Goal: Information Seeking & Learning: Check status

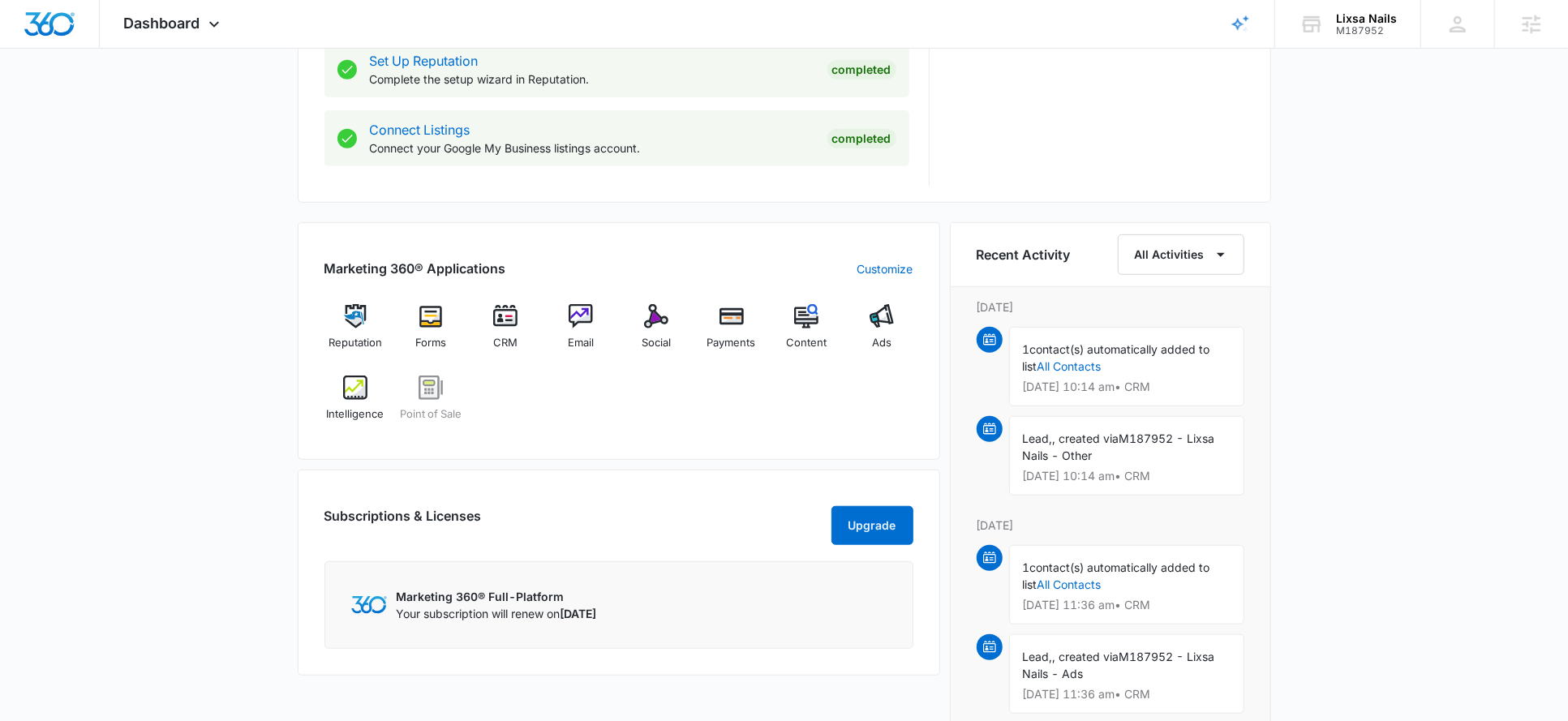
scroll to position [849, 0]
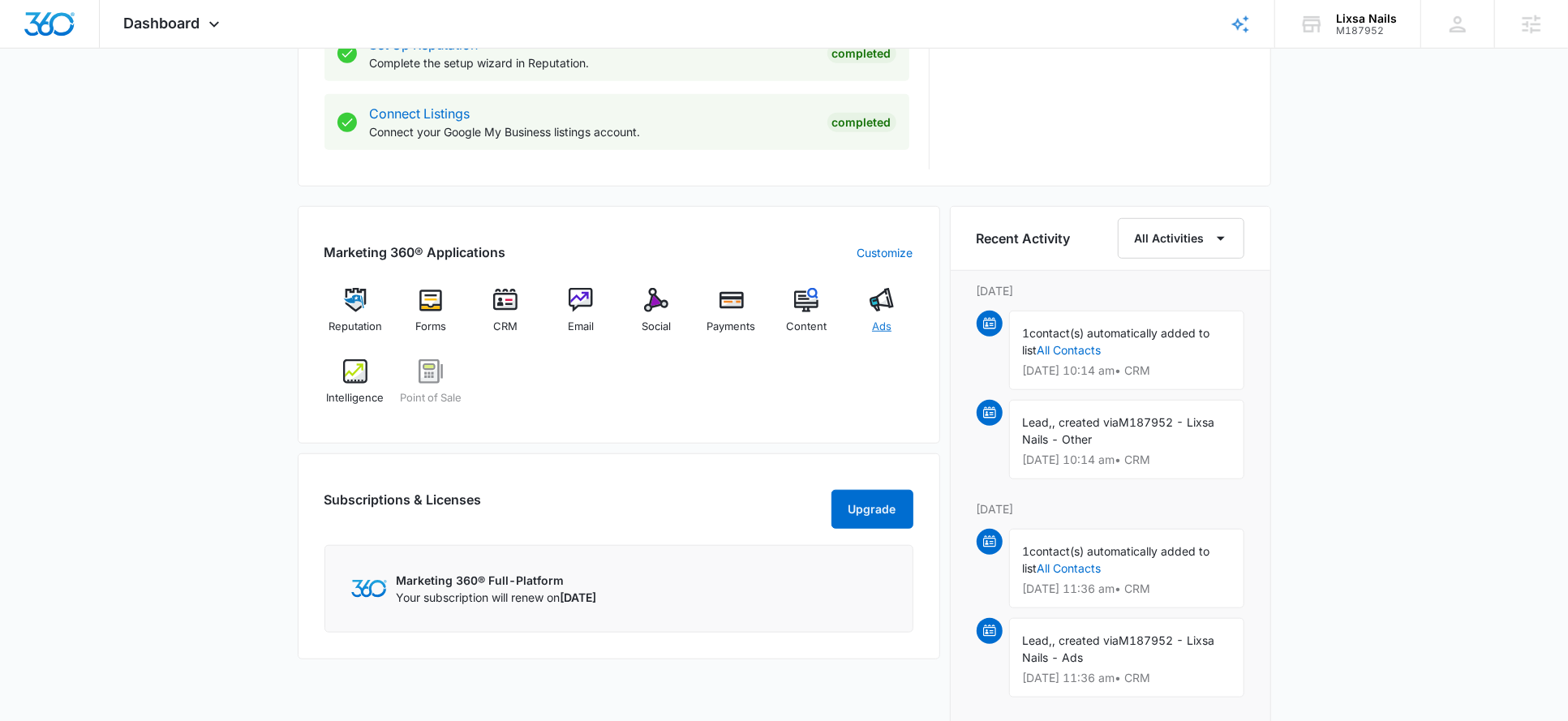
click at [875, 310] on div "Ads" at bounding box center [882, 316] width 62 height 59
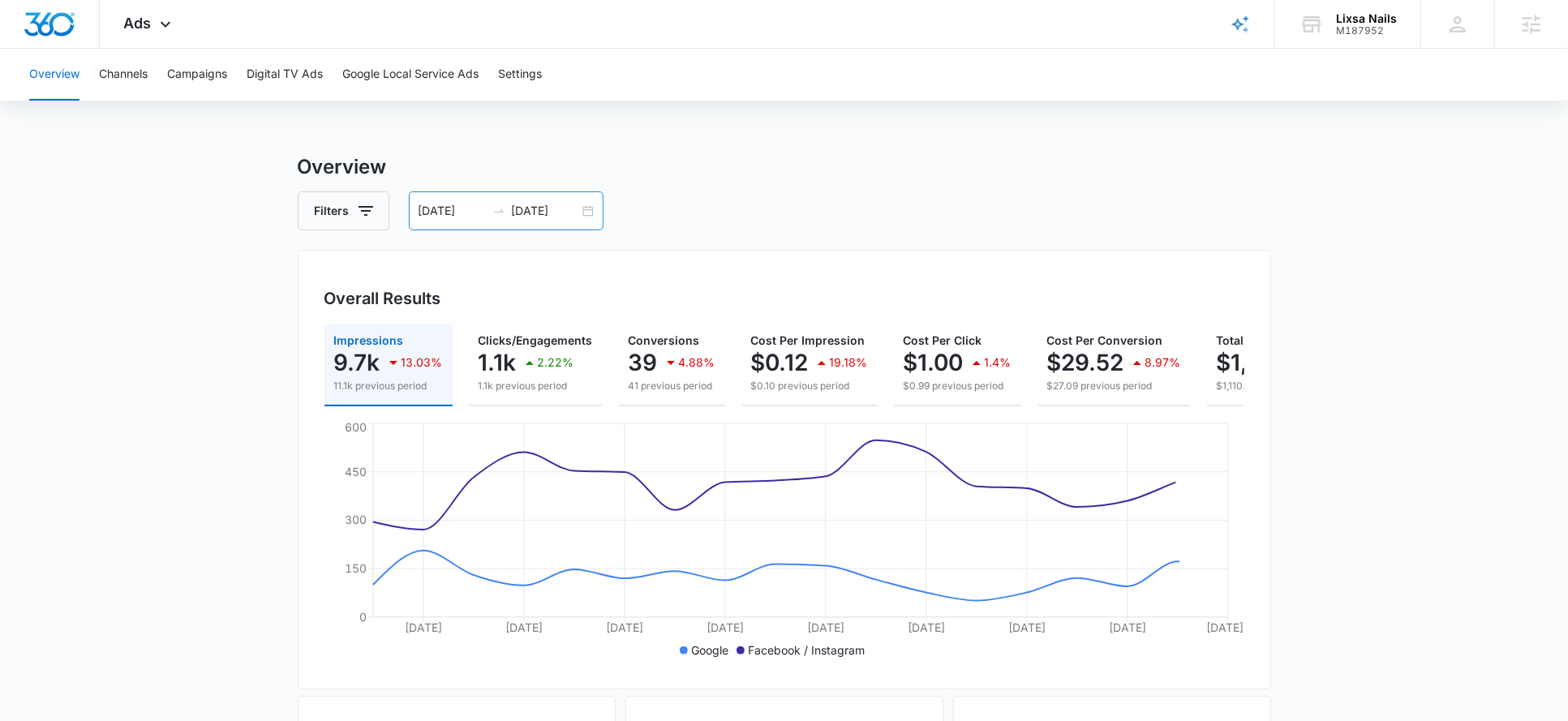
click at [529, 203] on input "08/17/2025" at bounding box center [545, 211] width 67 height 17
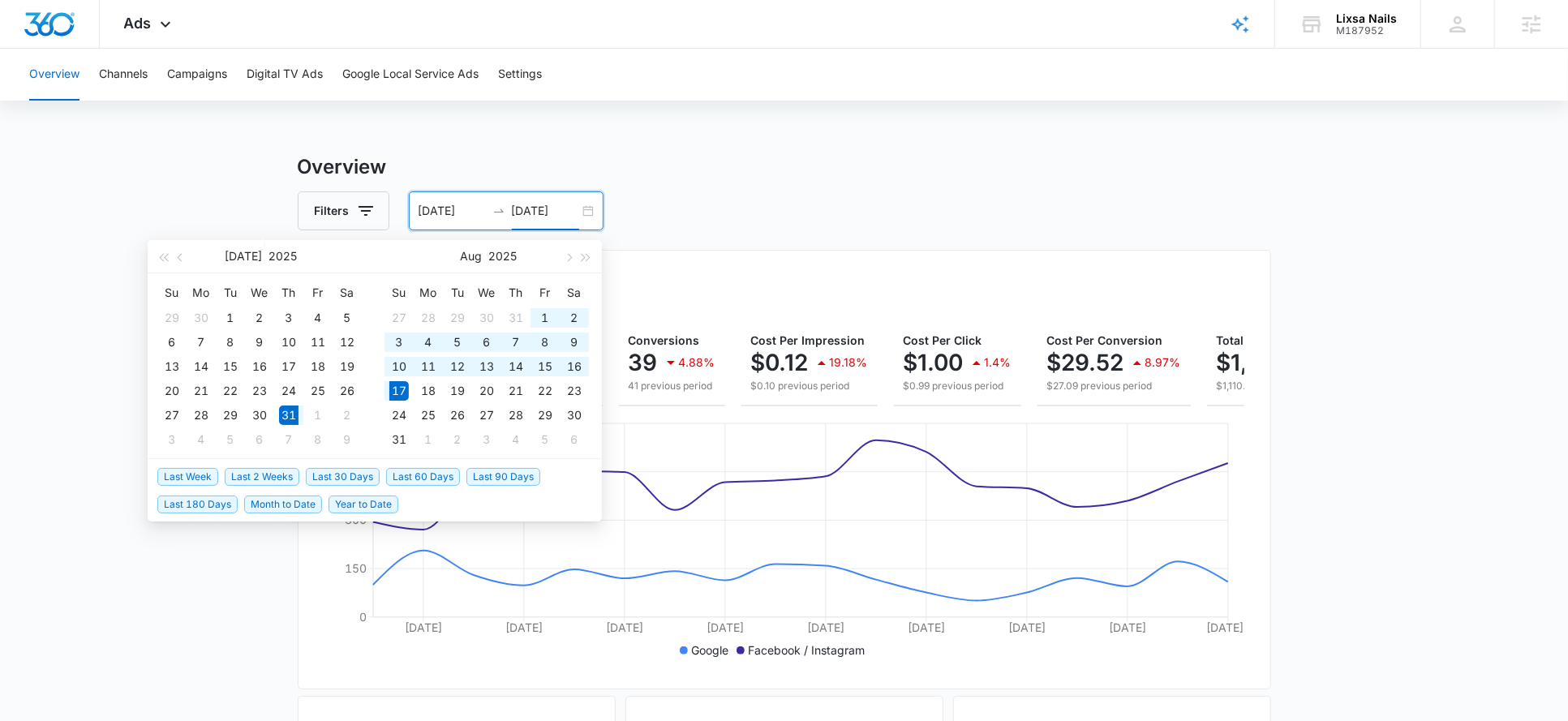
type input "08/17/2025"
click at [281, 504] on span "Month to Date" at bounding box center [282, 504] width 78 height 17
type input "09/01/2025"
type input "09/08/2025"
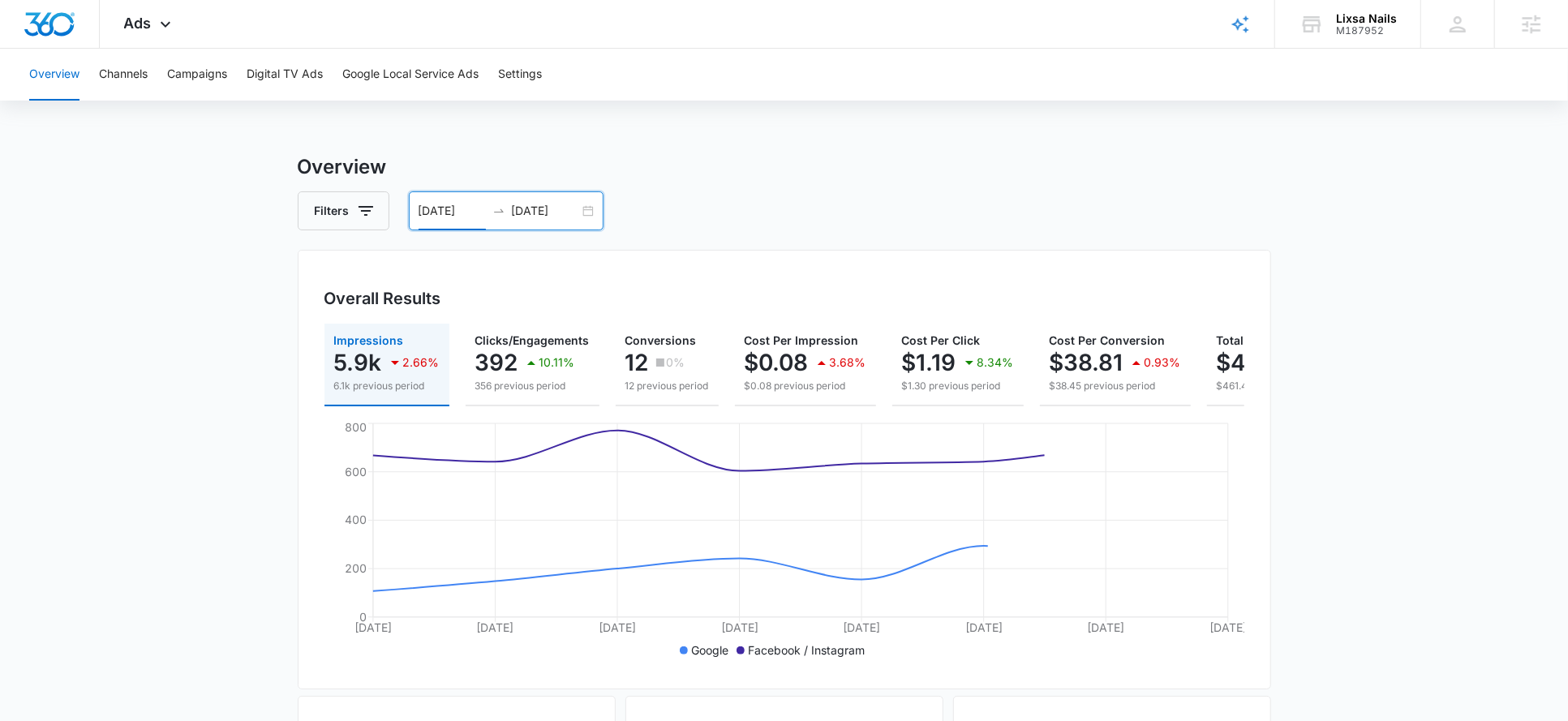
click at [432, 212] on input "09/01/2025" at bounding box center [452, 211] width 67 height 17
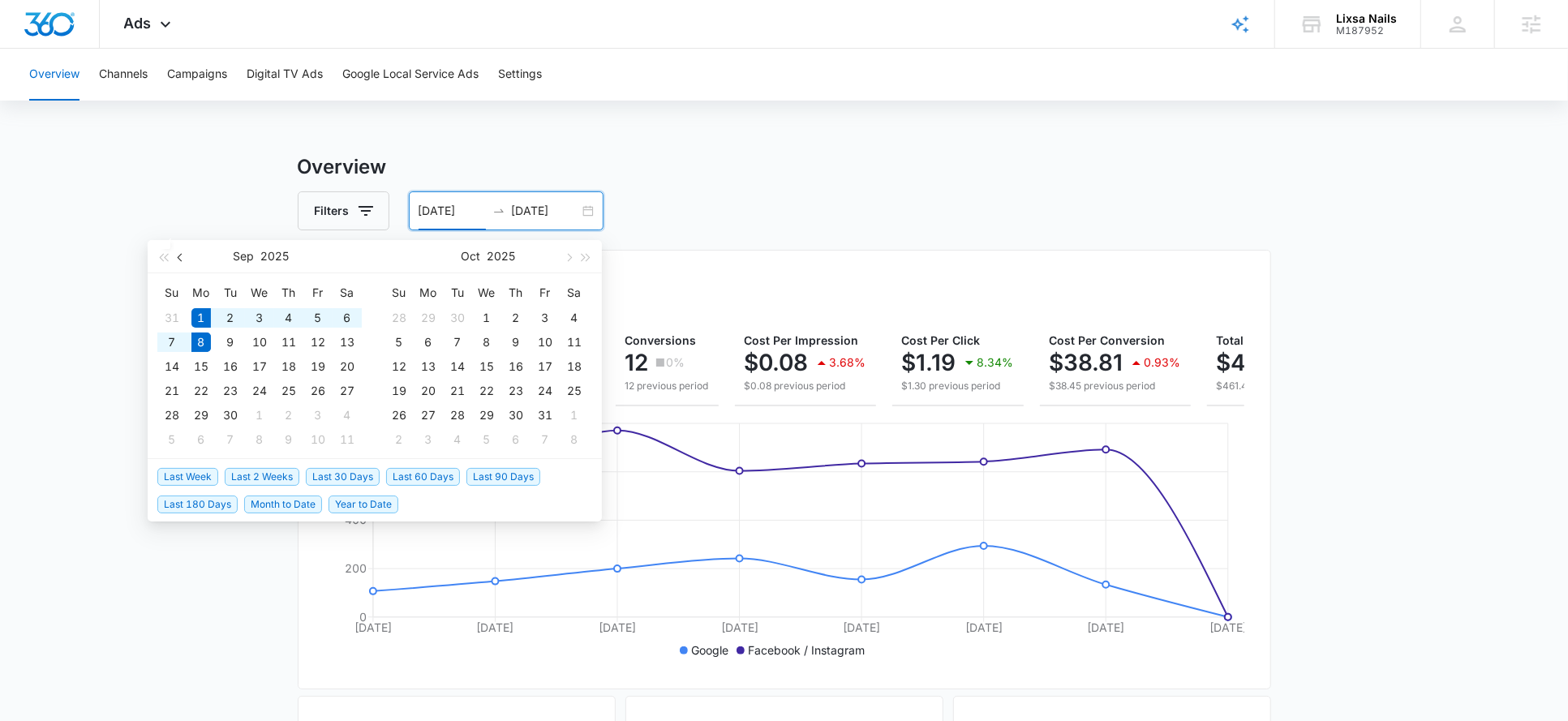
click at [181, 256] on span "button" at bounding box center [181, 256] width 8 height 8
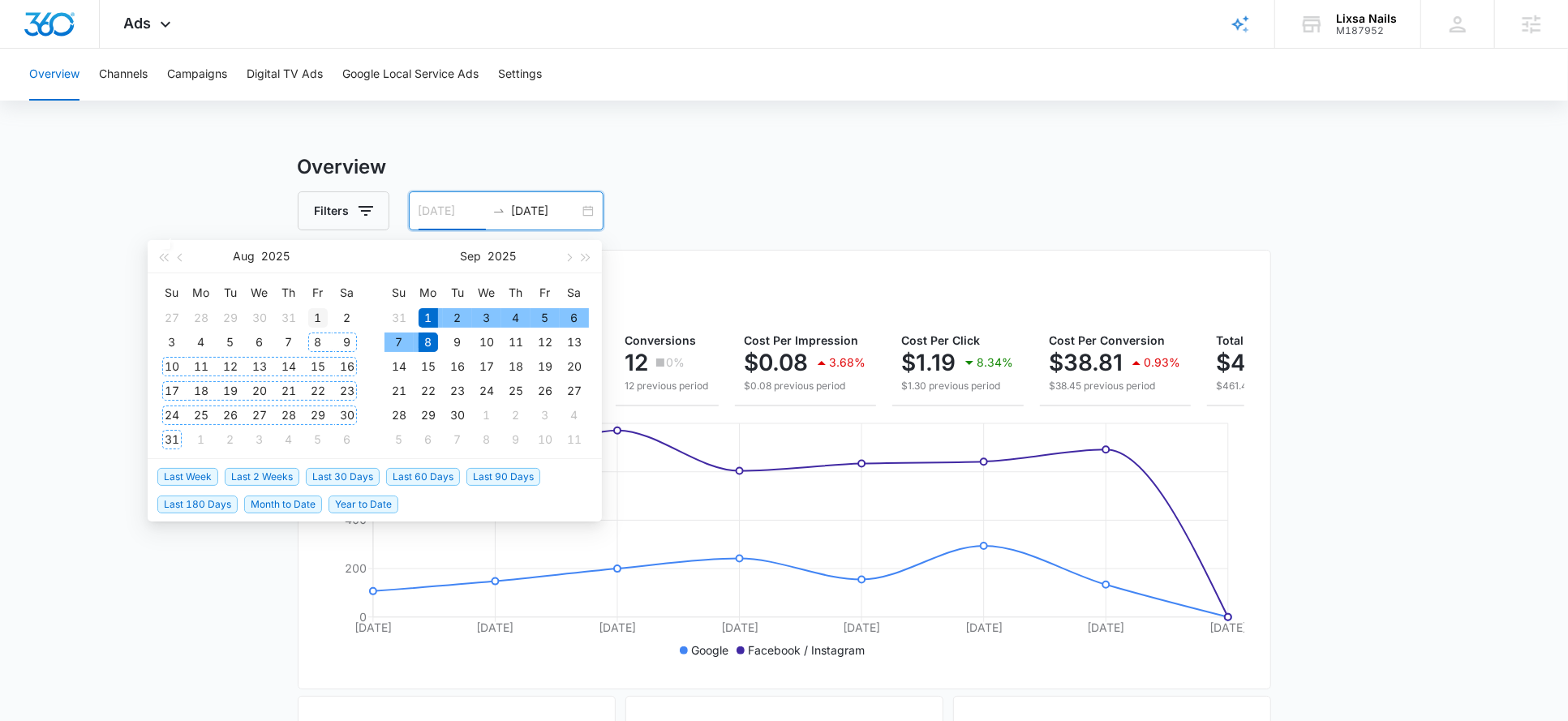
type input "08/01/2025"
click at [315, 318] on div "1" at bounding box center [318, 318] width 19 height 19
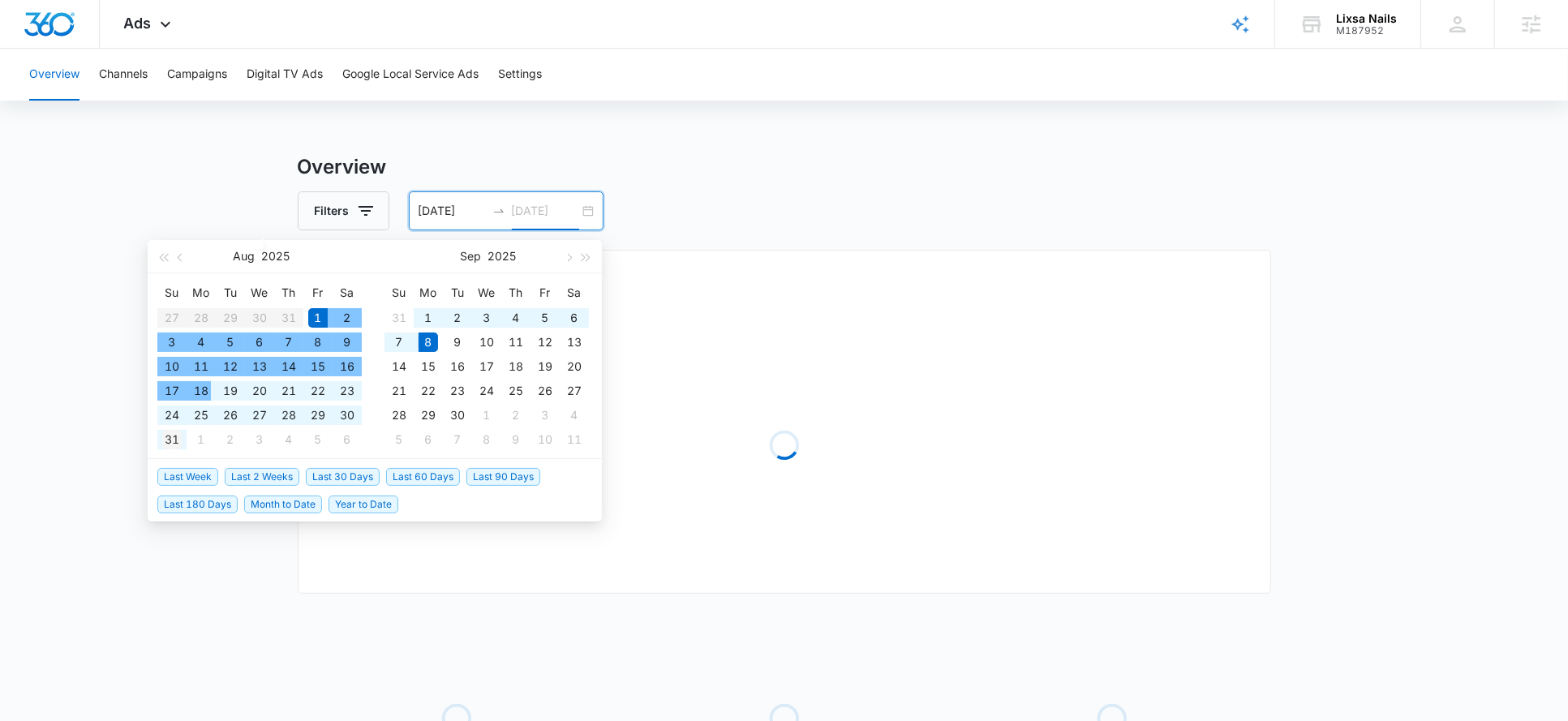
type input "08/31/2025"
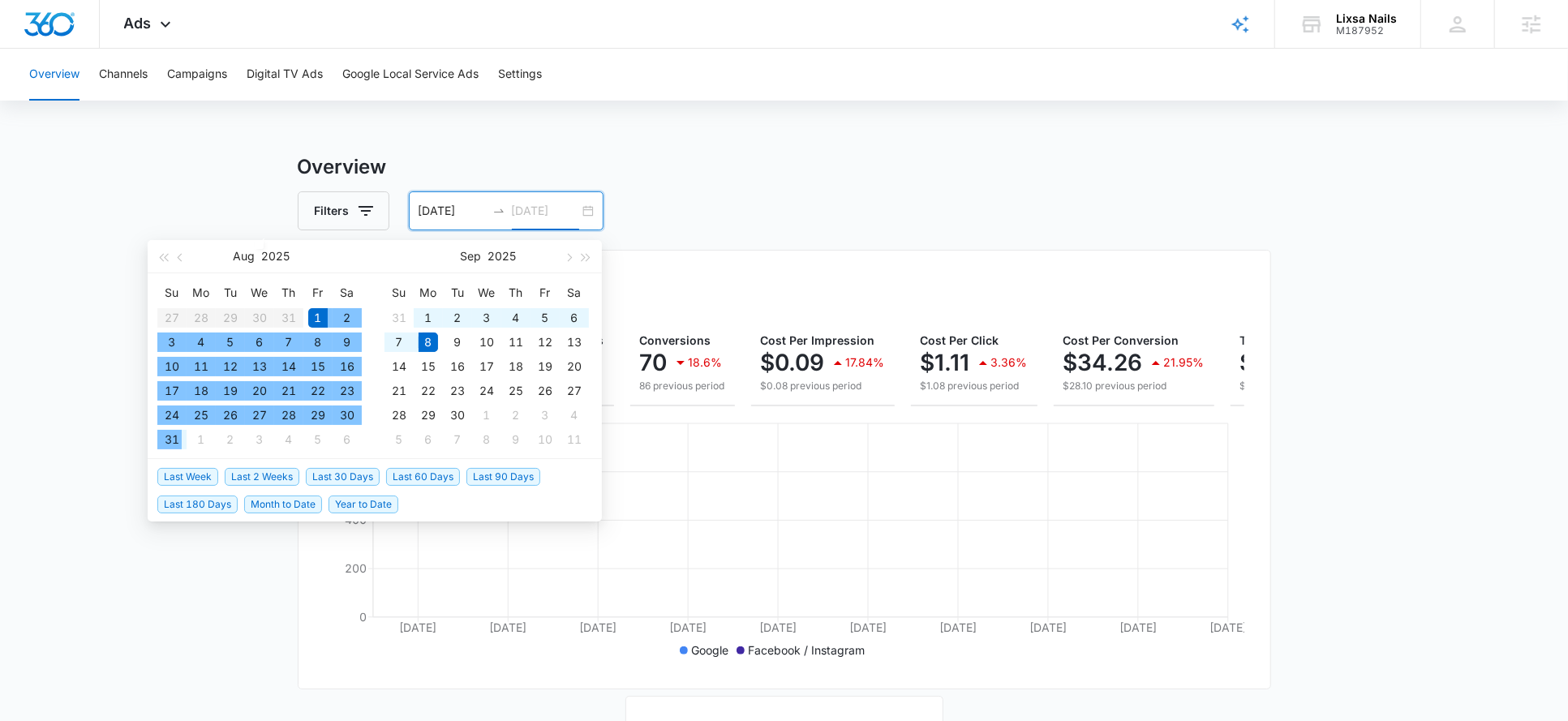
click at [171, 438] on div "31" at bounding box center [172, 440] width 19 height 19
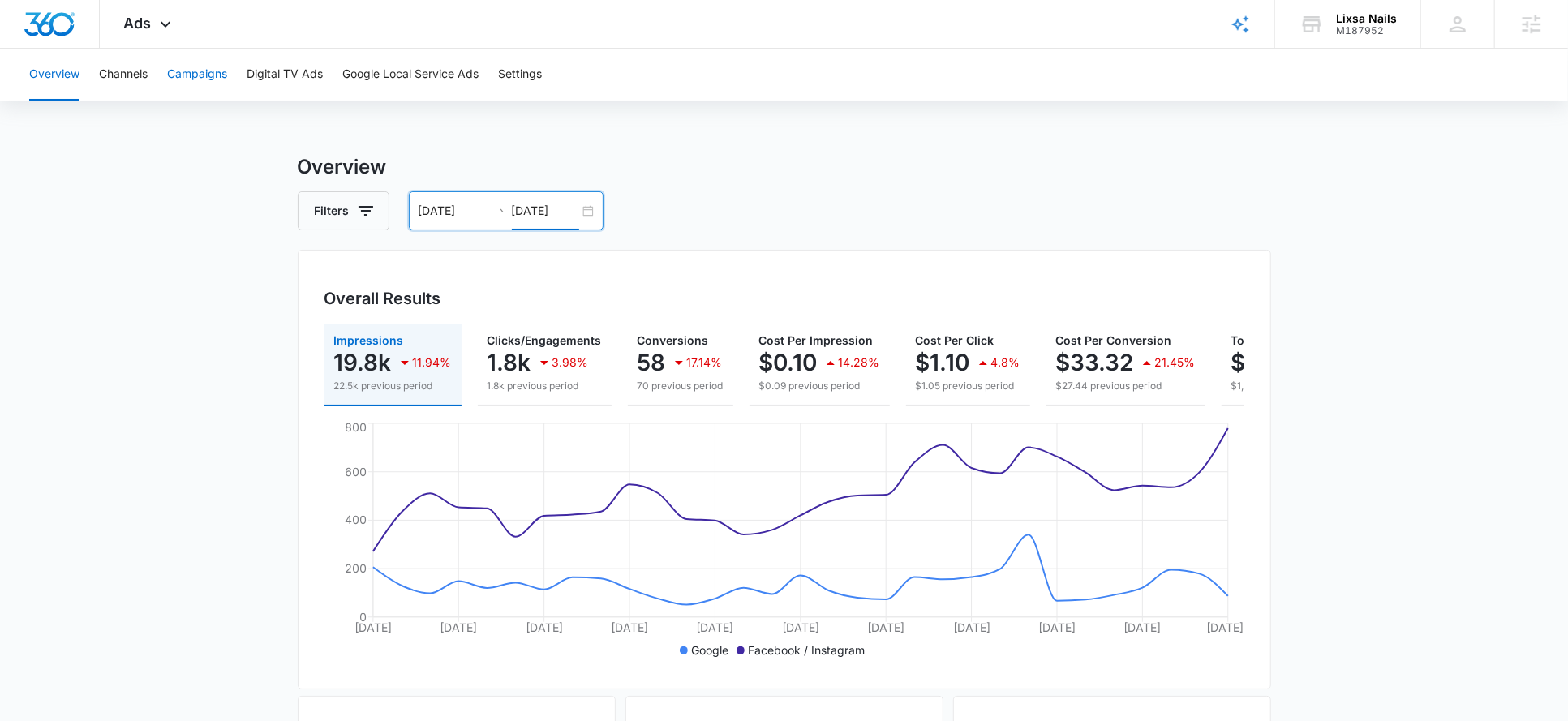
click at [204, 72] on button "Campaigns" at bounding box center [197, 74] width 60 height 52
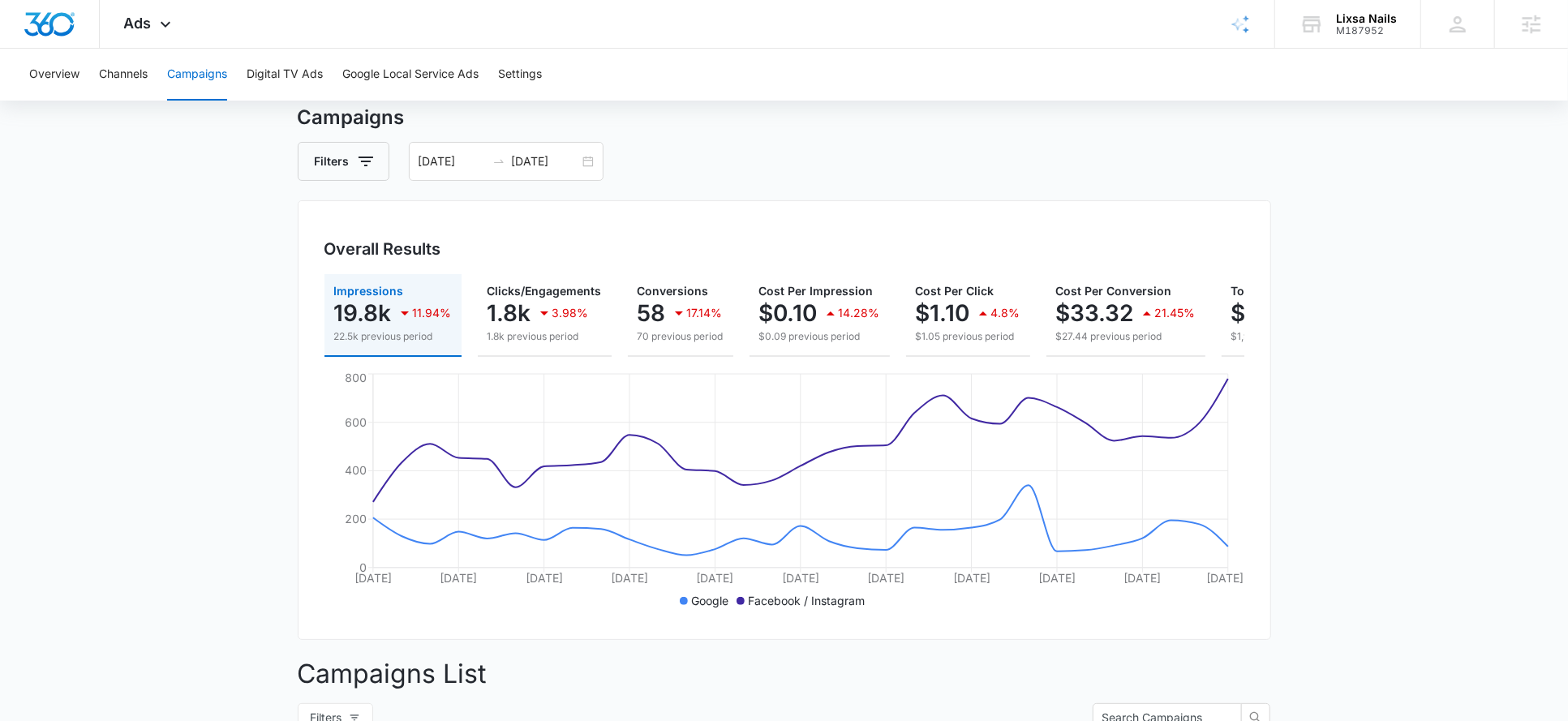
scroll to position [53, 0]
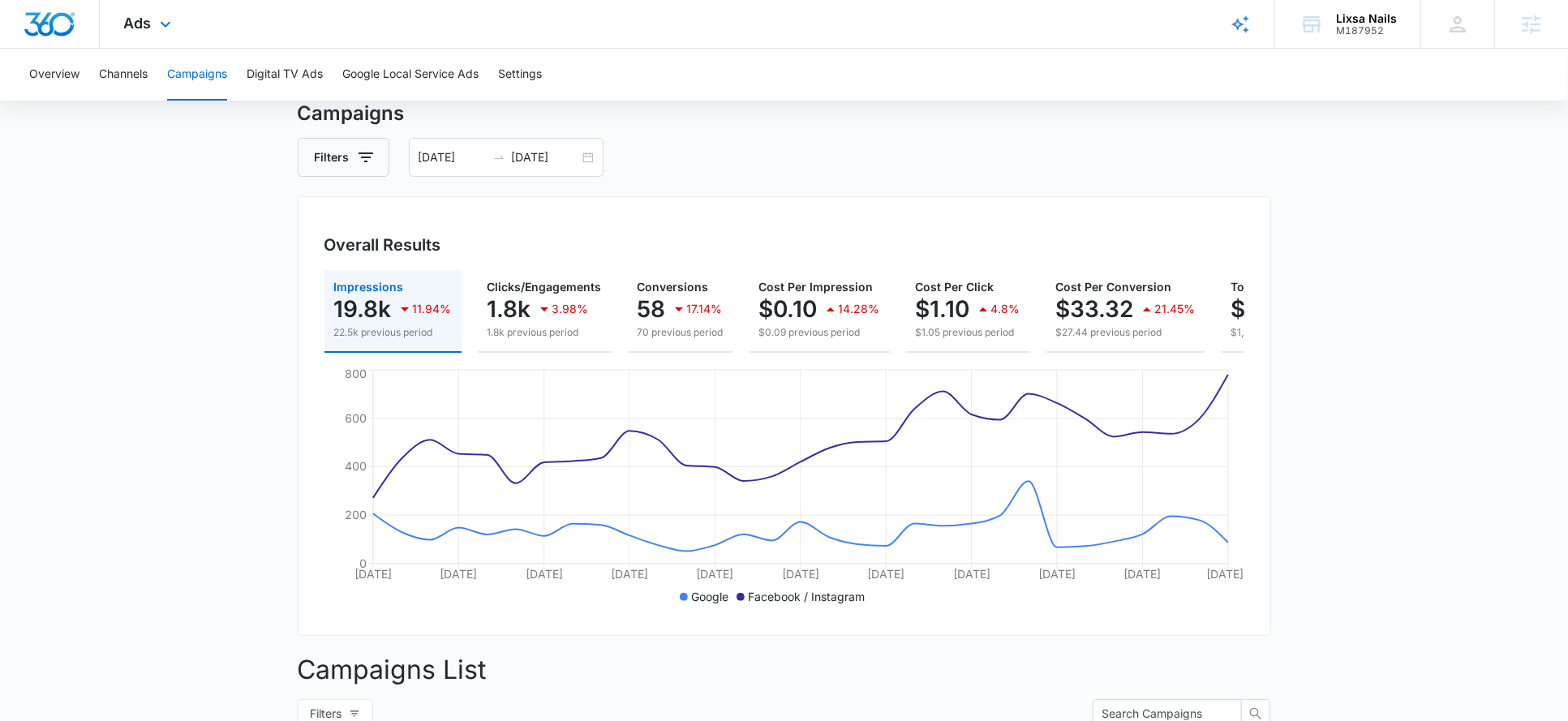
click at [151, 28] on div "Ads Apps Reputation Forms CRM Email Social Payments POS Content Ads Intelligenc…" at bounding box center [150, 24] width 100 height 48
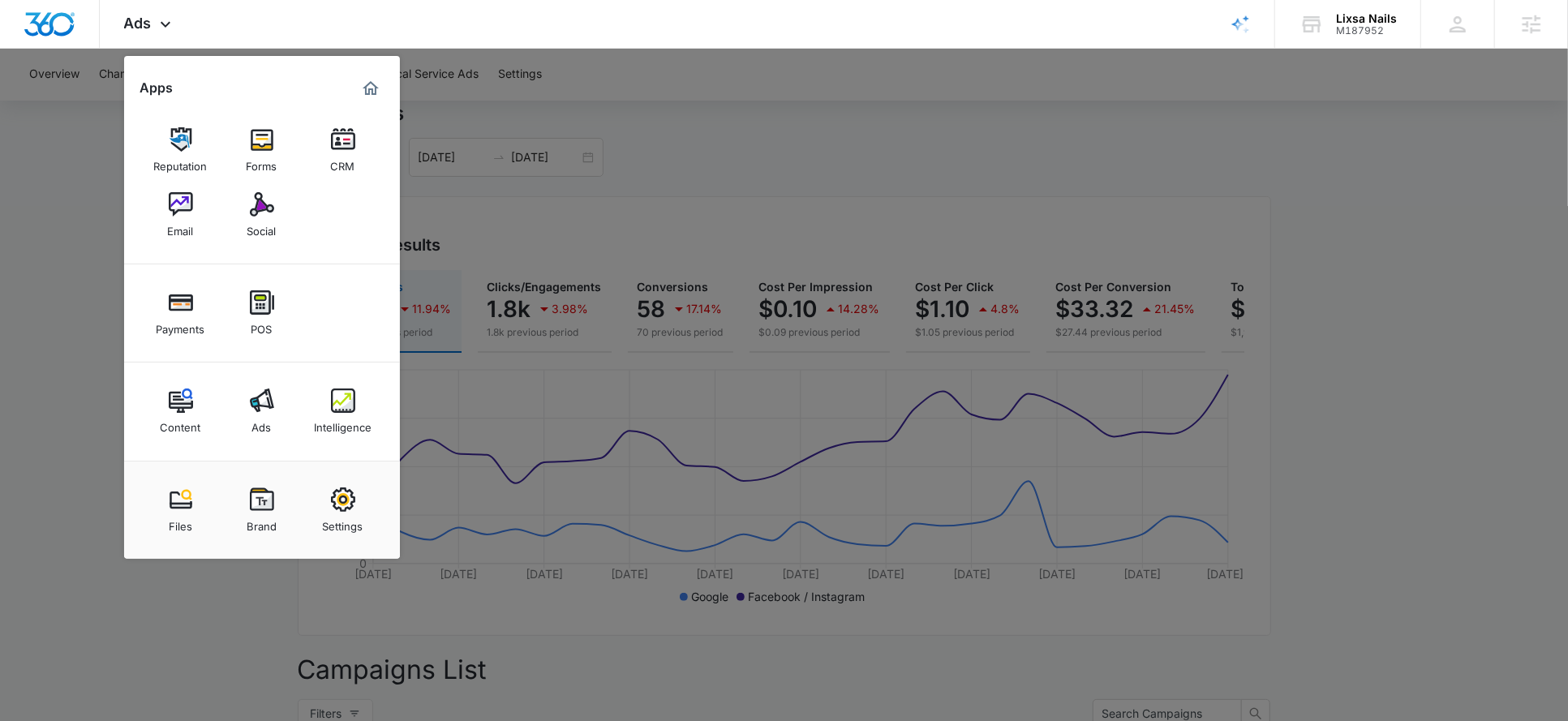
click at [493, 126] on div at bounding box center [784, 360] width 1568 height 721
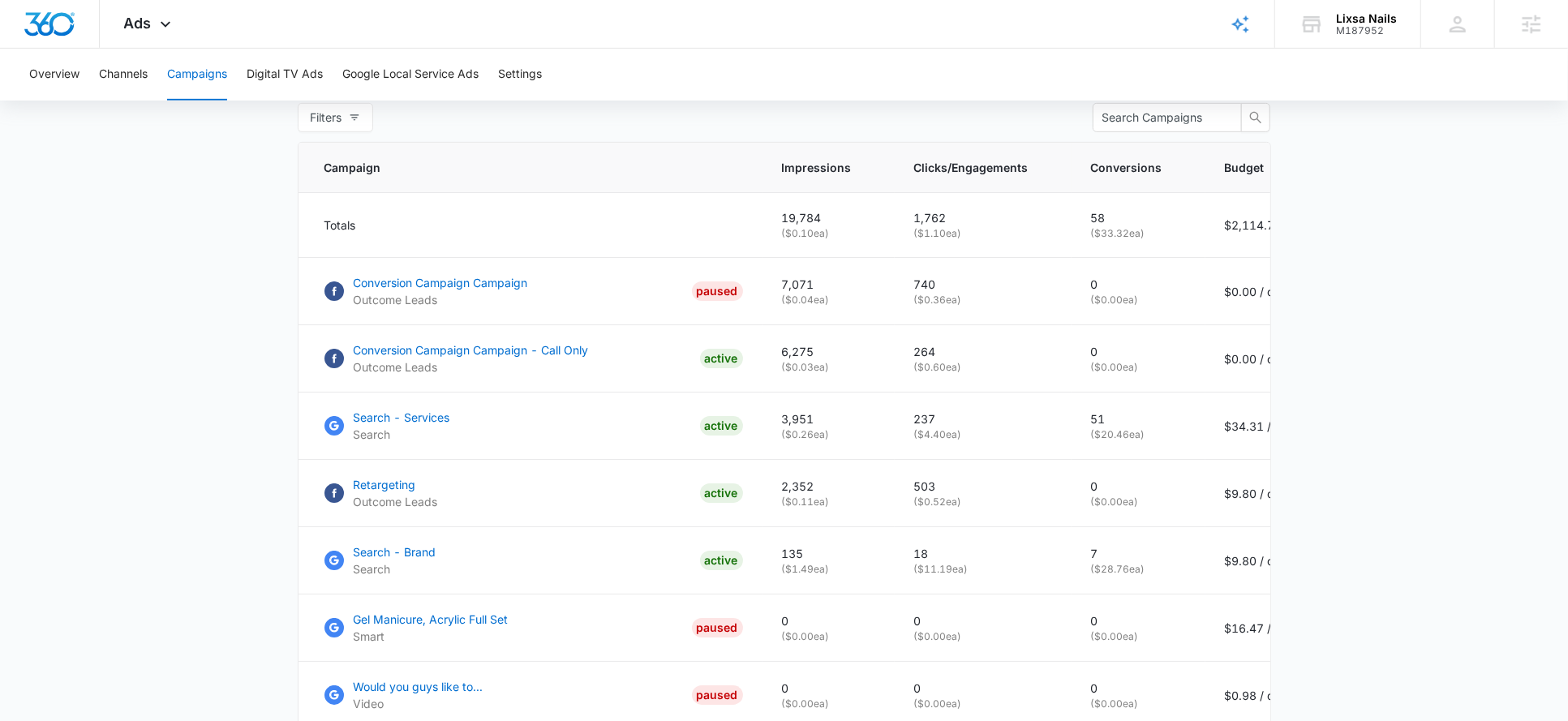
scroll to position [368, 0]
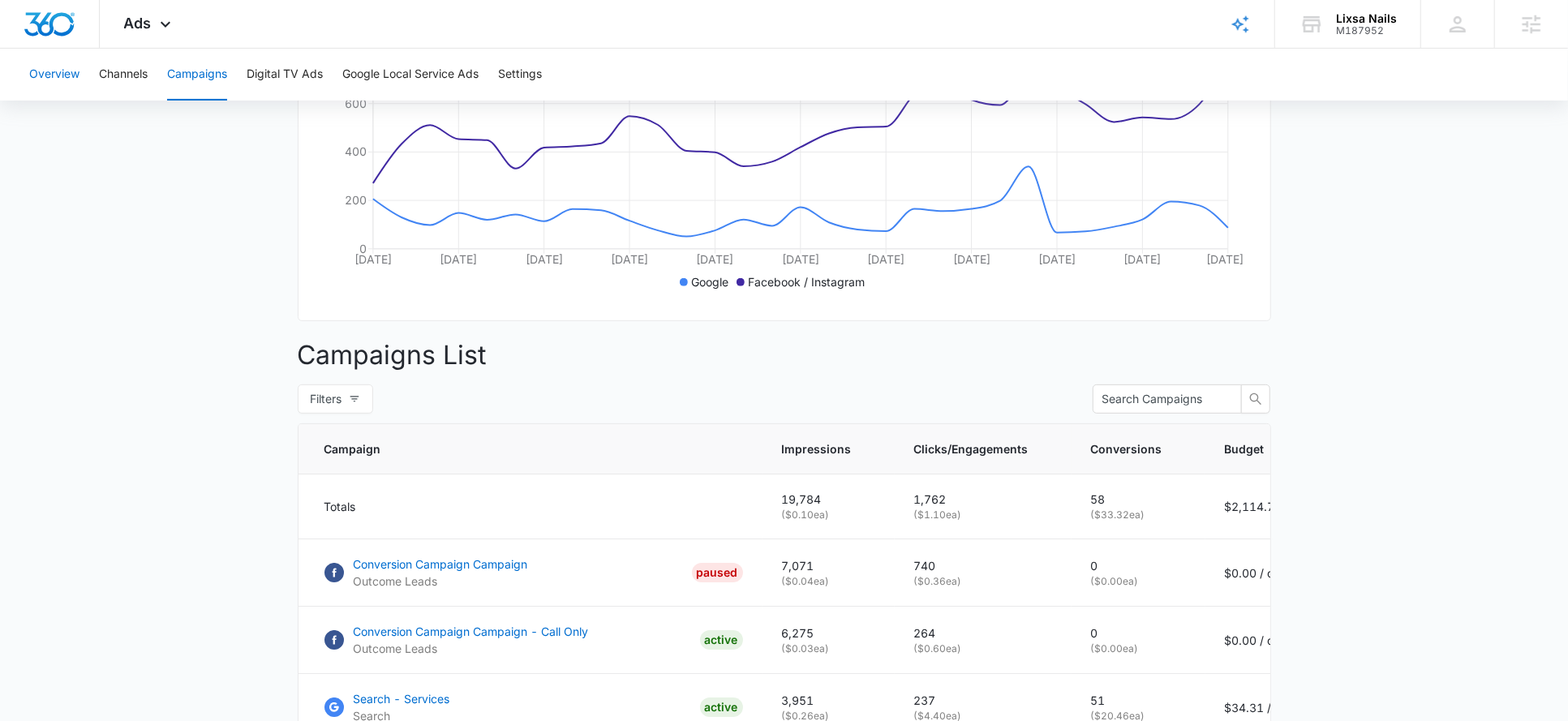
click at [63, 76] on button "Overview" at bounding box center [54, 74] width 51 height 52
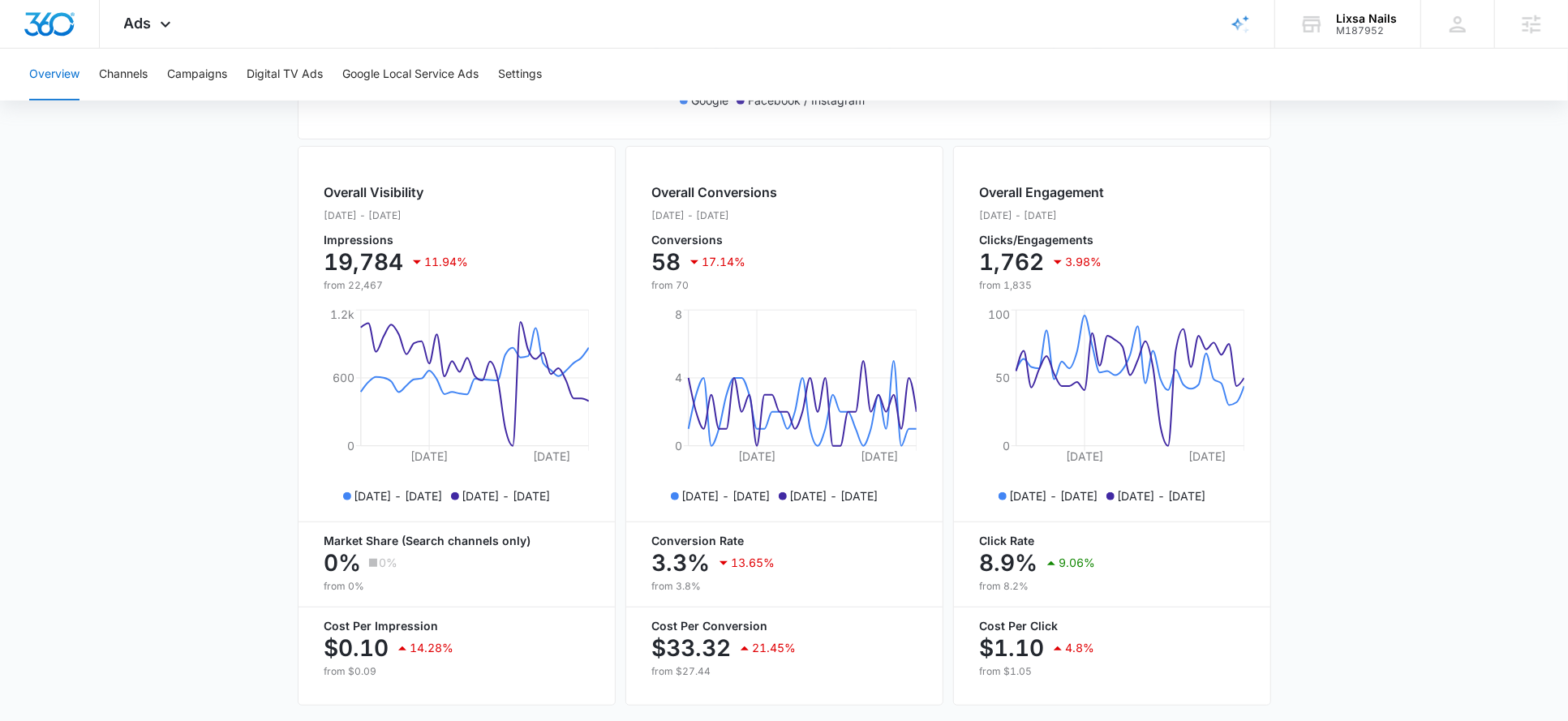
scroll to position [555, 0]
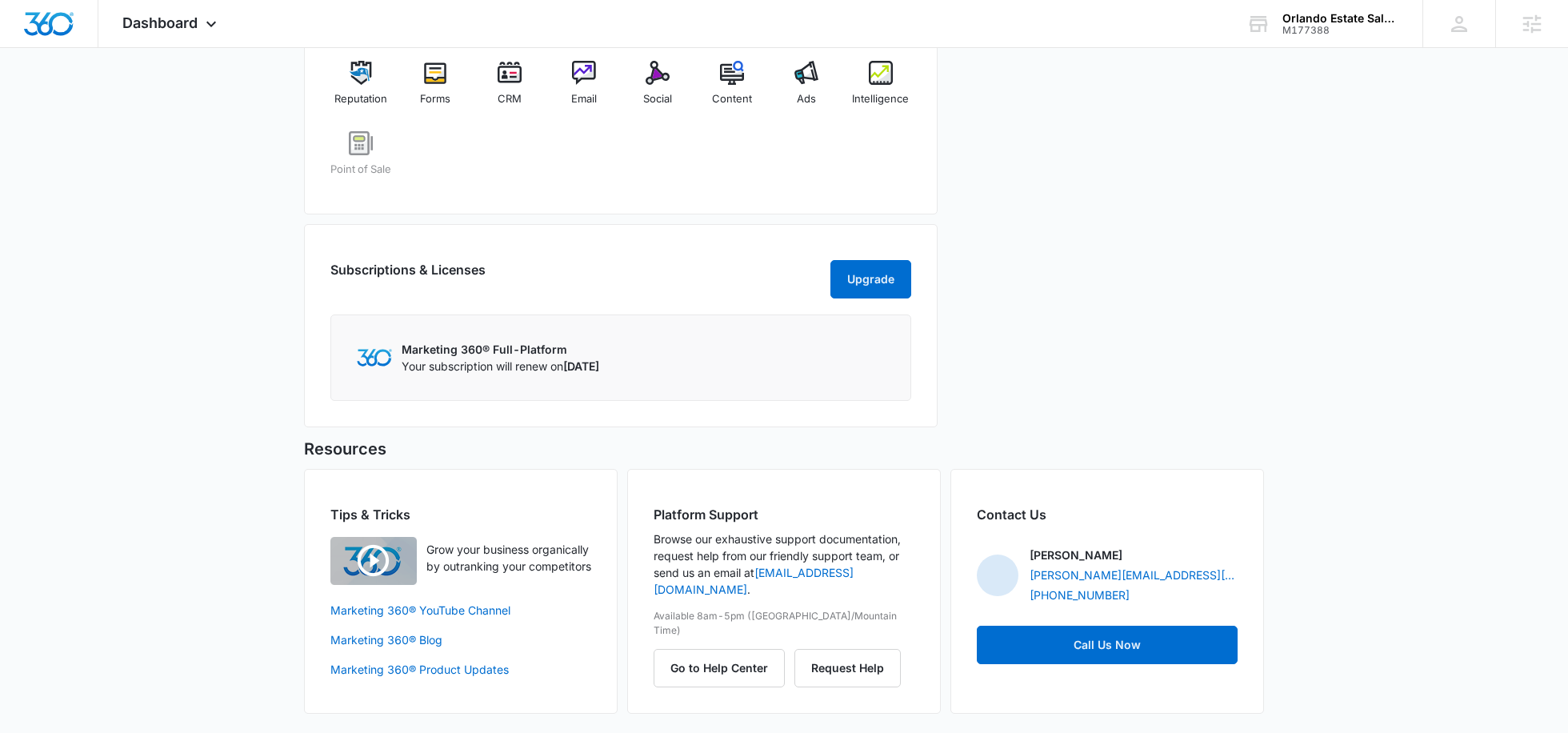
scroll to position [482, 0]
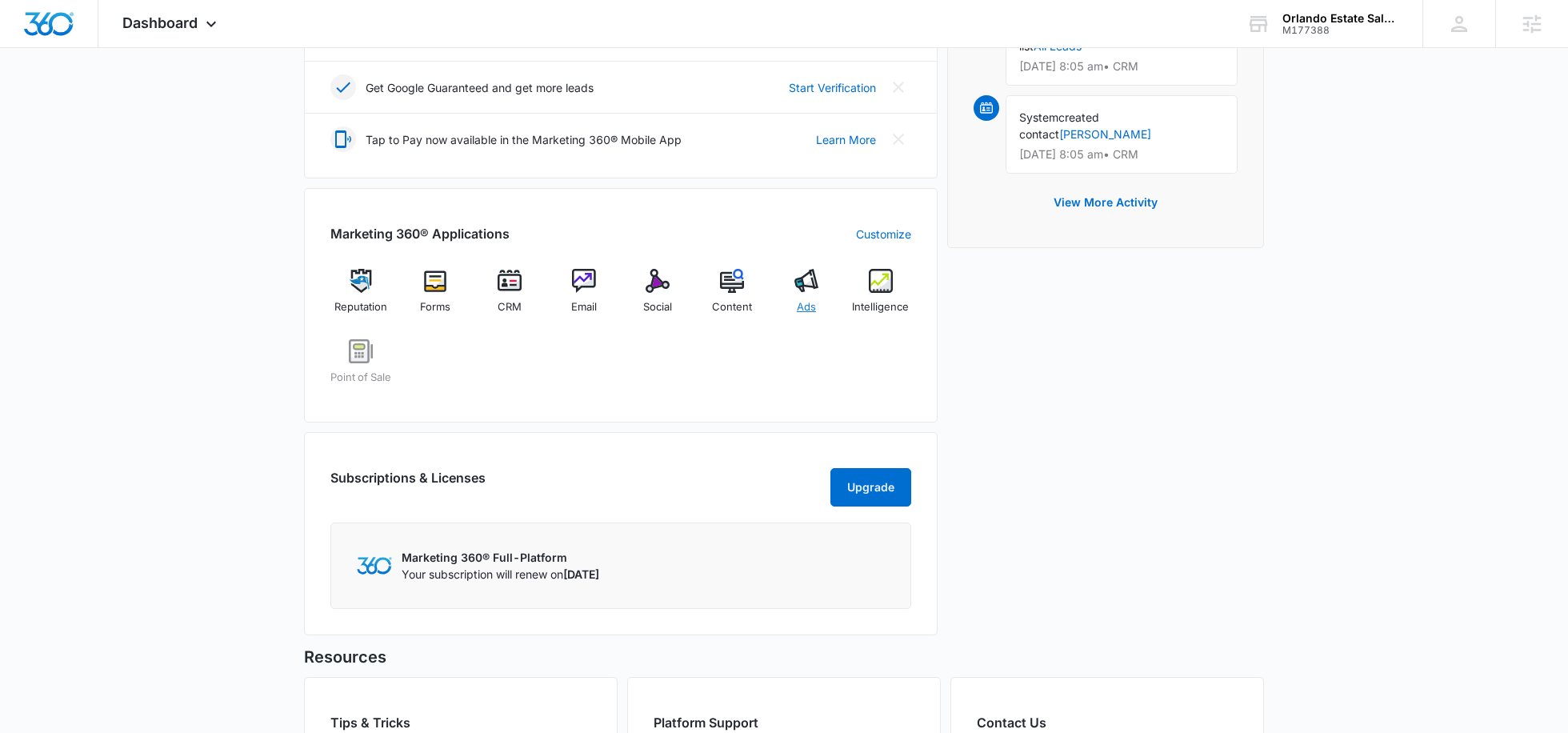
click at [820, 291] on div "Ads" at bounding box center [806, 298] width 61 height 58
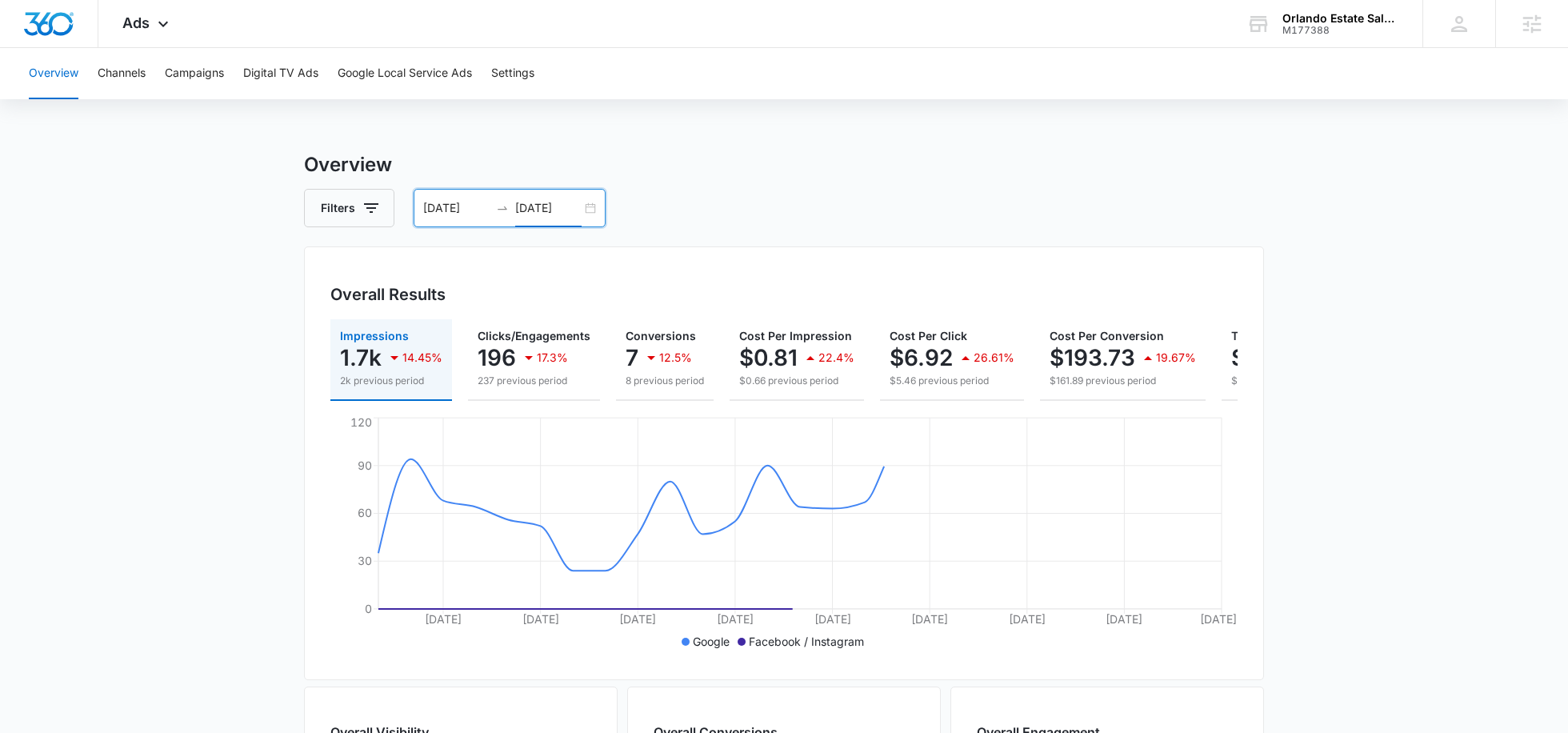
click at [539, 208] on input "08/26/2025" at bounding box center [548, 208] width 66 height 17
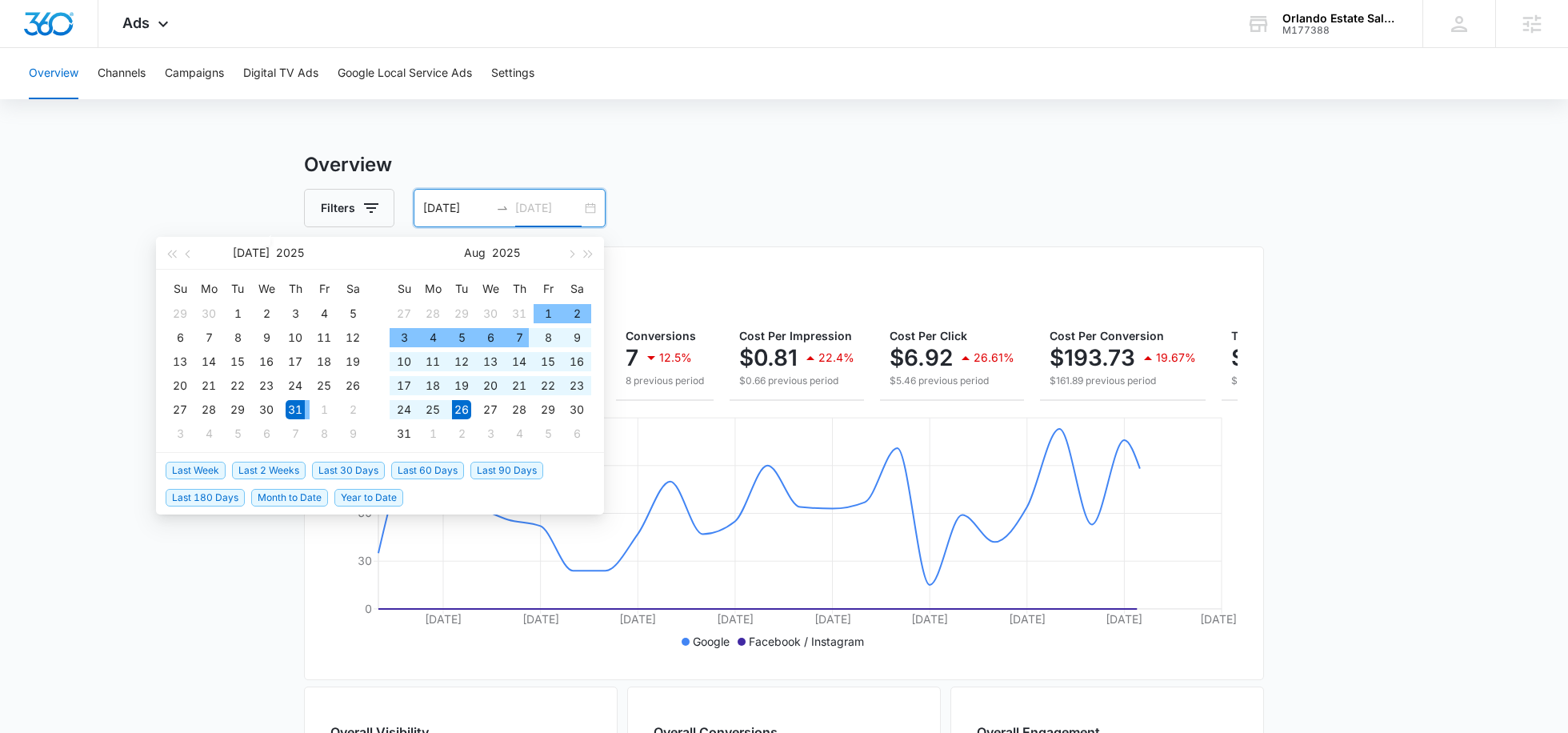
type input "08/26/2025"
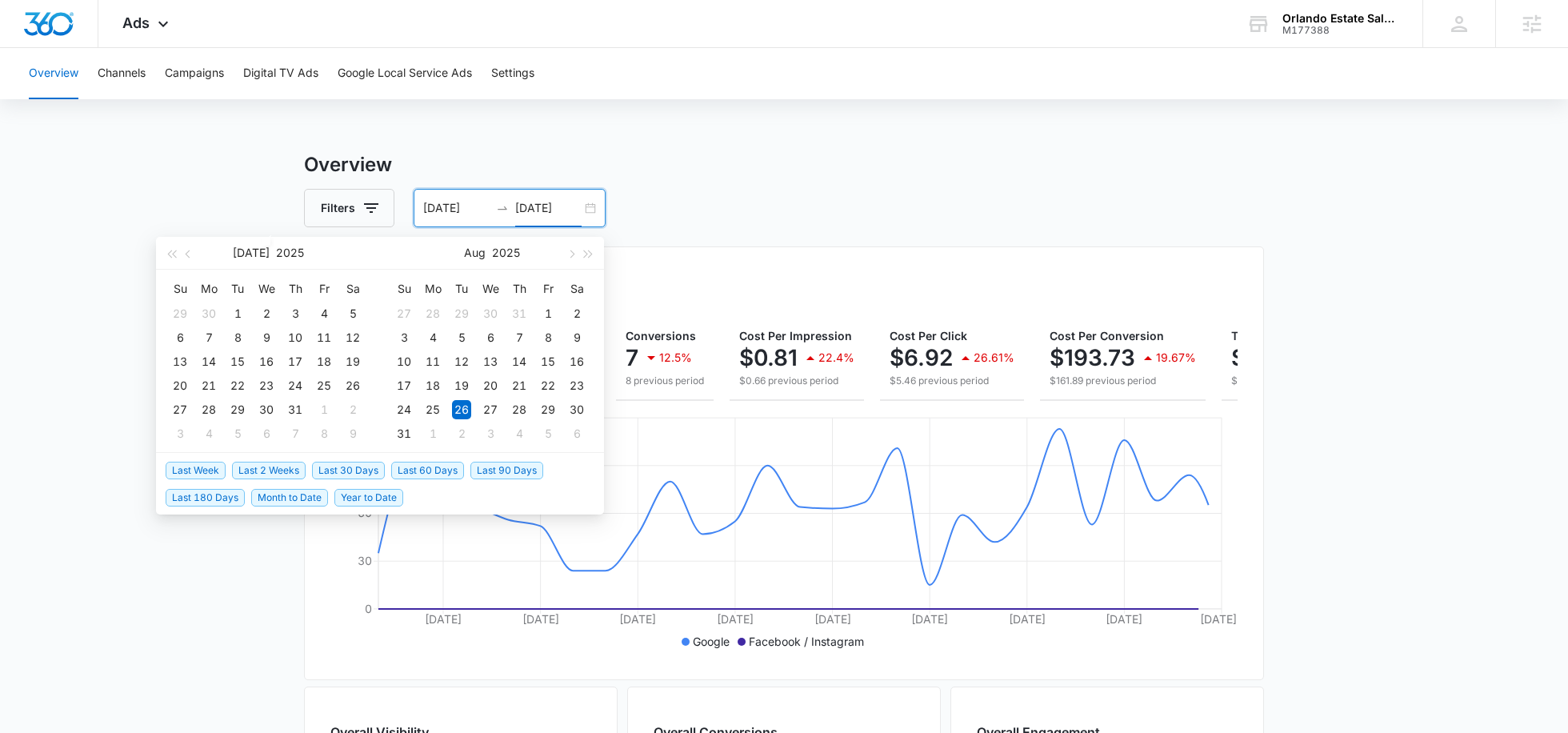
click at [294, 500] on span "Month to Date" at bounding box center [289, 498] width 77 height 17
type input "09/01/2025"
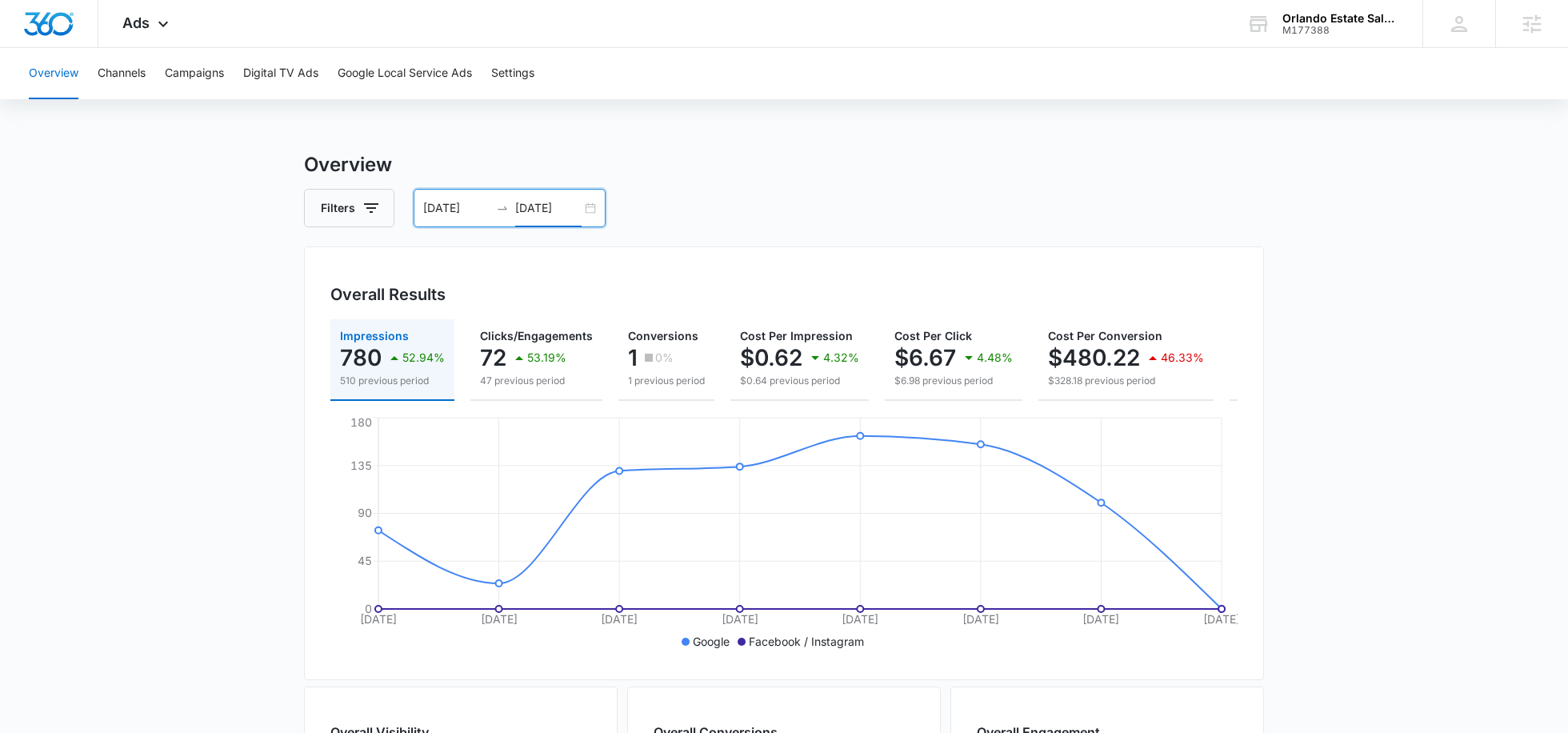
click at [533, 201] on input "09/08/2025" at bounding box center [548, 208] width 66 height 17
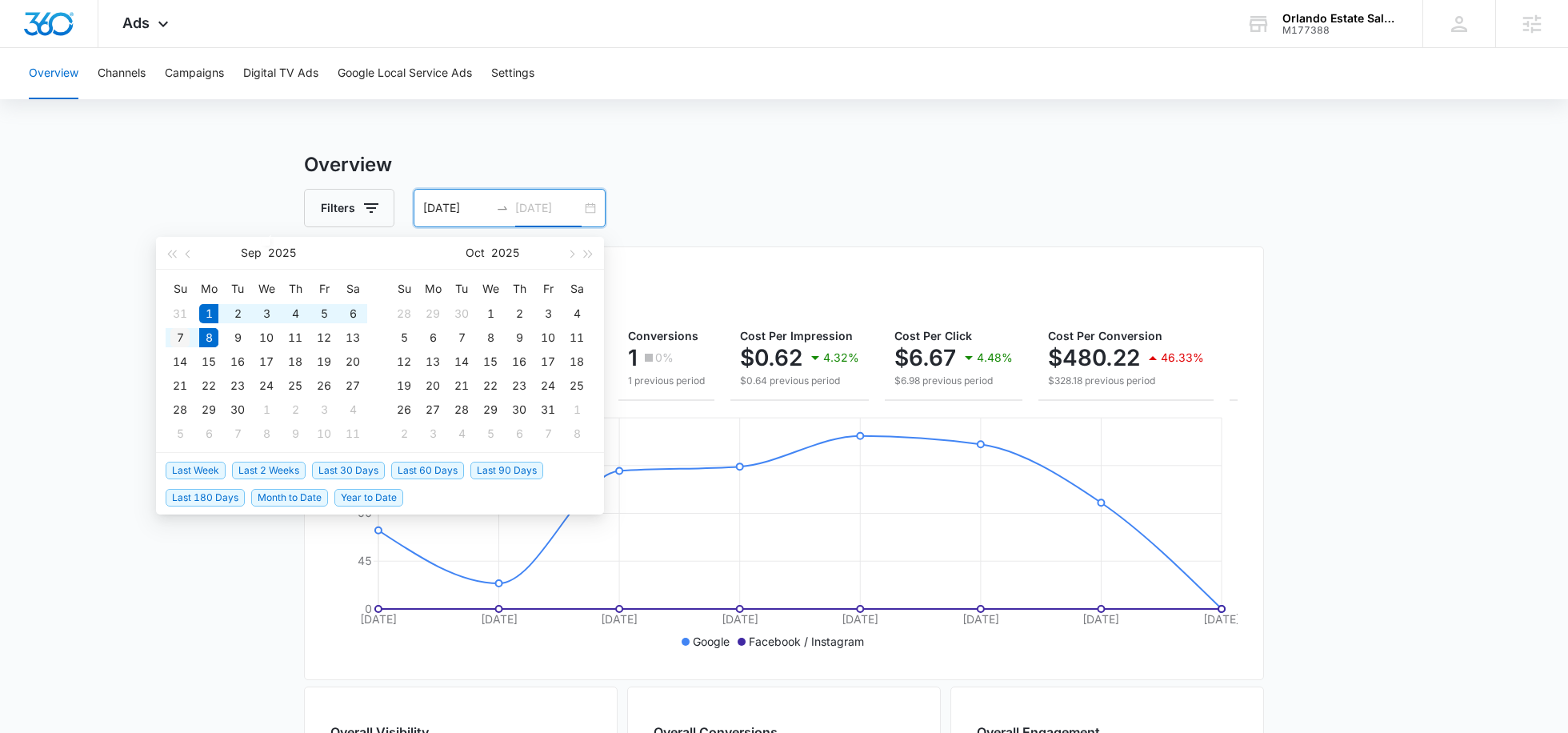
type input "09/07/2025"
click at [178, 332] on div "7" at bounding box center [180, 337] width 19 height 19
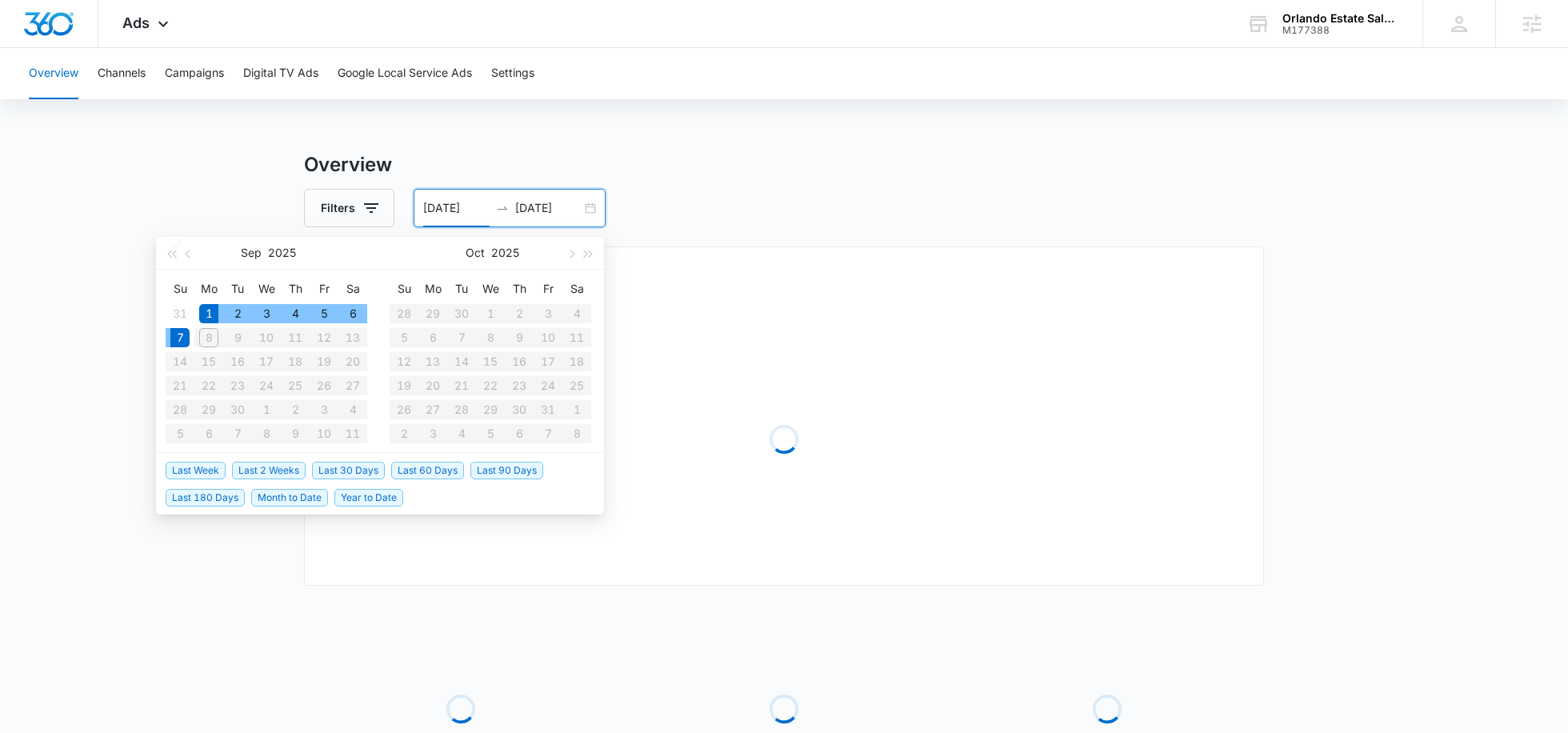
type input "09/01/2025"
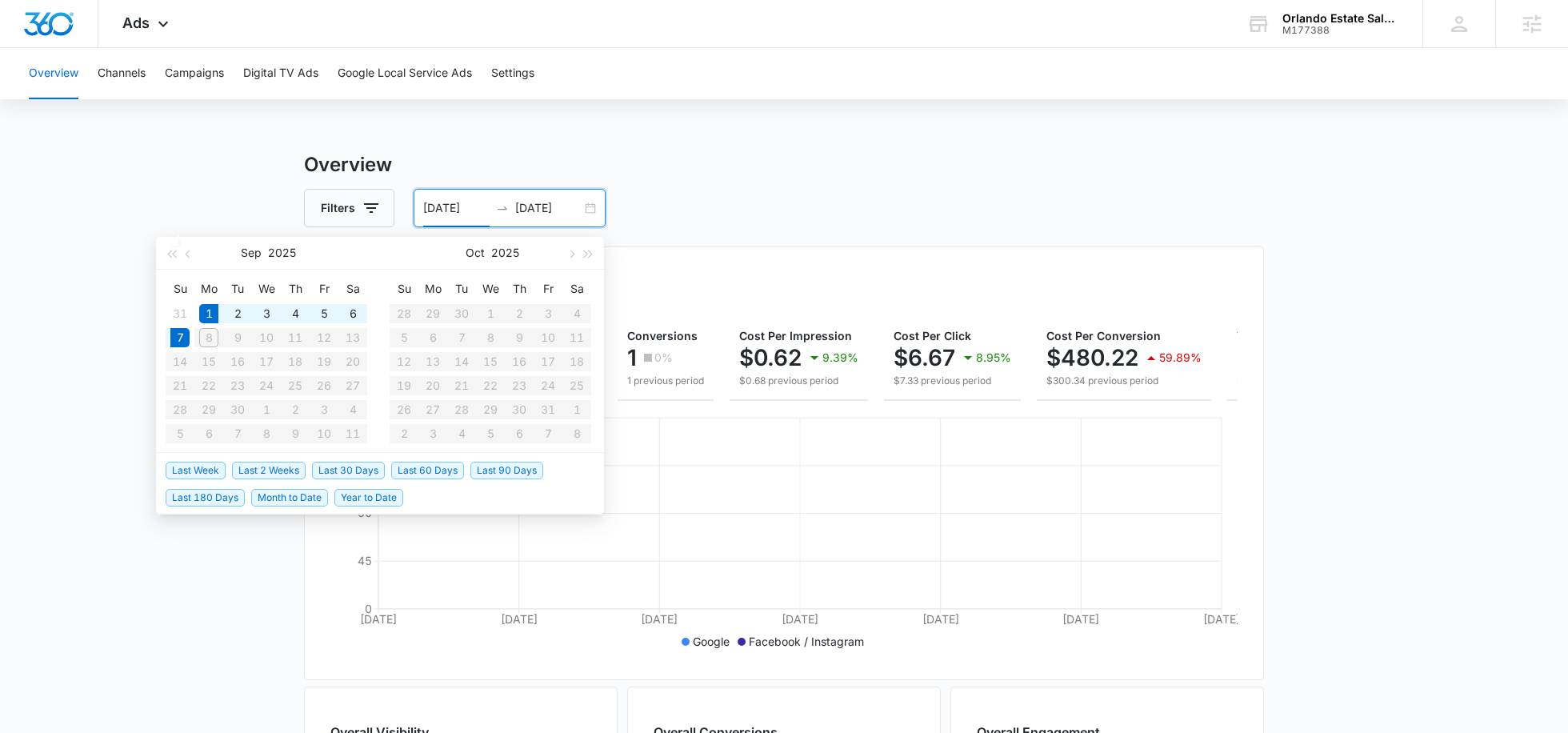
click at [817, 149] on div "Overview Channels Campaigns Digital TV Ads Google Local Service Ads Settings Ov…" at bounding box center [784, 673] width 1568 height 1251
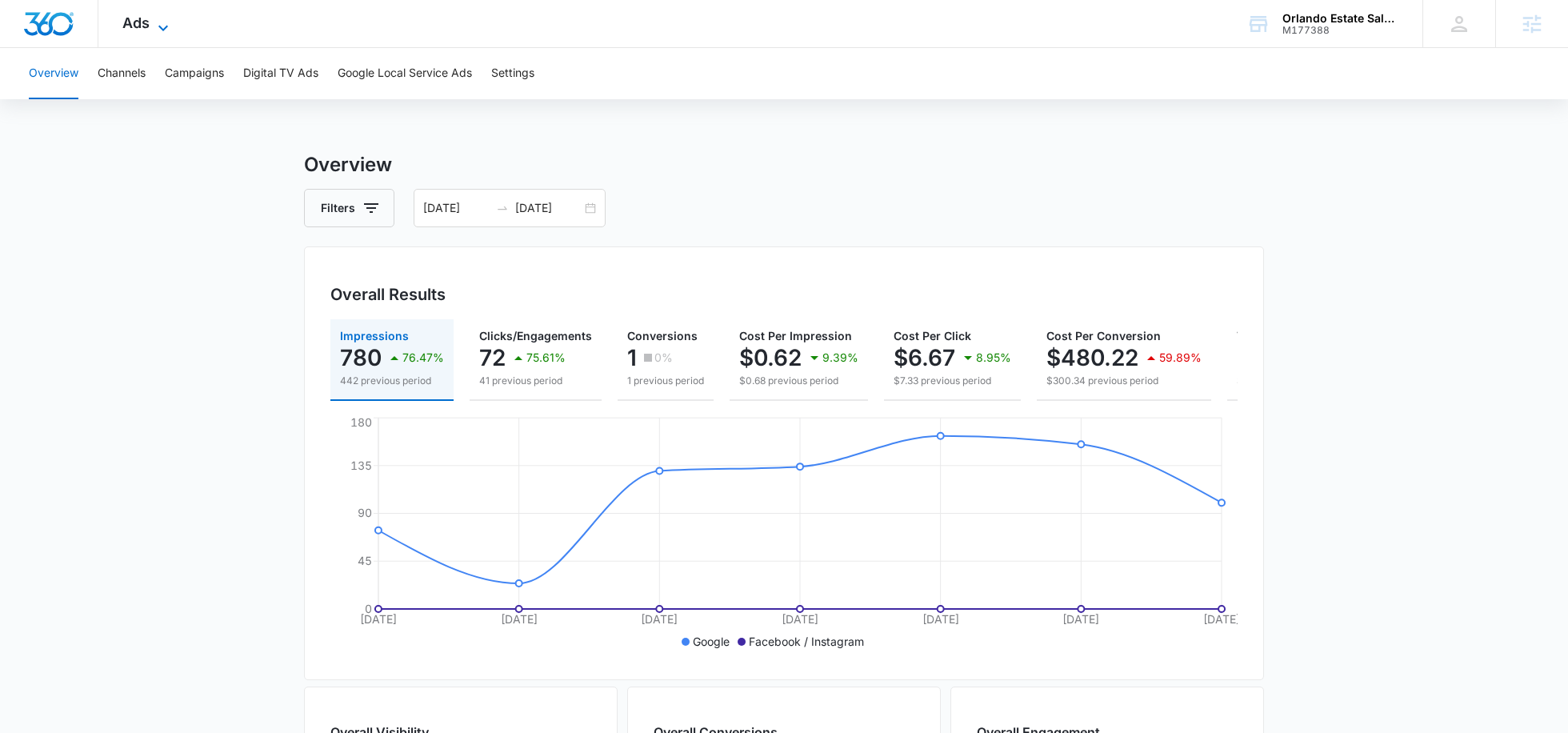
click at [161, 27] on icon at bounding box center [163, 28] width 9 height 5
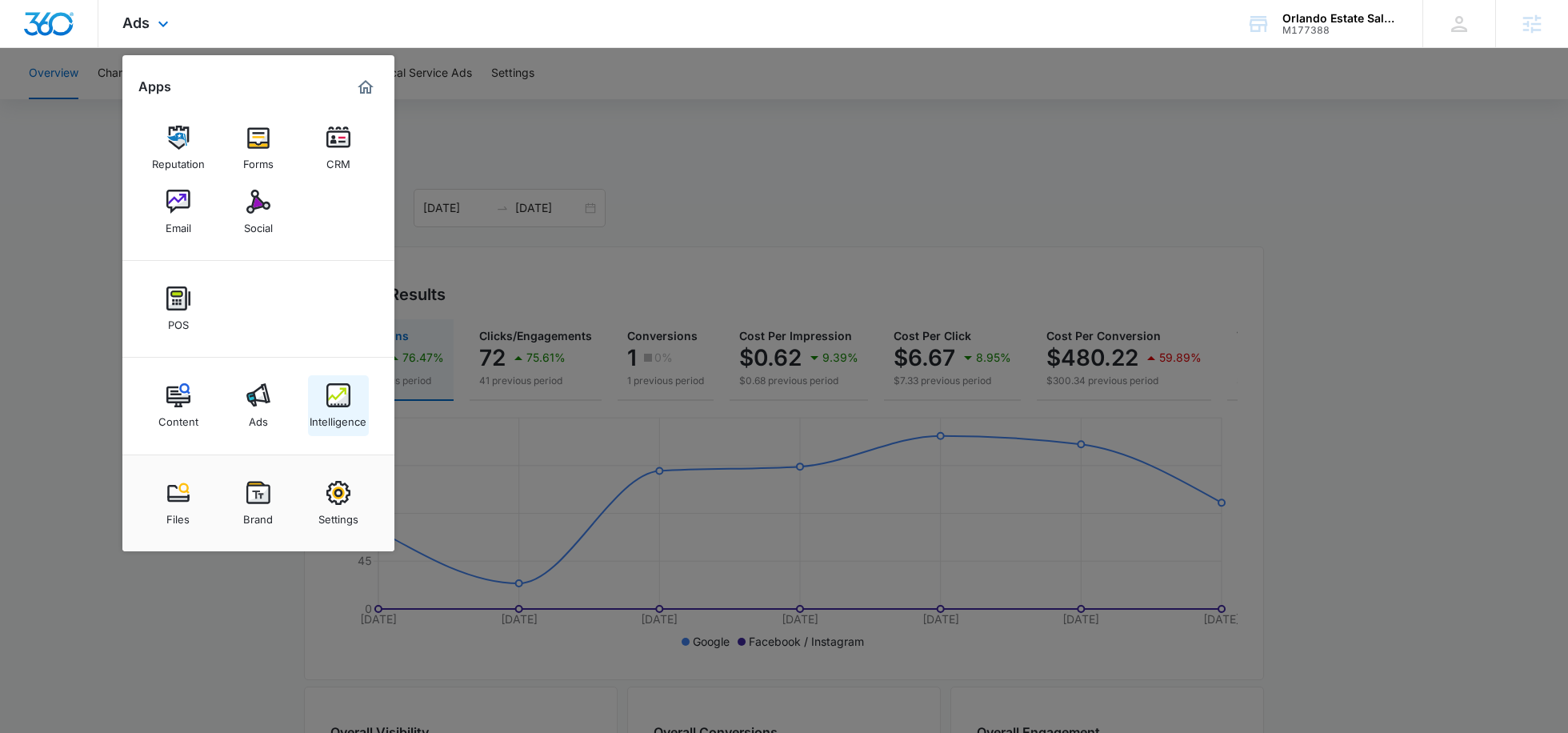
click at [317, 407] on div "Intelligence" at bounding box center [338, 417] width 57 height 21
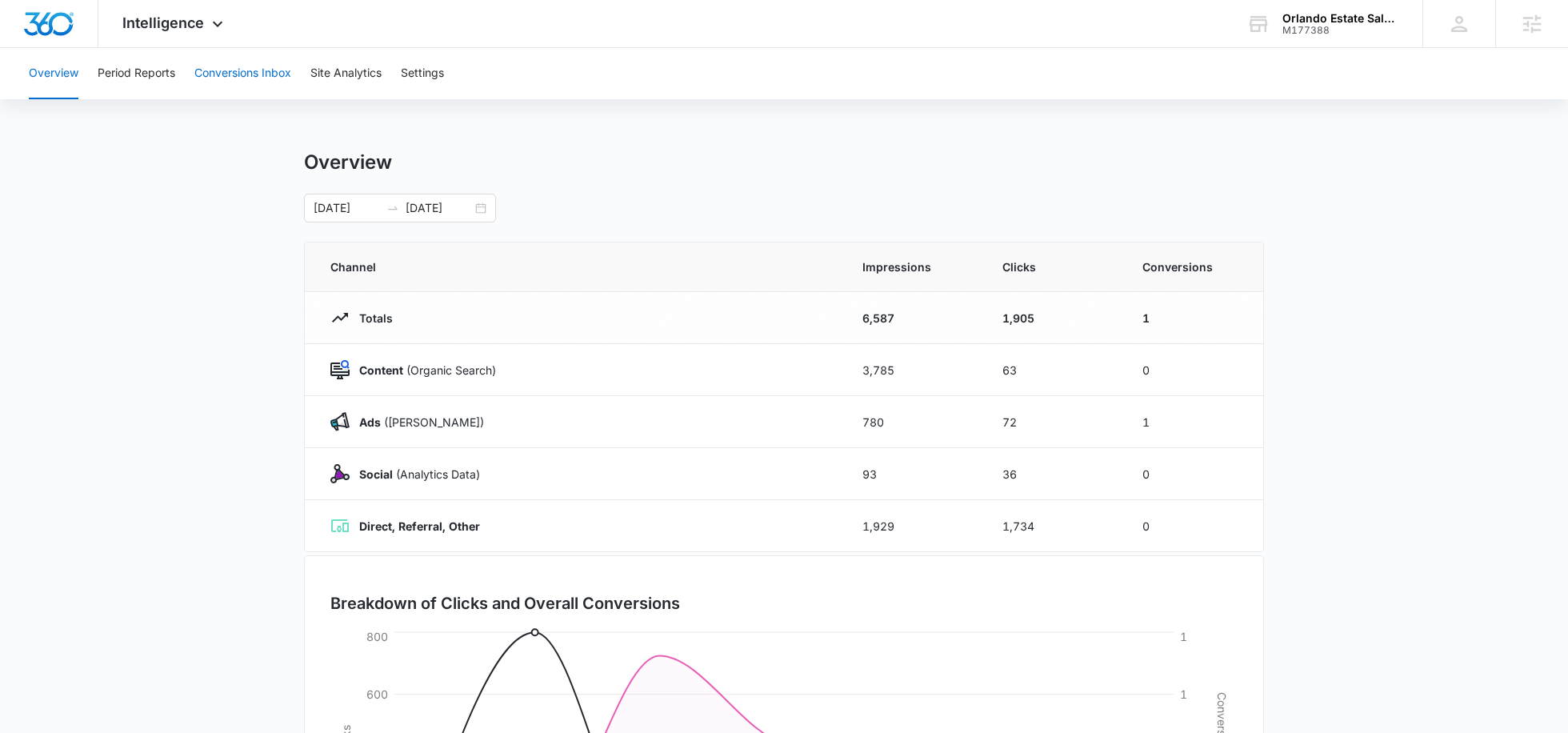
click at [227, 85] on button "Conversions Inbox" at bounding box center [242, 73] width 97 height 51
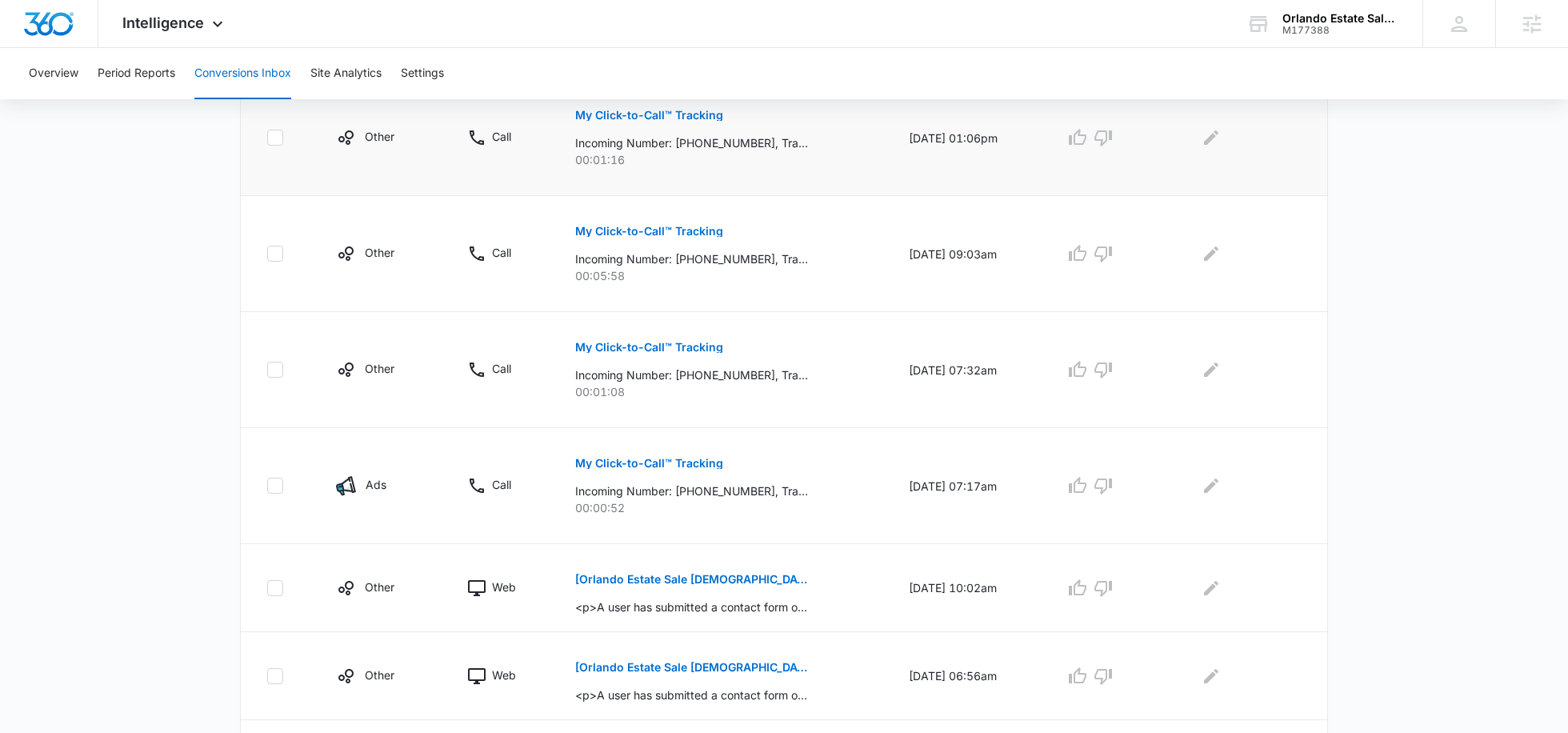
scroll to position [513, 0]
click at [119, 78] on button "Period Reports" at bounding box center [136, 73] width 78 height 51
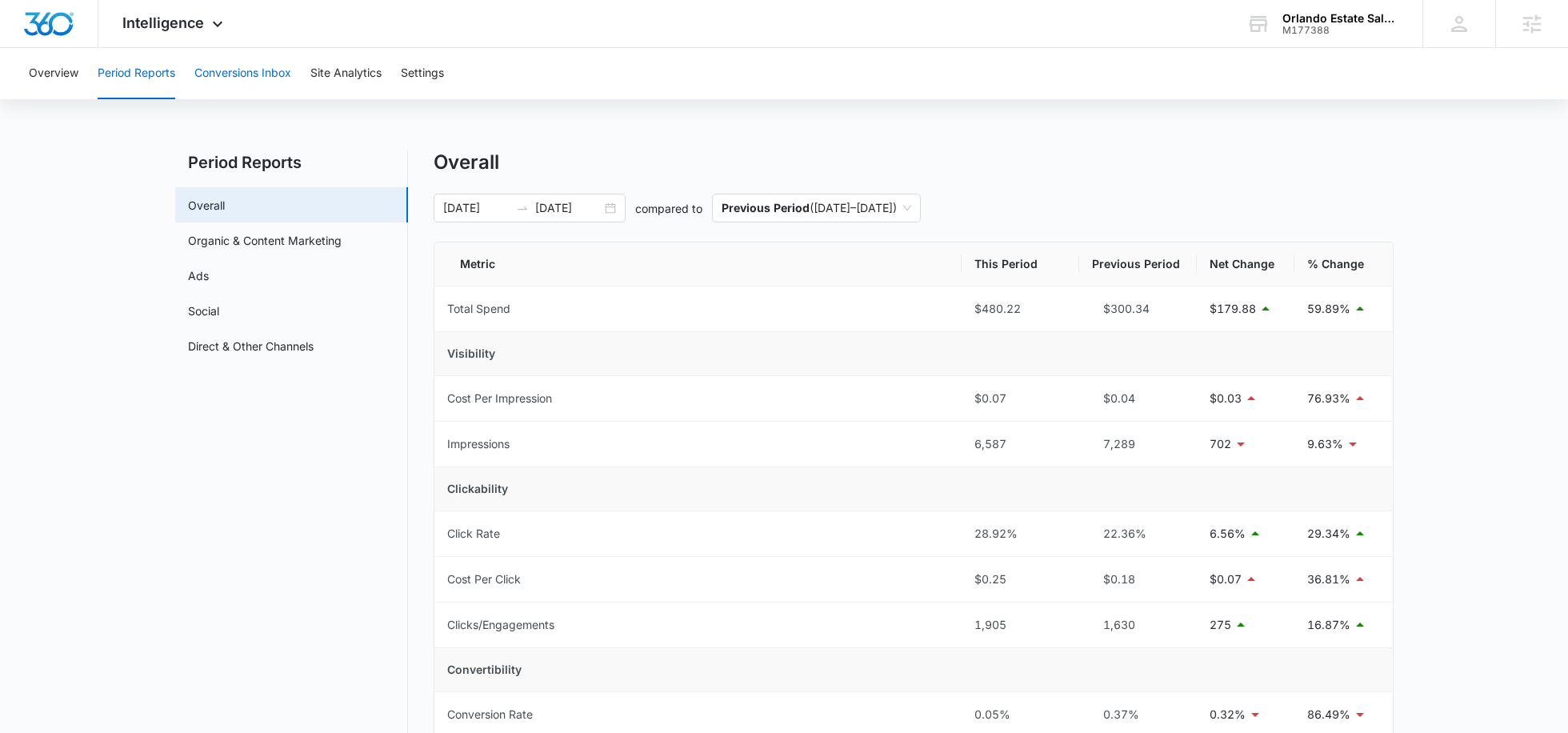
click at [240, 68] on button "Conversions Inbox" at bounding box center [242, 73] width 97 height 51
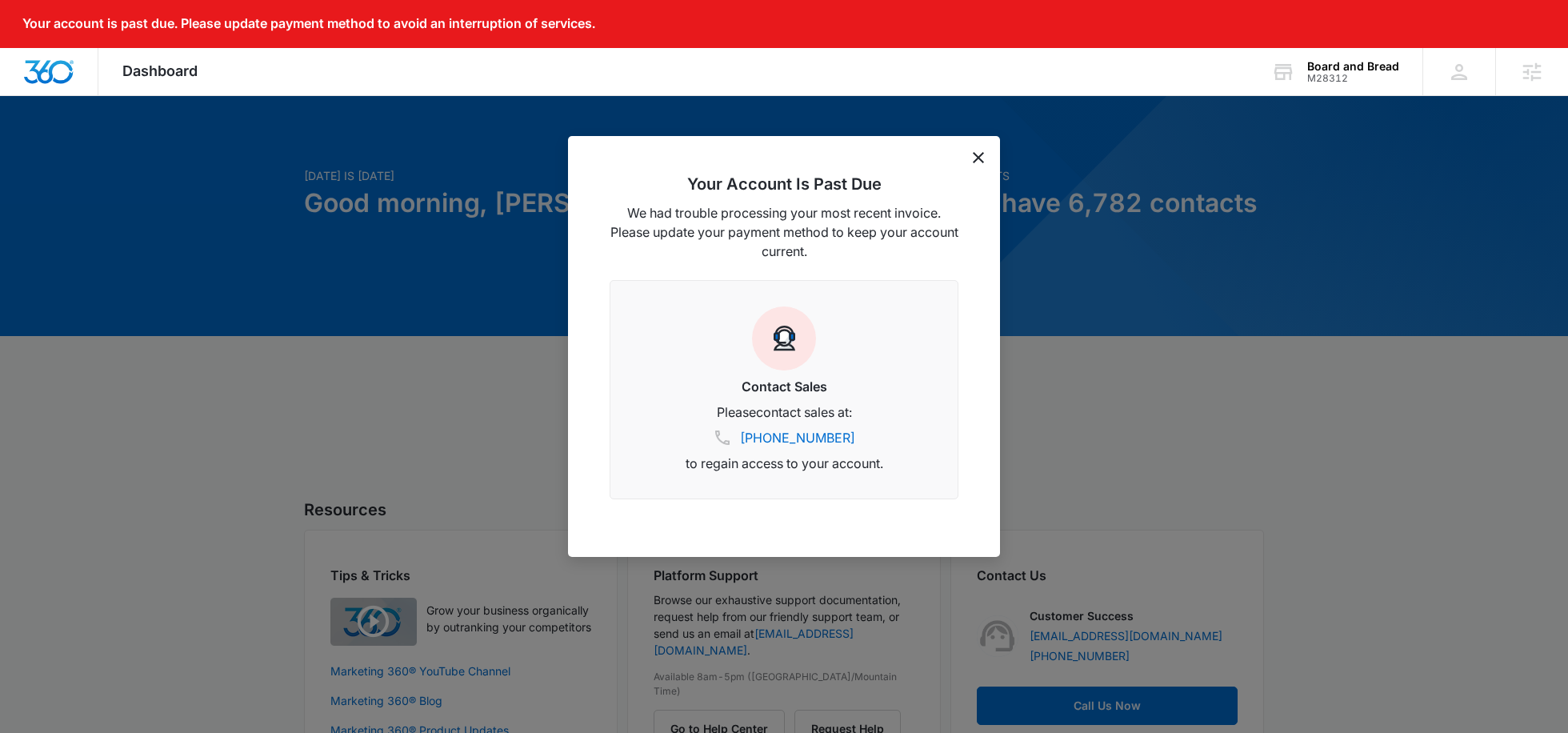
click at [976, 141] on div "Your Account Is Past Due We had trouble processing your most recent invoice. Pl…" at bounding box center [784, 347] width 432 height 421
click at [973, 158] on icon "dismiss this dialog" at bounding box center [978, 157] width 11 height 11
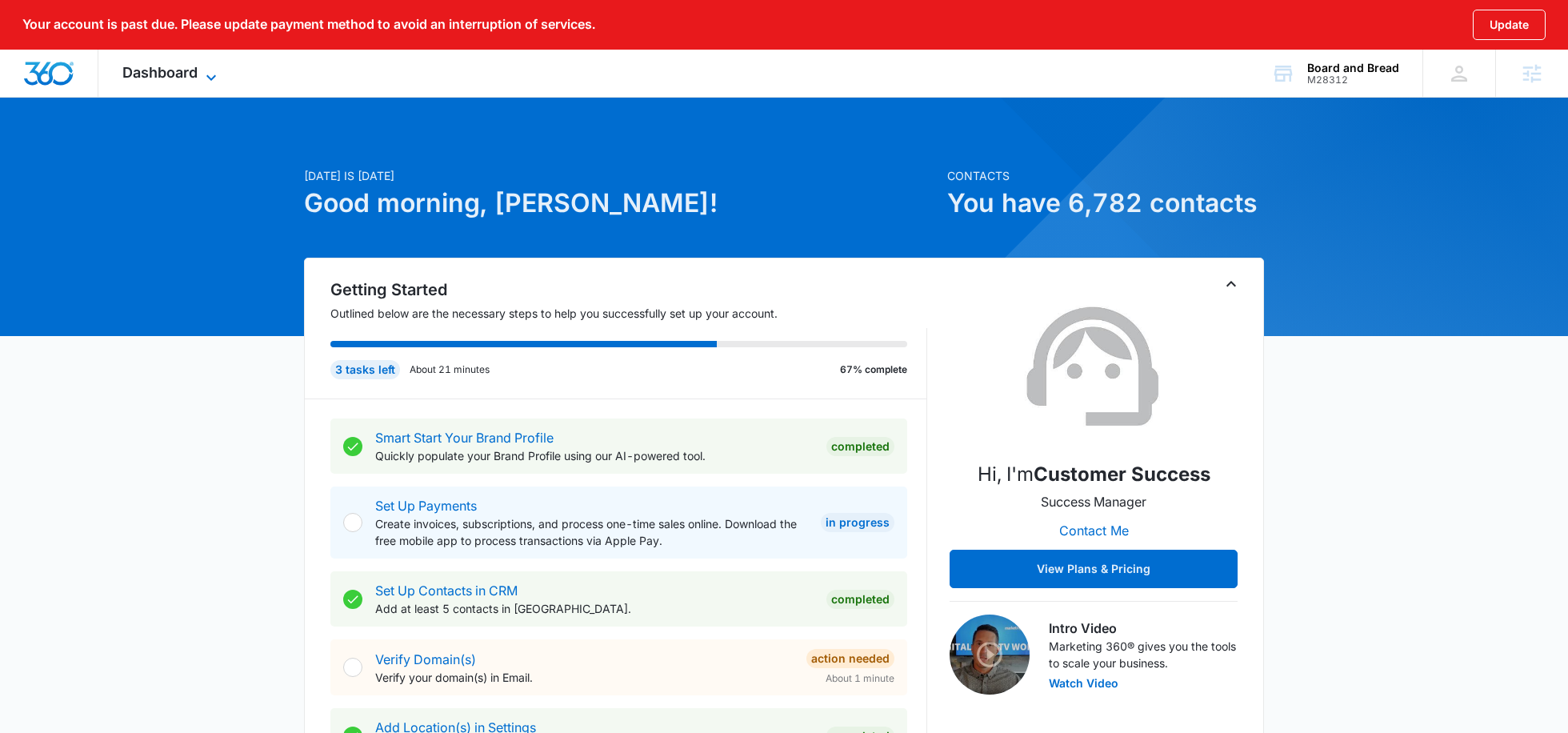
click at [147, 72] on span "Dashboard" at bounding box center [160, 72] width 75 height 16
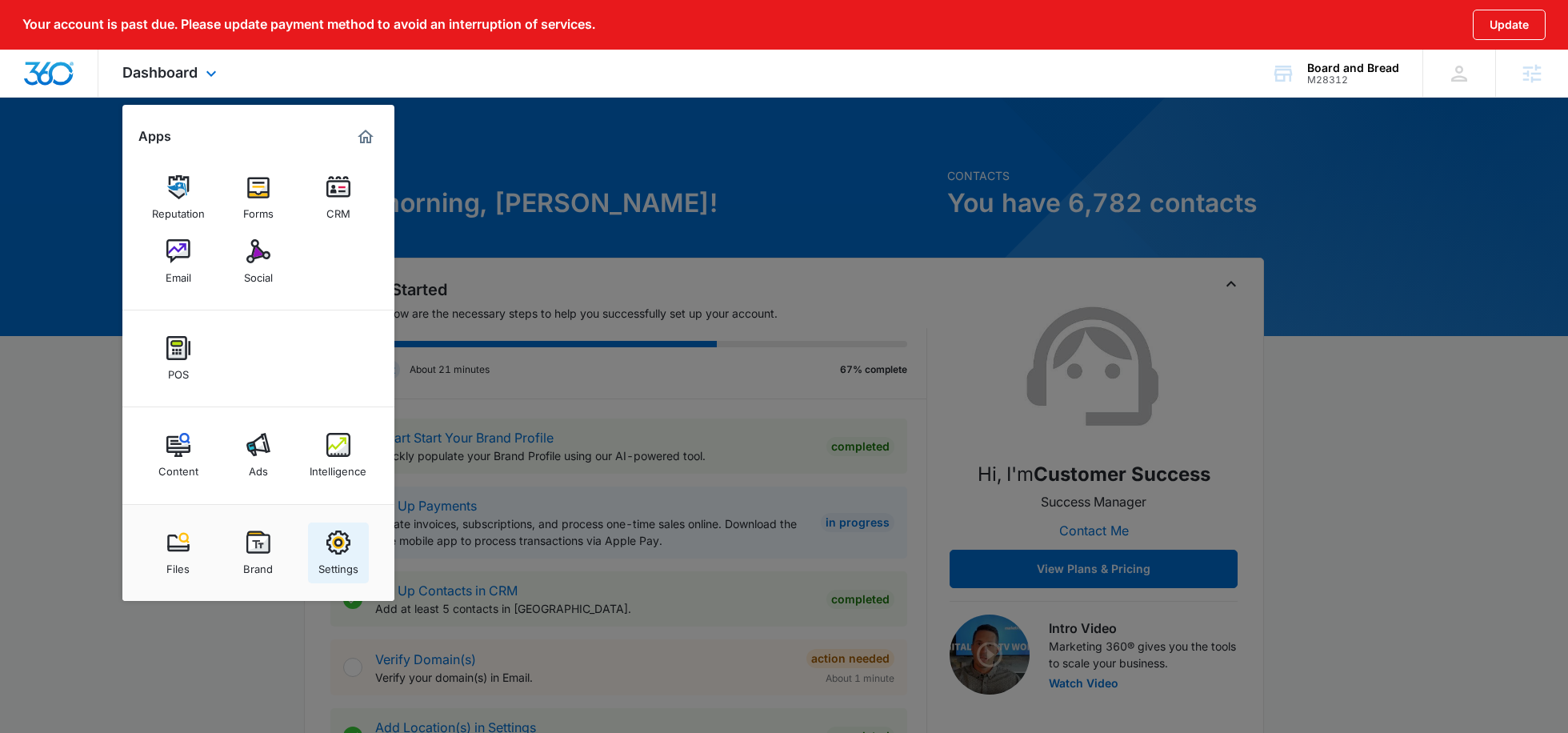
click at [349, 543] on link "Settings" at bounding box center [338, 553] width 61 height 61
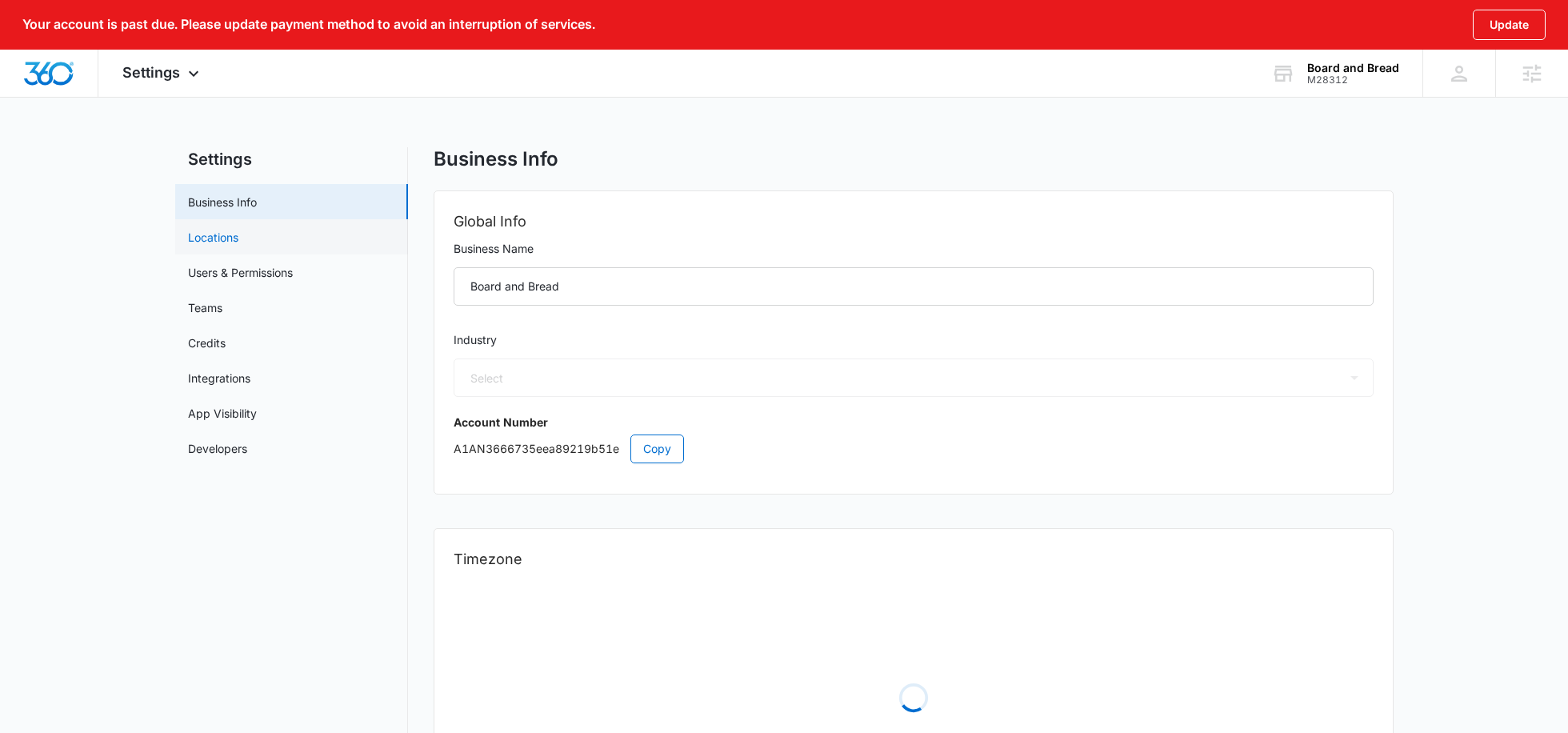
select select "11"
select select "US"
select select "America/[GEOGRAPHIC_DATA]"
click at [259, 272] on link "Users & Permissions" at bounding box center [241, 272] width 105 height 16
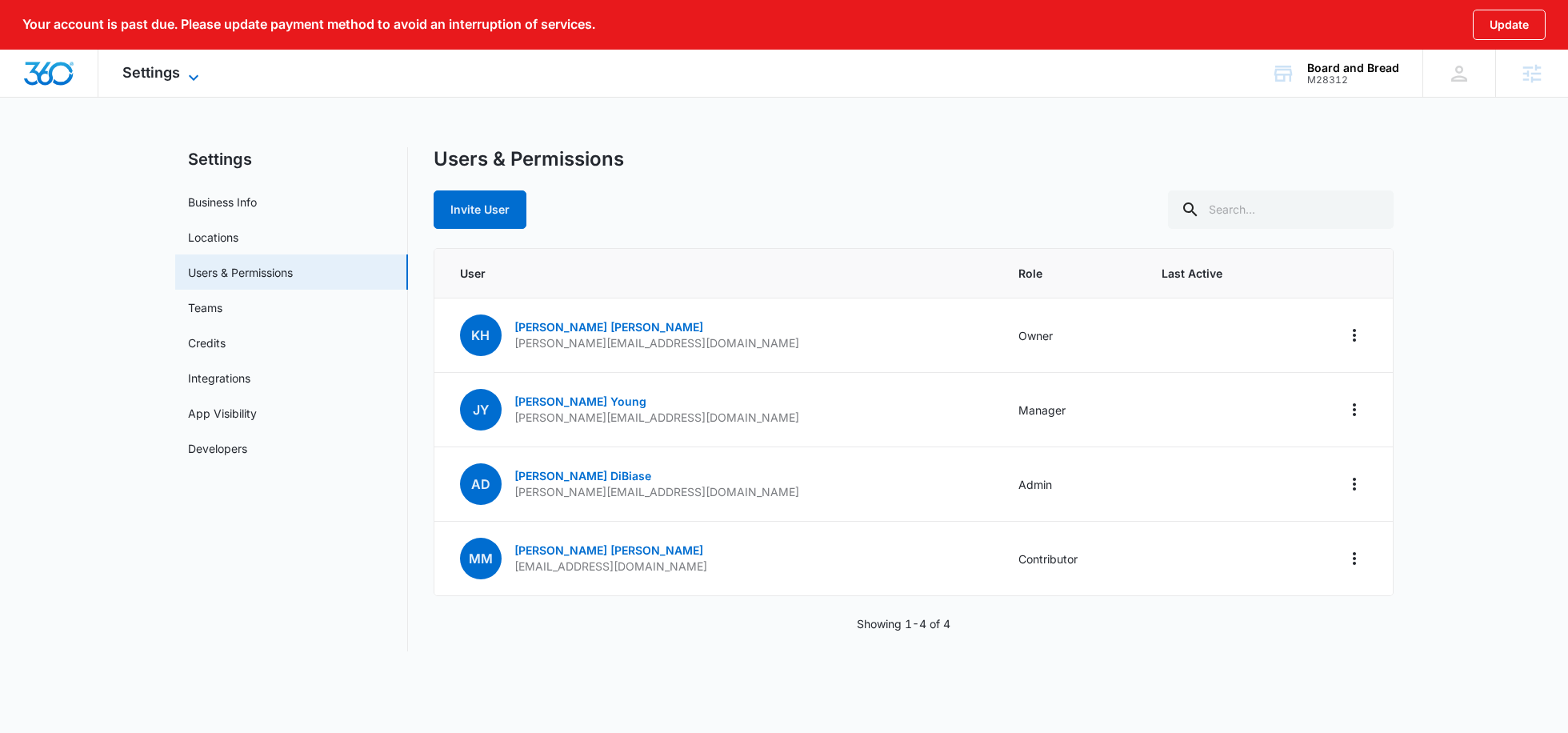
click at [171, 73] on span "Settings" at bounding box center [151, 72] width 58 height 16
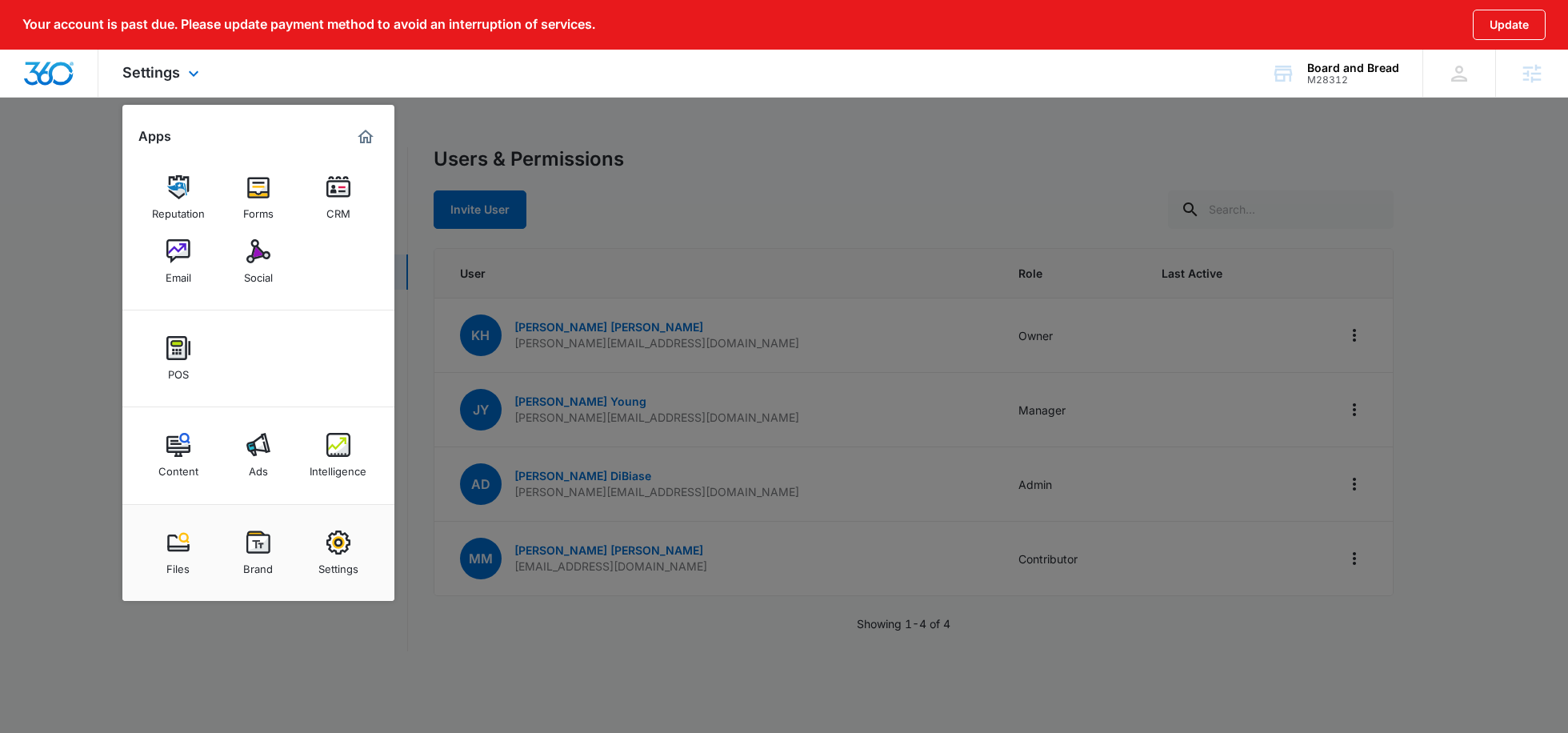
click at [385, 95] on div "Settings Apps Reputation Forms CRM Email Social POS Content Ads Intelligence Fi…" at bounding box center [784, 74] width 1568 height 48
click at [451, 129] on div at bounding box center [784, 366] width 1568 height 733
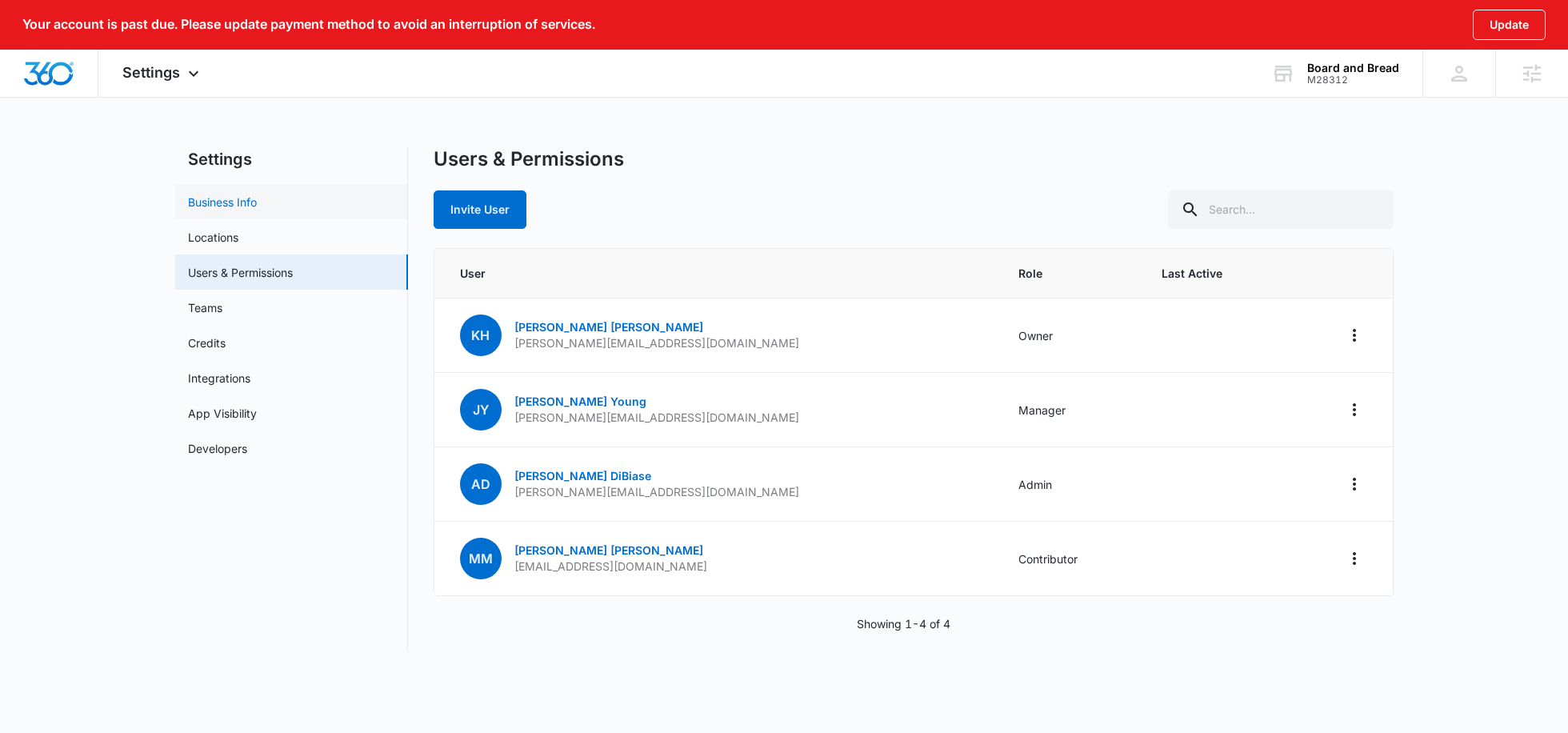
click at [241, 198] on link "Business Info" at bounding box center [223, 202] width 69 height 16
select select "11"
select select "US"
select select "America/Chicago"
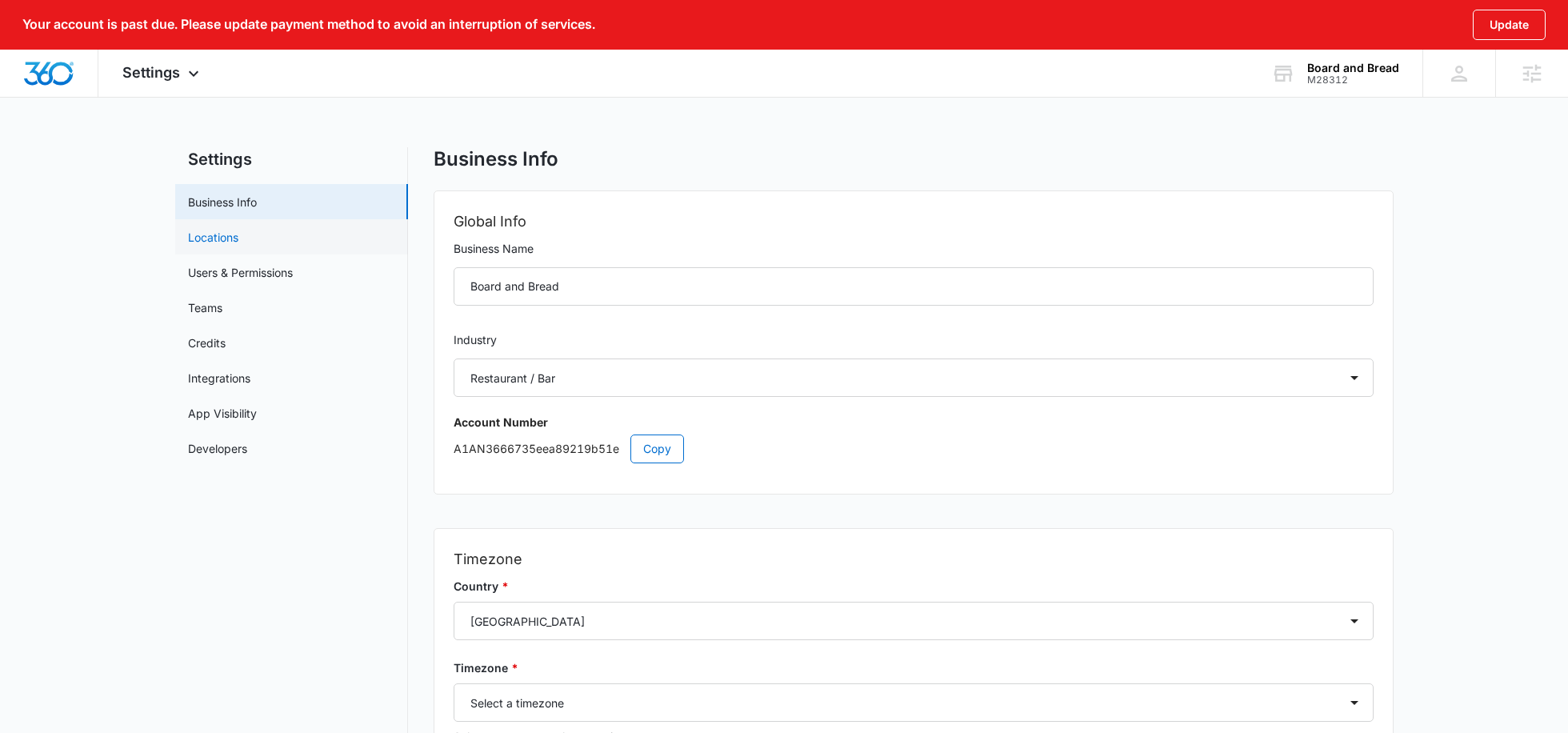
click at [220, 243] on link "Locations" at bounding box center [213, 236] width 50 height 16
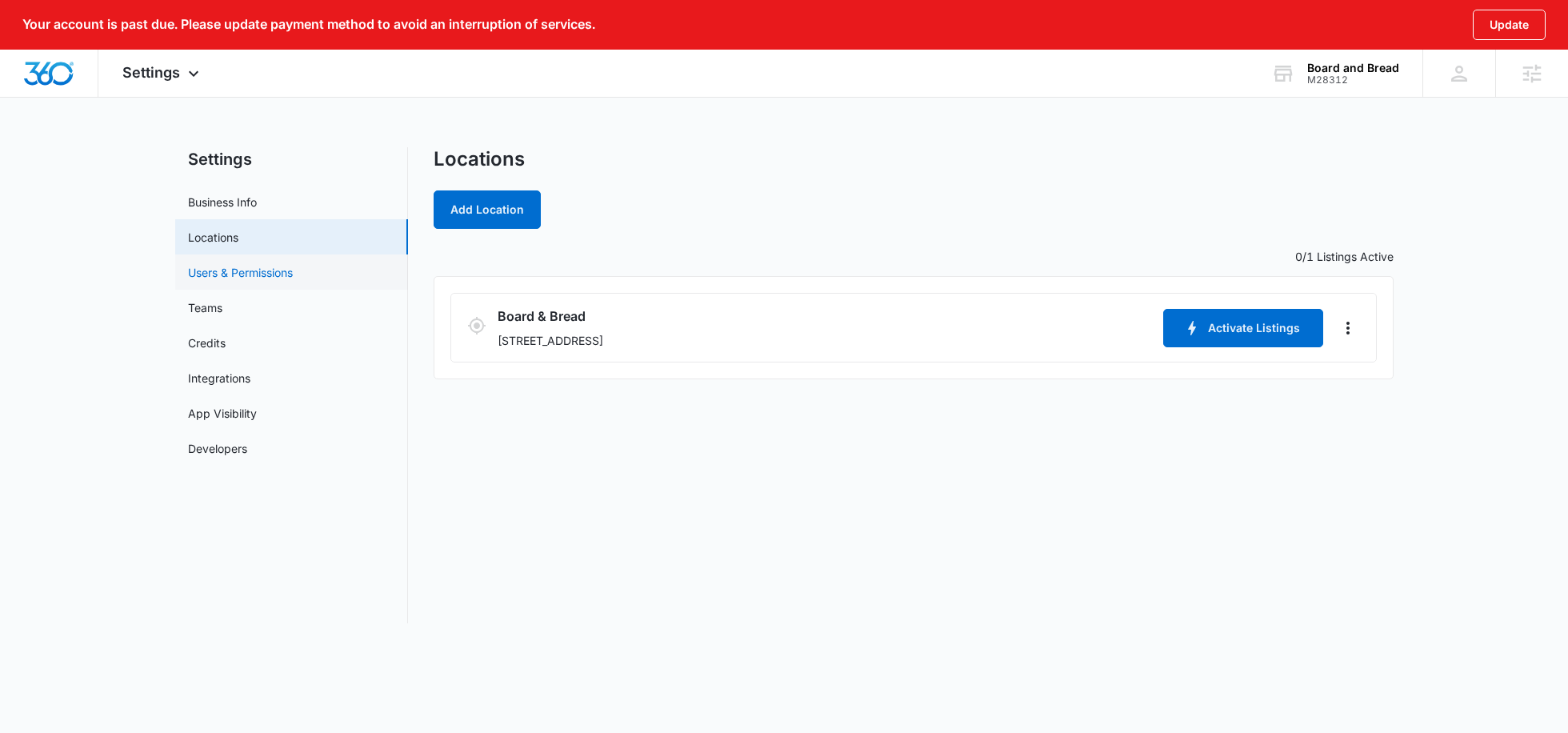
click at [225, 279] on link "Users & Permissions" at bounding box center [241, 272] width 105 height 16
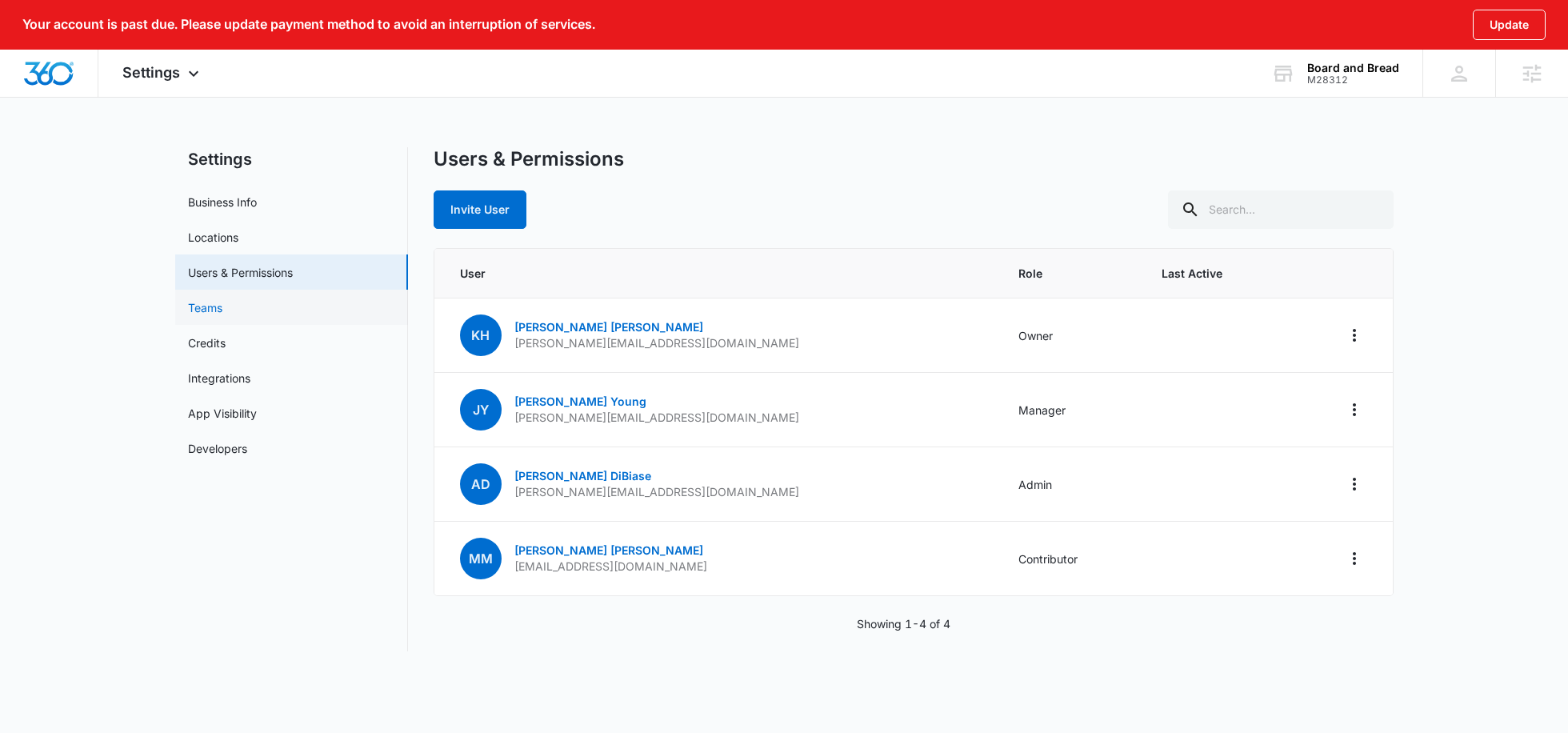
click at [223, 312] on link "Teams" at bounding box center [205, 307] width 34 height 16
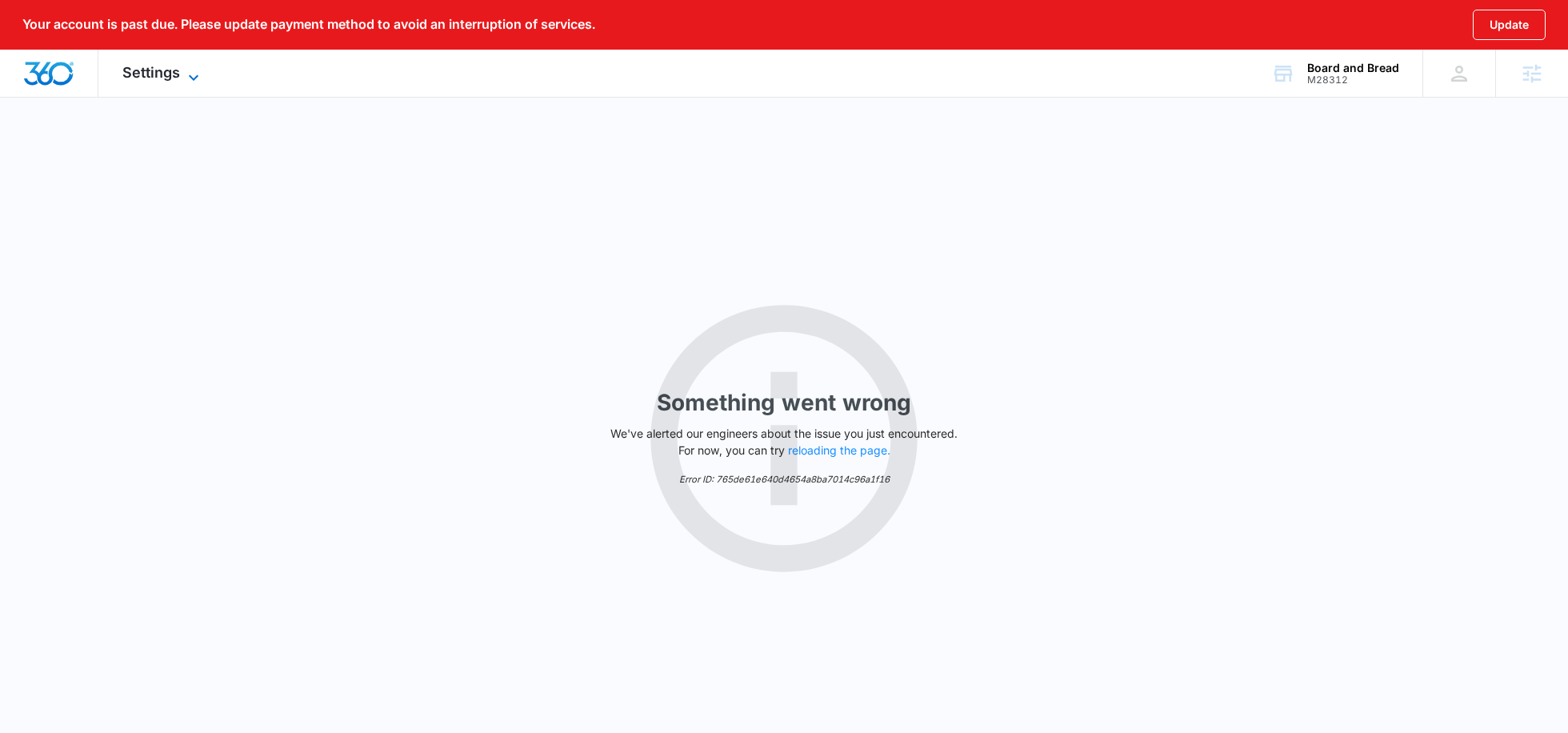
click at [167, 75] on span "Settings" at bounding box center [151, 72] width 58 height 16
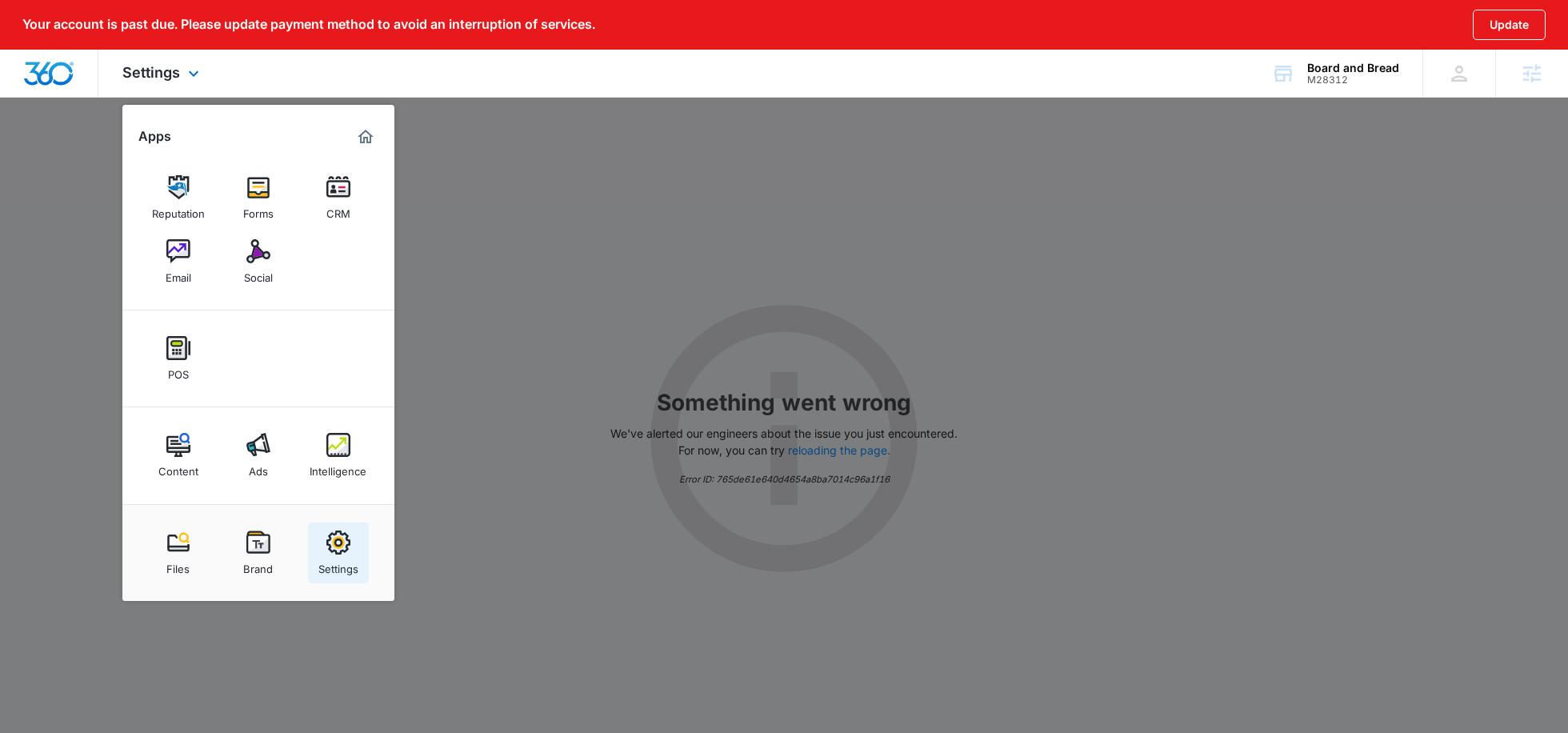
click at [346, 536] on img at bounding box center [339, 542] width 24 height 24
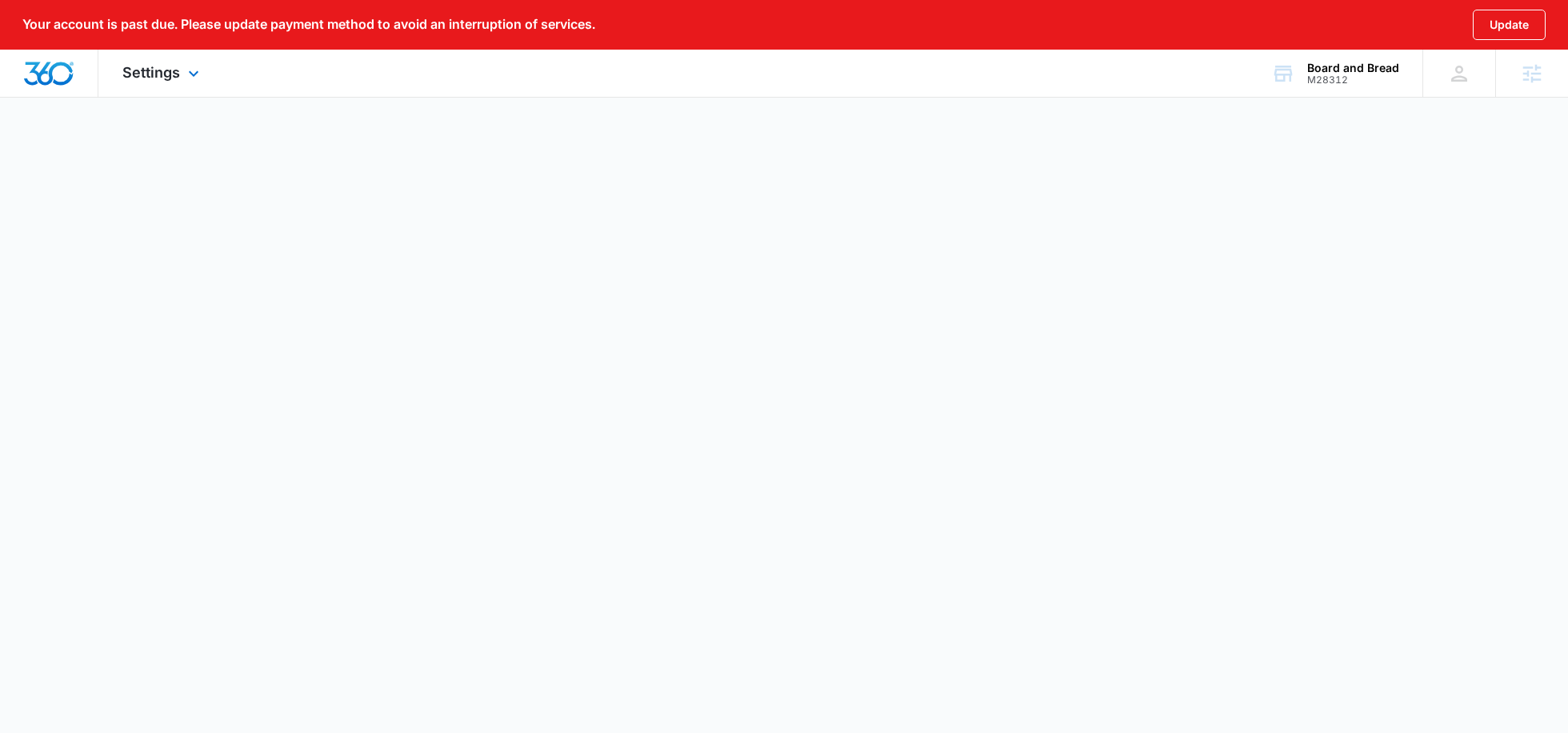
select select "11"
select select "US"
select select "America/Chicago"
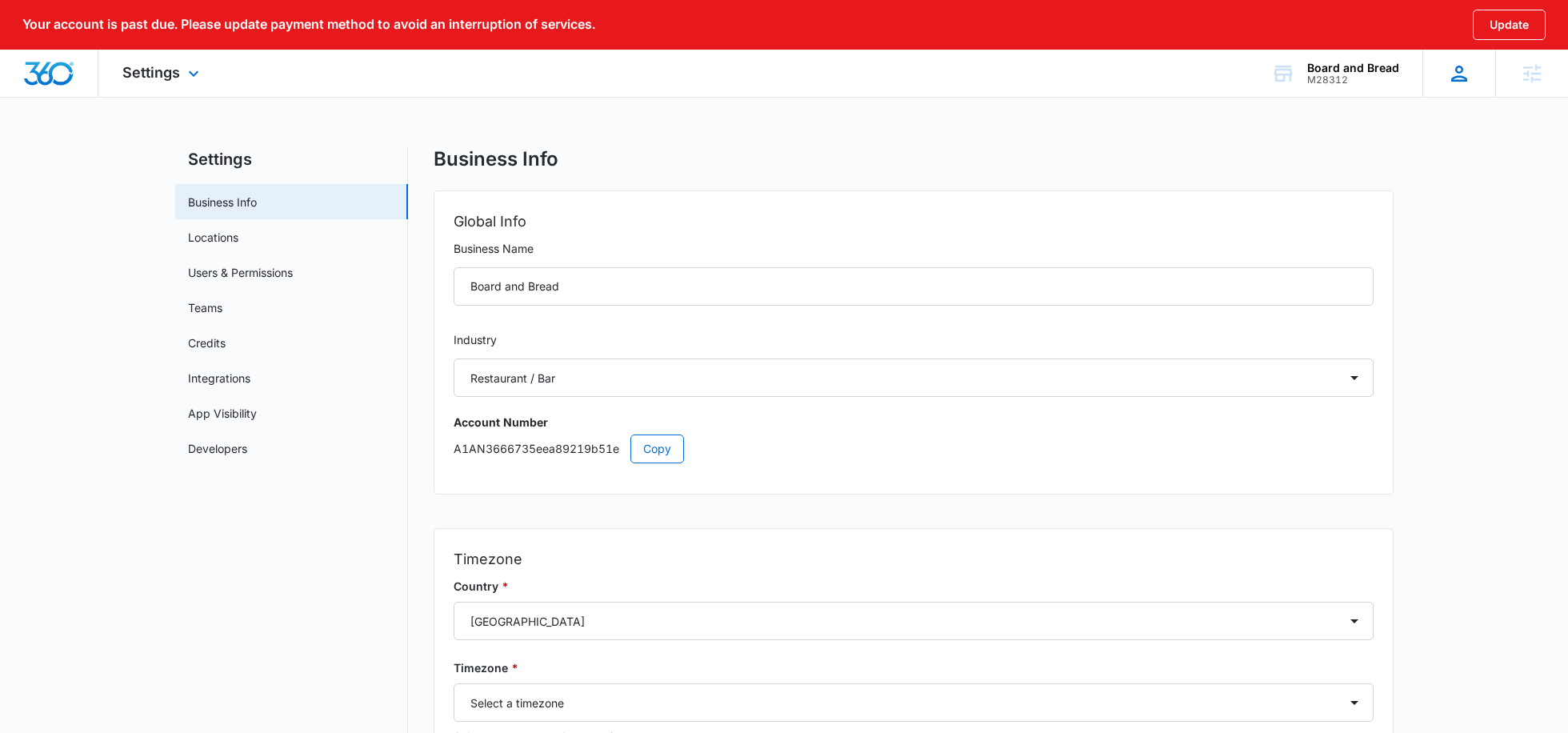
click at [1447, 76] on div at bounding box center [1459, 73] width 24 height 24
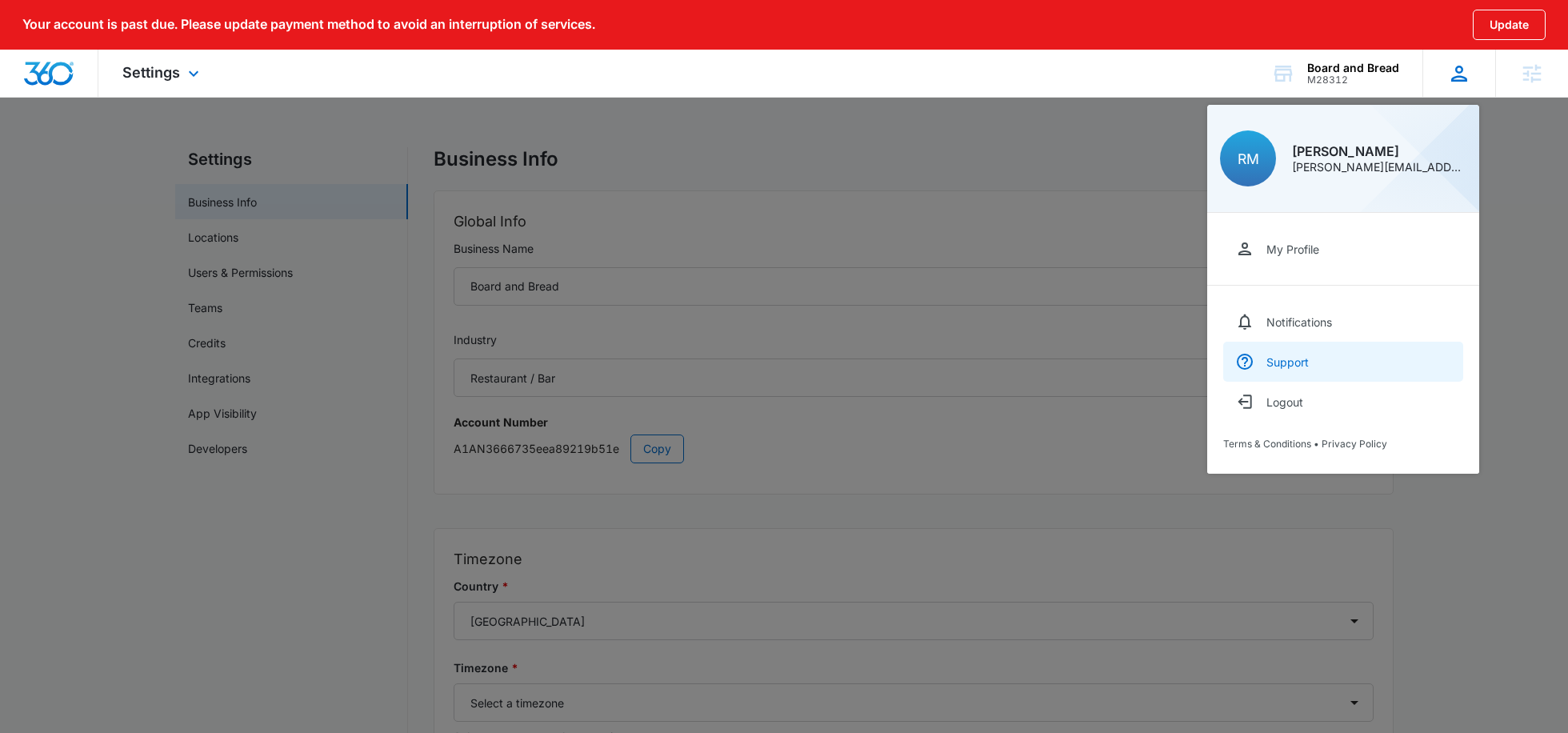
click at [1275, 356] on div "Support" at bounding box center [1288, 362] width 42 height 14
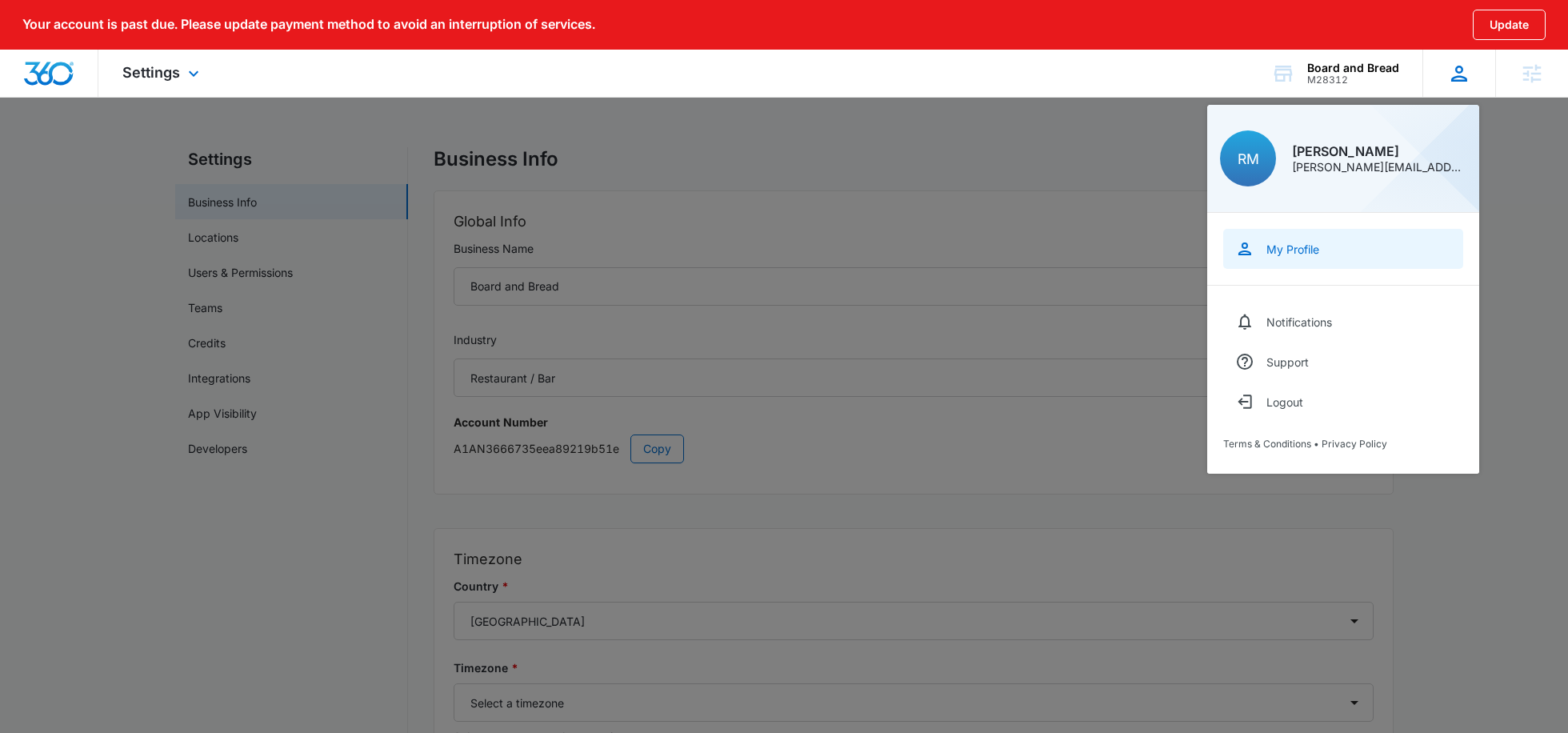
click at [1304, 258] on link "My Profile" at bounding box center [1344, 248] width 240 height 40
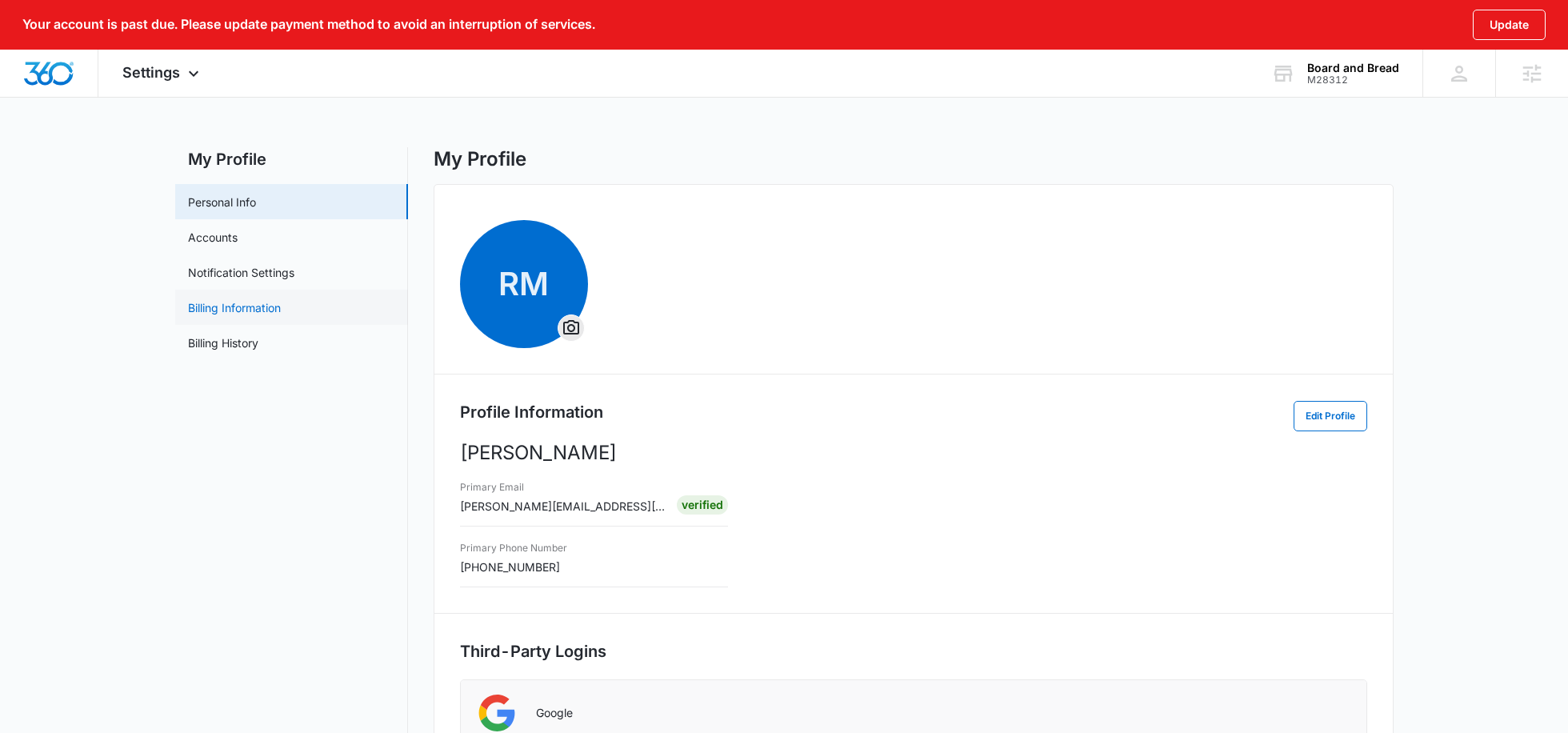
click at [239, 308] on link "Billing Information" at bounding box center [235, 307] width 93 height 16
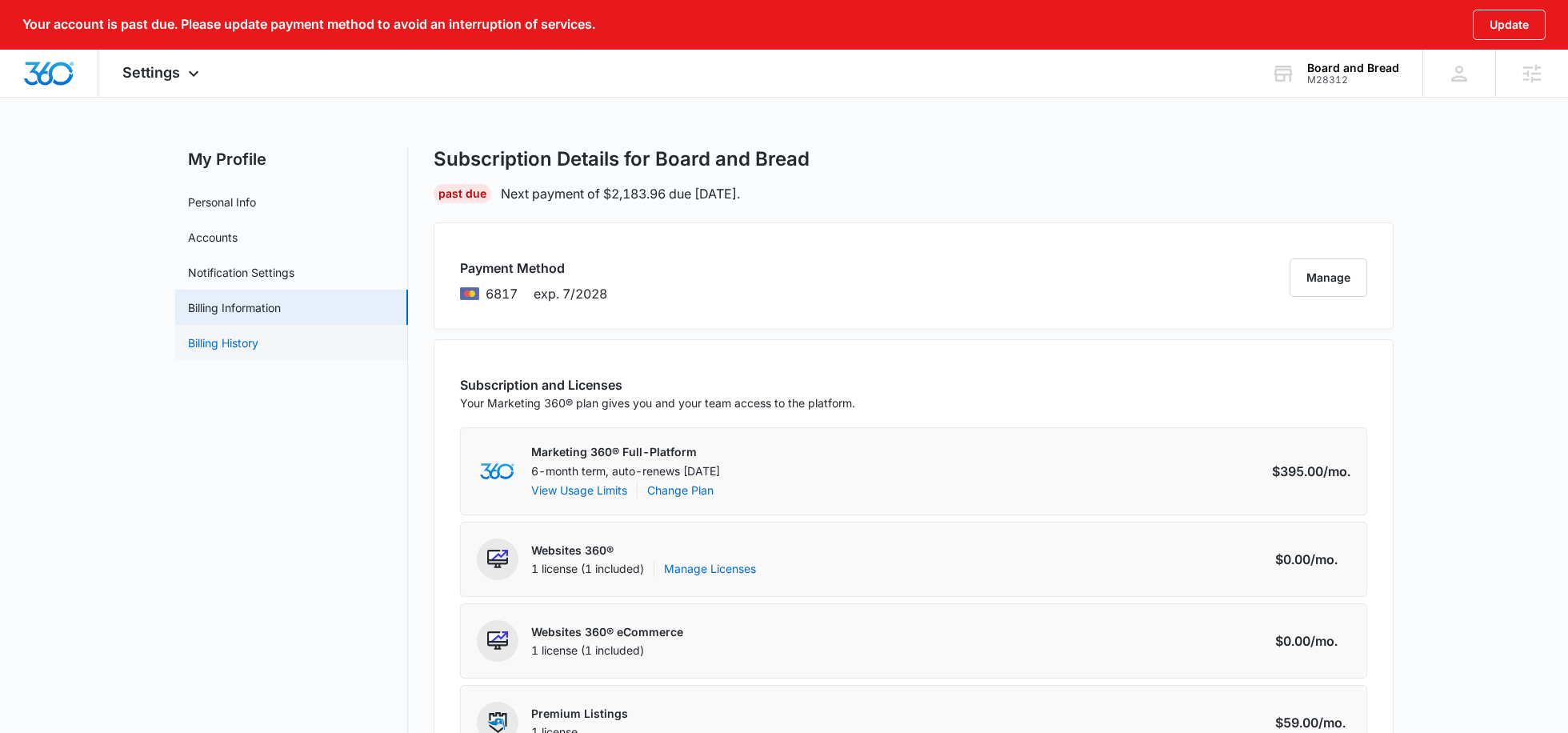
click at [259, 342] on link "Billing History" at bounding box center [223, 342] width 71 height 16
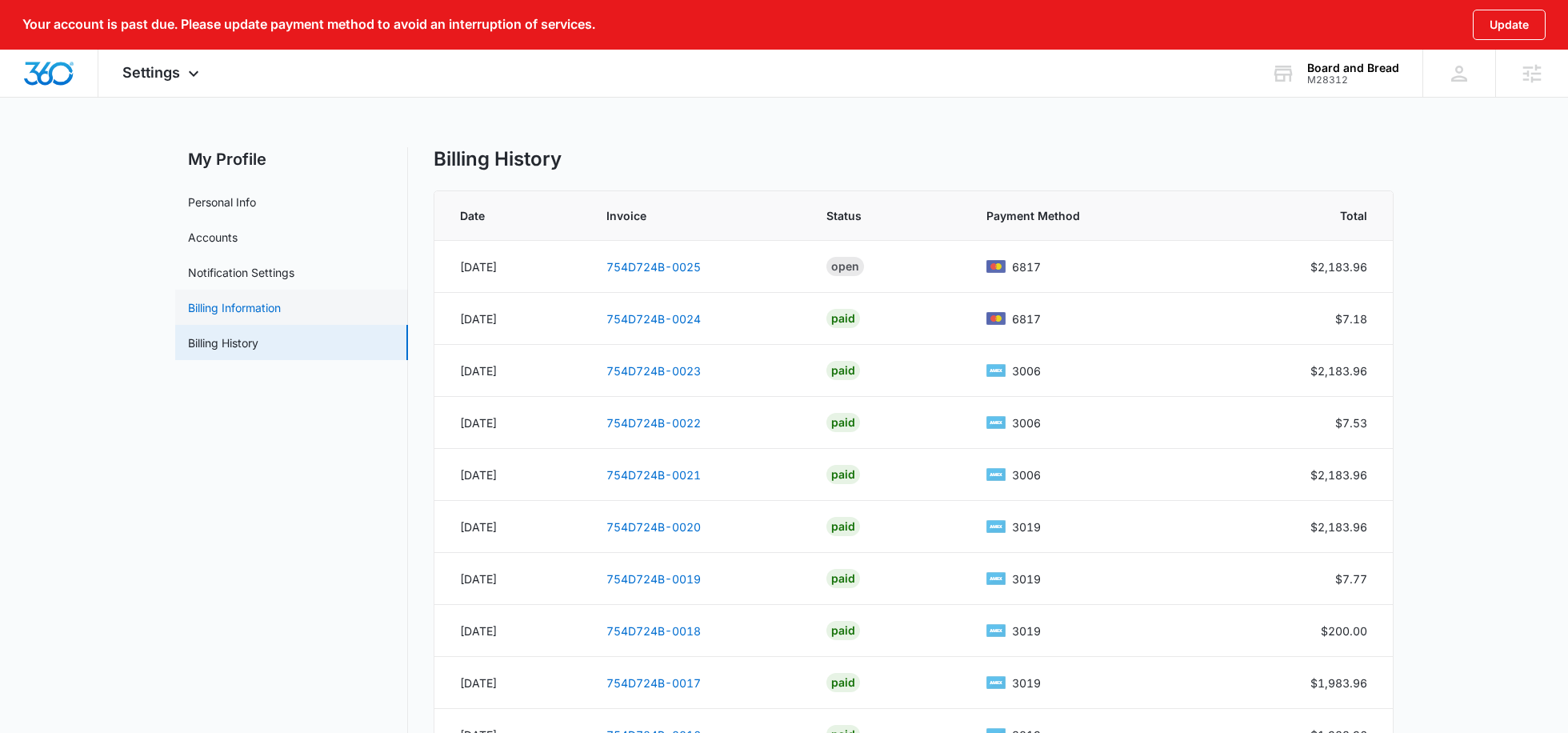
click at [260, 316] on link "Billing Information" at bounding box center [235, 307] width 93 height 16
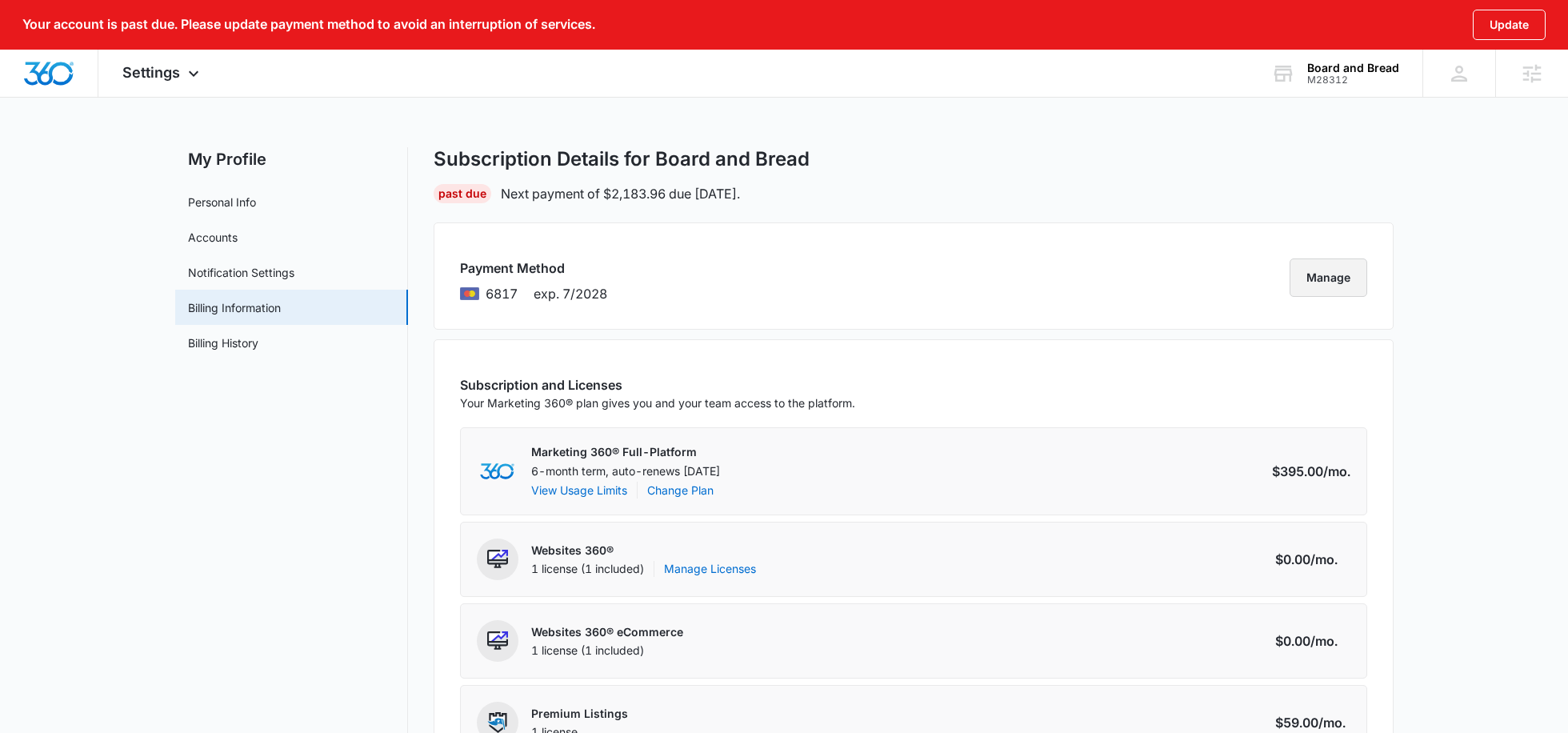
click at [1314, 273] on button "Manage" at bounding box center [1329, 278] width 78 height 39
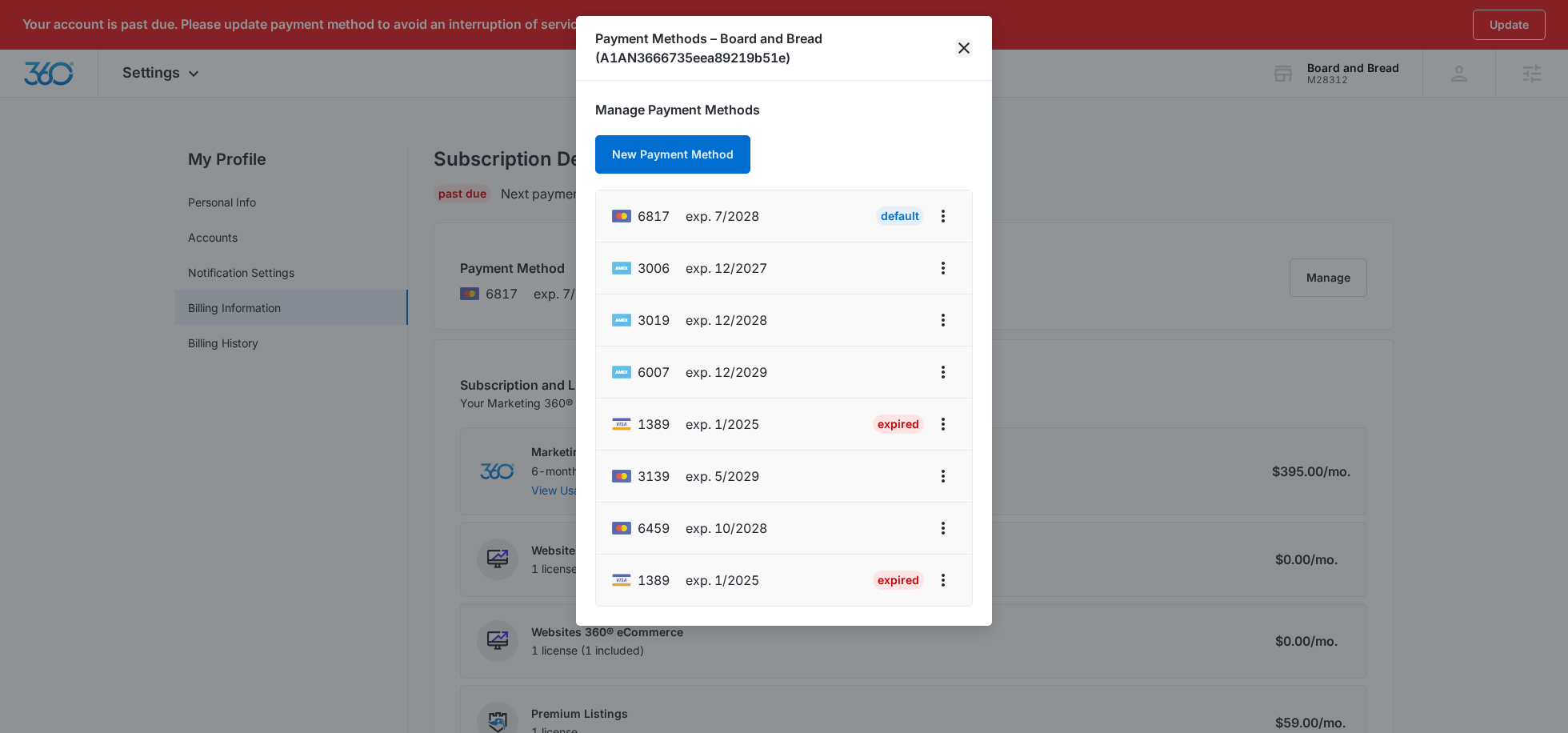
click at [963, 41] on icon "close" at bounding box center [964, 48] width 19 height 19
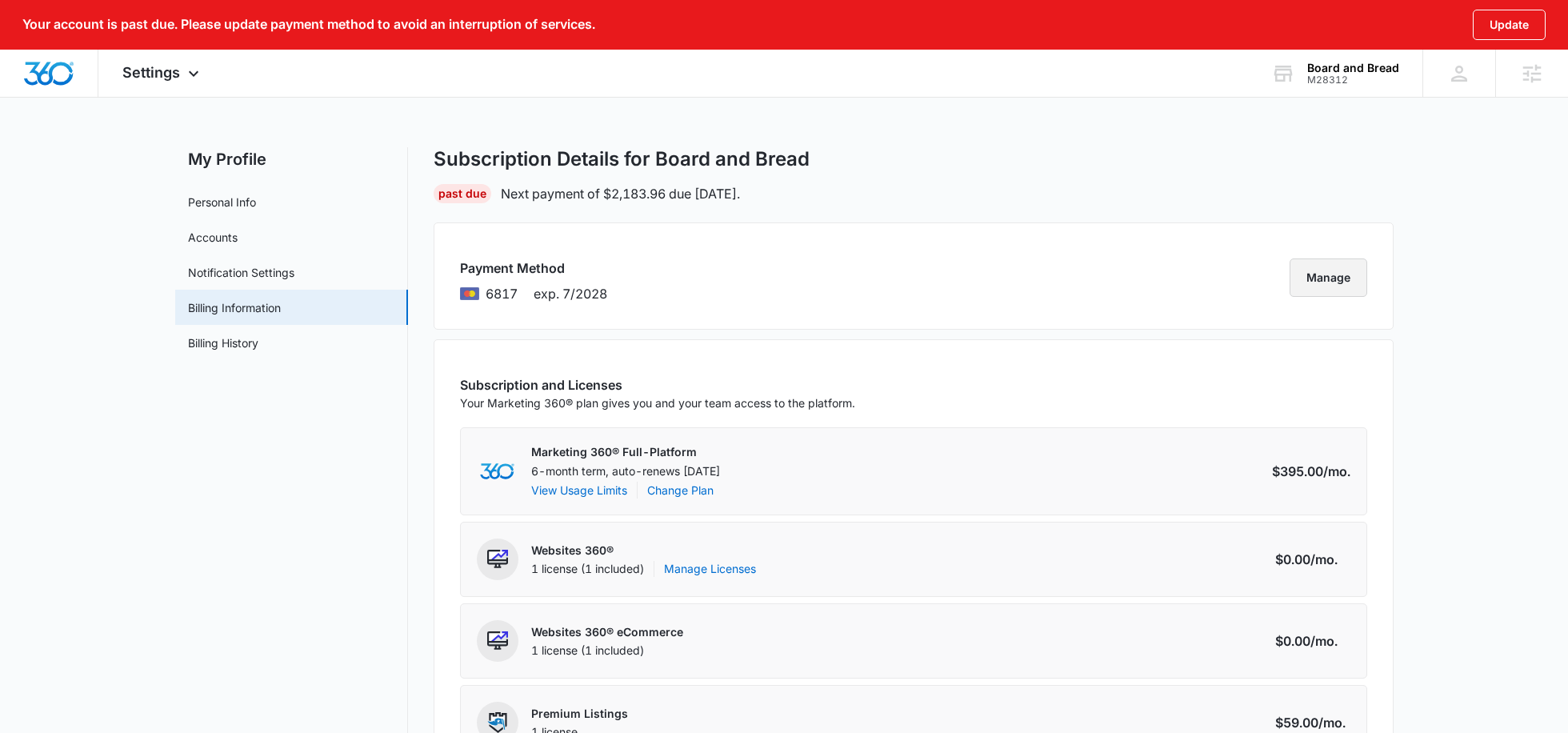
click at [1336, 273] on button "Manage" at bounding box center [1329, 278] width 78 height 39
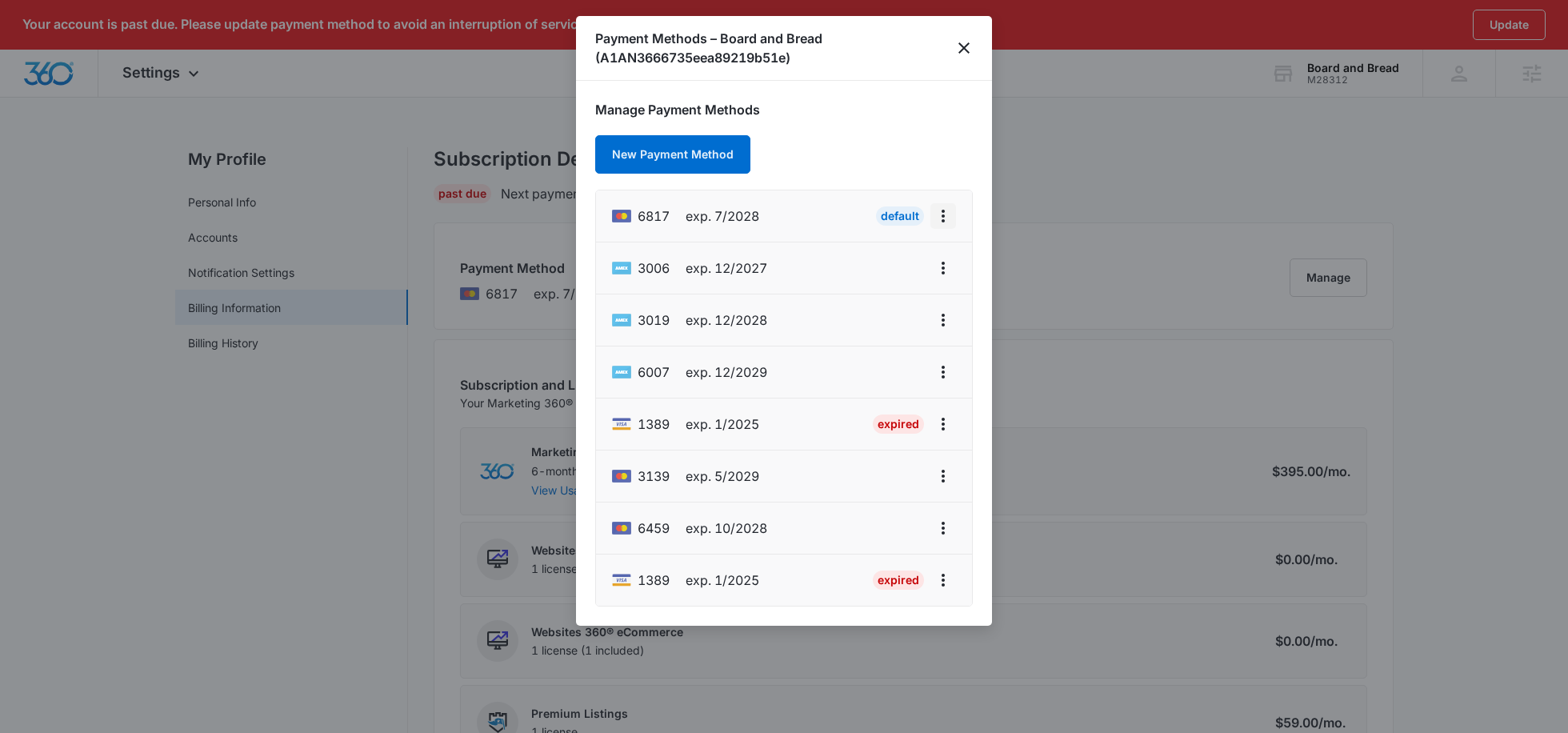
click at [940, 213] on icon "actions.viewMore" at bounding box center [944, 216] width 19 height 19
click at [887, 280] on div "Retry Charge" at bounding box center [881, 284] width 70 height 11
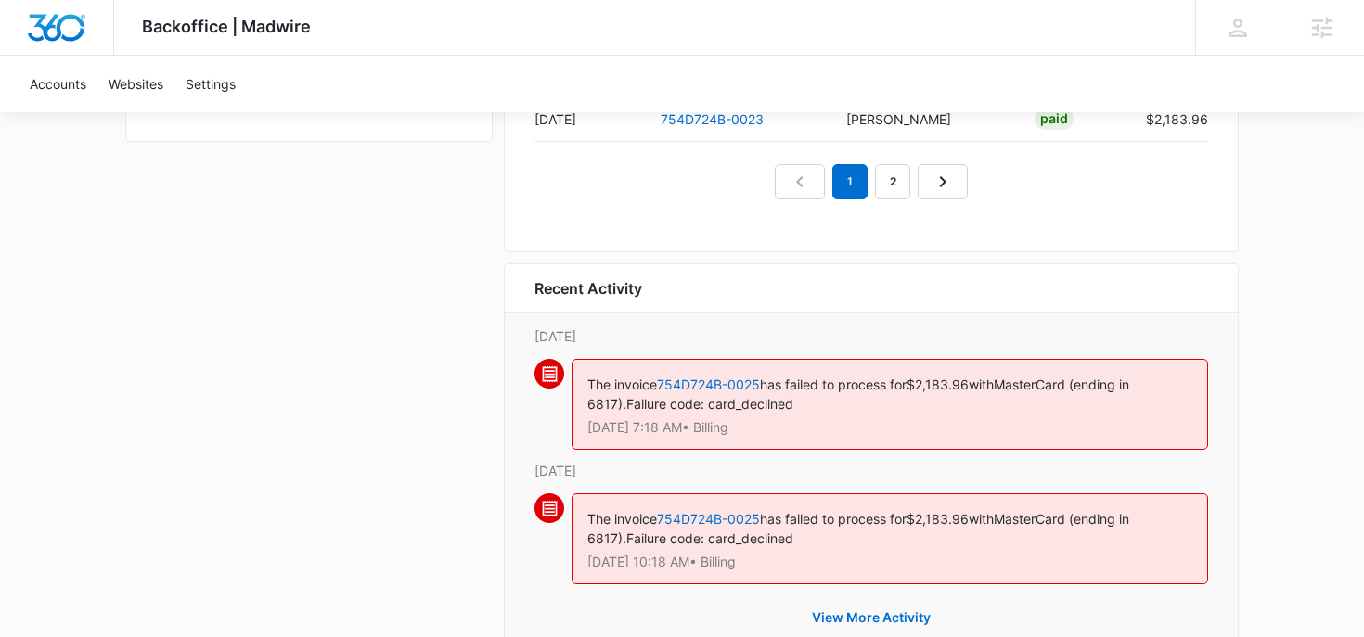
scroll to position [2227, 0]
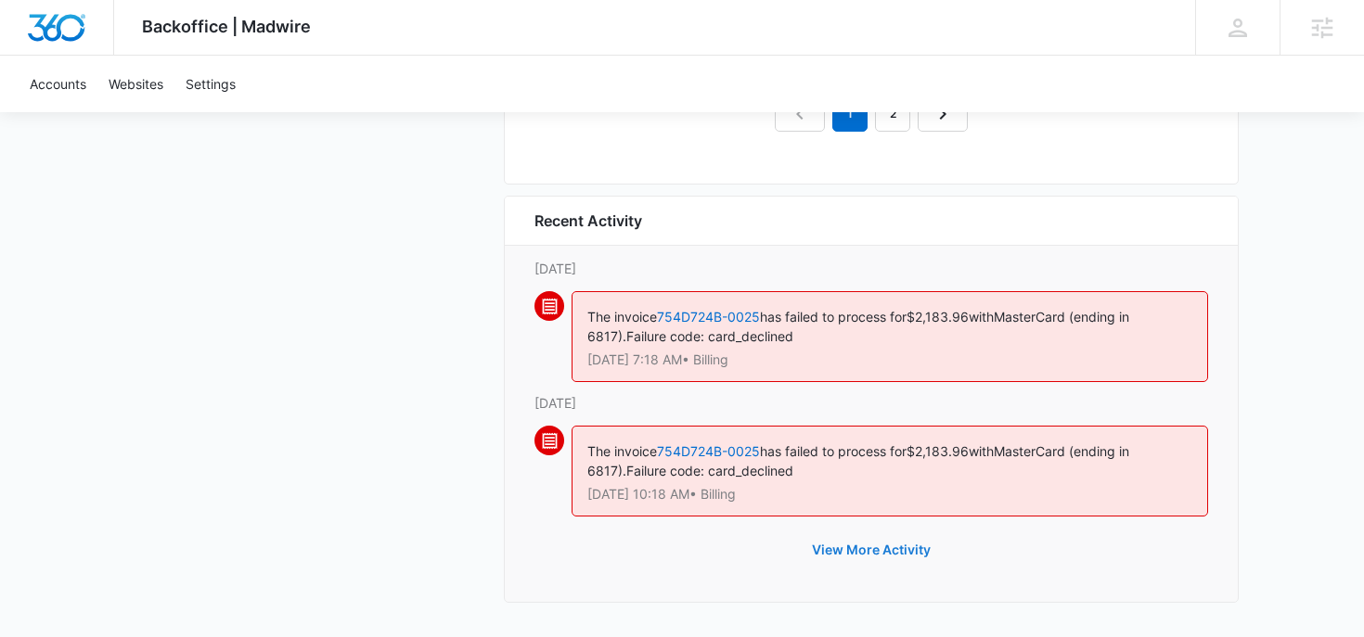
click at [887, 546] on button "View More Activity" at bounding box center [871, 550] width 156 height 45
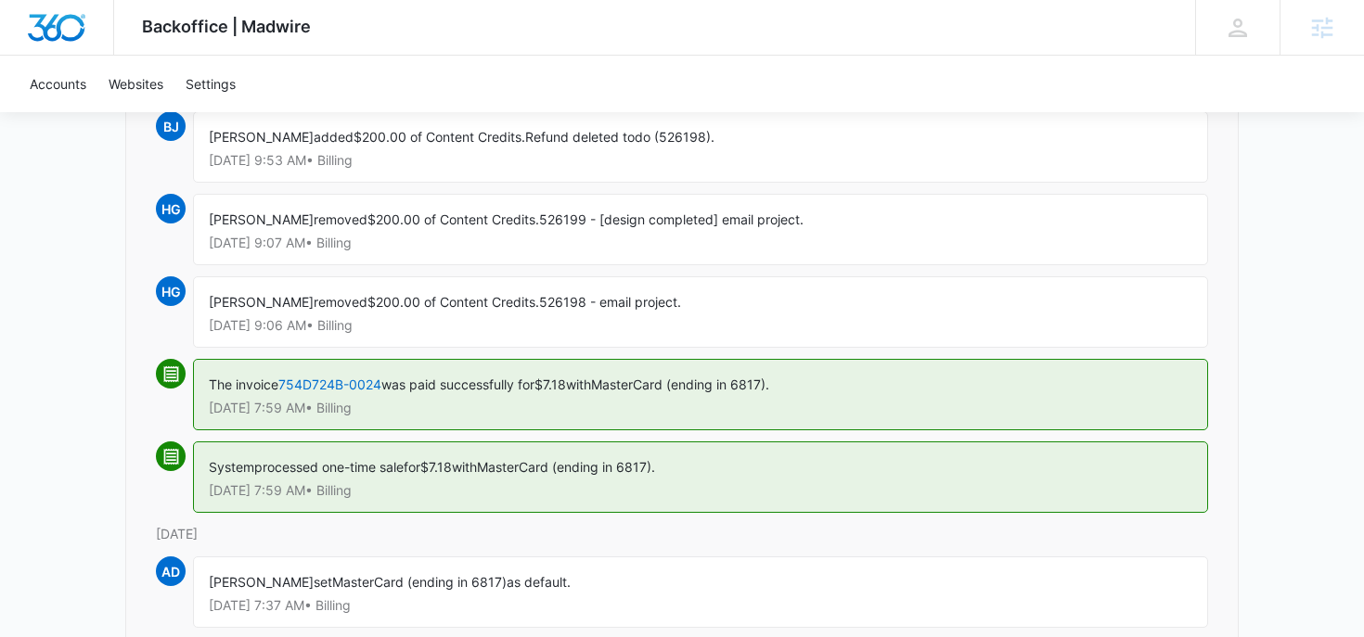
scroll to position [397, 0]
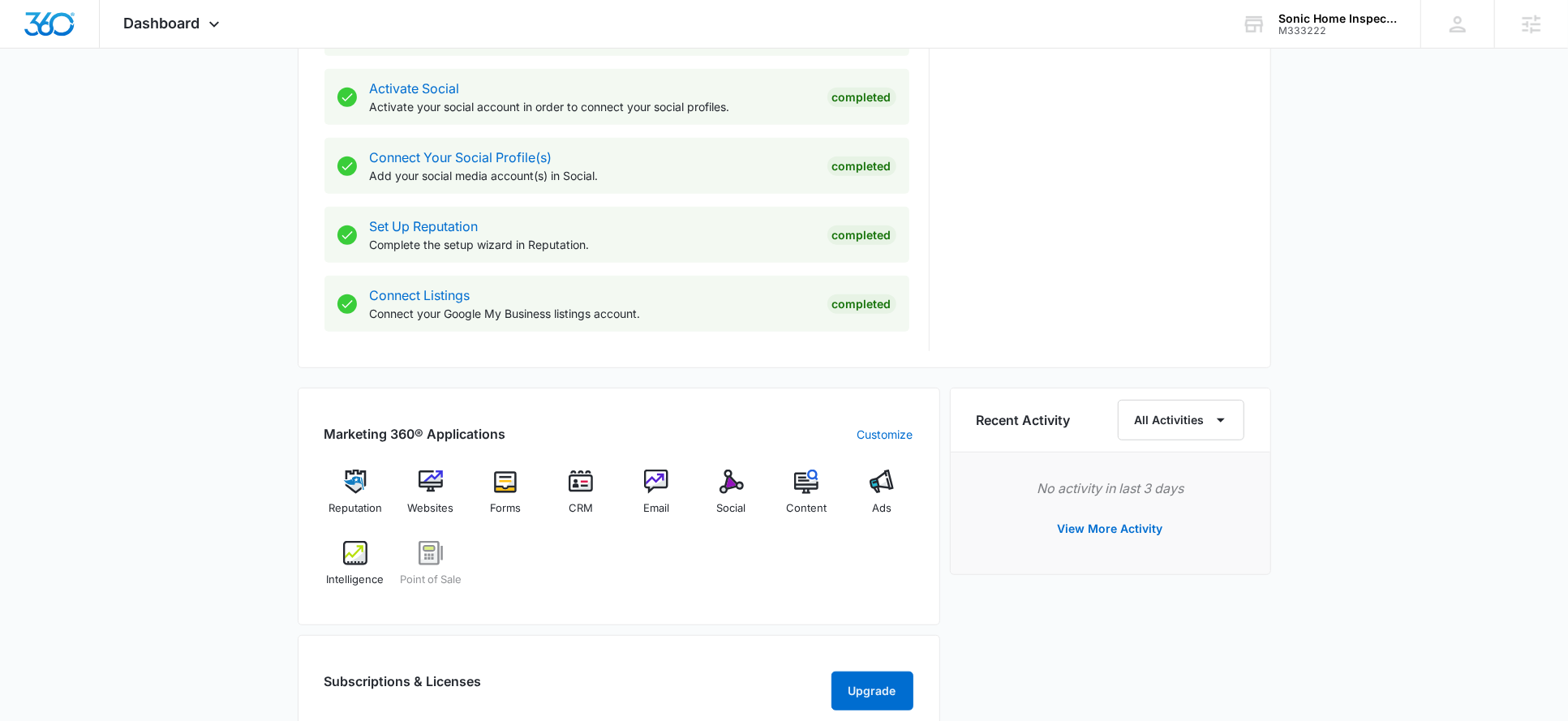
scroll to position [673, 0]
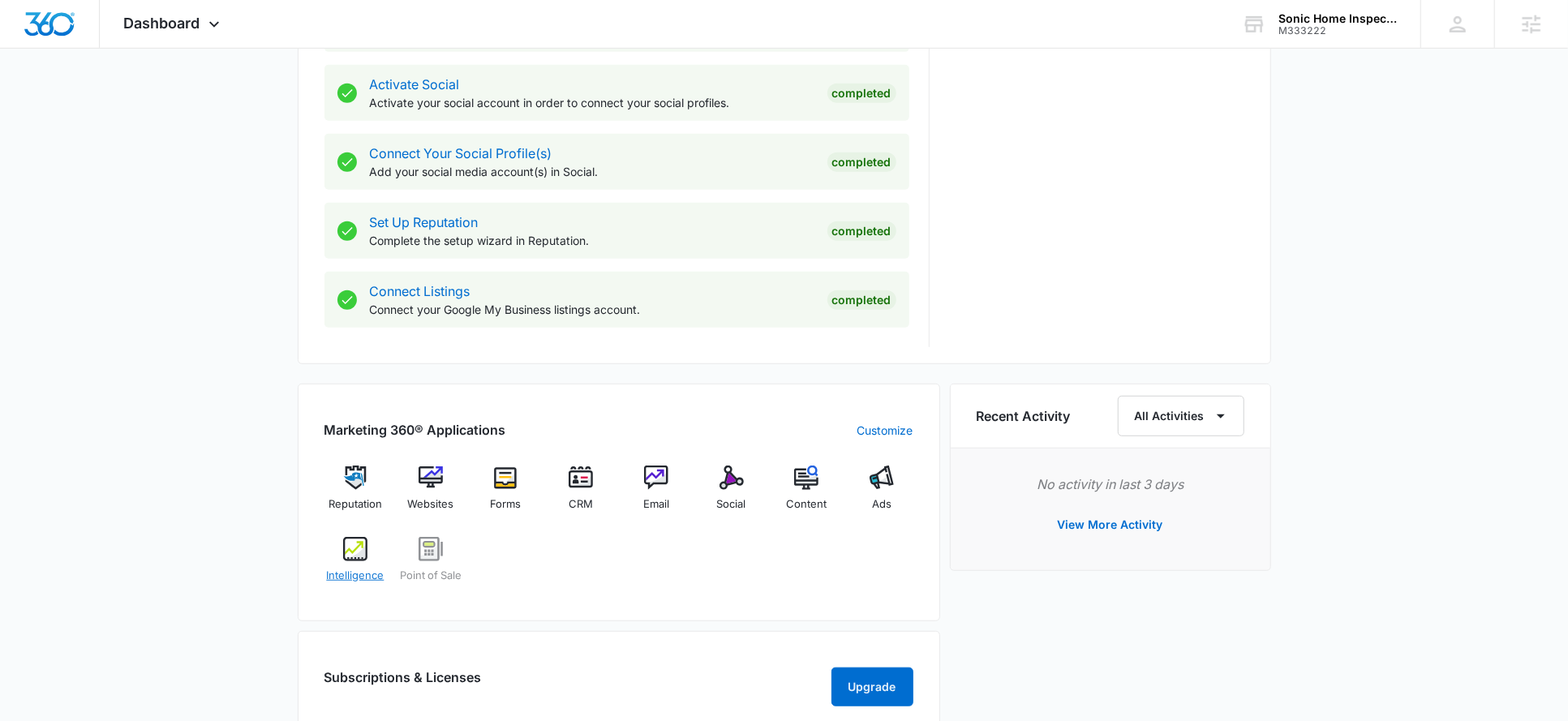
click at [359, 567] on span "Intelligence" at bounding box center [355, 575] width 58 height 17
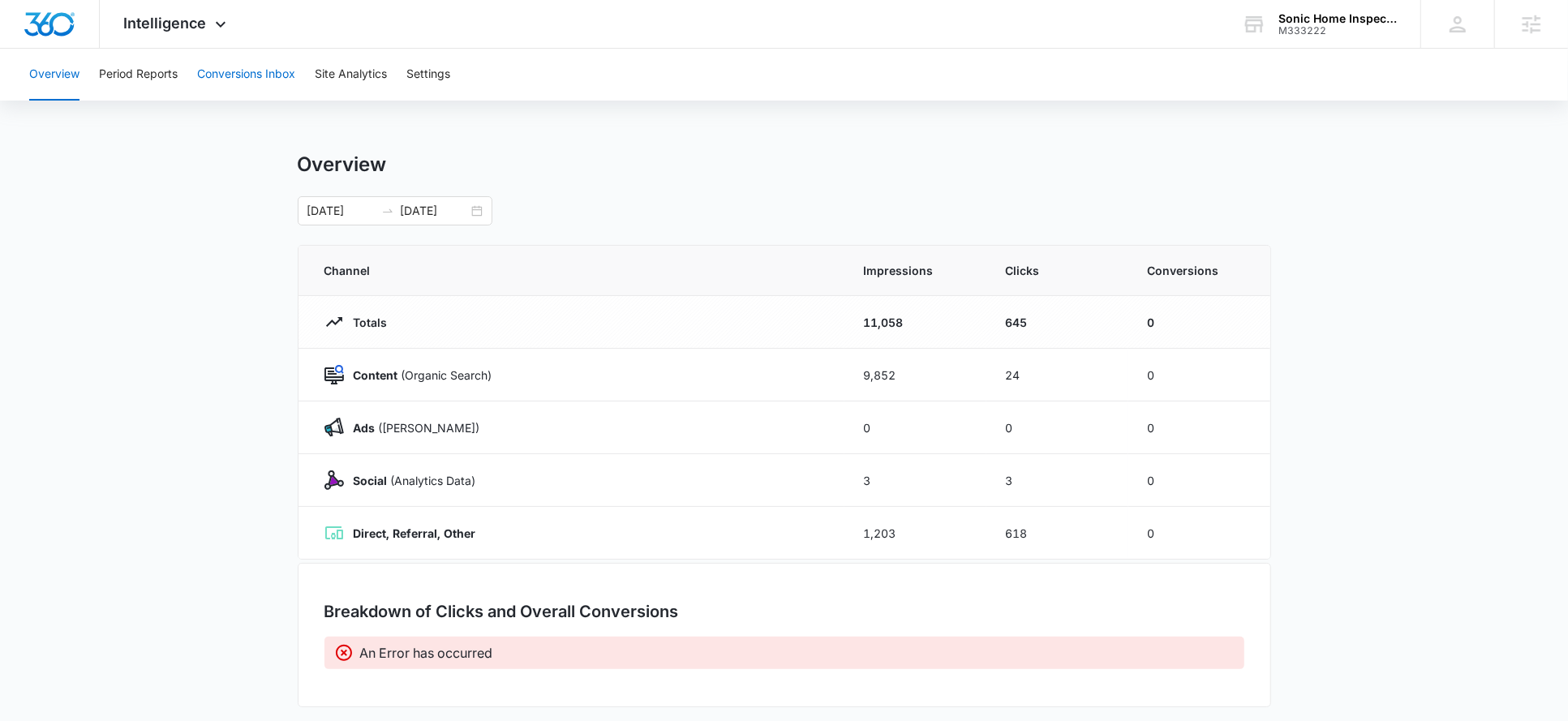
click at [219, 69] on button "Conversions Inbox" at bounding box center [246, 74] width 98 height 52
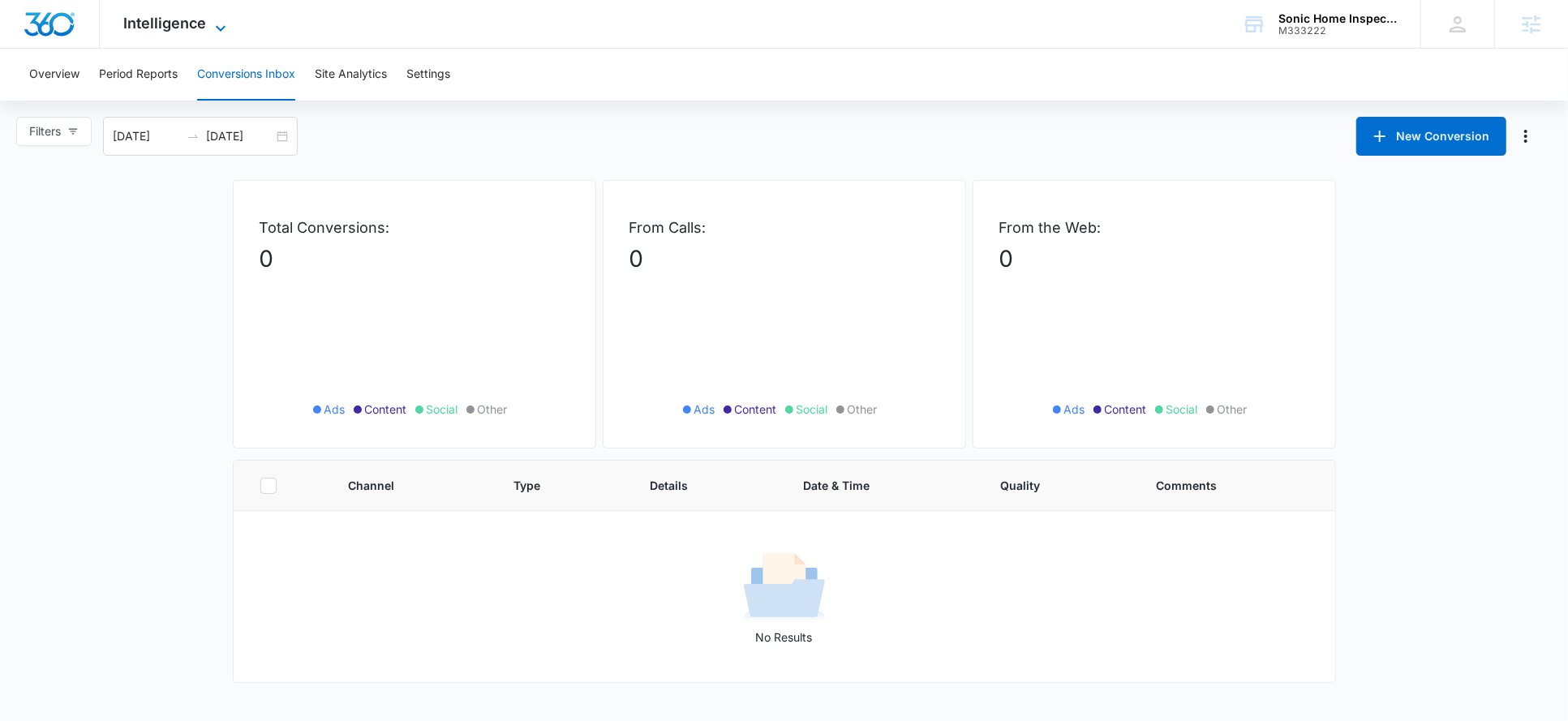
click at [178, 30] on span "Intelligence" at bounding box center [165, 23] width 83 height 17
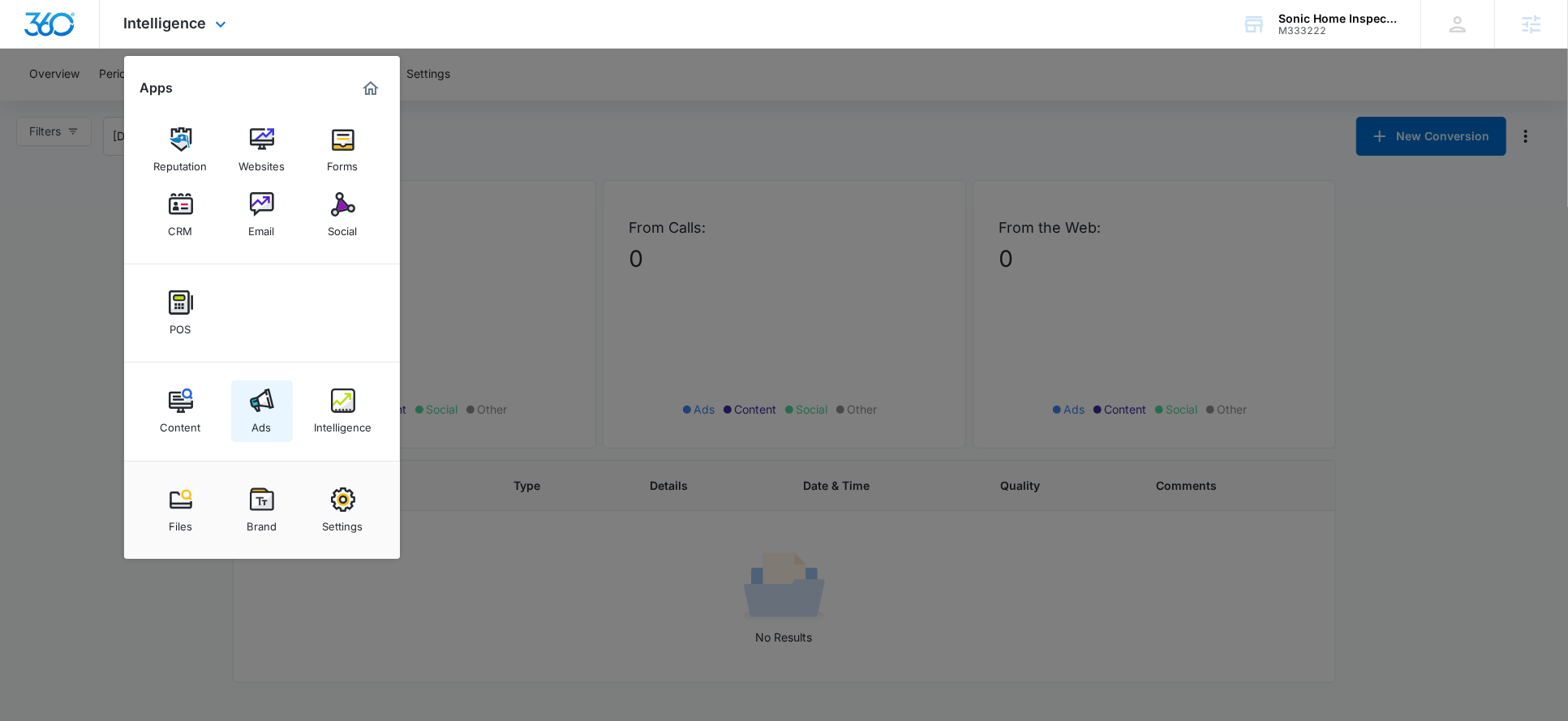
click at [261, 413] on div "Ads" at bounding box center [262, 423] width 19 height 21
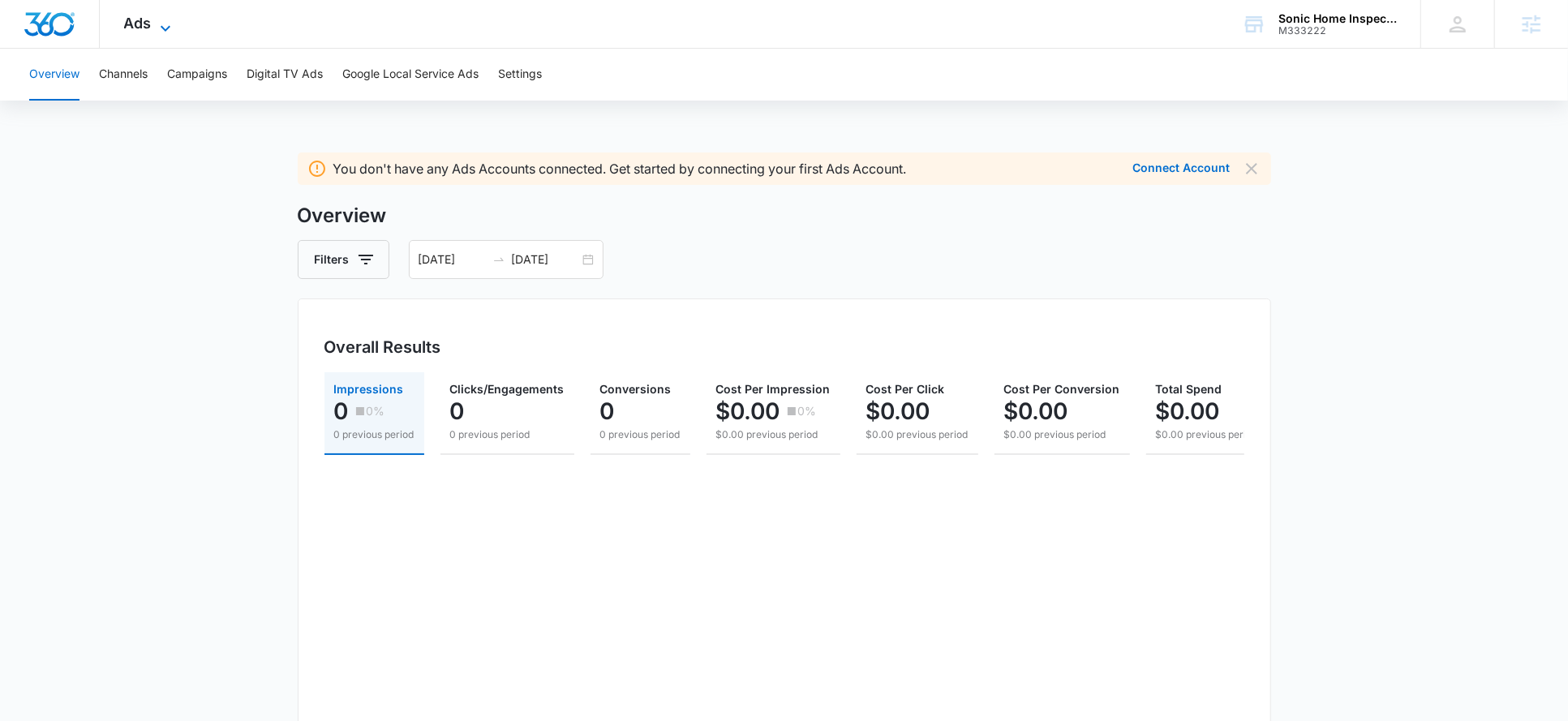
click at [171, 21] on icon at bounding box center [165, 28] width 19 height 19
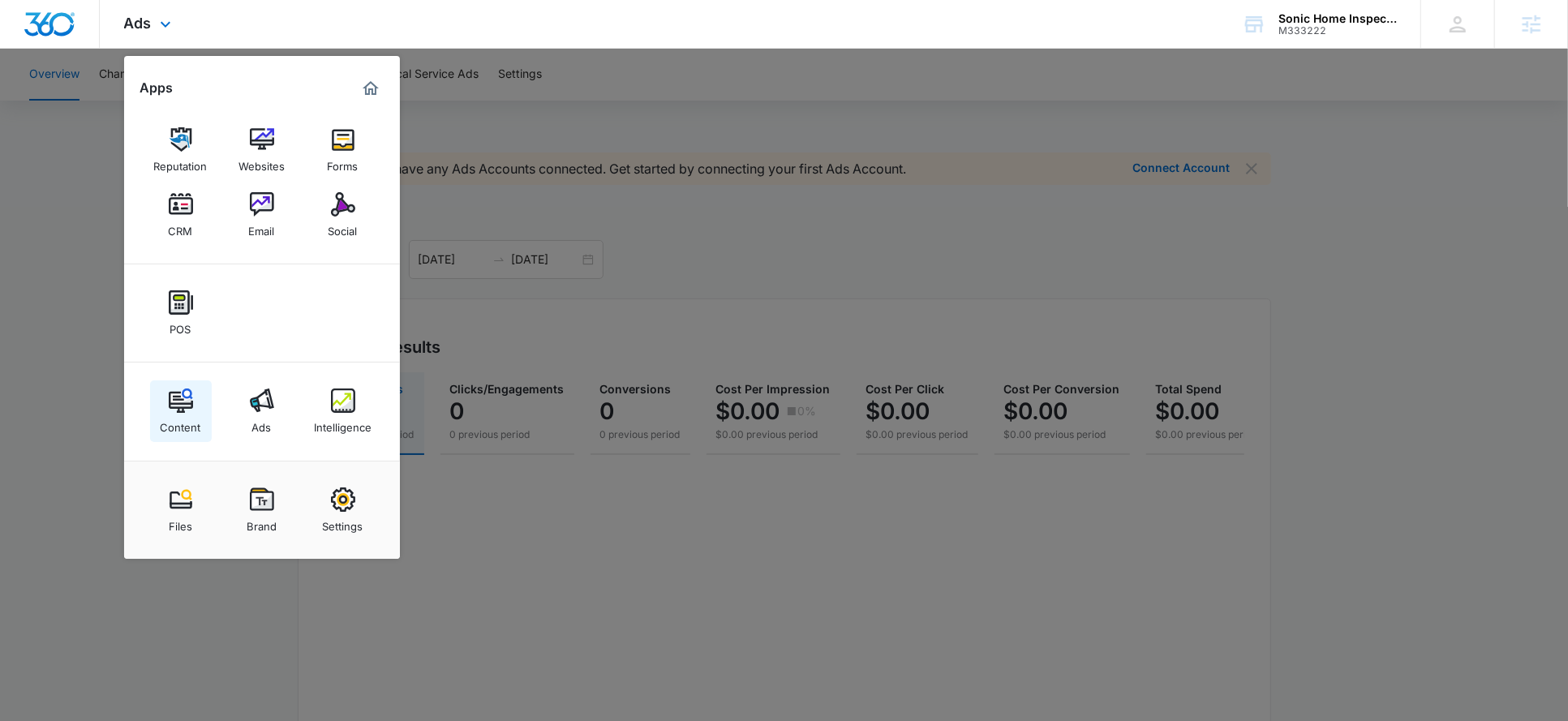
click at [178, 402] on img at bounding box center [181, 400] width 24 height 24
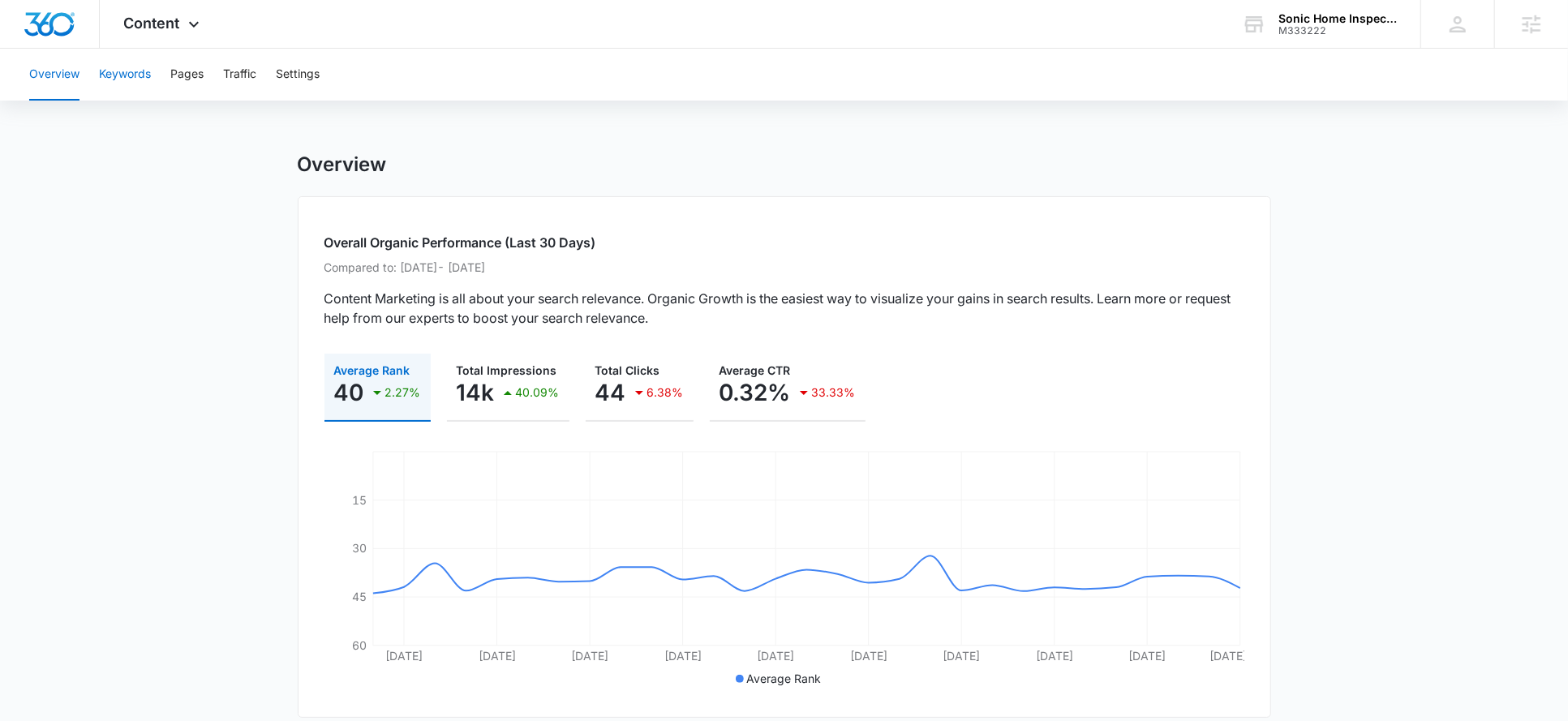
click at [124, 82] on button "Keywords" at bounding box center [124, 74] width 52 height 52
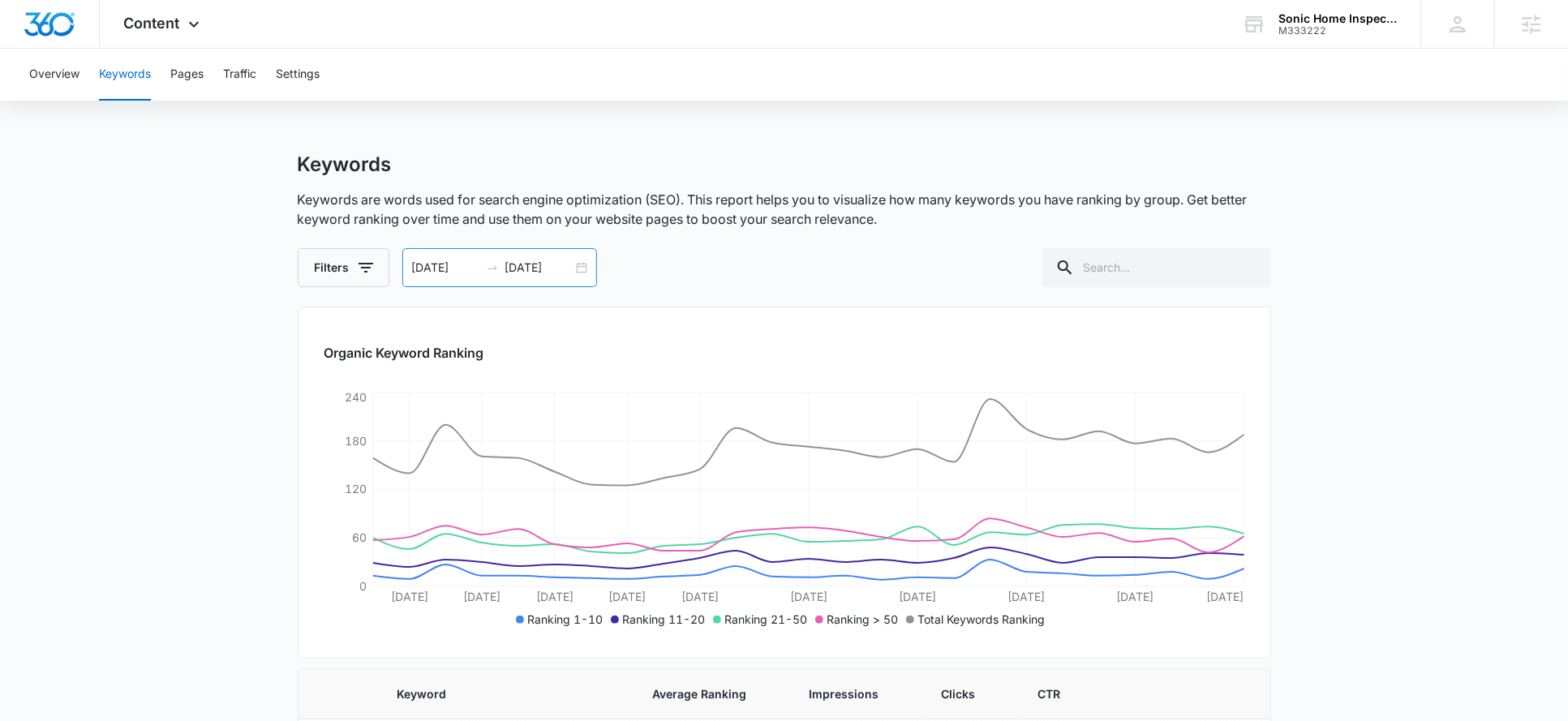
click at [545, 267] on input "08/24/2025" at bounding box center [539, 267] width 67 height 17
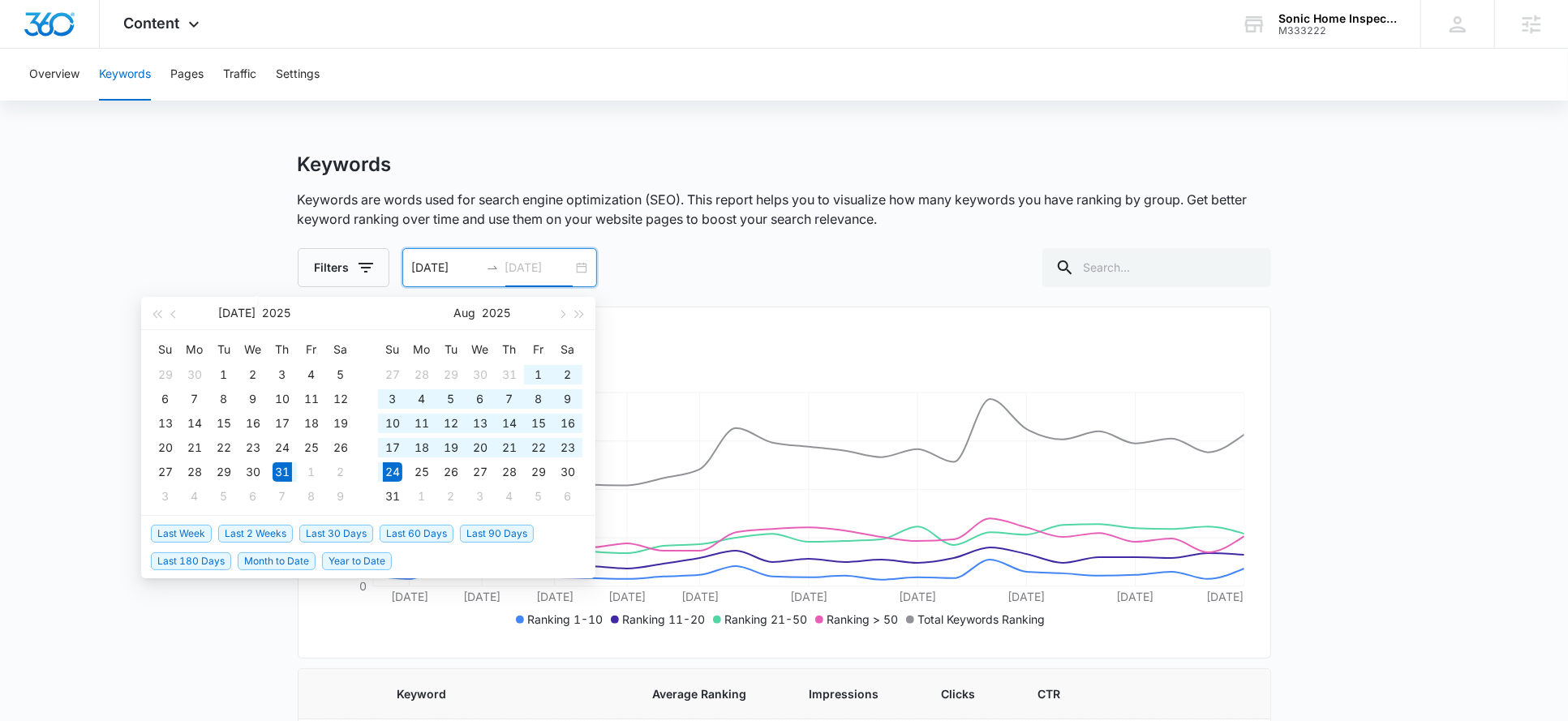
type input "08/24/2025"
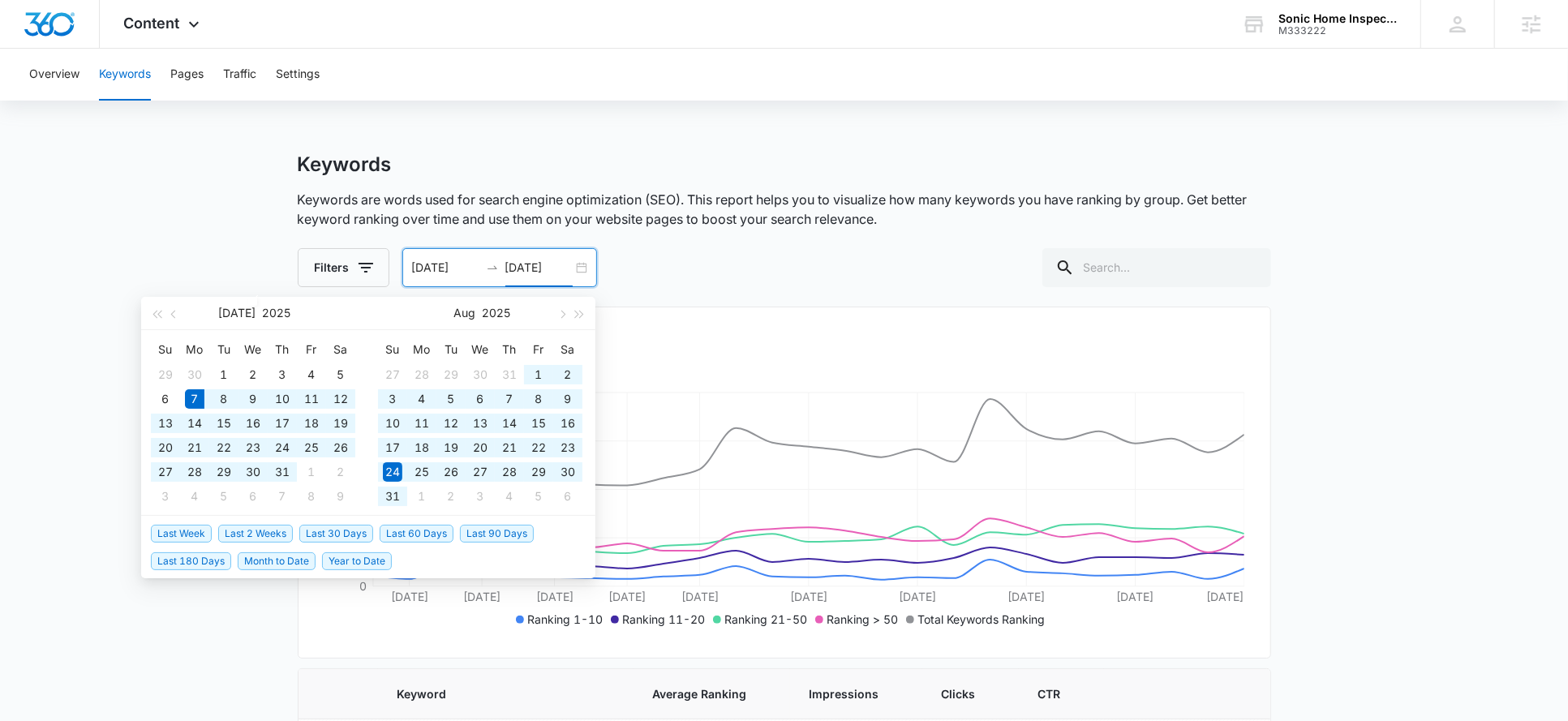
click at [414, 529] on span "Last 60 Days" at bounding box center [416, 533] width 73 height 17
type input "07/07/2025"
type input "09/05/2025"
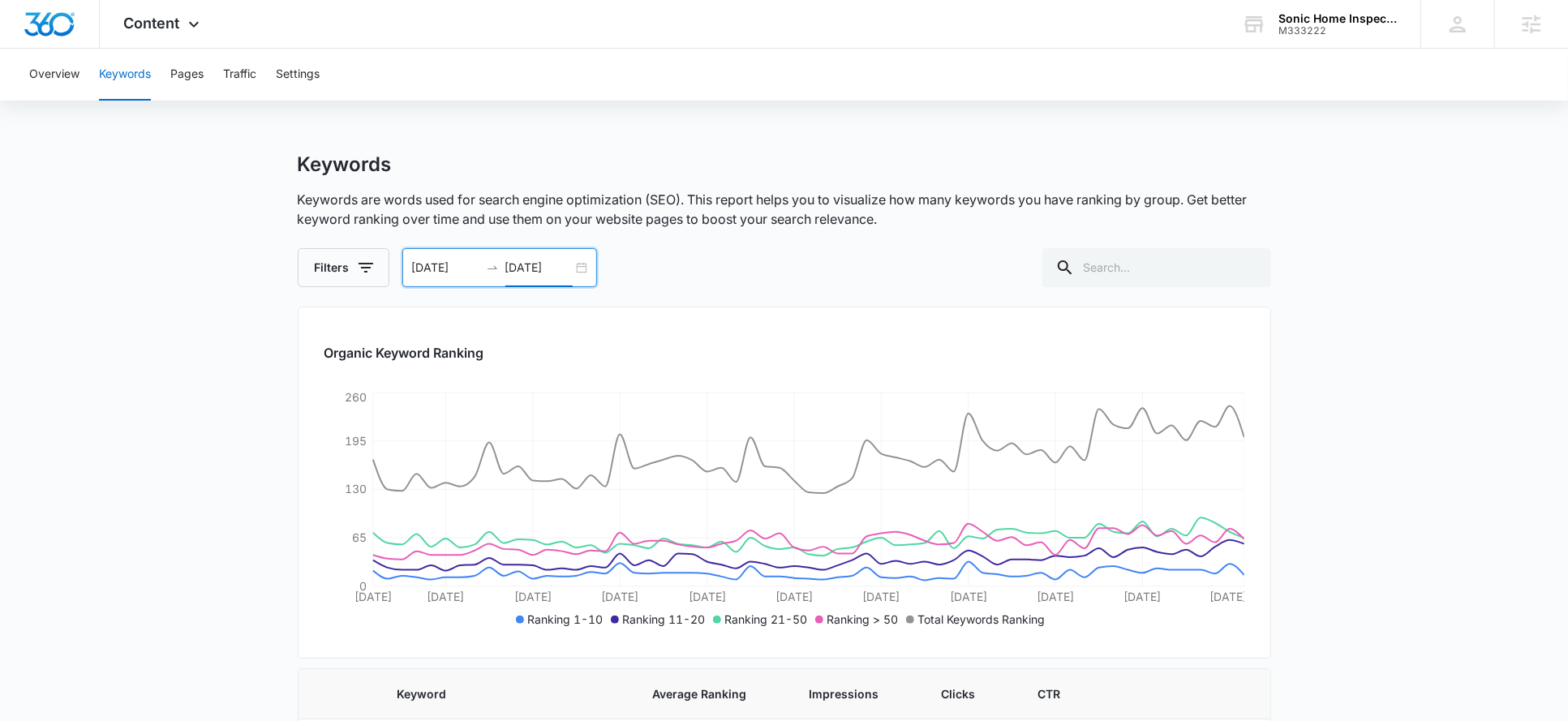
click at [431, 277] on div "07/07/2025 09/05/2025" at bounding box center [499, 267] width 195 height 39
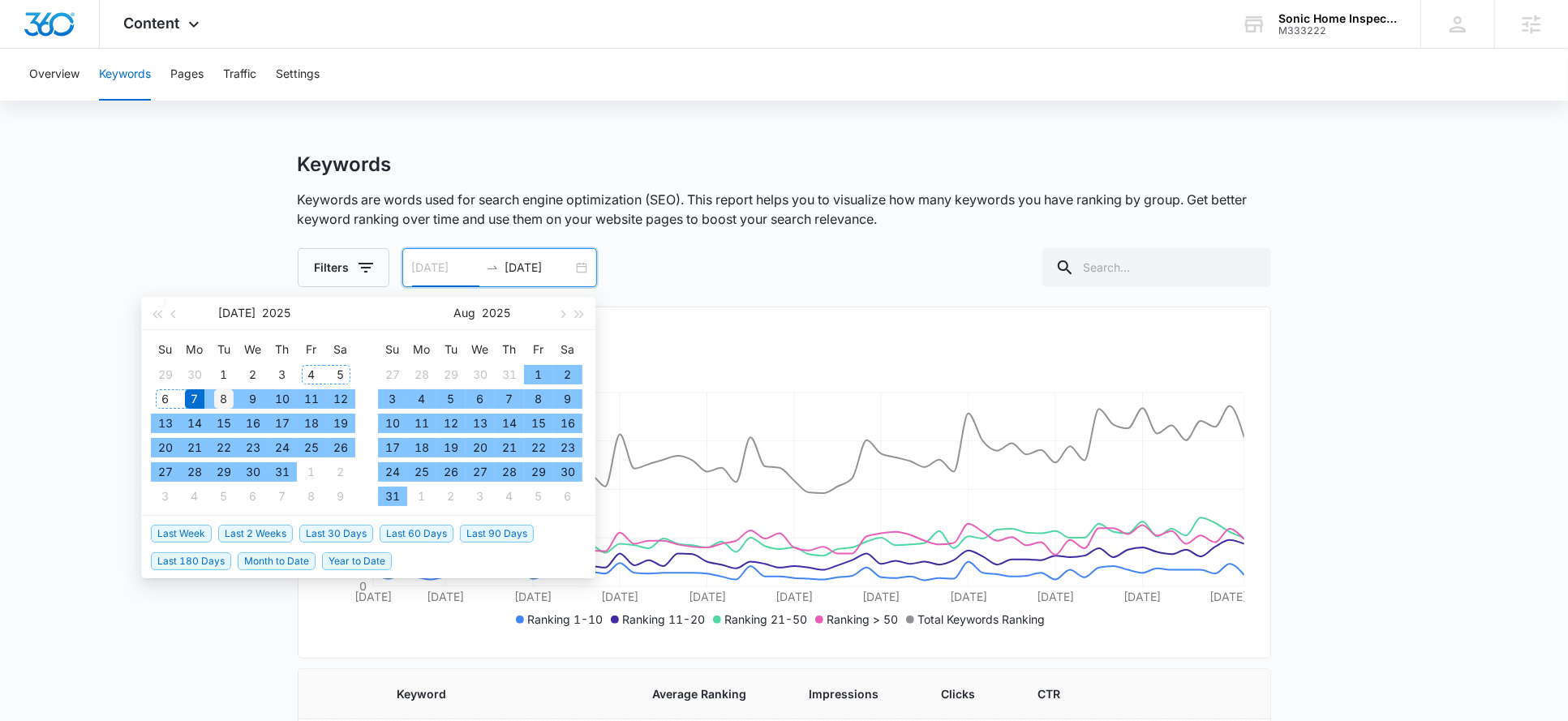
type input "07/08/2025"
click at [226, 403] on div "8" at bounding box center [224, 399] width 19 height 19
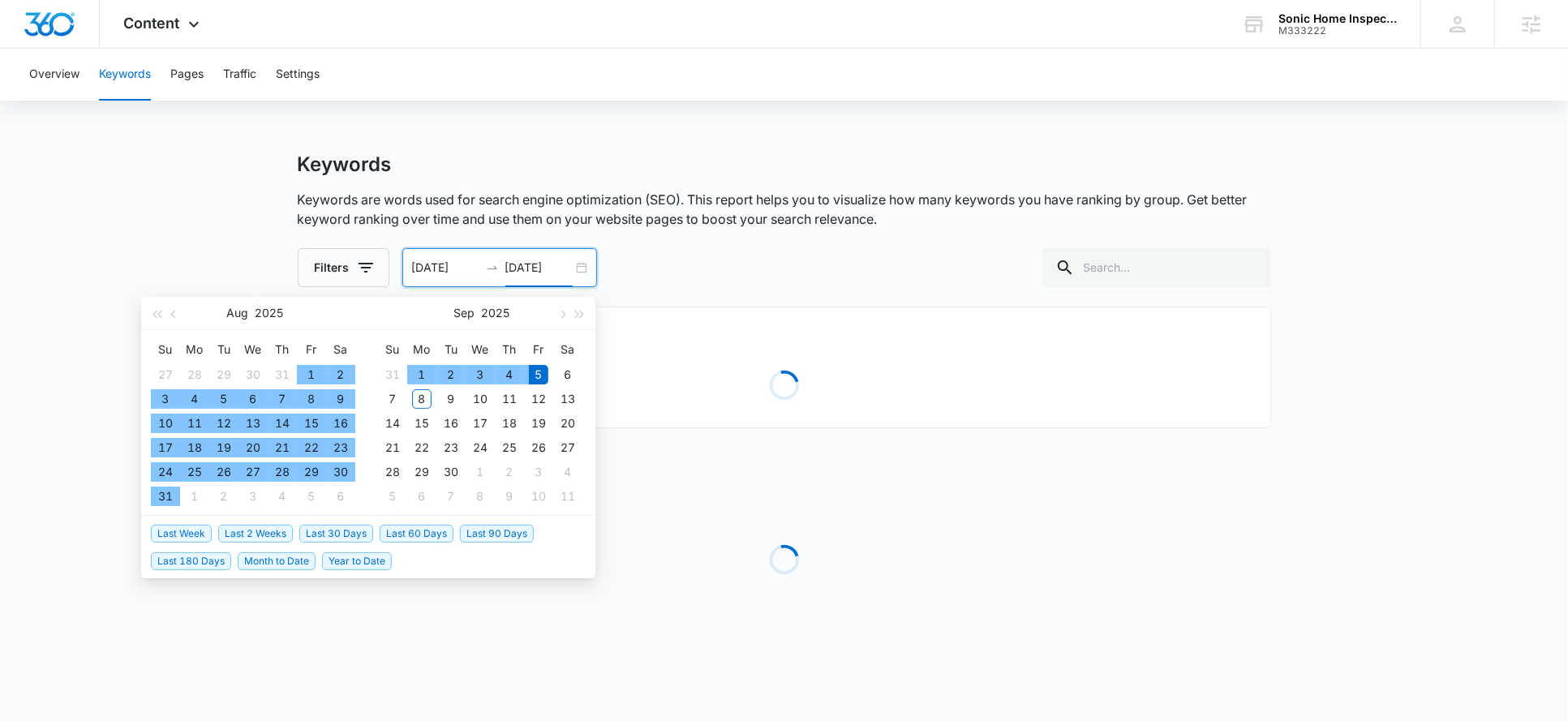
type input "09/05/2025"
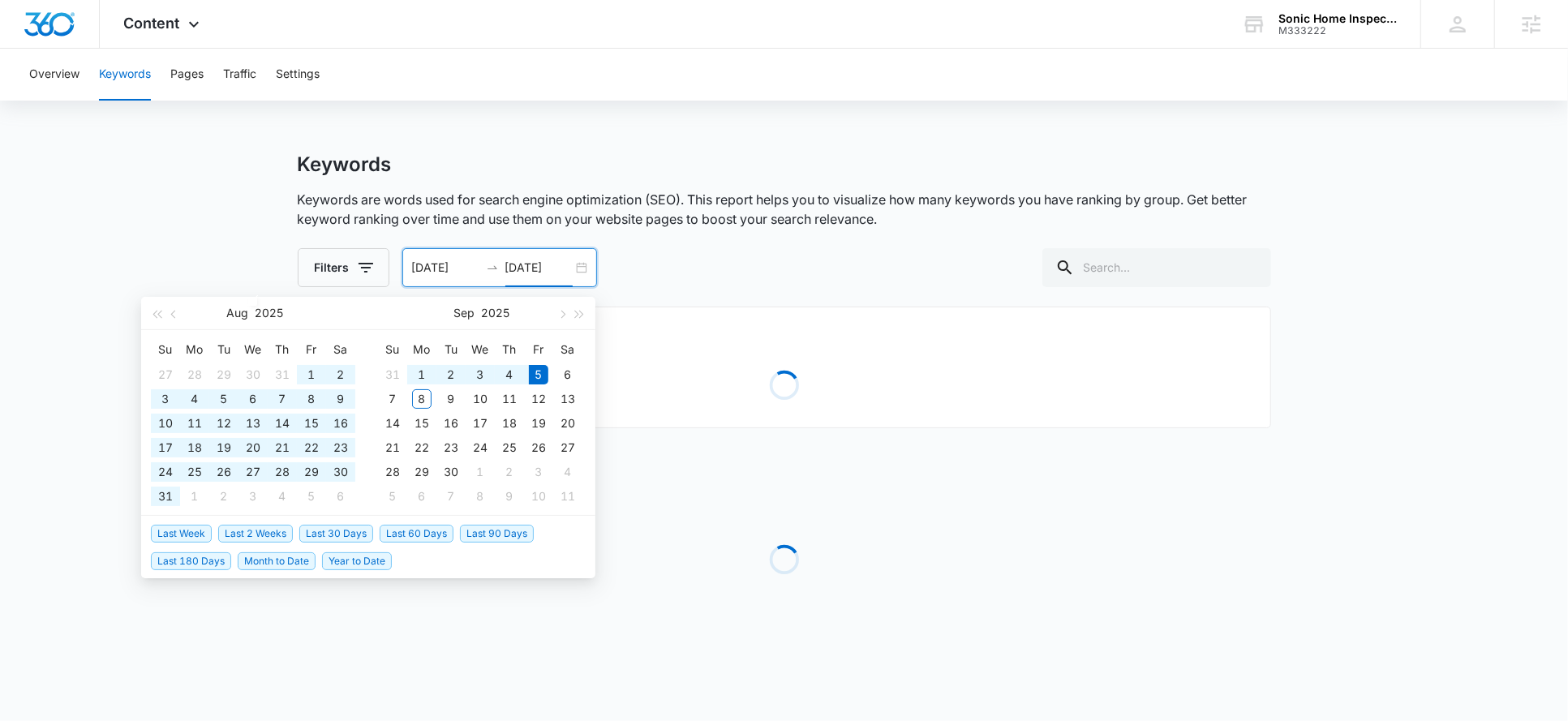
click at [248, 259] on main "Keywords Keywords are words used for search engine optimization (SEO). This rep…" at bounding box center [784, 426] width 1568 height 548
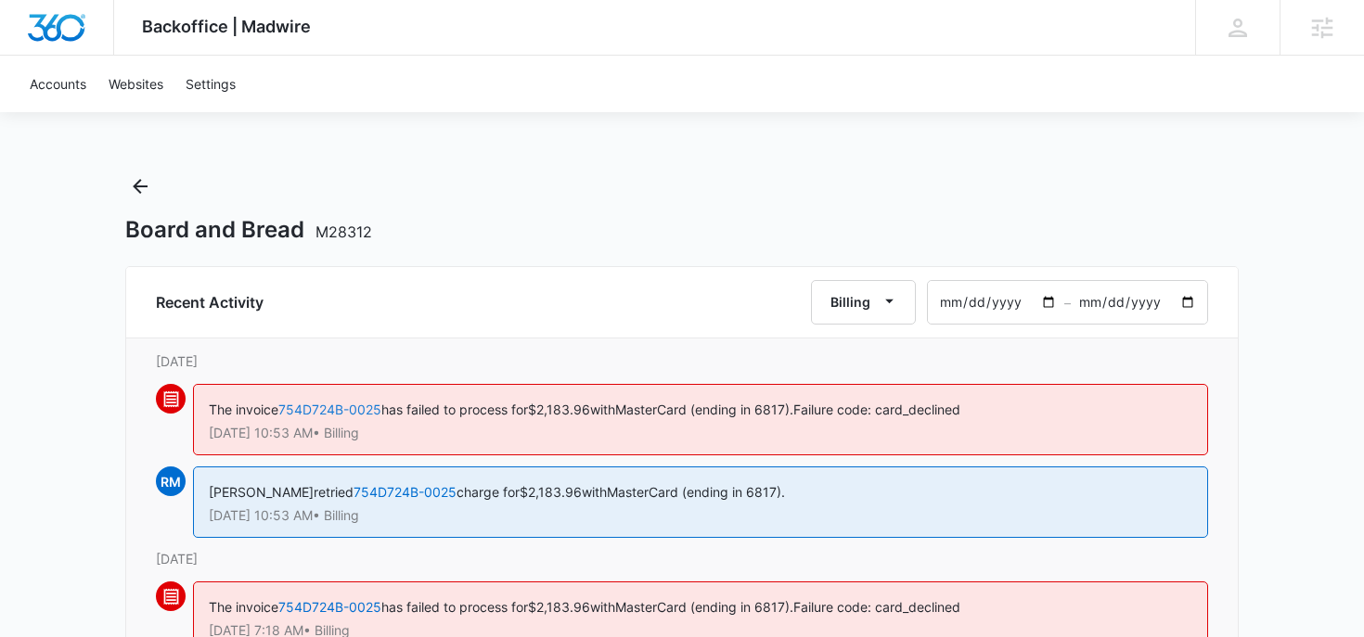
click at [318, 412] on link "754D724B-0025" at bounding box center [329, 410] width 103 height 16
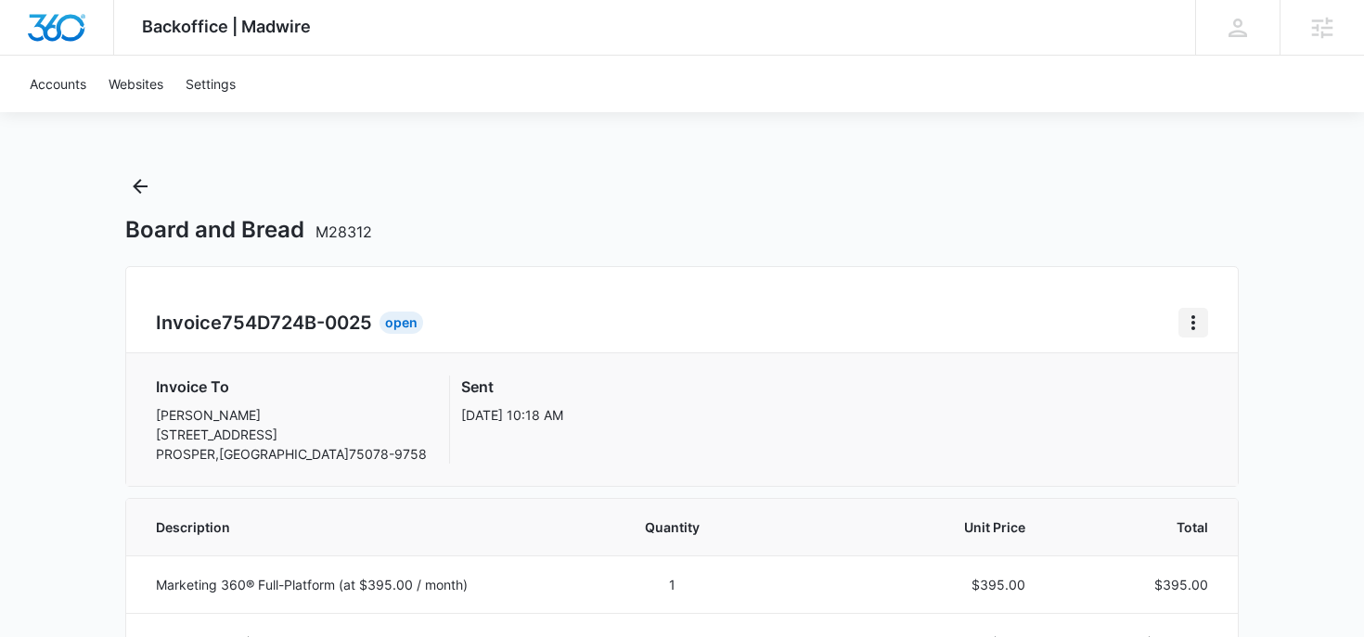
click at [1188, 314] on icon "Home" at bounding box center [1193, 323] width 22 height 22
click at [1213, 392] on div "Download Invoice" at bounding box center [1266, 374] width 176 height 59
click at [1207, 328] on button "Home" at bounding box center [1193, 323] width 30 height 30
click at [1223, 382] on link "Download Invoice" at bounding box center [1255, 374] width 108 height 16
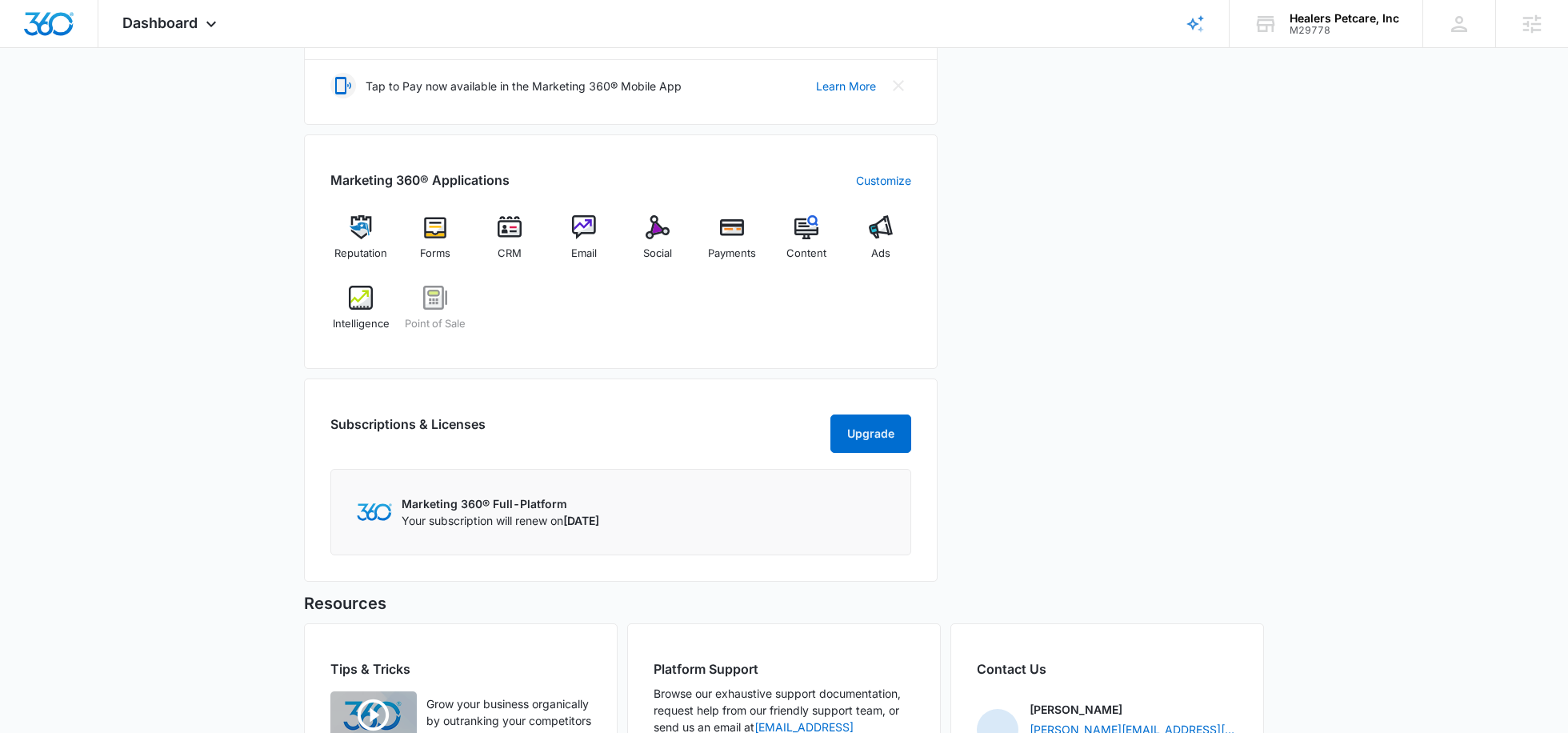
scroll to position [548, 0]
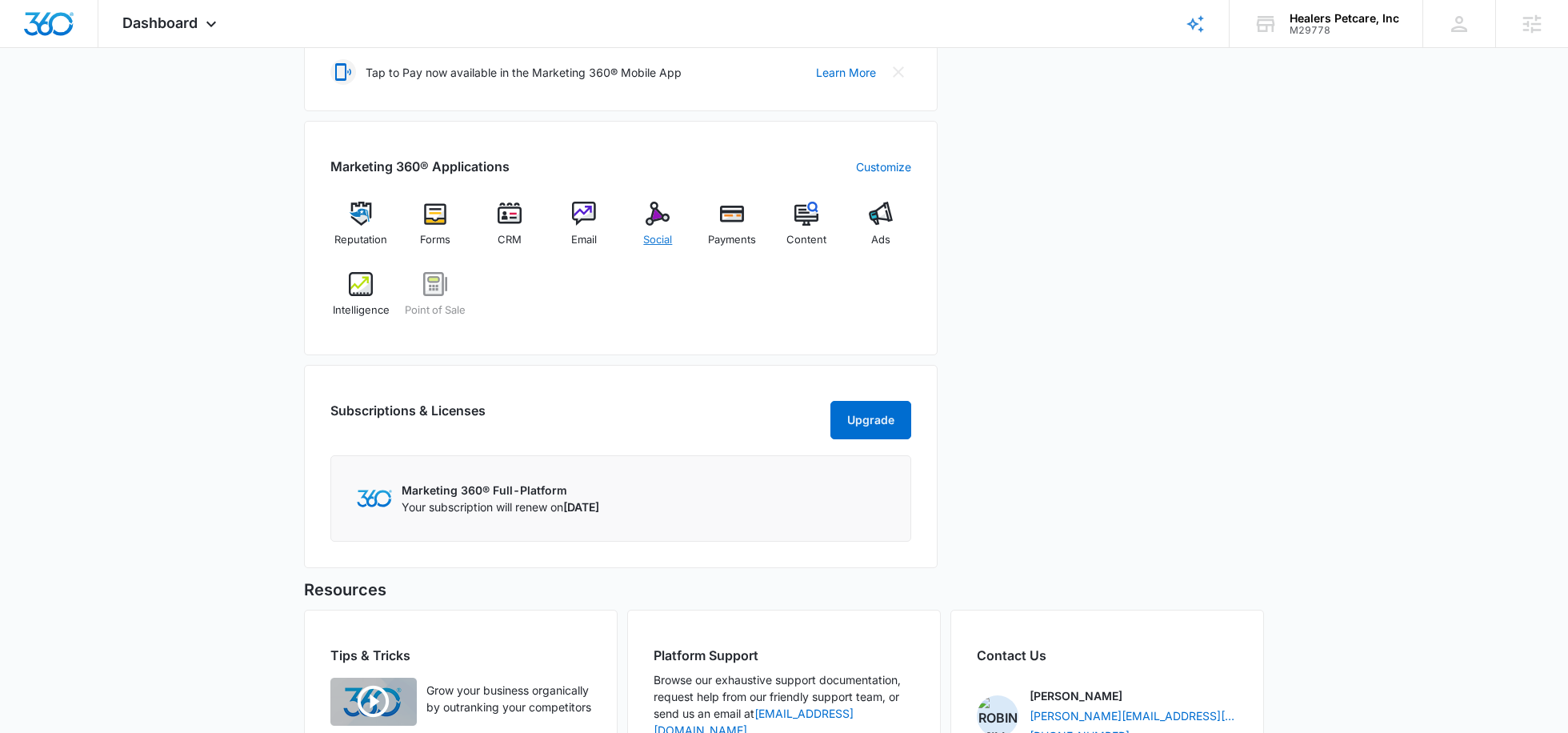
click at [648, 223] on div "Social" at bounding box center [657, 230] width 61 height 58
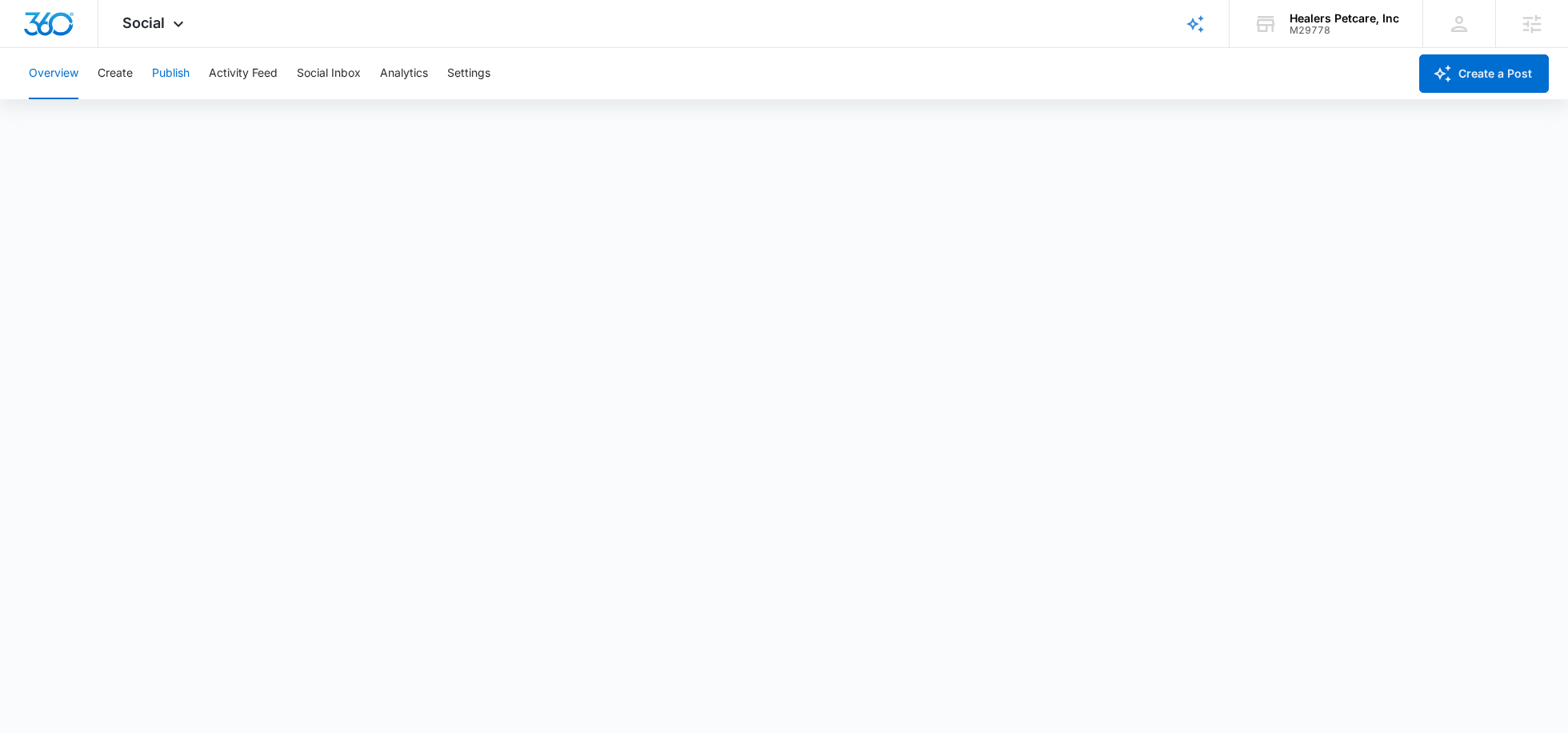
click at [159, 78] on button "Publish" at bounding box center [171, 73] width 38 height 51
click at [122, 66] on button "Create" at bounding box center [115, 73] width 35 height 51
click at [116, 80] on button "Create" at bounding box center [115, 73] width 35 height 51
click at [173, 69] on button "Publish" at bounding box center [171, 73] width 38 height 51
click at [120, 121] on button "Schedules" at bounding box center [122, 122] width 54 height 45
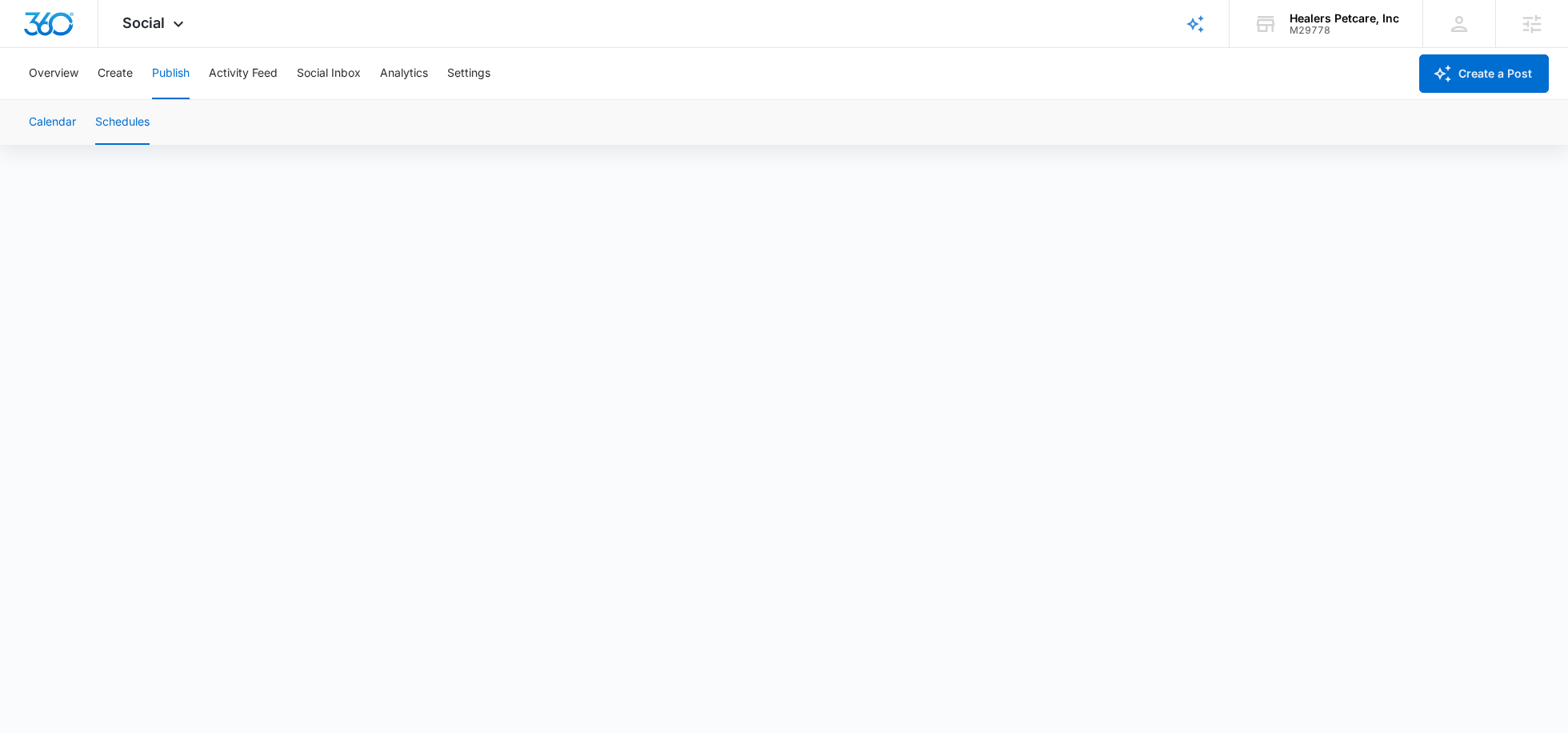
click at [54, 123] on button "Calendar" at bounding box center [52, 122] width 47 height 45
click at [1513, 70] on button "Create a Post" at bounding box center [1484, 73] width 129 height 39
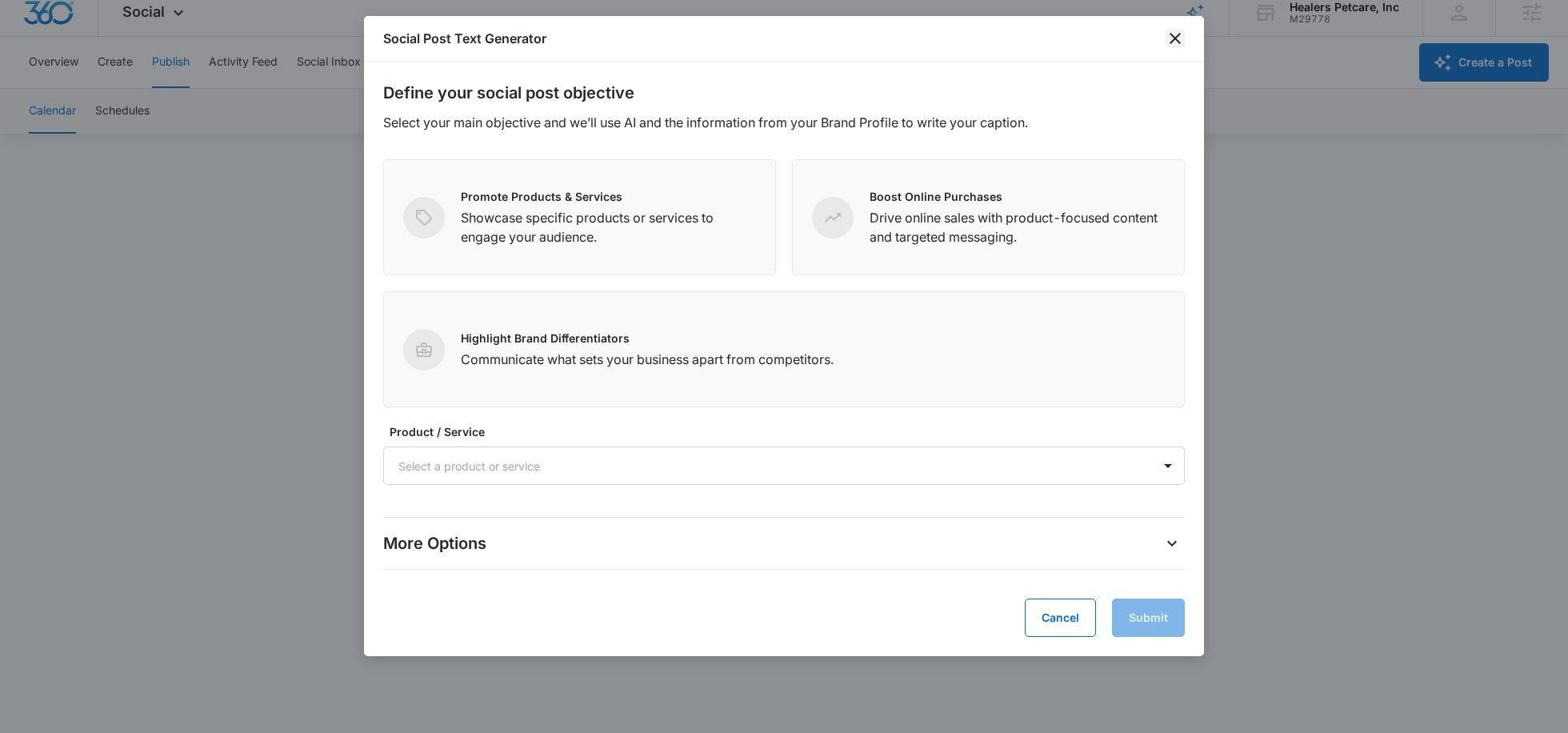
click at [1177, 34] on icon "close" at bounding box center [1176, 38] width 19 height 19
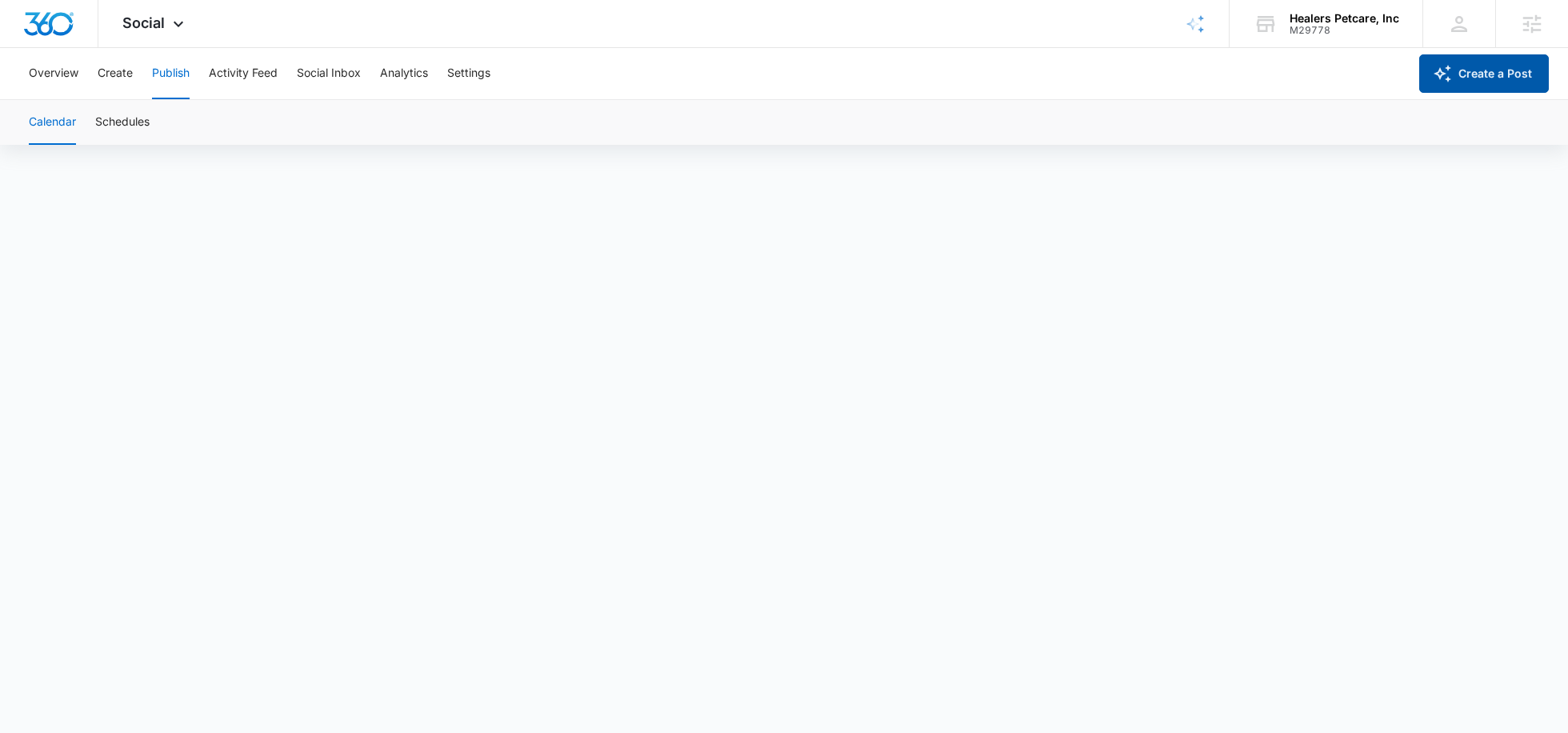
scroll to position [0, 0]
click at [117, 83] on button "Create" at bounding box center [115, 73] width 35 height 51
click at [154, 121] on button "Approvals" at bounding box center [156, 122] width 53 height 45
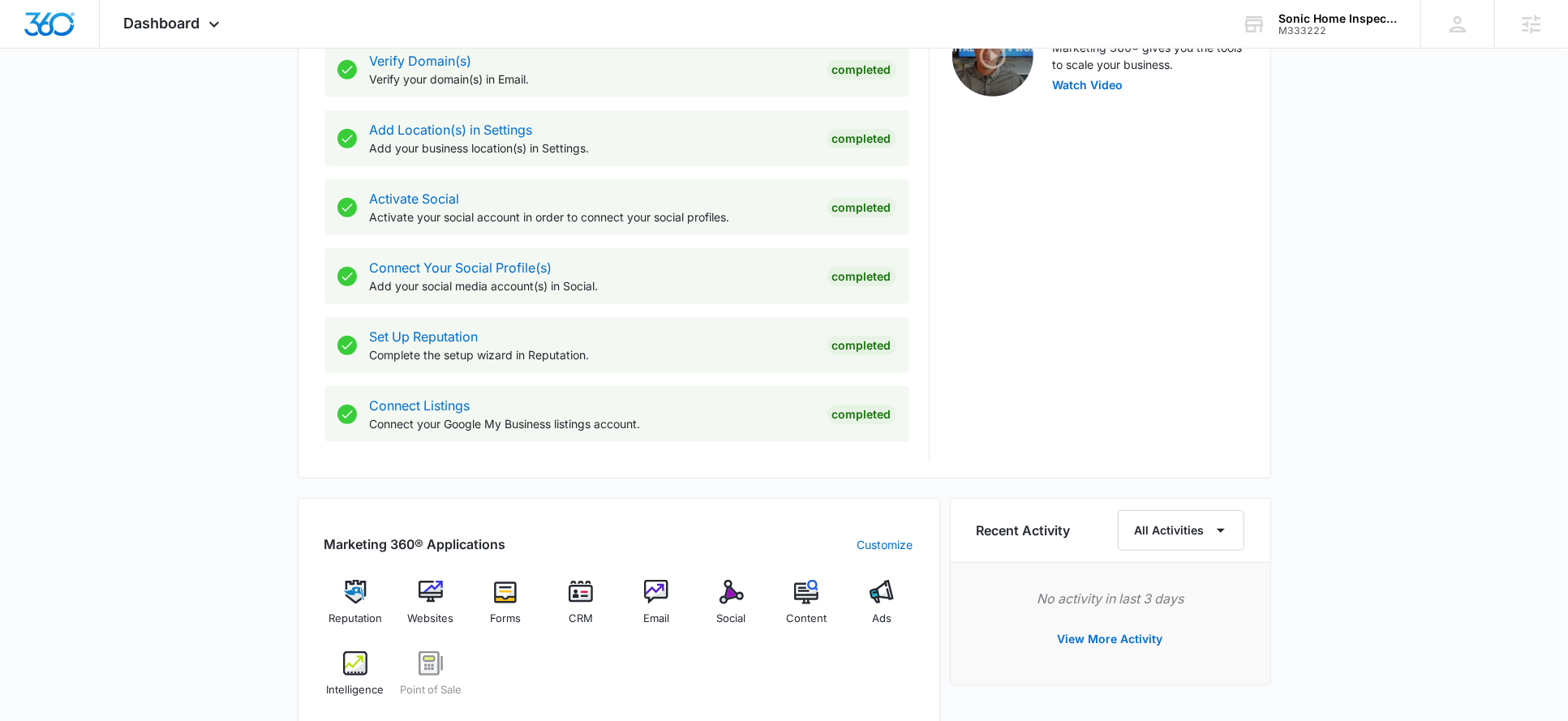
scroll to position [578, 0]
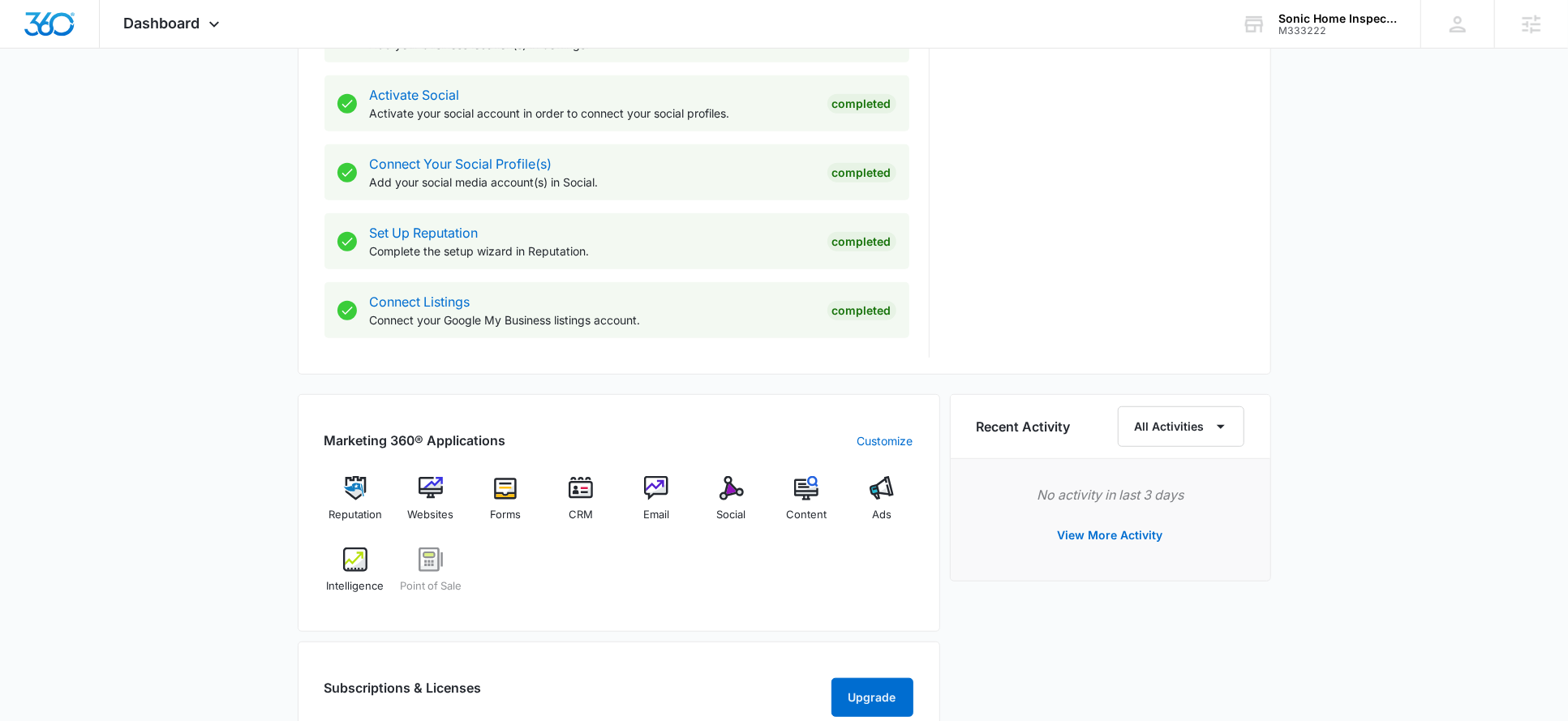
scroll to position [691, 0]
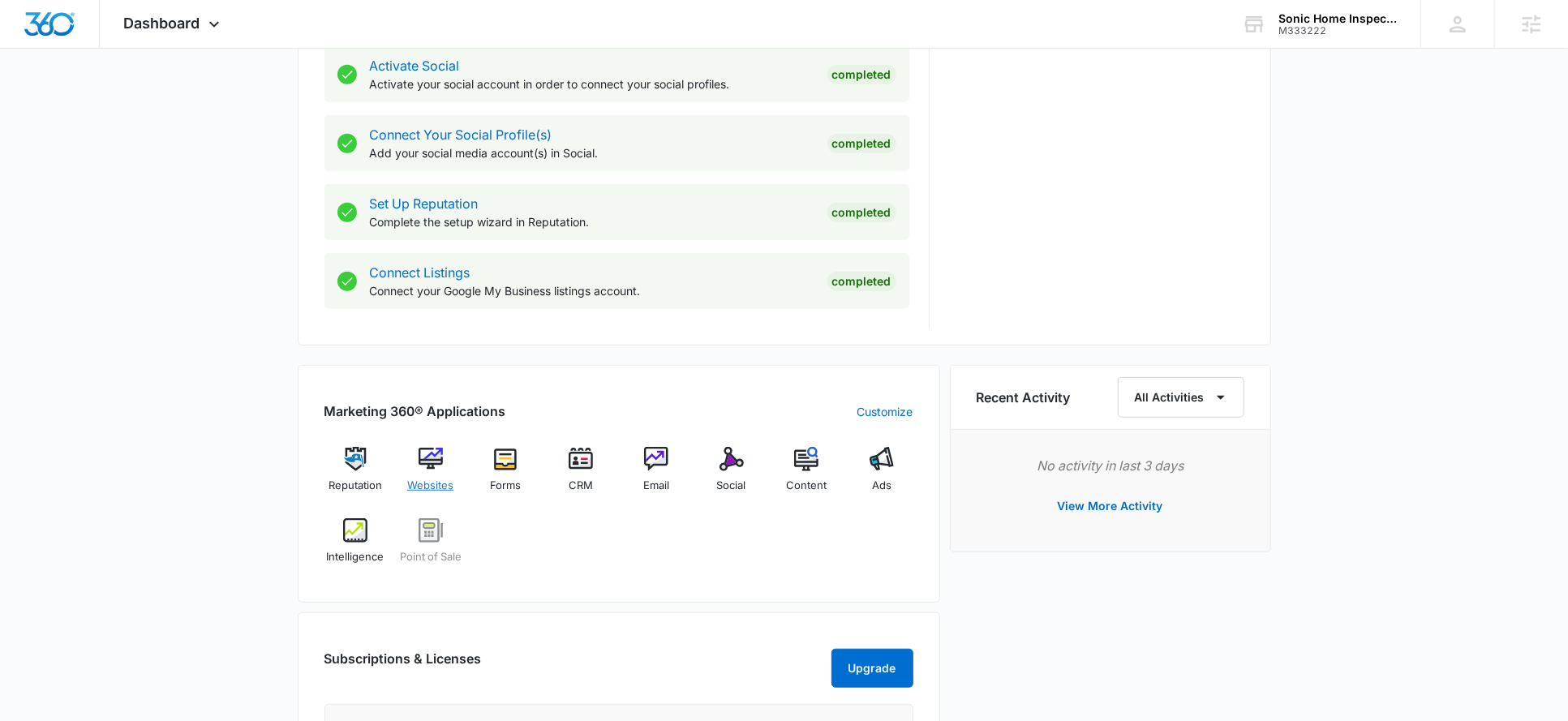
click at [434, 463] on img at bounding box center [431, 459] width 24 height 24
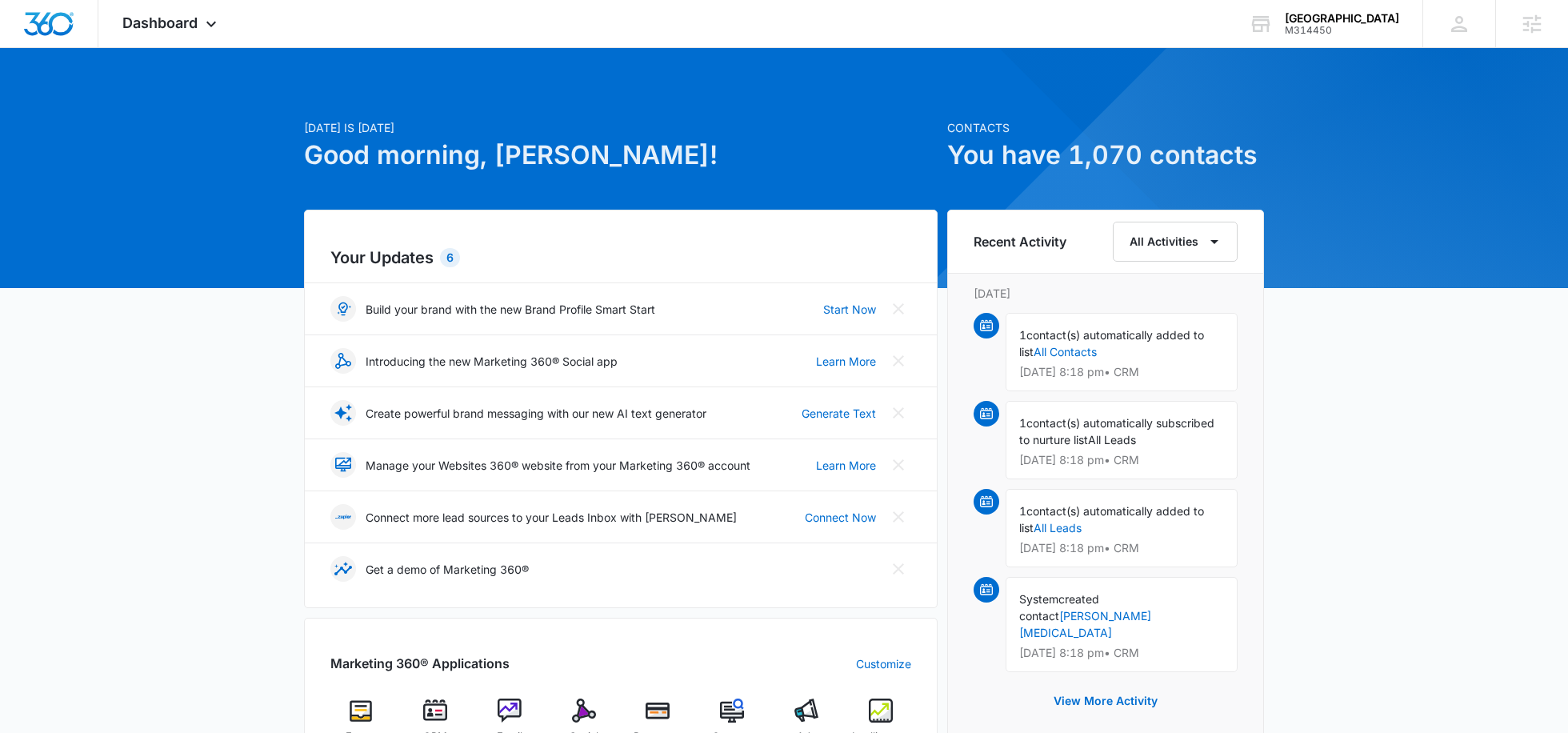
scroll to position [427, 0]
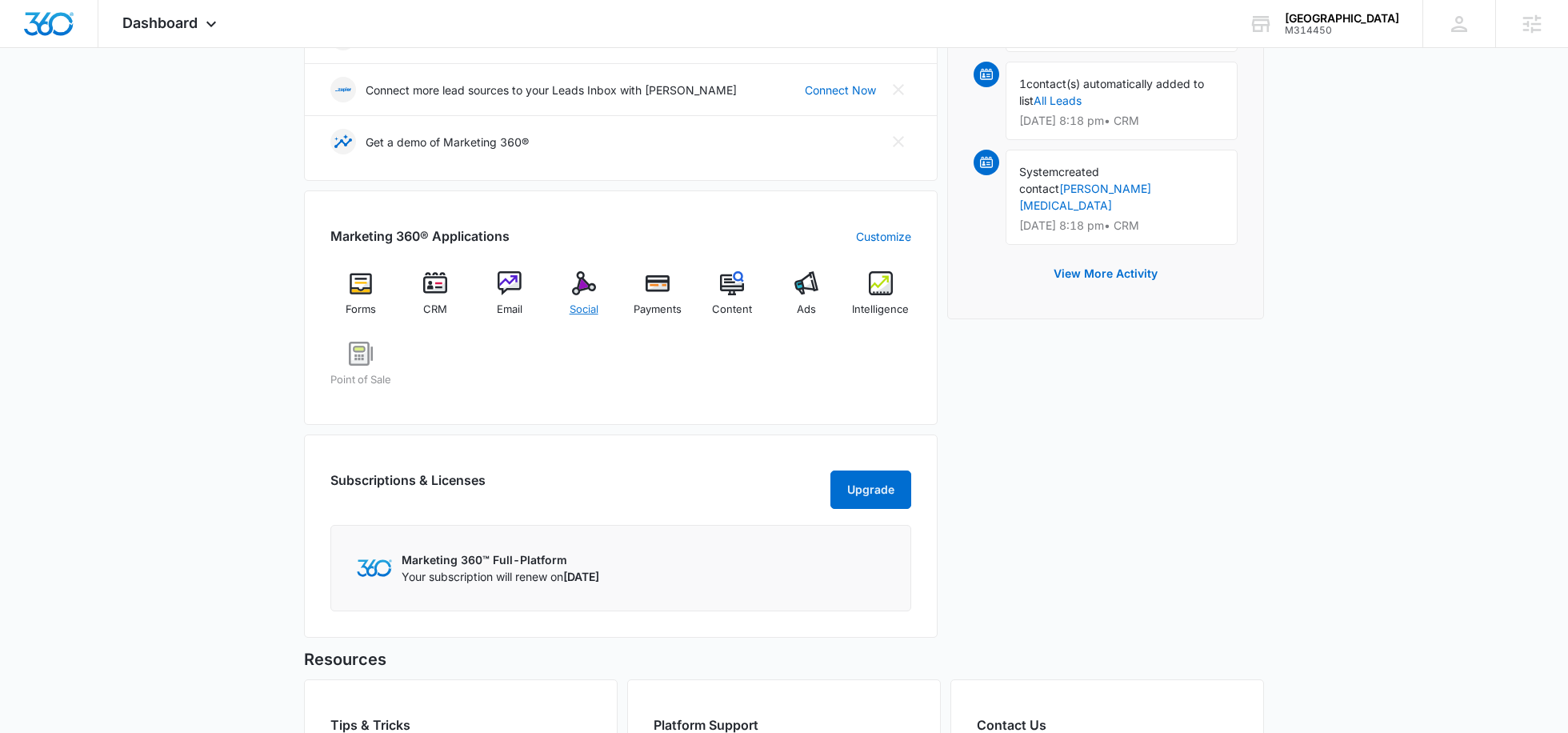
click at [581, 287] on img at bounding box center [584, 284] width 24 height 24
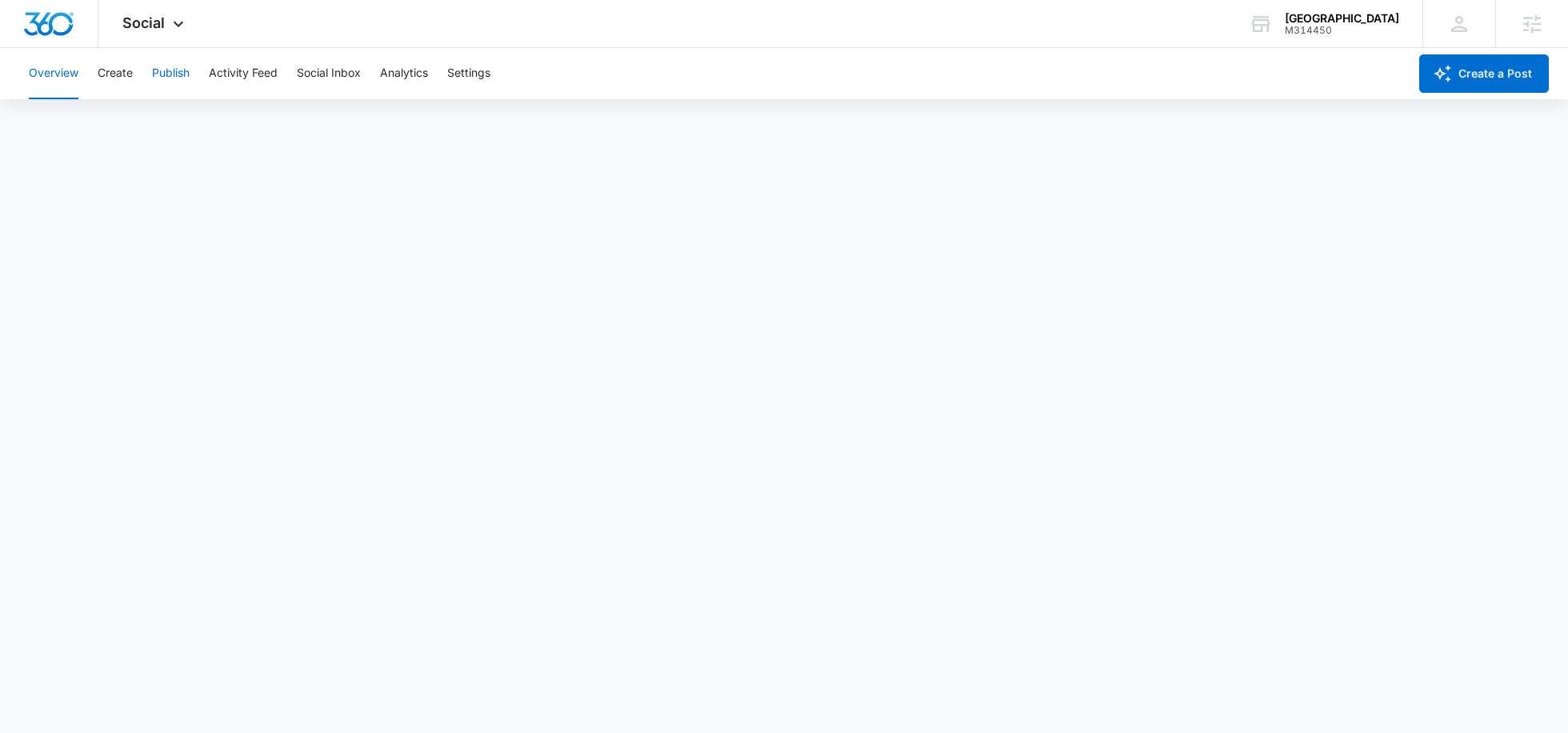
click at [170, 97] on button "Publish" at bounding box center [171, 73] width 38 height 51
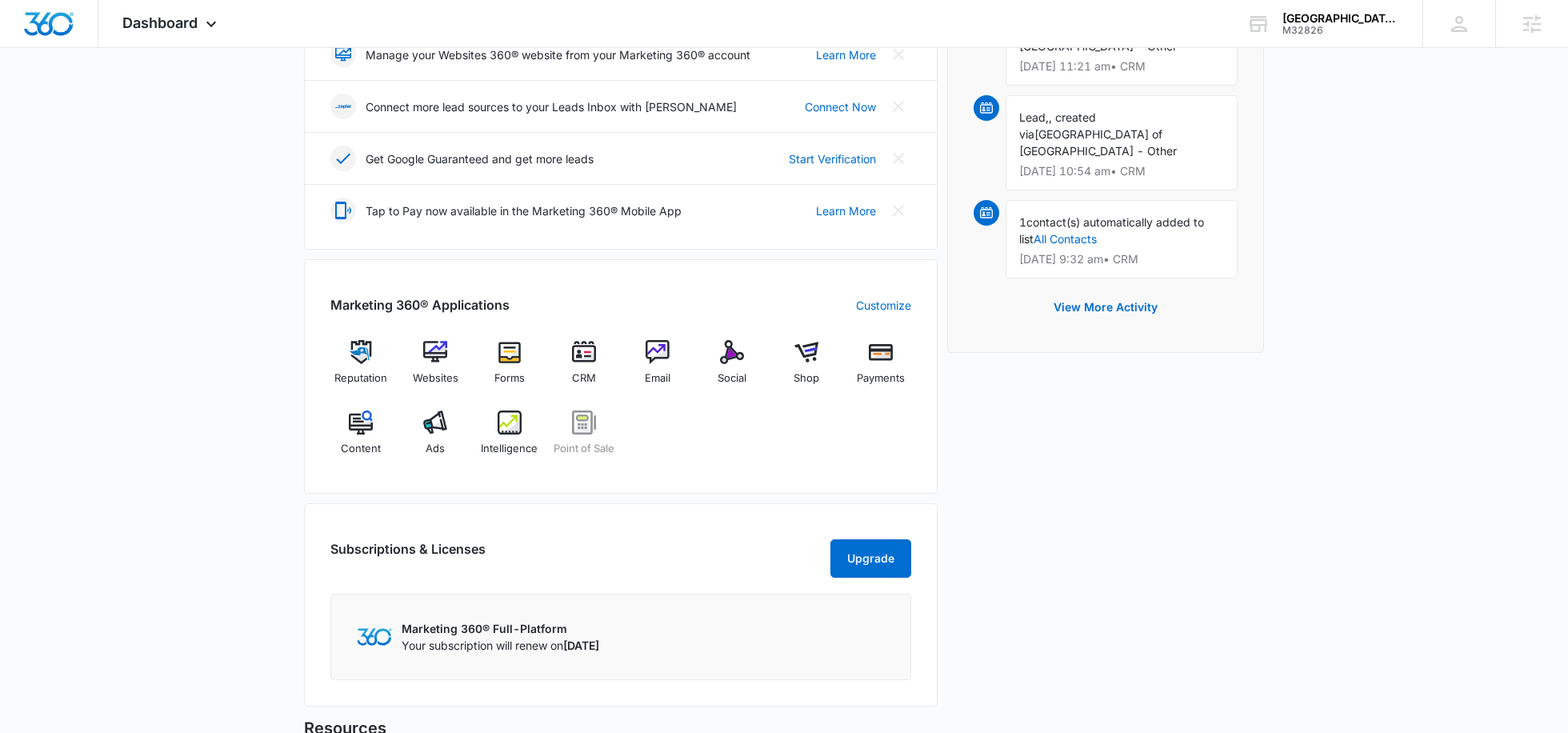
scroll to position [438, 0]
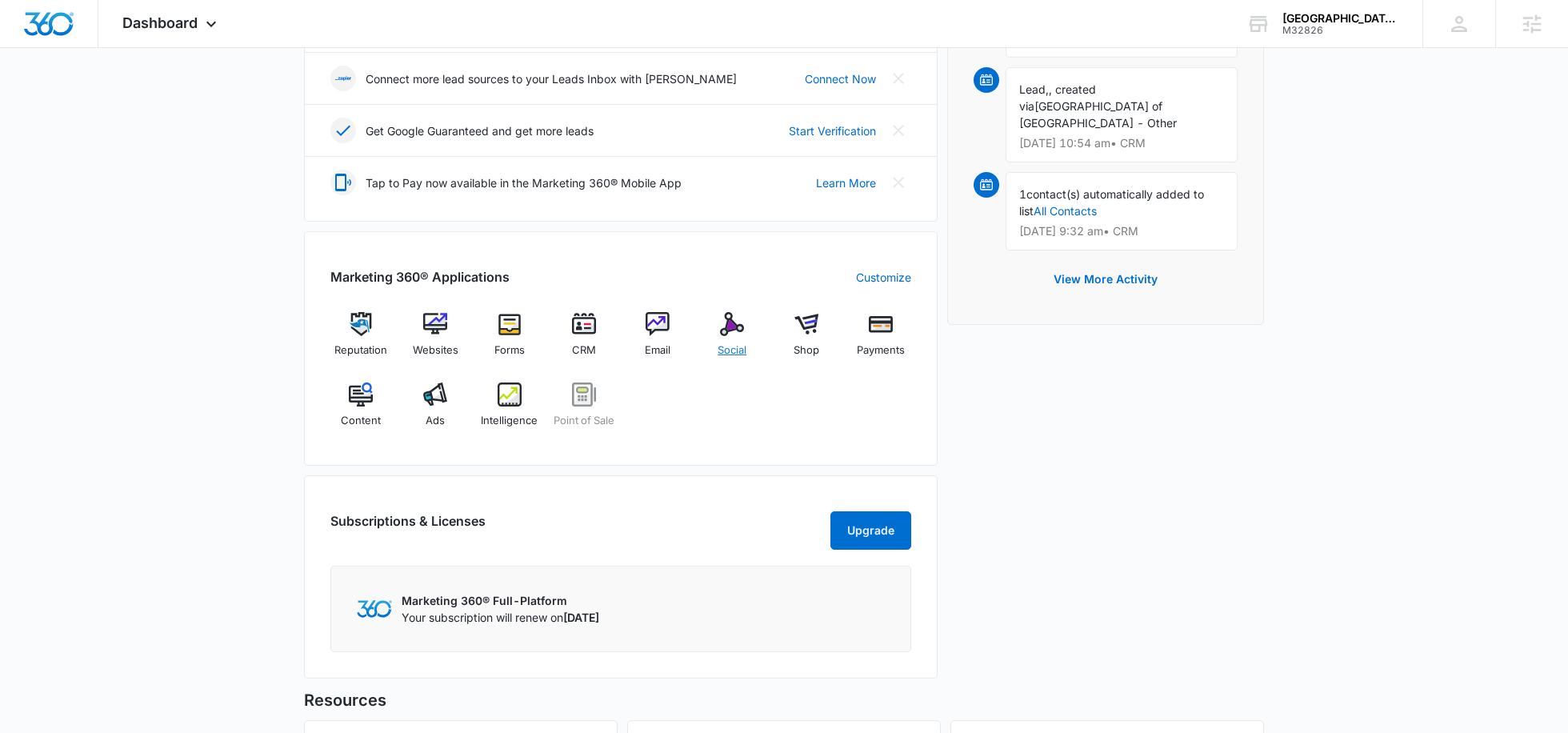
click at [731, 316] on img at bounding box center [732, 324] width 24 height 24
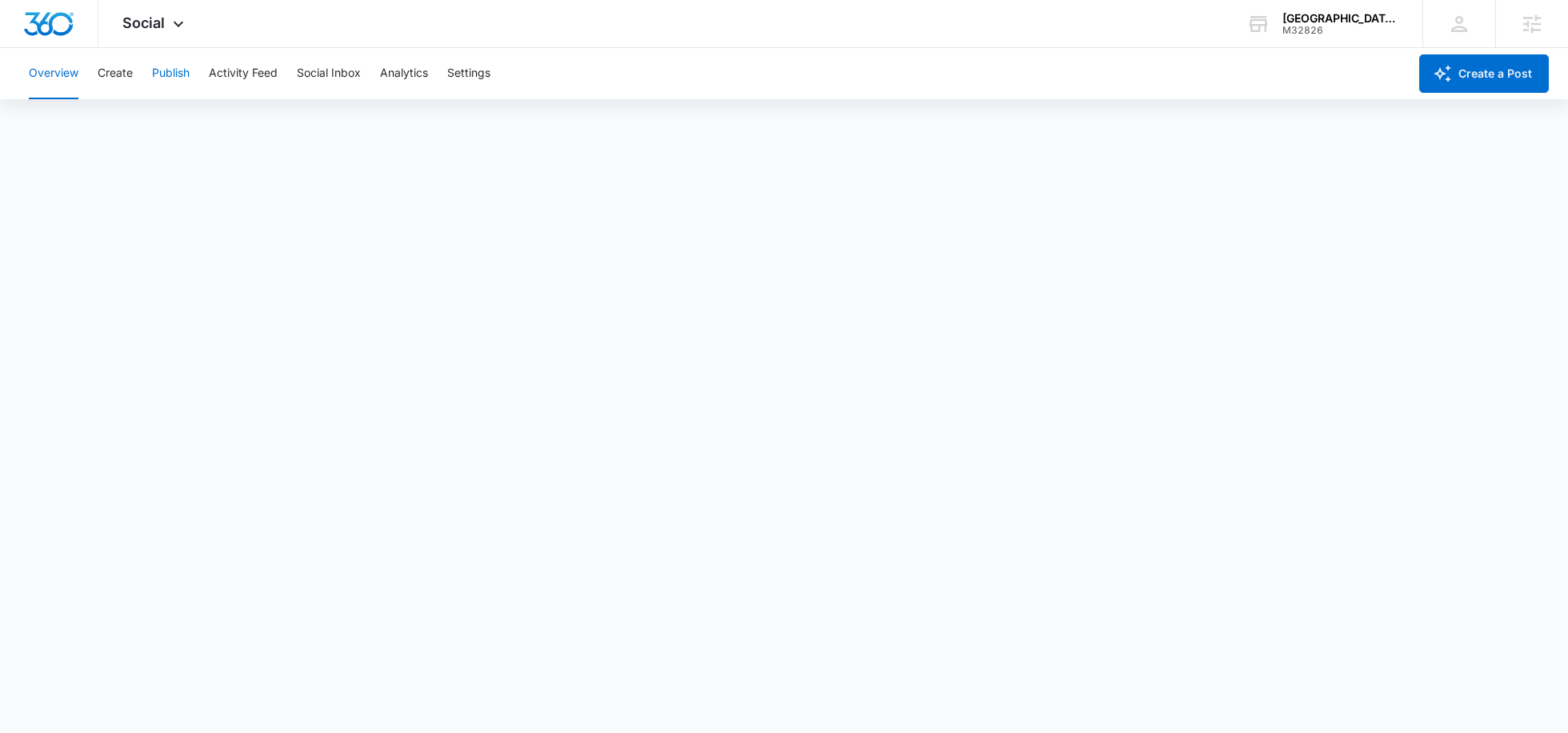
click at [179, 79] on button "Publish" at bounding box center [171, 73] width 38 height 51
click at [113, 78] on button "Create" at bounding box center [115, 73] width 35 height 51
click at [175, 116] on button "Approvals" at bounding box center [156, 122] width 53 height 45
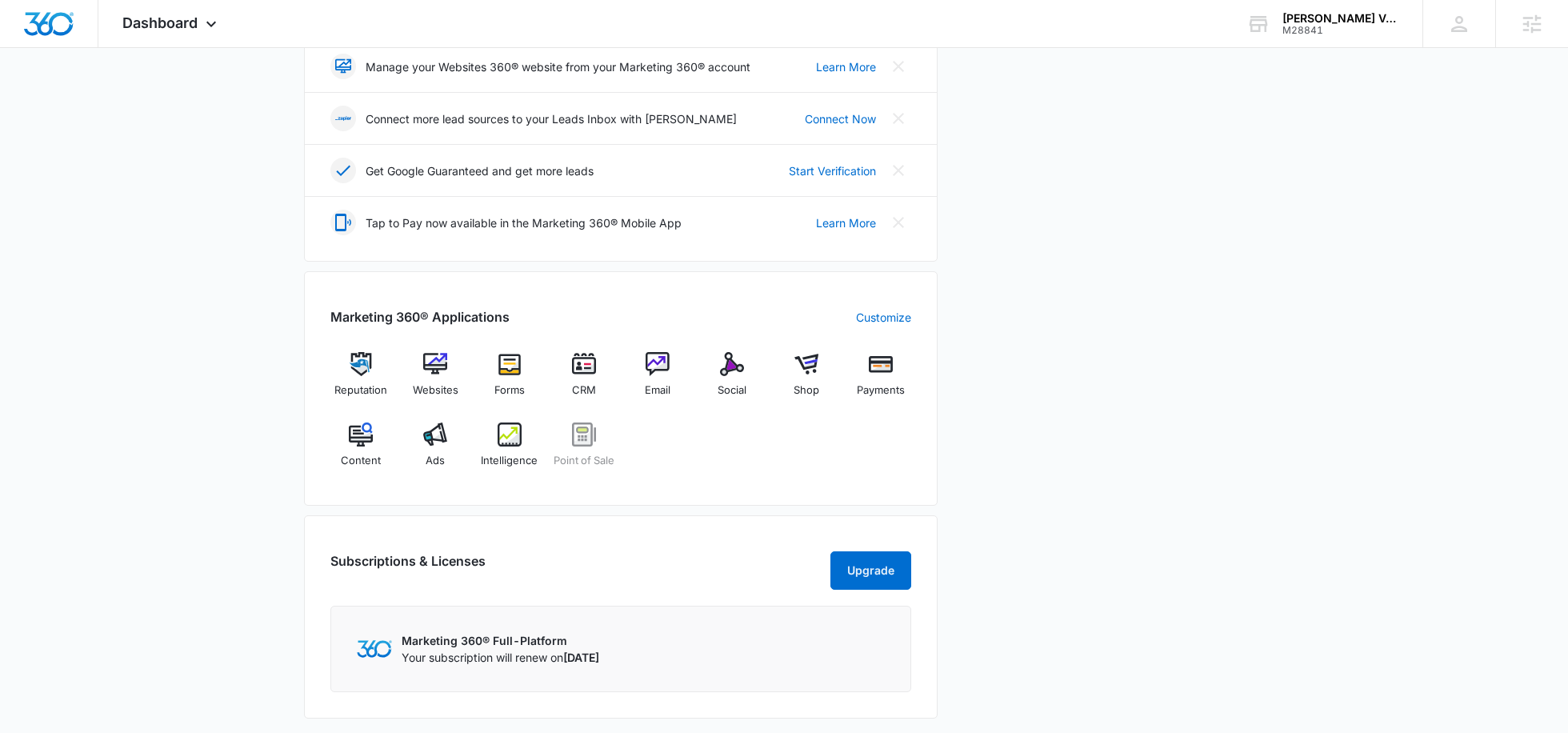
scroll to position [401, 0]
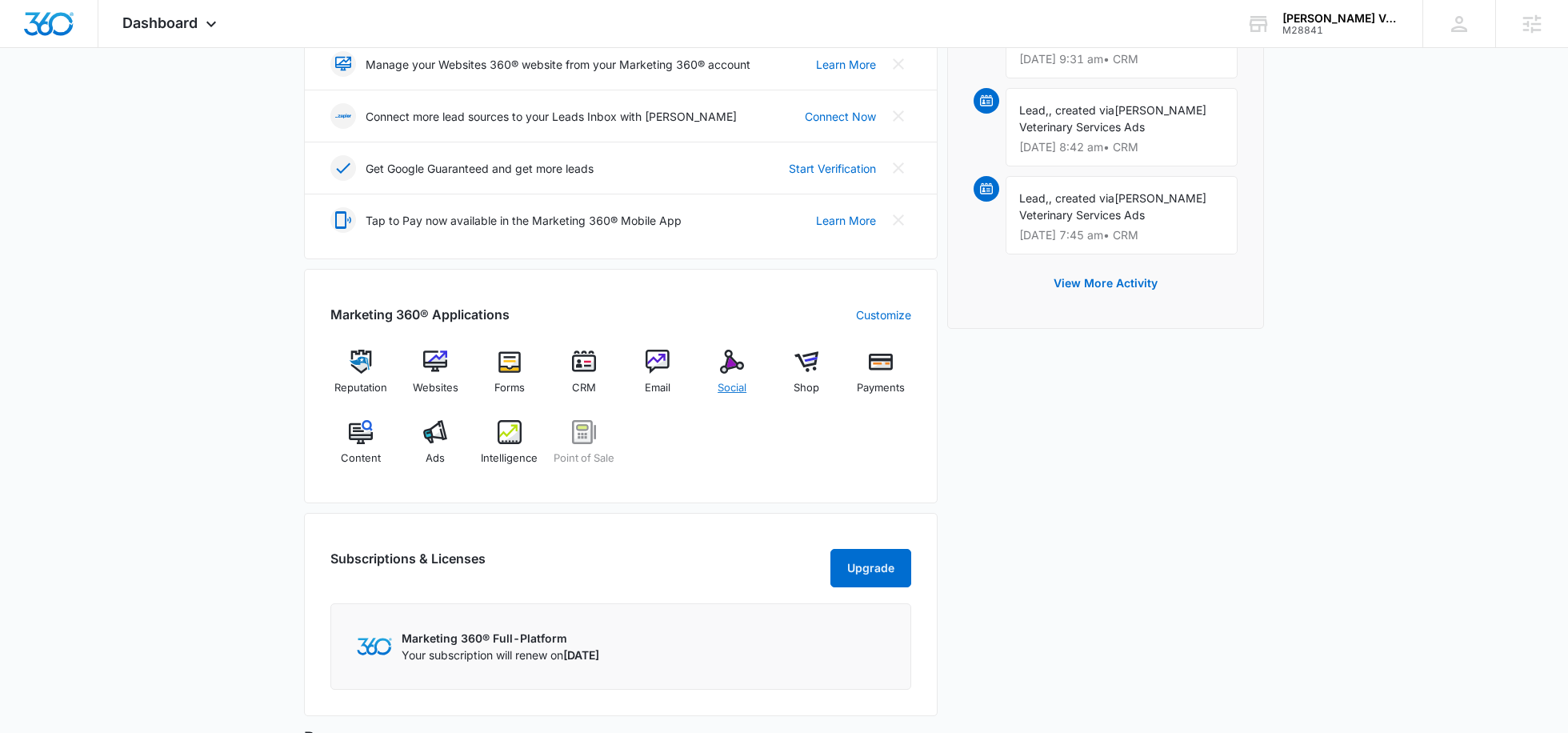
click at [732, 380] on span "Social" at bounding box center [731, 388] width 28 height 16
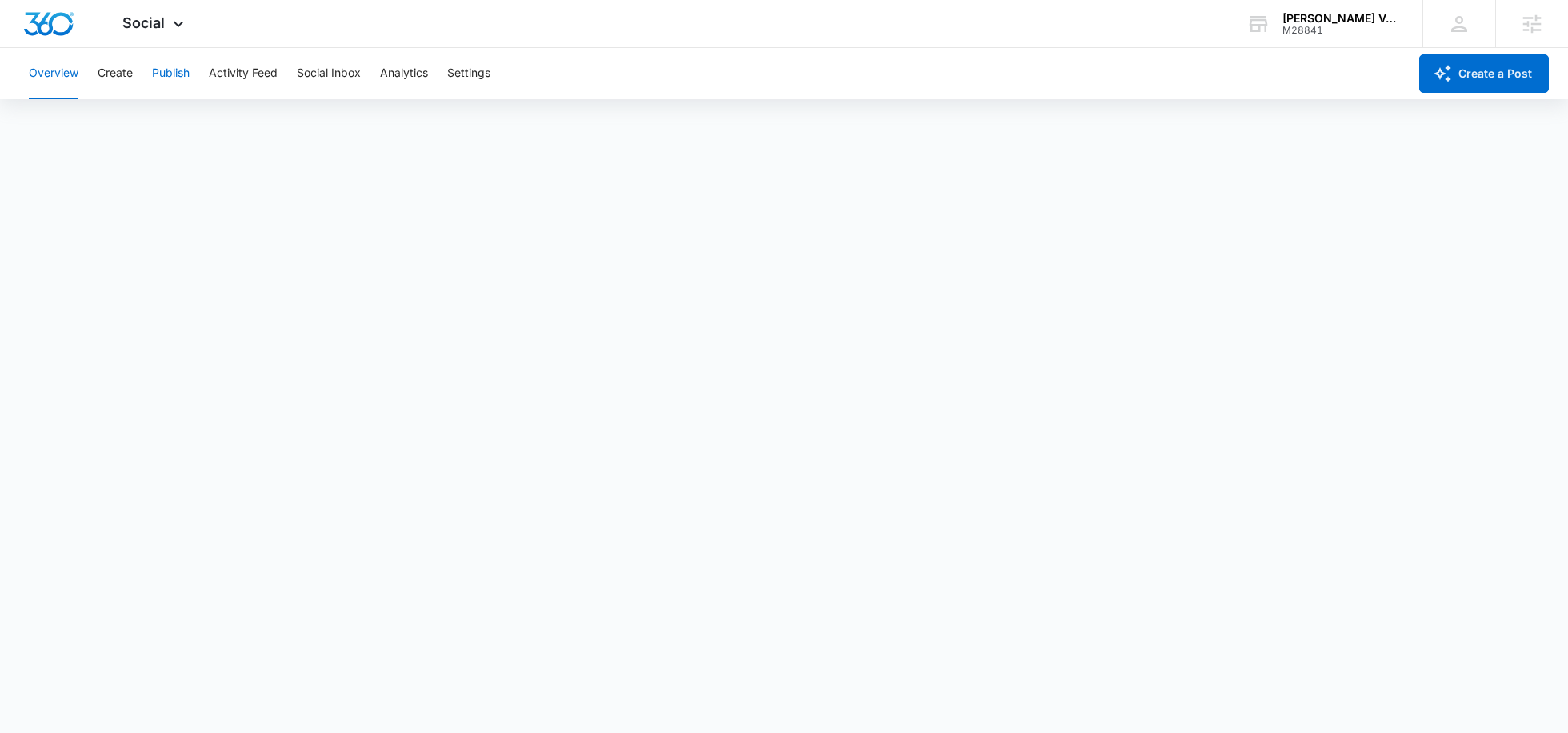
click at [153, 70] on button "Publish" at bounding box center [171, 73] width 38 height 51
click at [116, 84] on button "Create" at bounding box center [115, 73] width 35 height 51
click at [155, 124] on button "Approvals" at bounding box center [156, 122] width 53 height 45
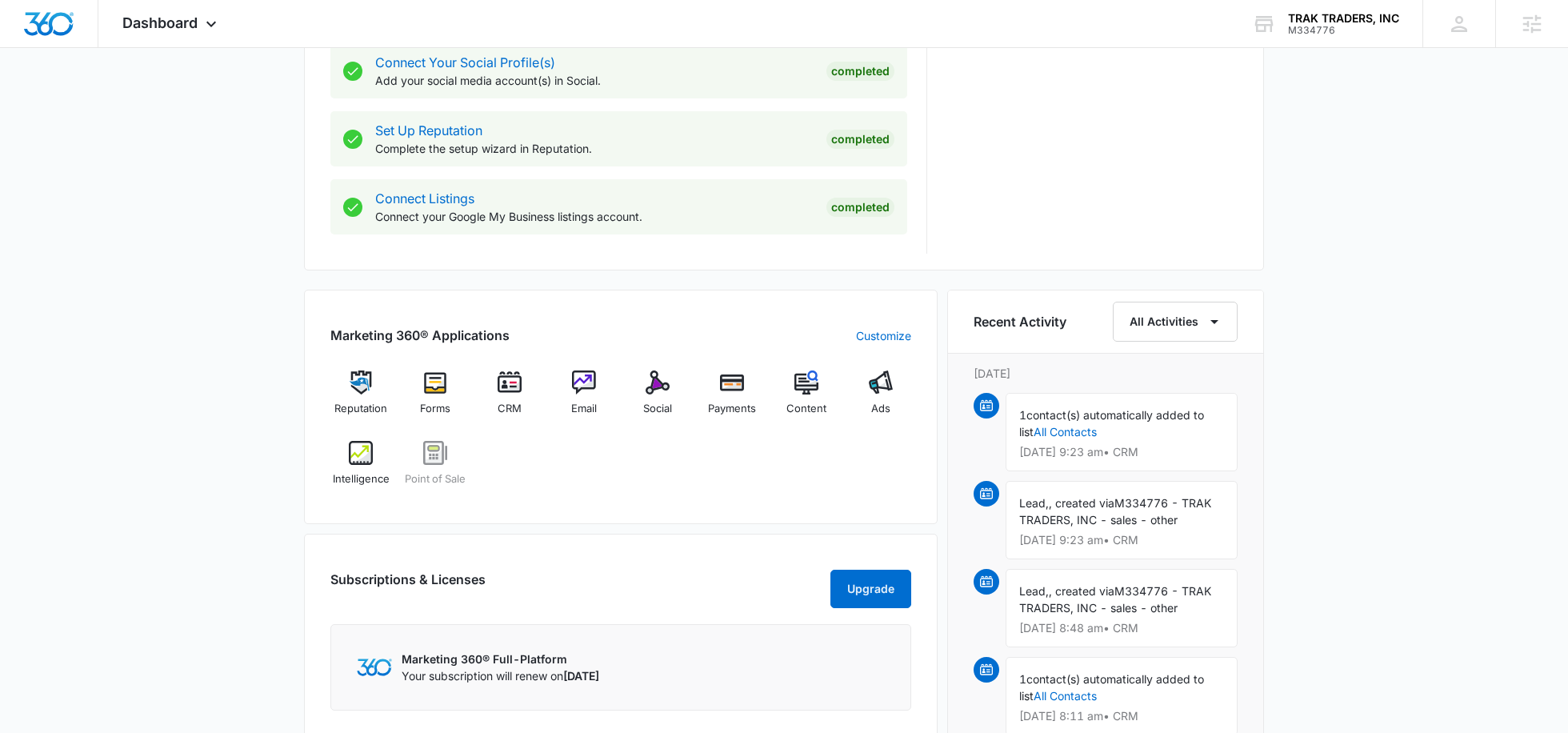
scroll to position [760, 0]
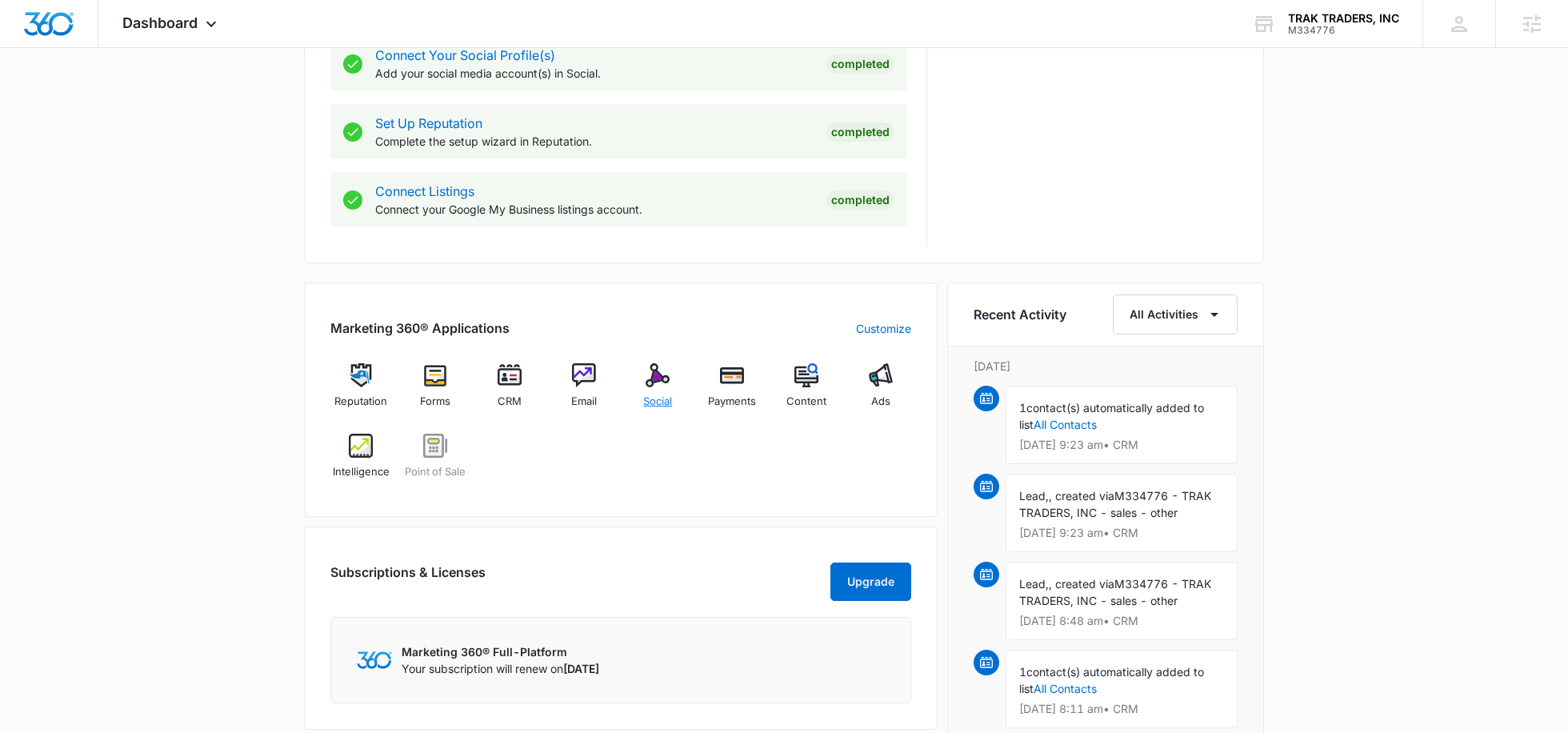
click at [663, 373] on img at bounding box center [658, 375] width 24 height 24
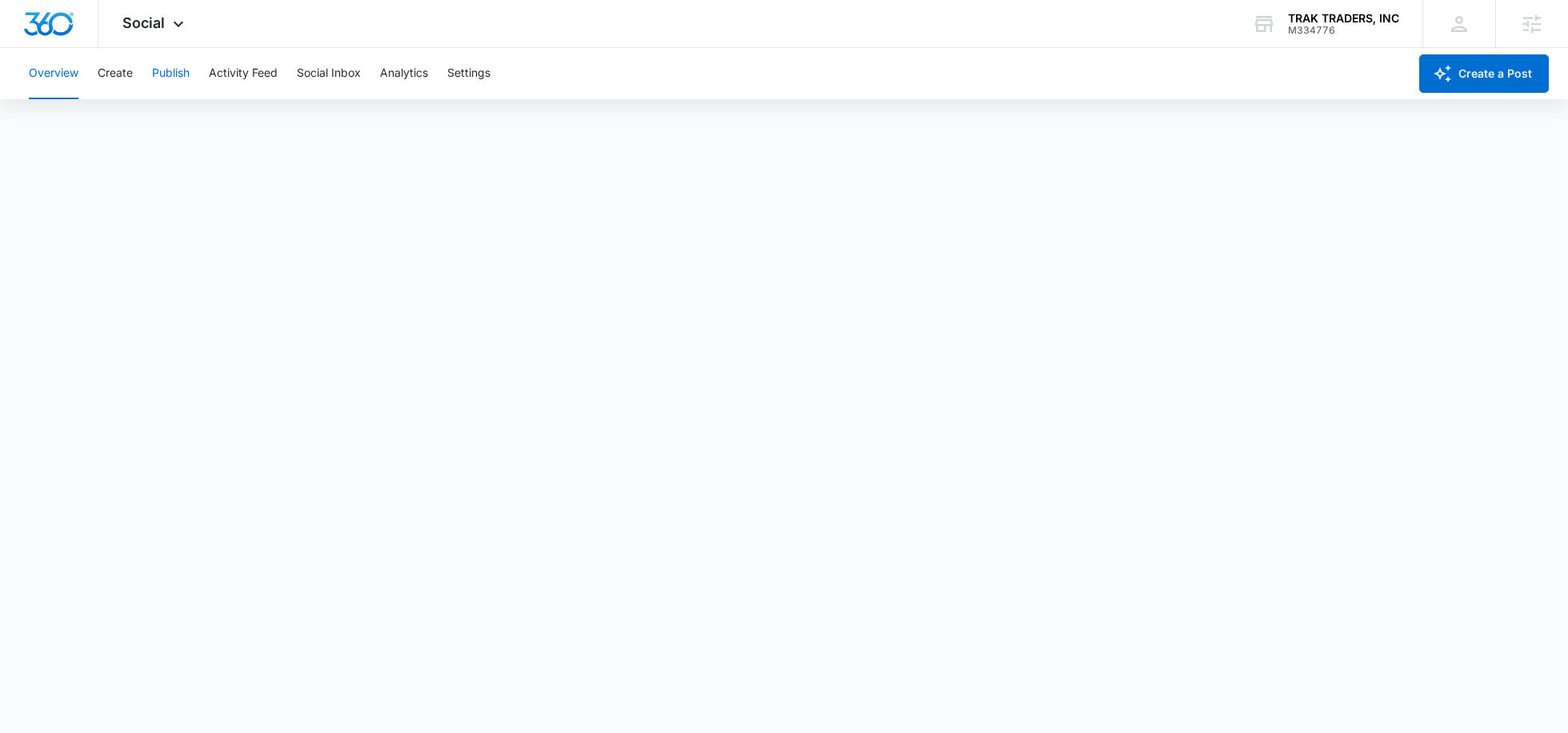
click at [164, 79] on button "Publish" at bounding box center [171, 73] width 38 height 51
click at [119, 66] on button "Create" at bounding box center [115, 73] width 35 height 51
click at [166, 127] on button "Approvals" at bounding box center [156, 122] width 53 height 45
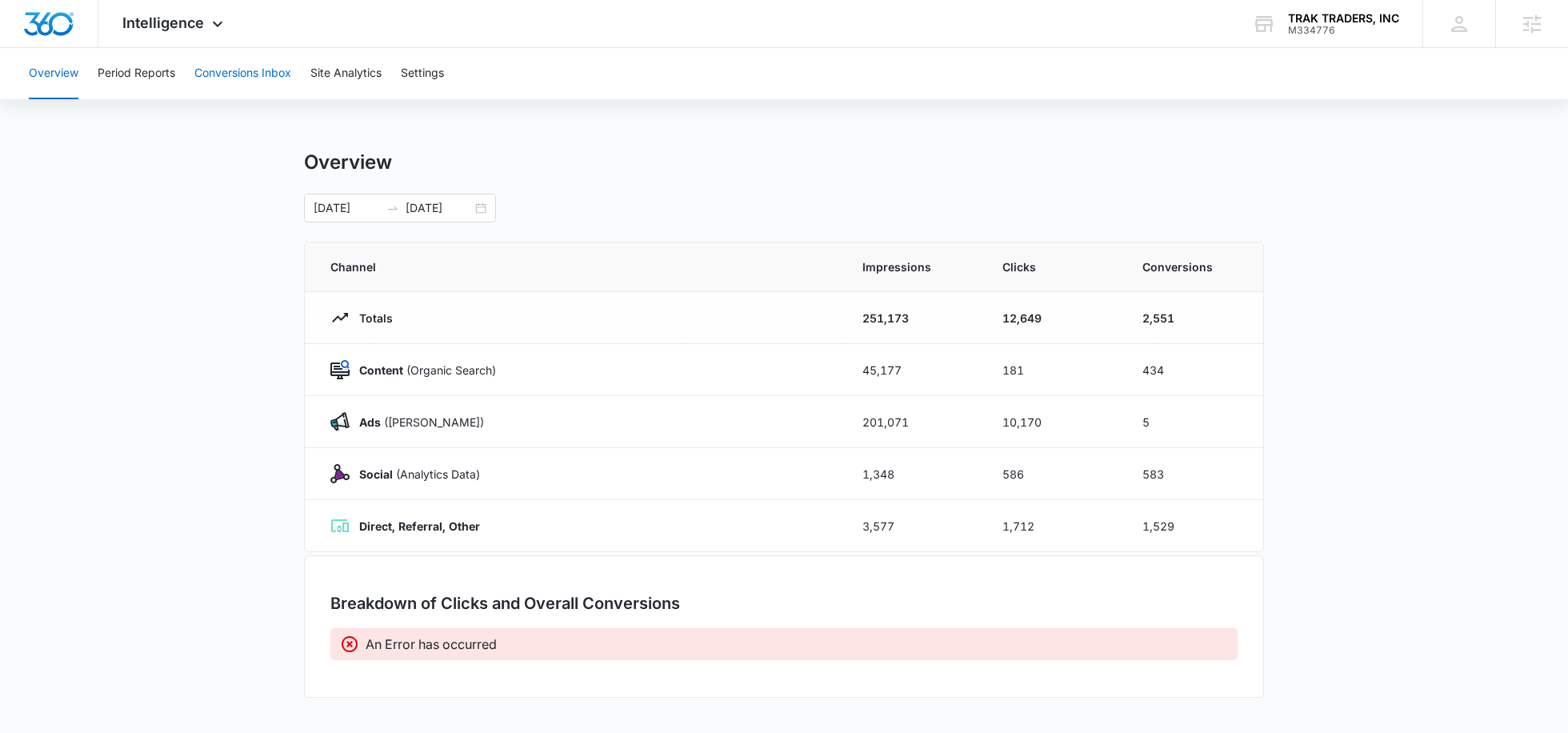
click at [239, 79] on button "Conversions Inbox" at bounding box center [242, 73] width 97 height 51
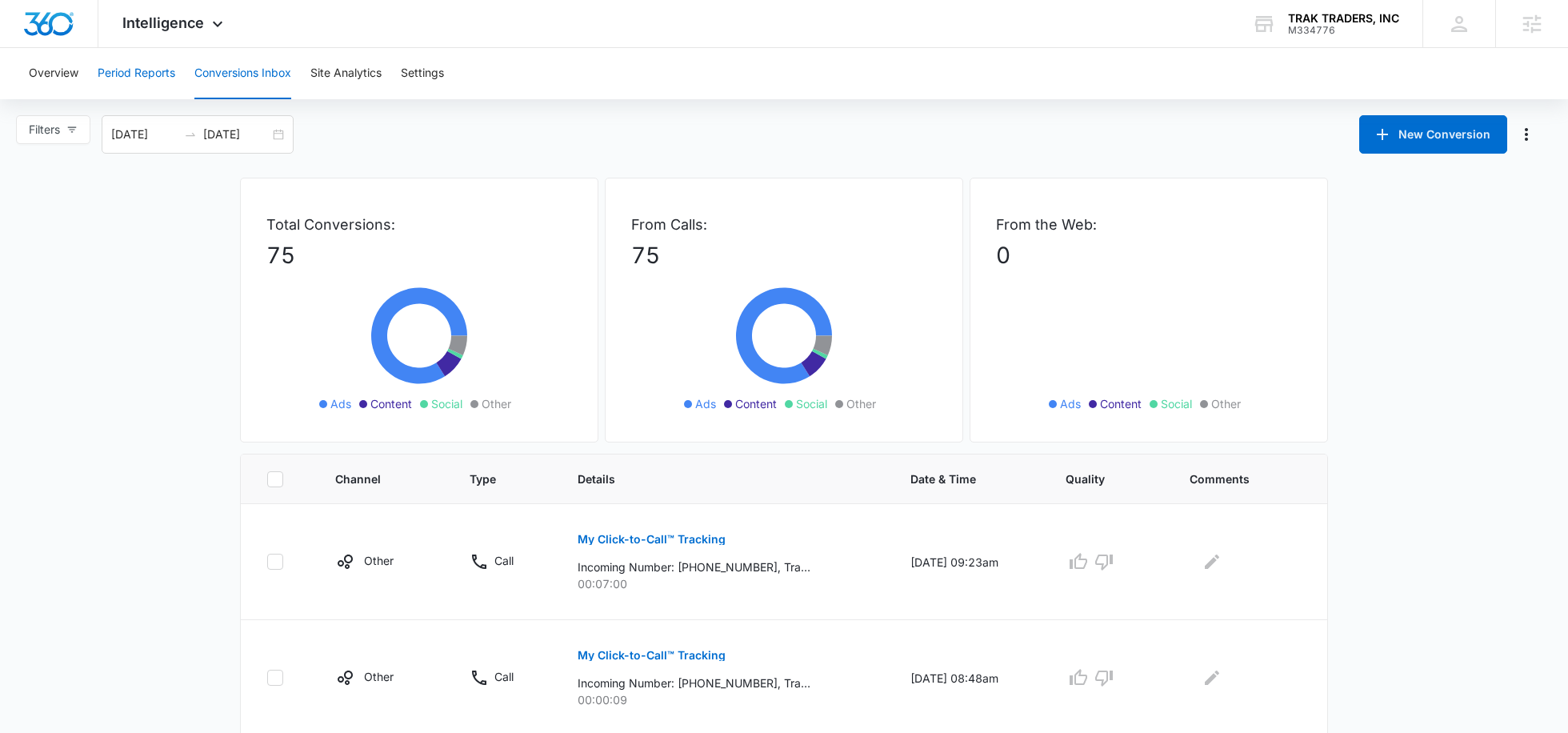
click at [116, 74] on button "Period Reports" at bounding box center [136, 73] width 78 height 51
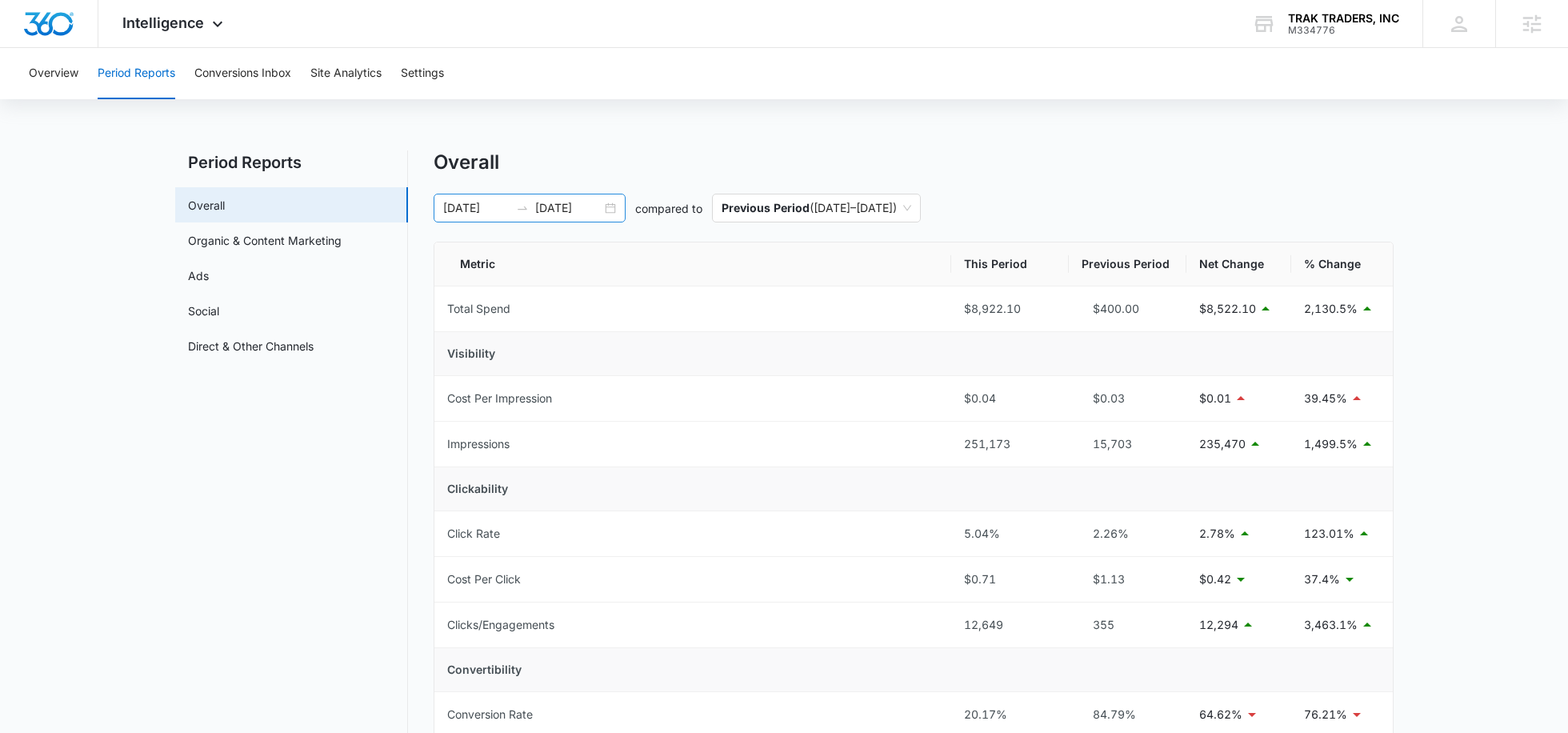
click at [570, 206] on input "09/03/2025" at bounding box center [568, 208] width 66 height 17
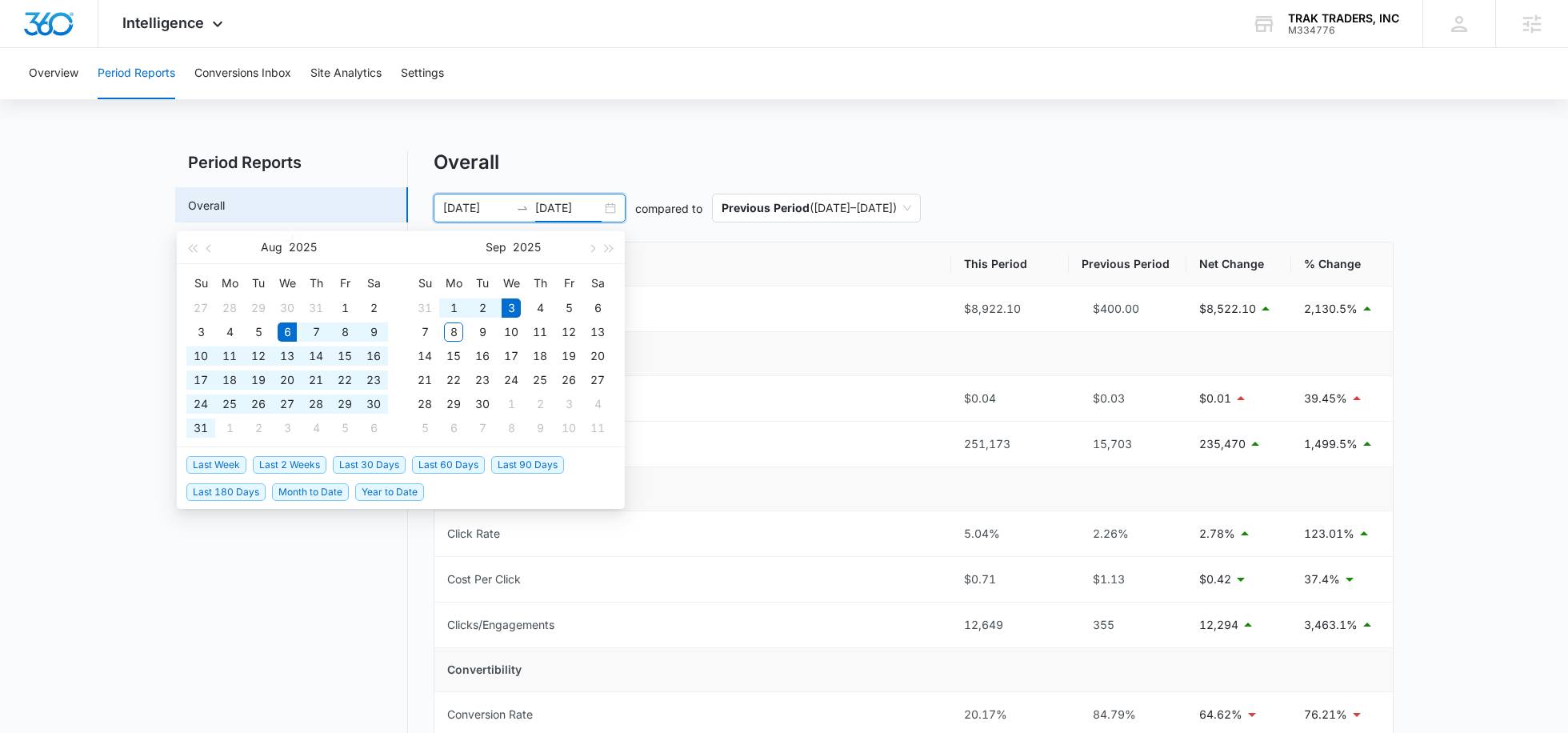
type input "09/03/2025"
click at [354, 460] on span "Last 30 Days" at bounding box center [369, 465] width 72 height 17
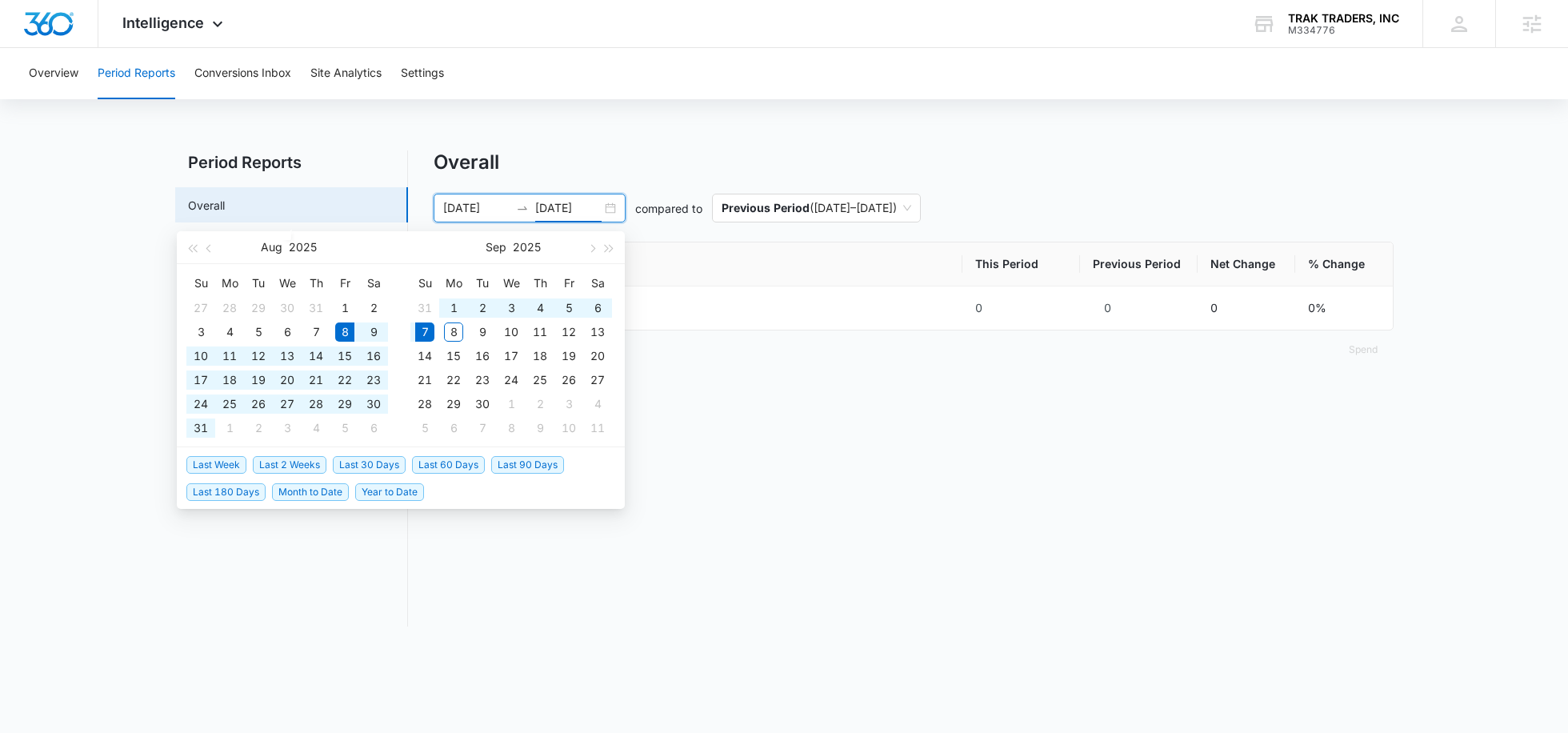
type input "08/08/2025"
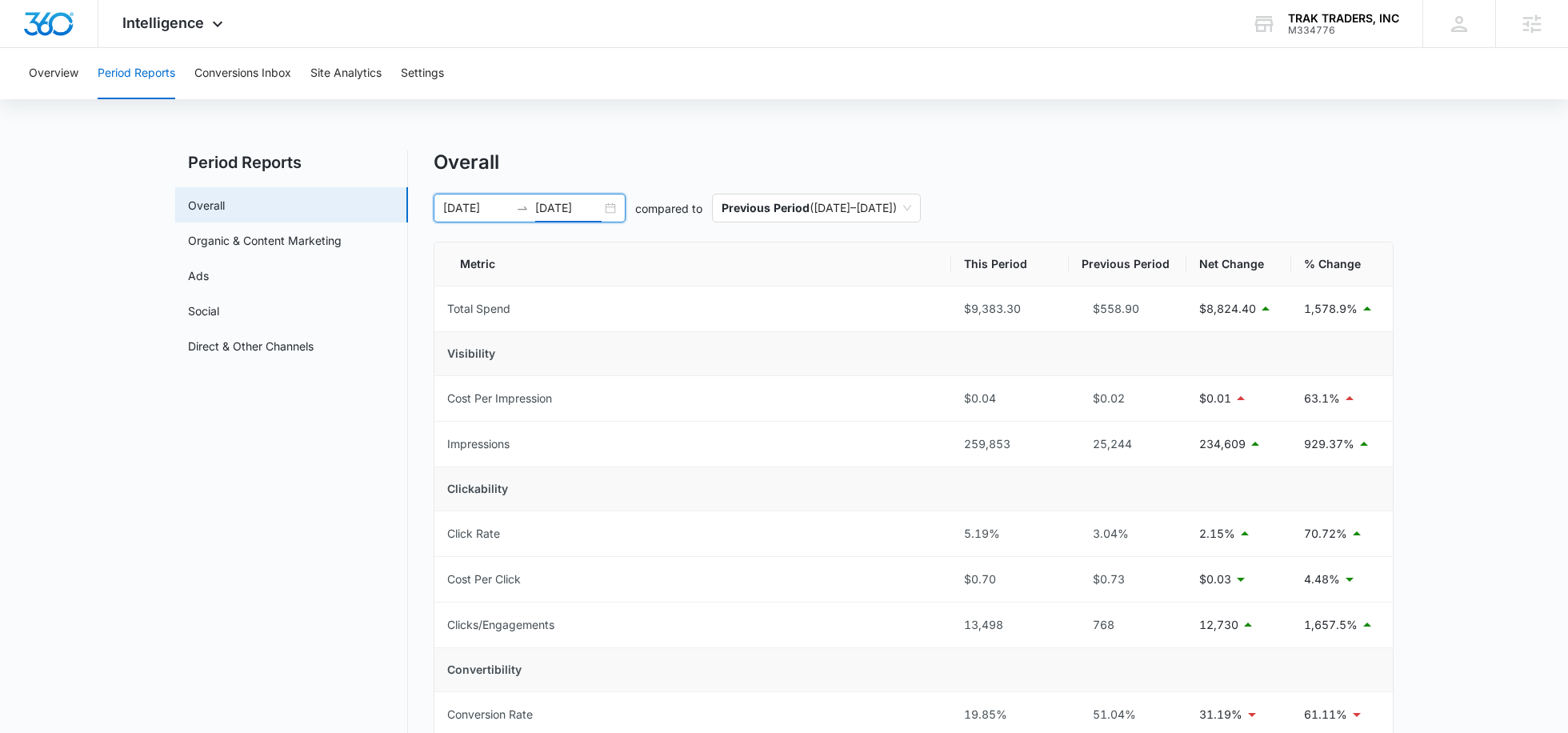
click at [576, 204] on input "09/07/2025" at bounding box center [568, 208] width 66 height 17
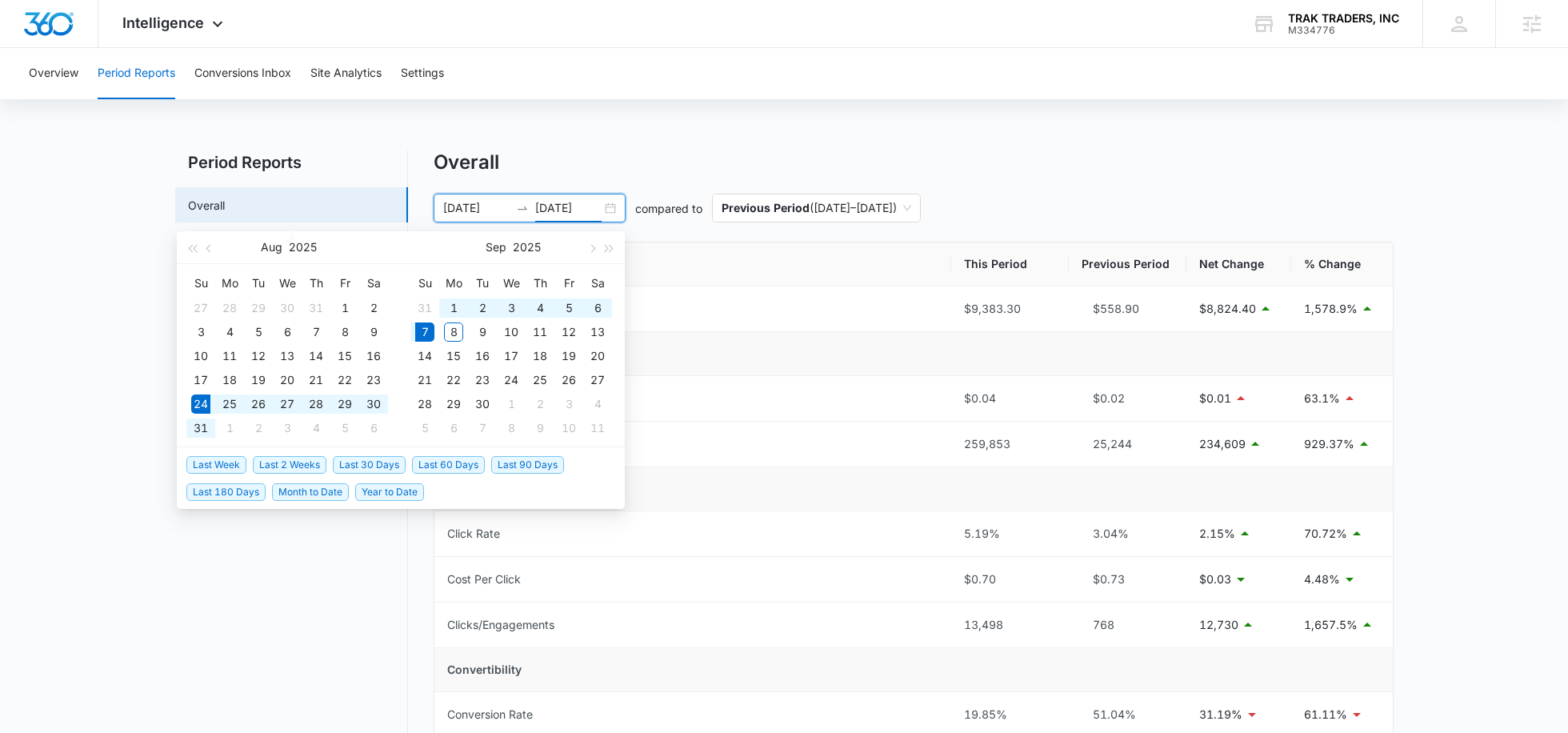
type input "09/07/2025"
click at [65, 70] on button "Overview" at bounding box center [53, 73] width 50 height 51
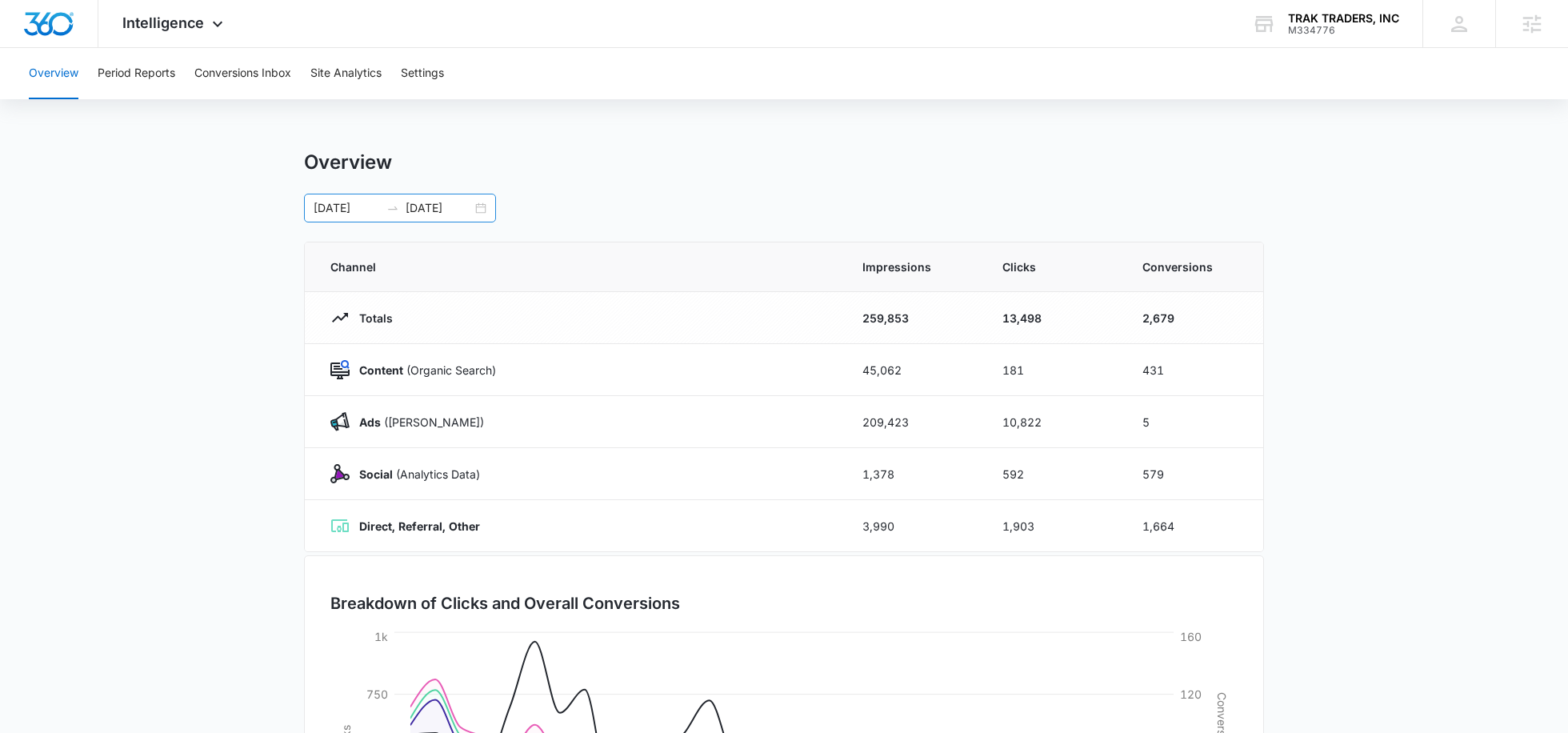
click at [342, 214] on input "08/08/2025" at bounding box center [347, 208] width 66 height 17
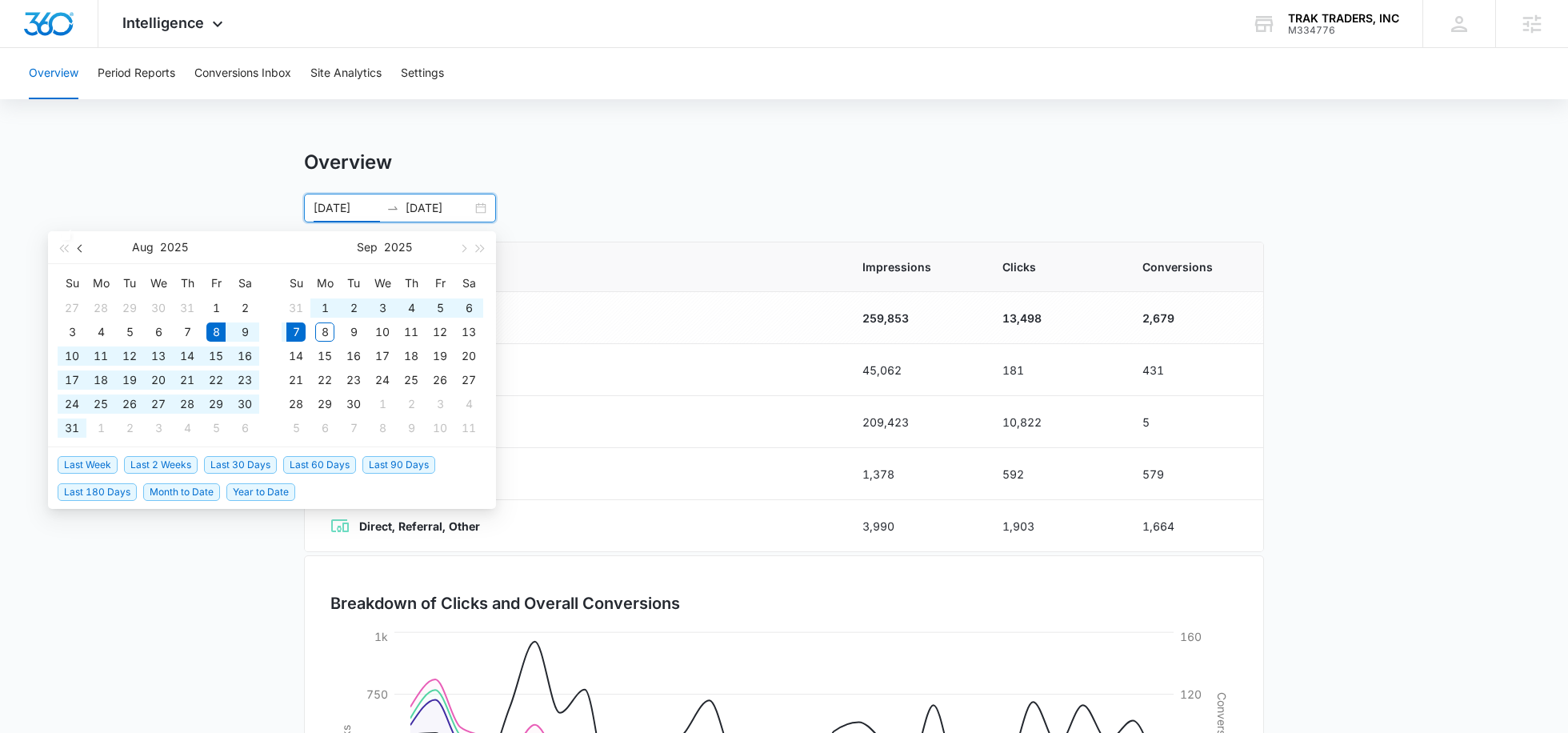
click at [85, 245] on button "button" at bounding box center [80, 247] width 17 height 32
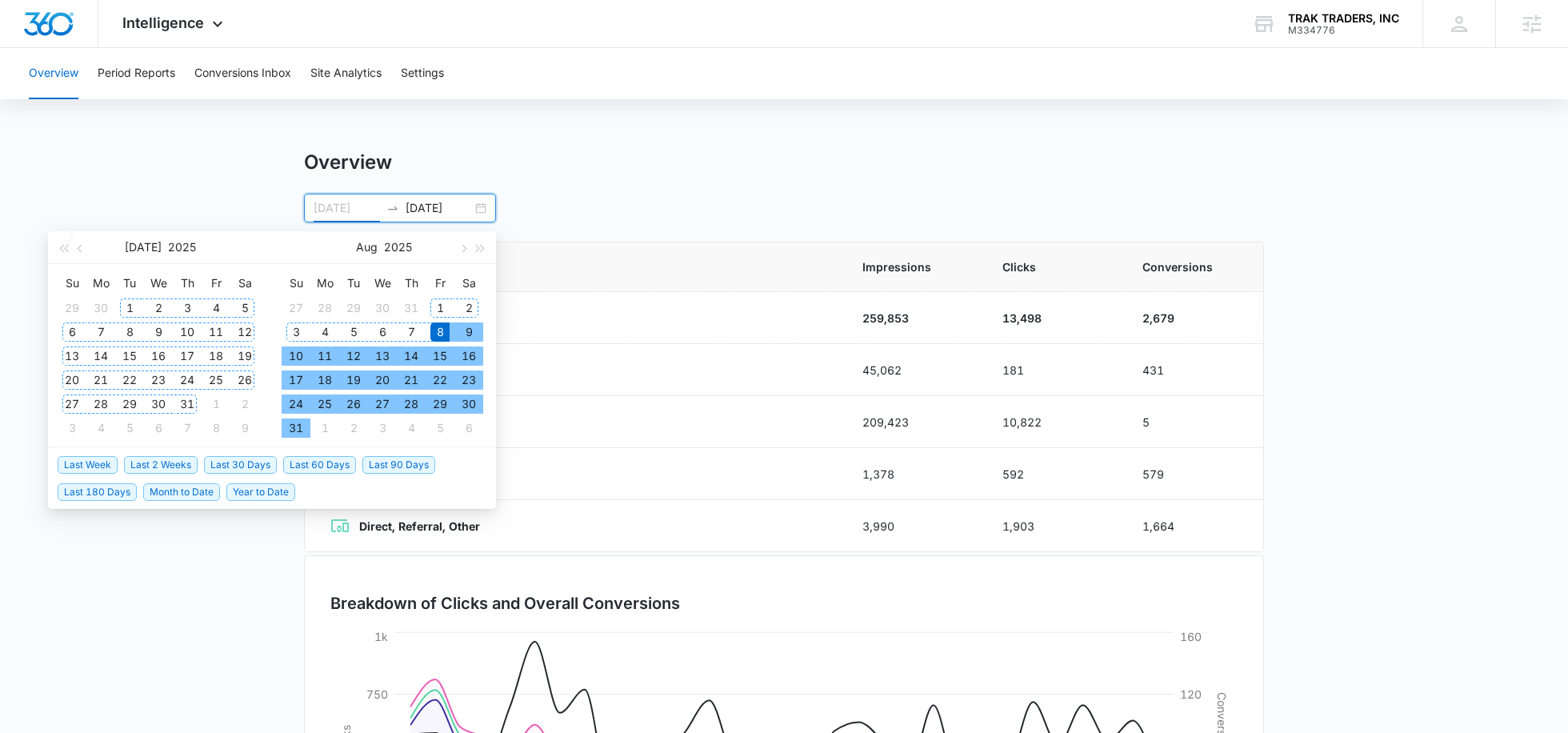
click at [129, 305] on div "1" at bounding box center [129, 308] width 19 height 19
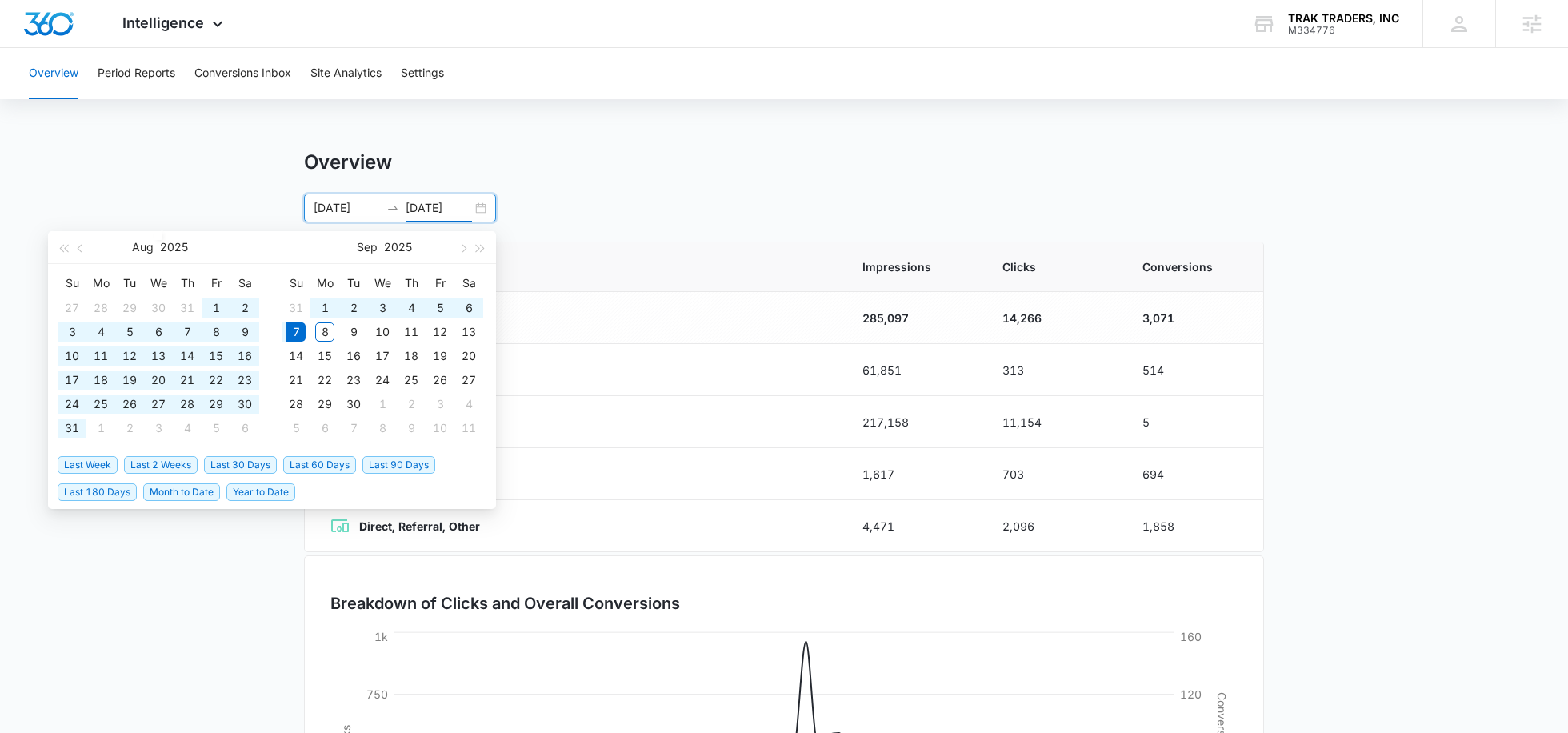
click at [208, 194] on main "Overview 07/01/2025 09/07/2025 Aug 2025 Su Mo Tu We Th Fr Sa 27 28 29 30 31 1 2…" at bounding box center [784, 570] width 1568 height 840
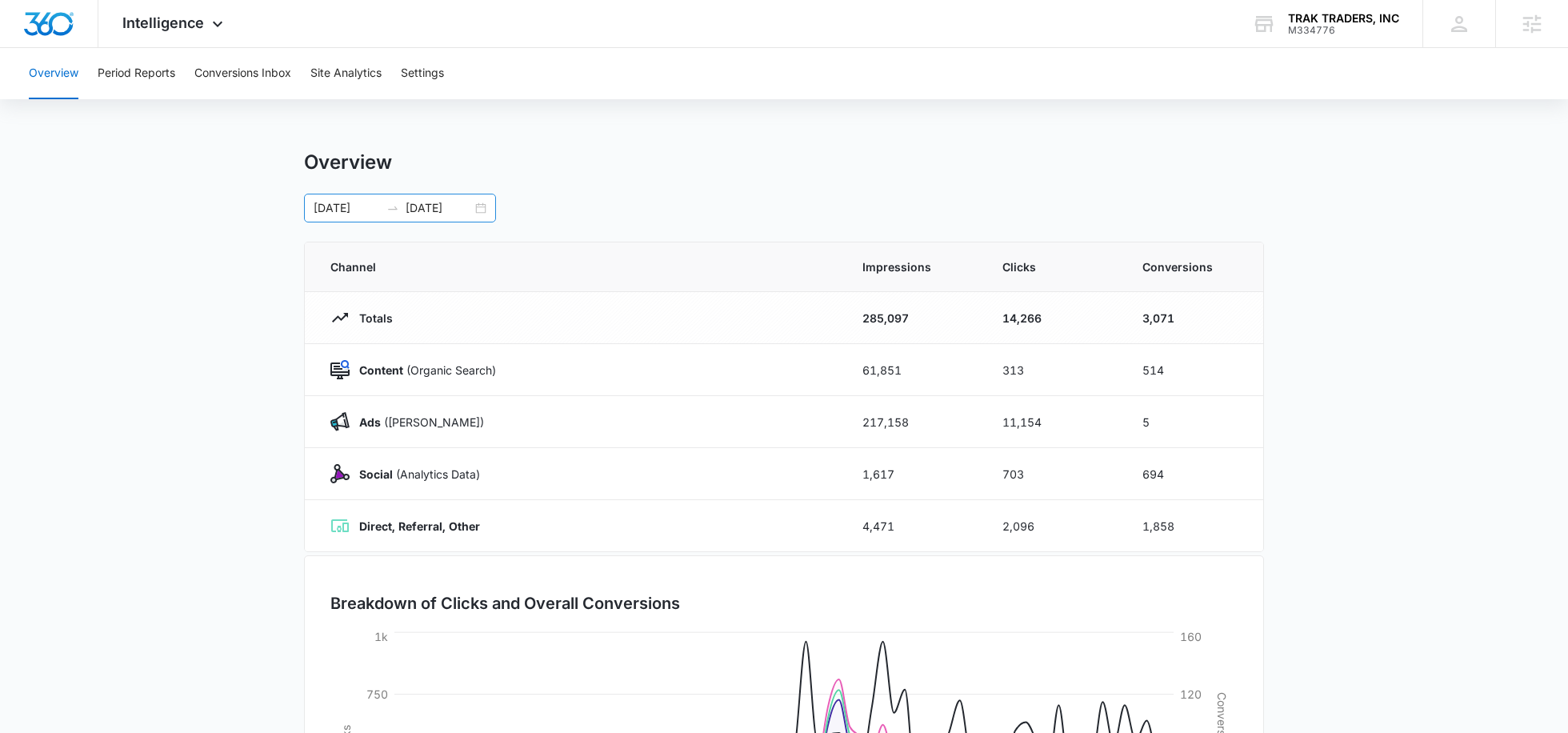
click at [360, 203] on input "07/01/2025" at bounding box center [347, 208] width 66 height 17
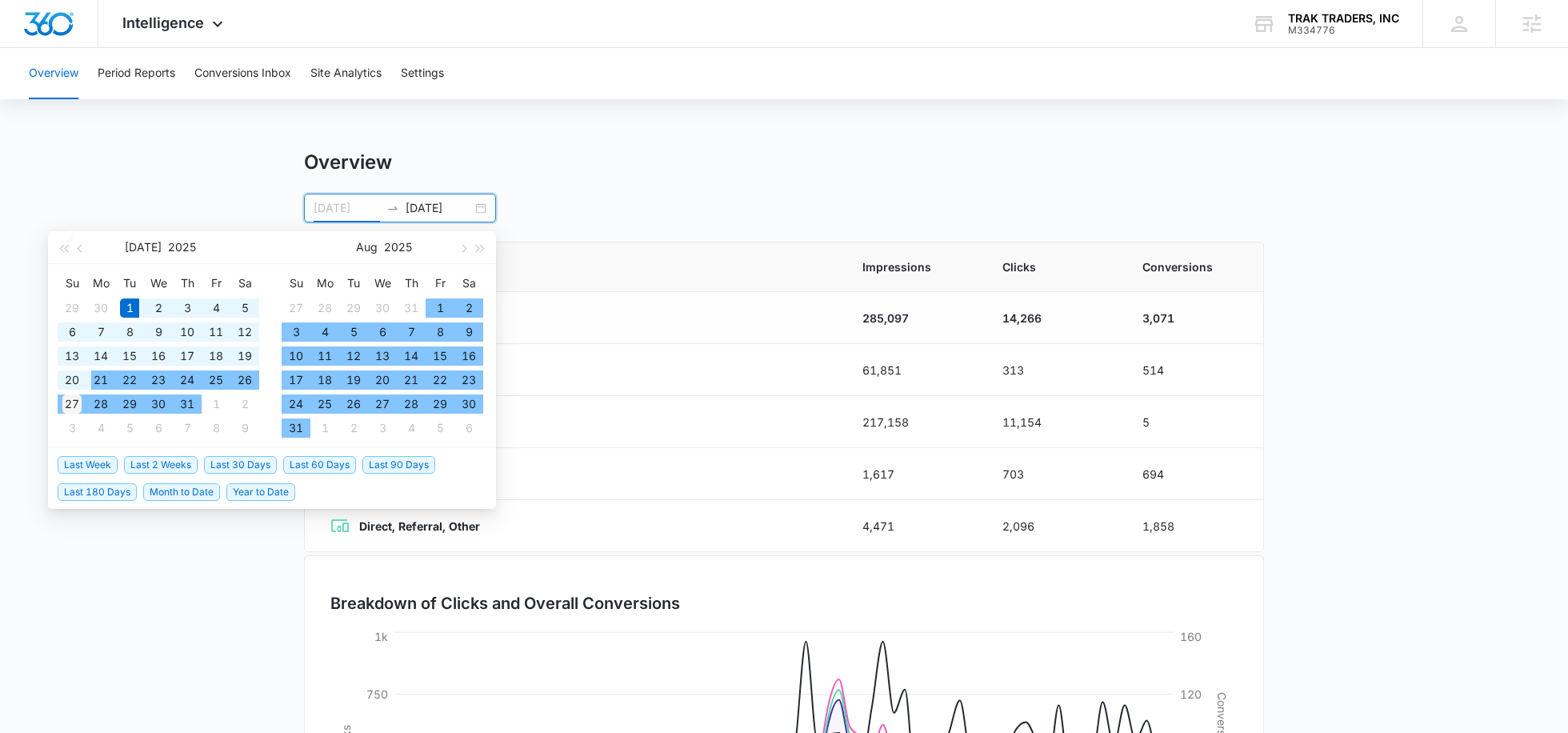
type input "07/27/2025"
click at [80, 398] on div "27" at bounding box center [72, 404] width 19 height 19
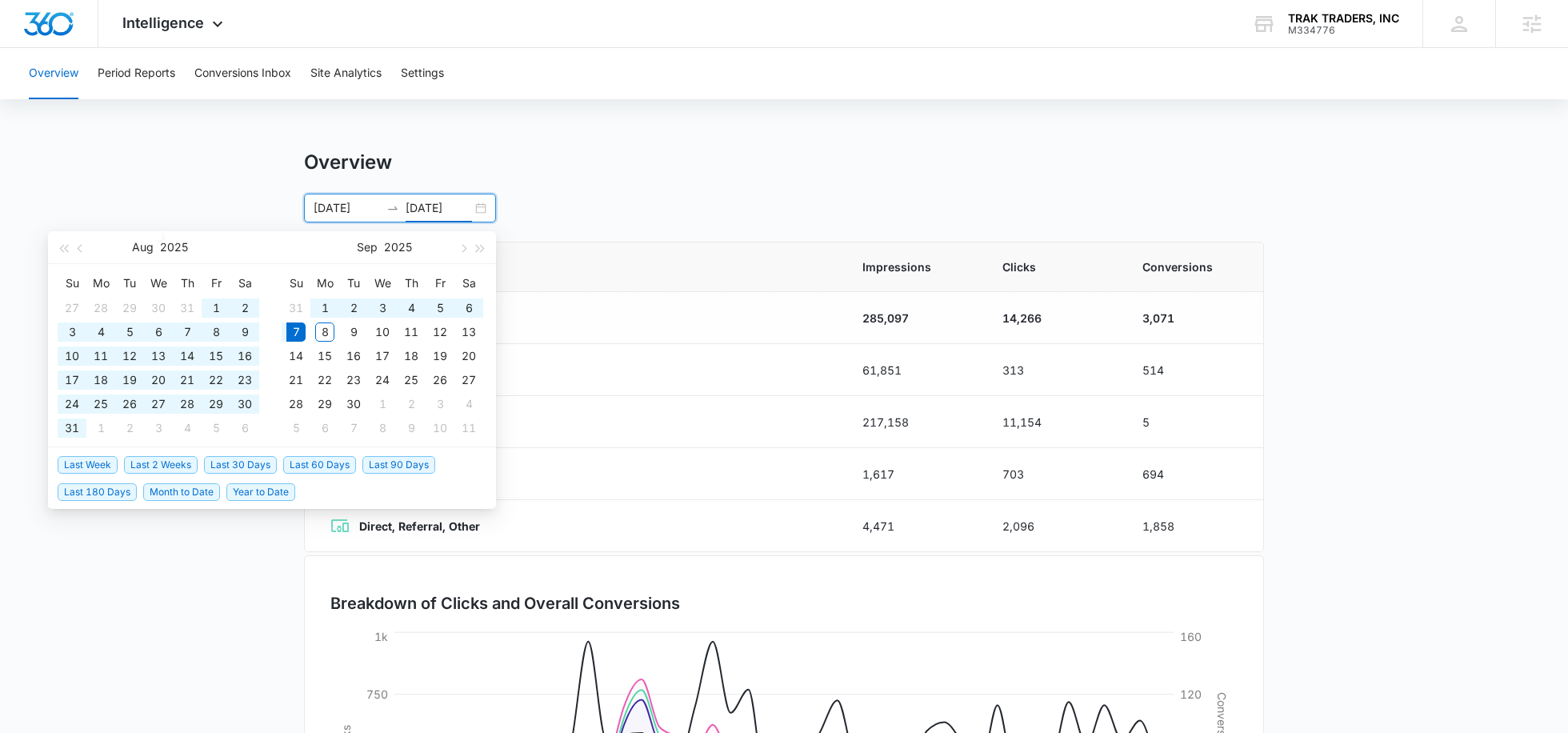
click at [430, 211] on input "09/07/2025" at bounding box center [438, 208] width 66 height 17
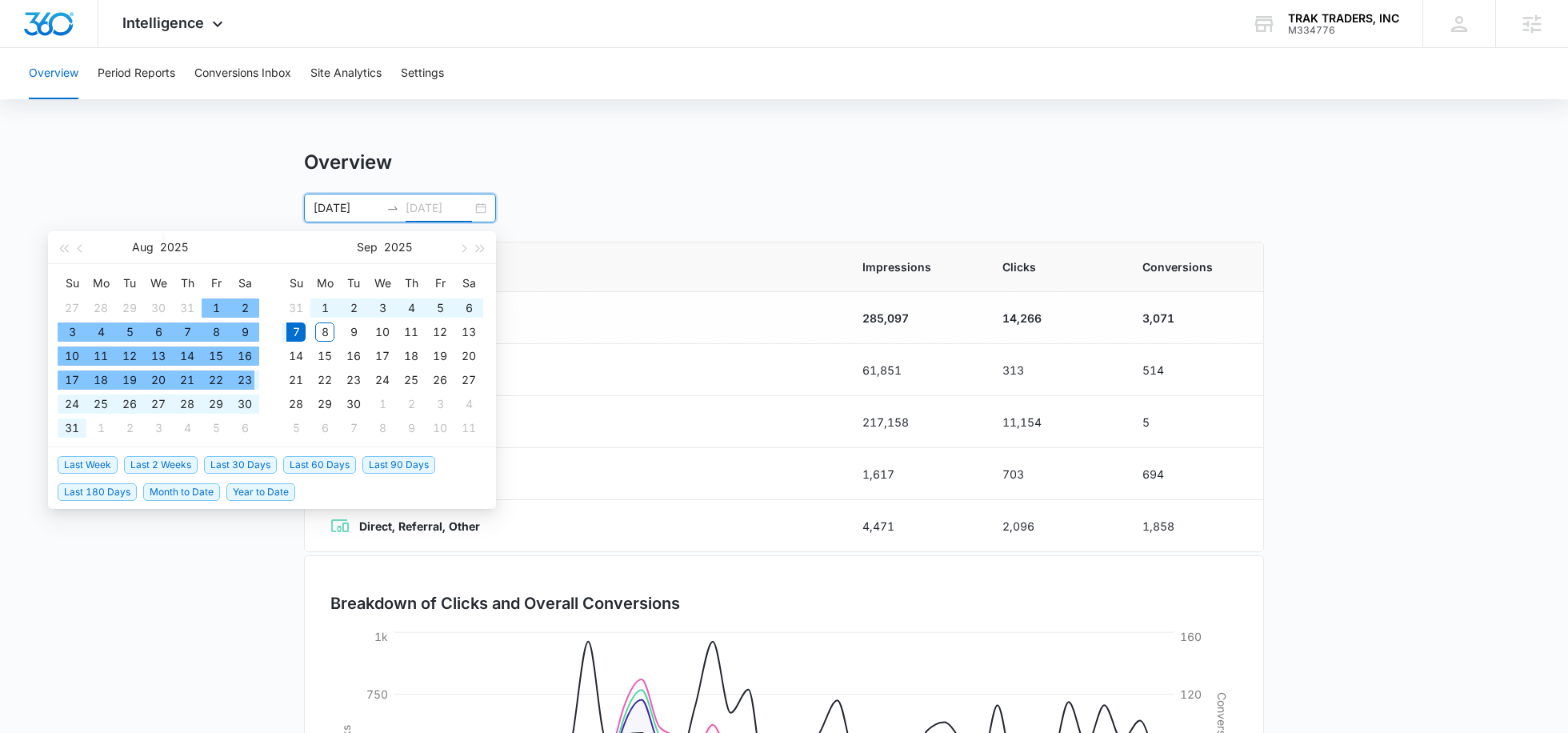
type input "09/07/2025"
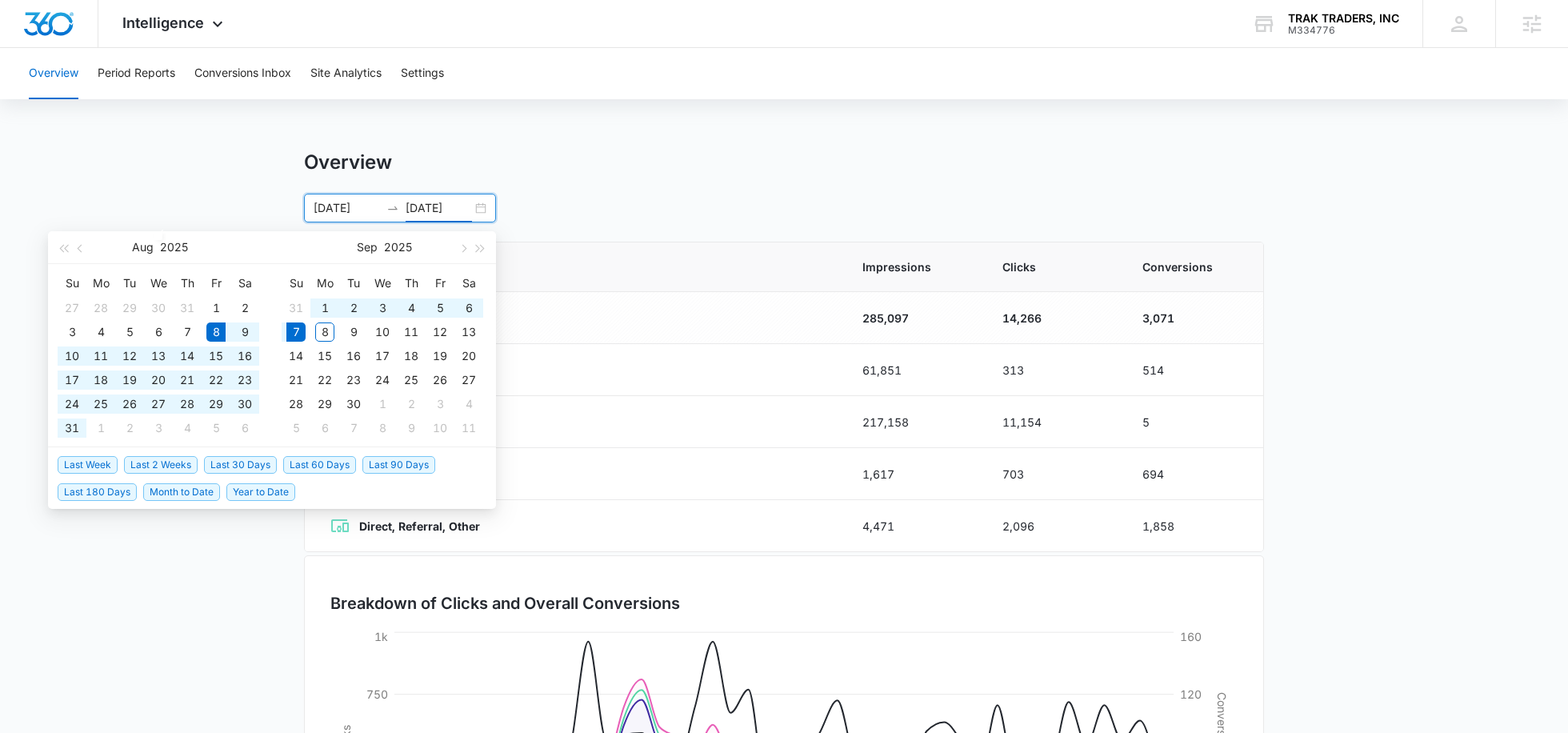
click at [229, 467] on span "Last 30 Days" at bounding box center [241, 465] width 72 height 17
type input "08/08/2025"
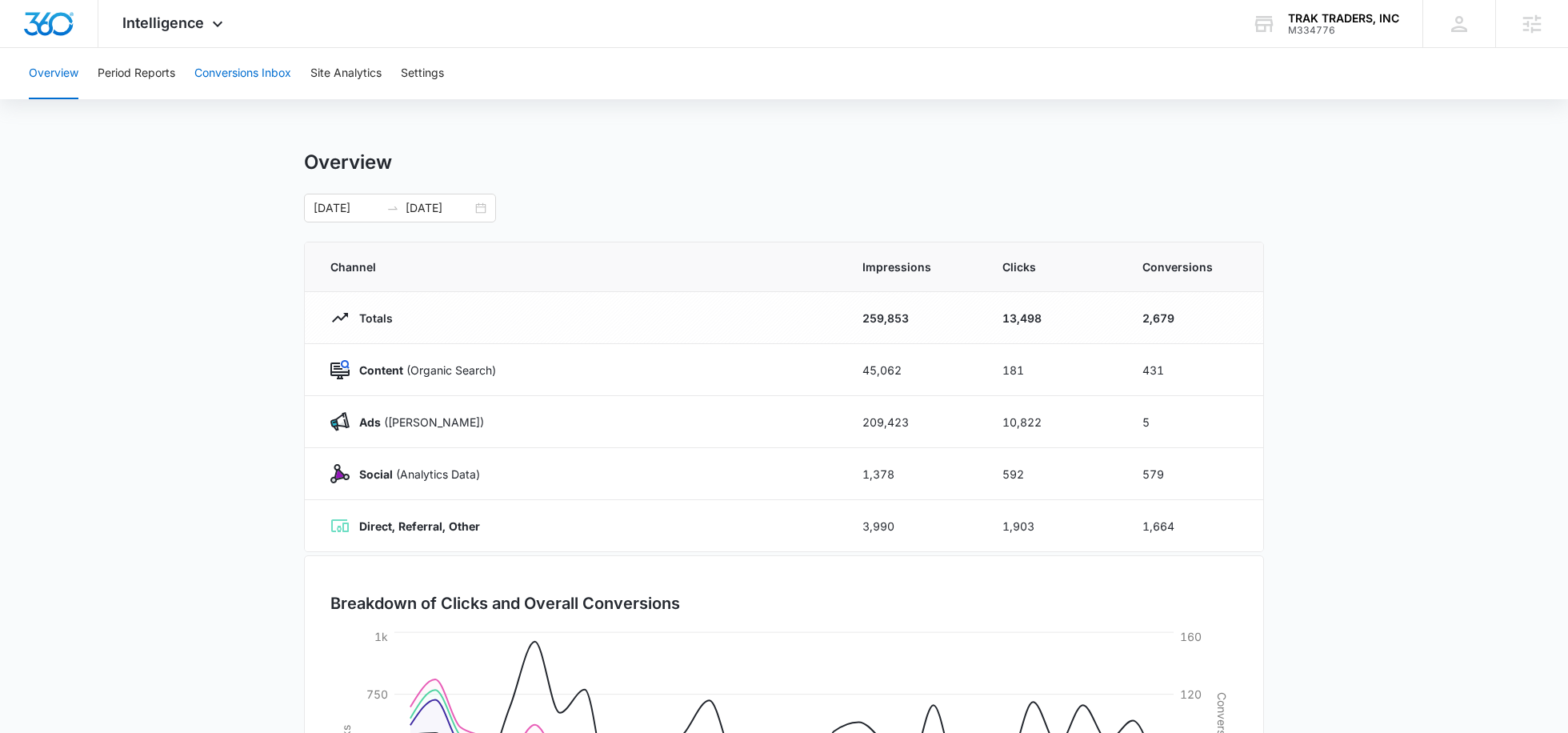
click at [239, 83] on button "Conversions Inbox" at bounding box center [242, 73] width 97 height 51
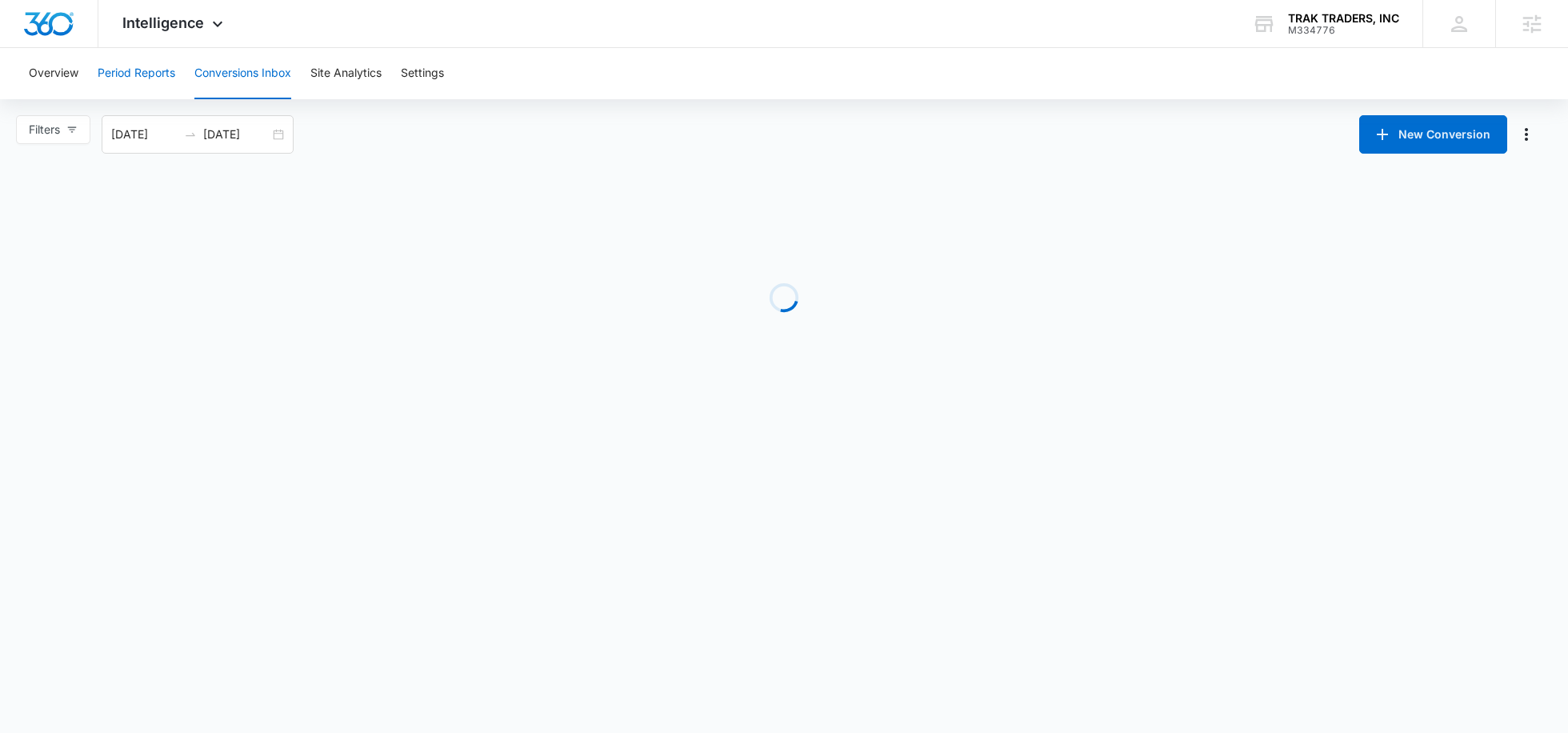
click at [149, 83] on button "Period Reports" at bounding box center [136, 73] width 78 height 51
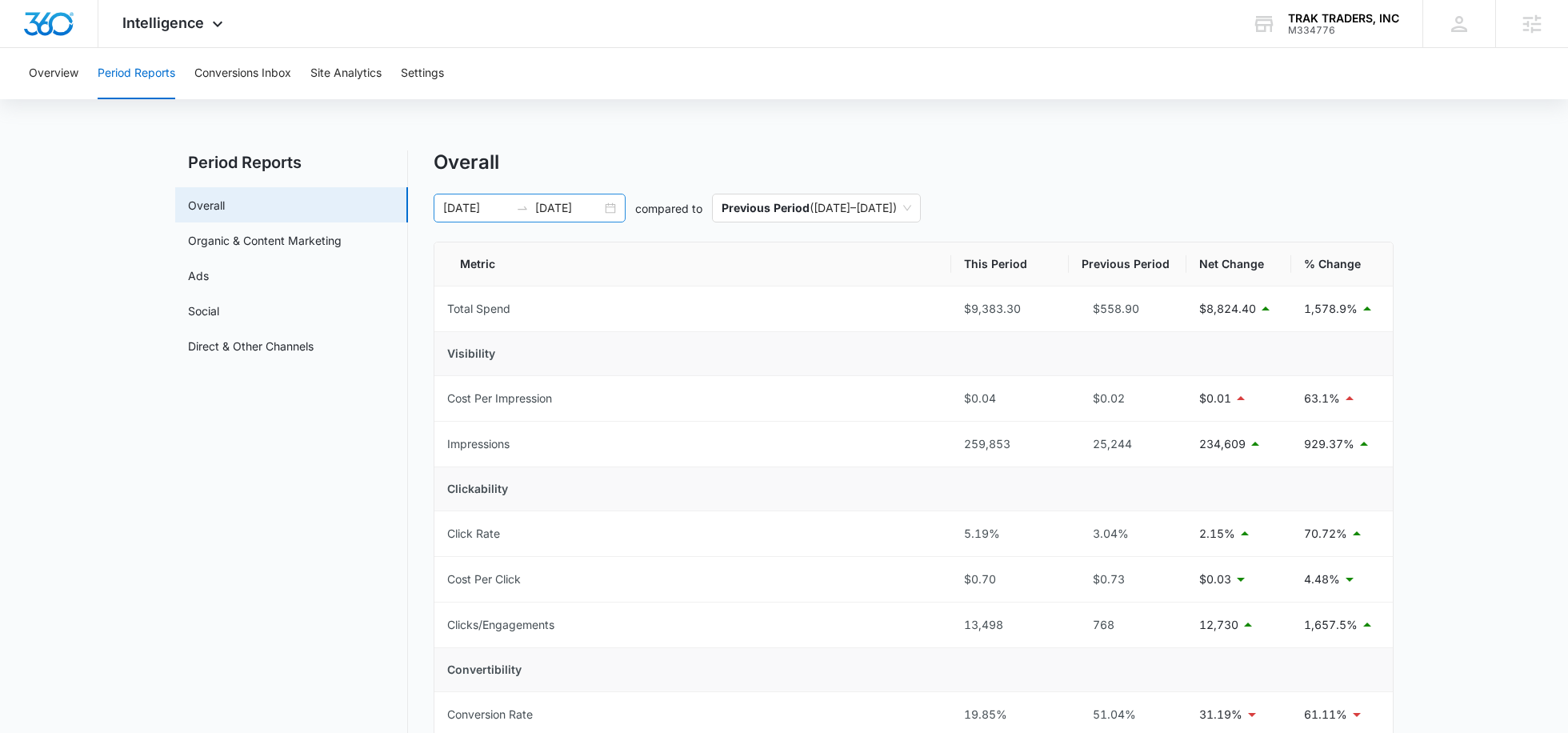
click at [568, 220] on div "08/08/2025 09/07/2025" at bounding box center [530, 208] width 192 height 28
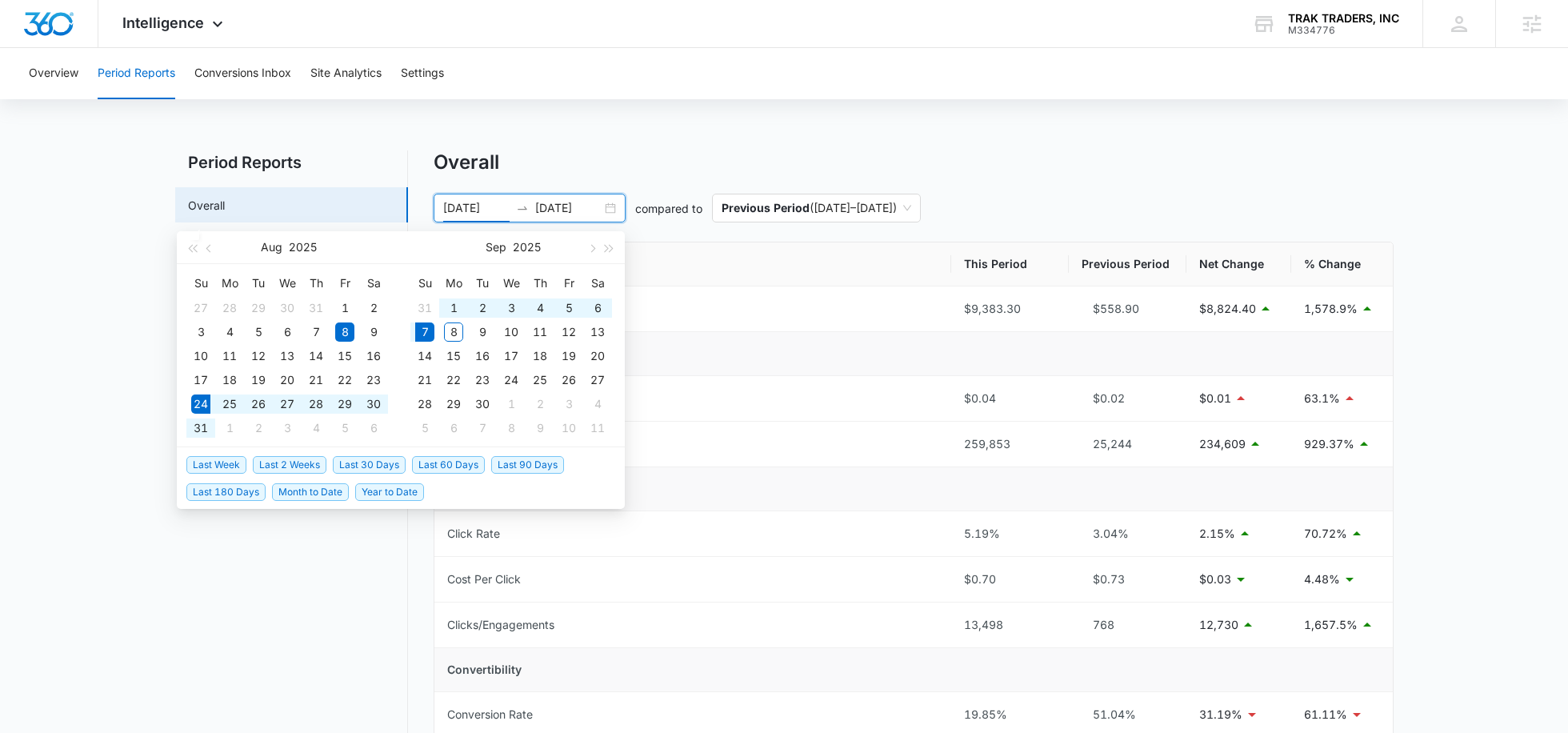
click at [285, 464] on span "Last 2 Weeks" at bounding box center [289, 465] width 73 height 17
type input "08/24/2025"
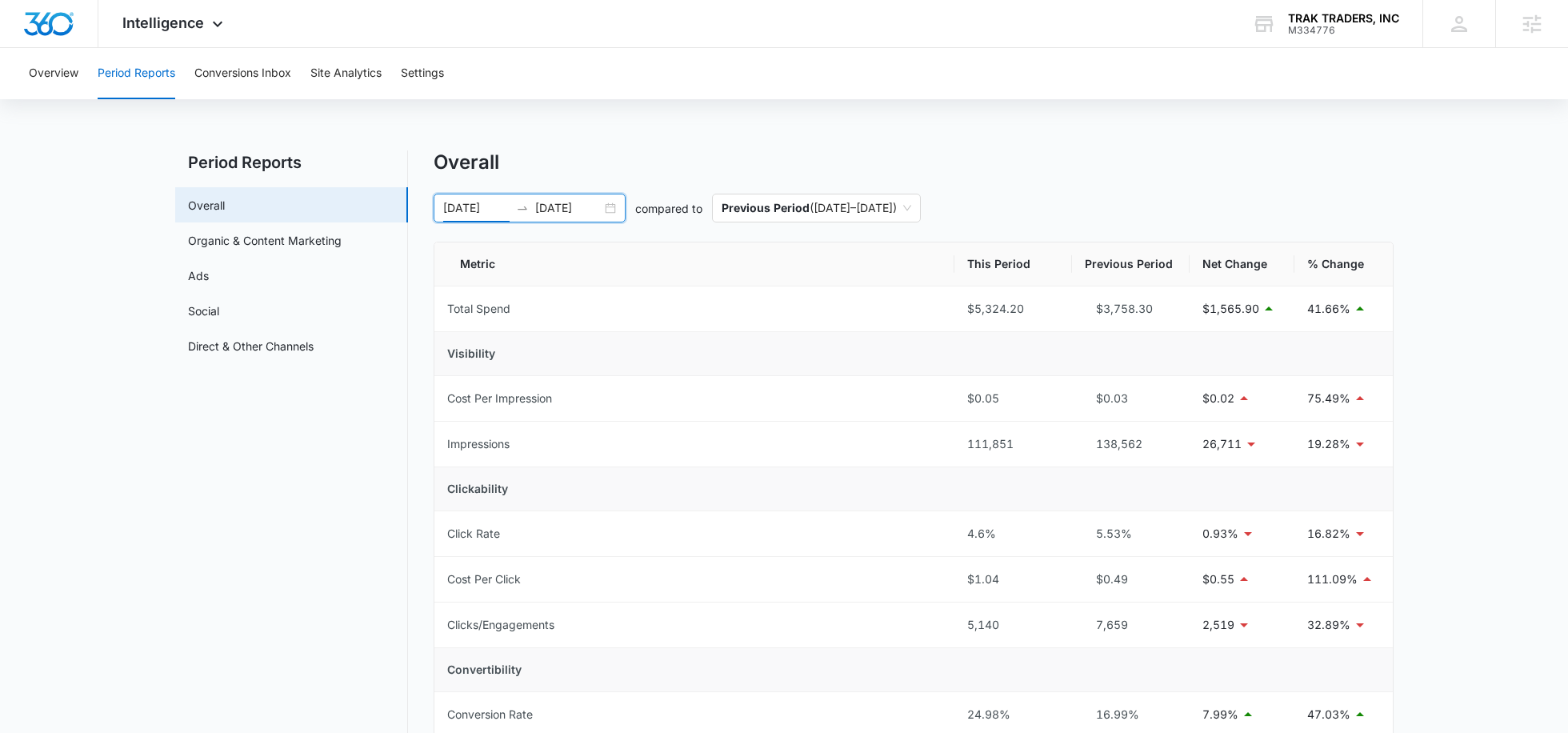
click at [552, 204] on input "09/07/2025" at bounding box center [568, 208] width 66 height 17
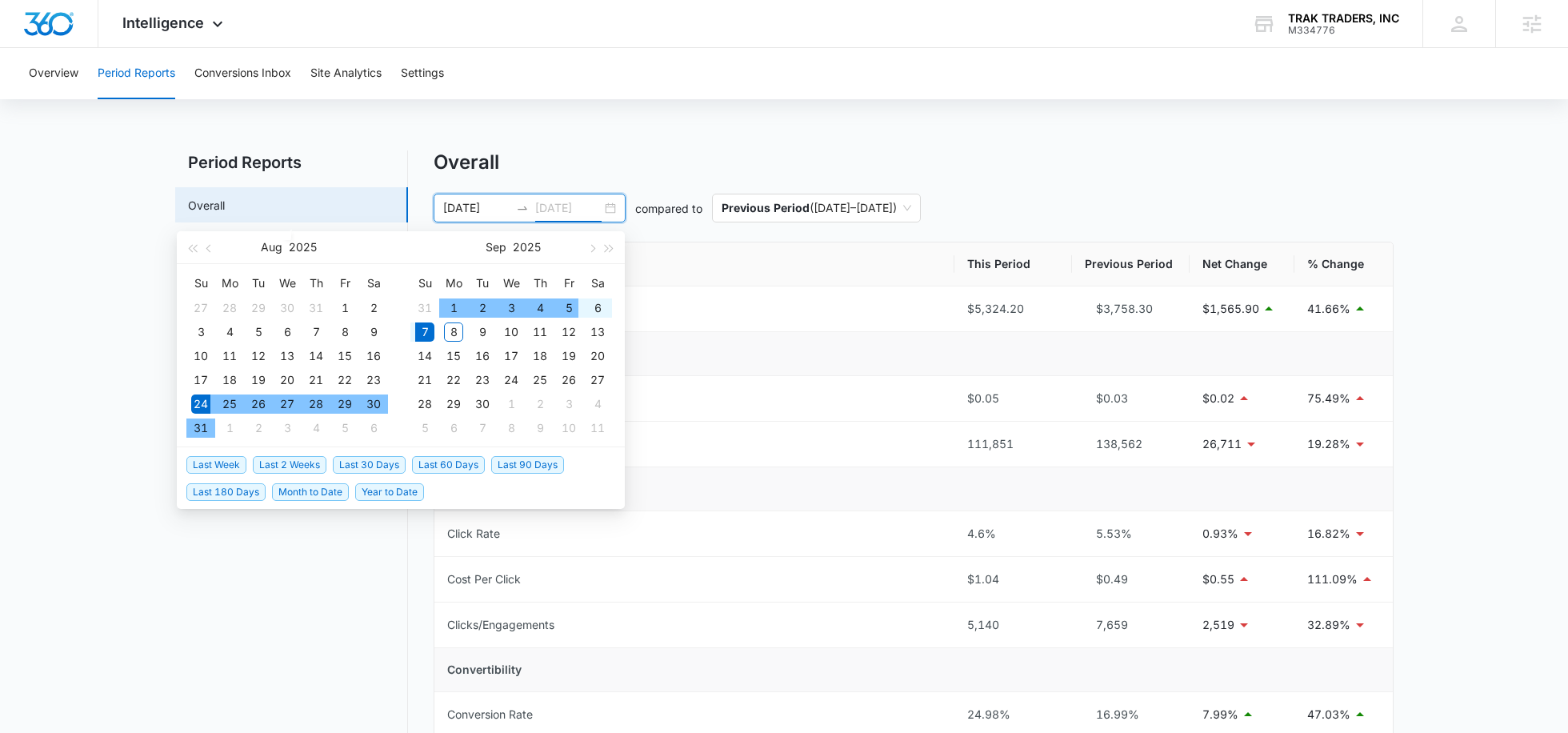
type input "09/07/2025"
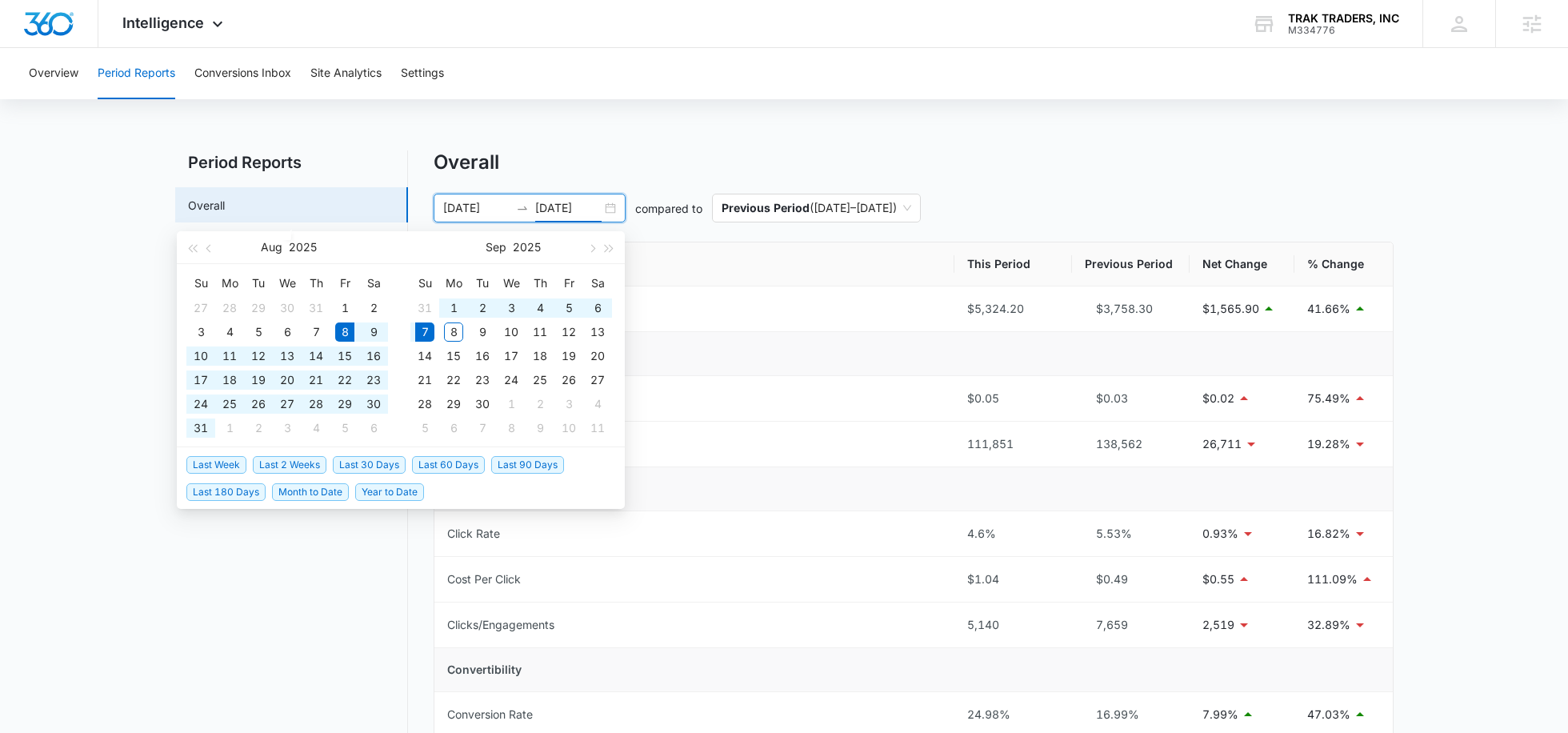
click at [367, 458] on span "Last 30 Days" at bounding box center [369, 465] width 72 height 17
type input "08/08/2025"
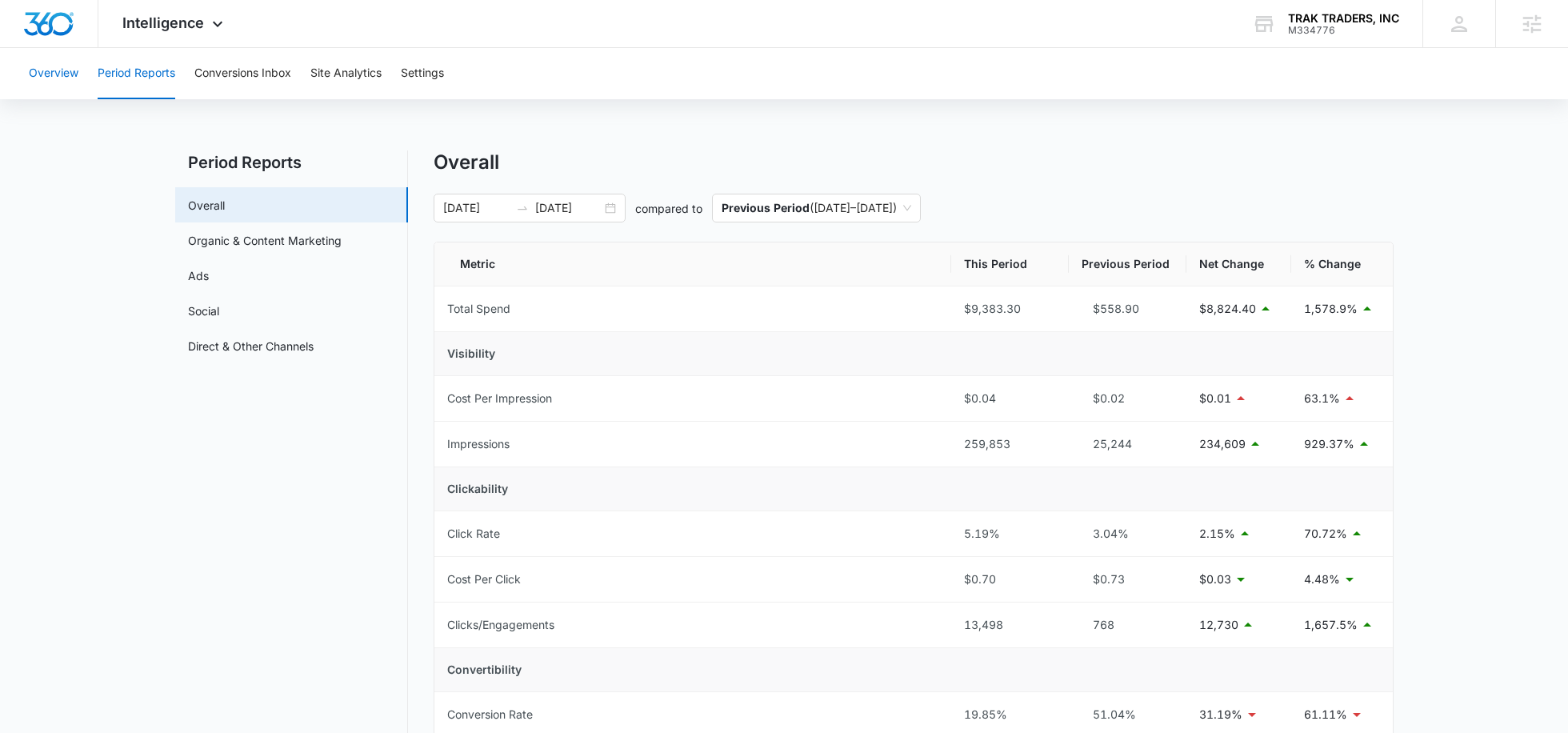
click at [69, 80] on button "Overview" at bounding box center [53, 73] width 50 height 51
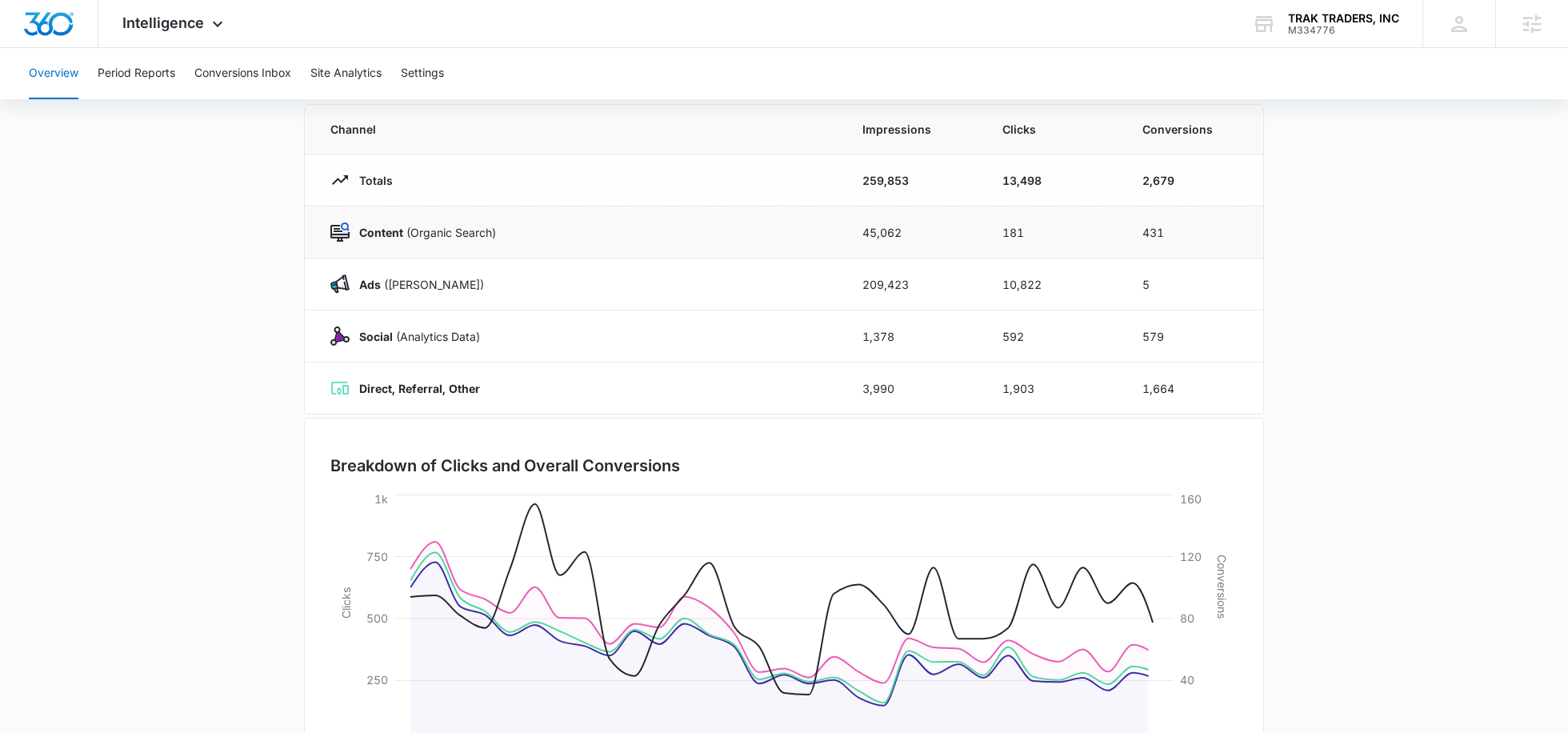
scroll to position [103, 0]
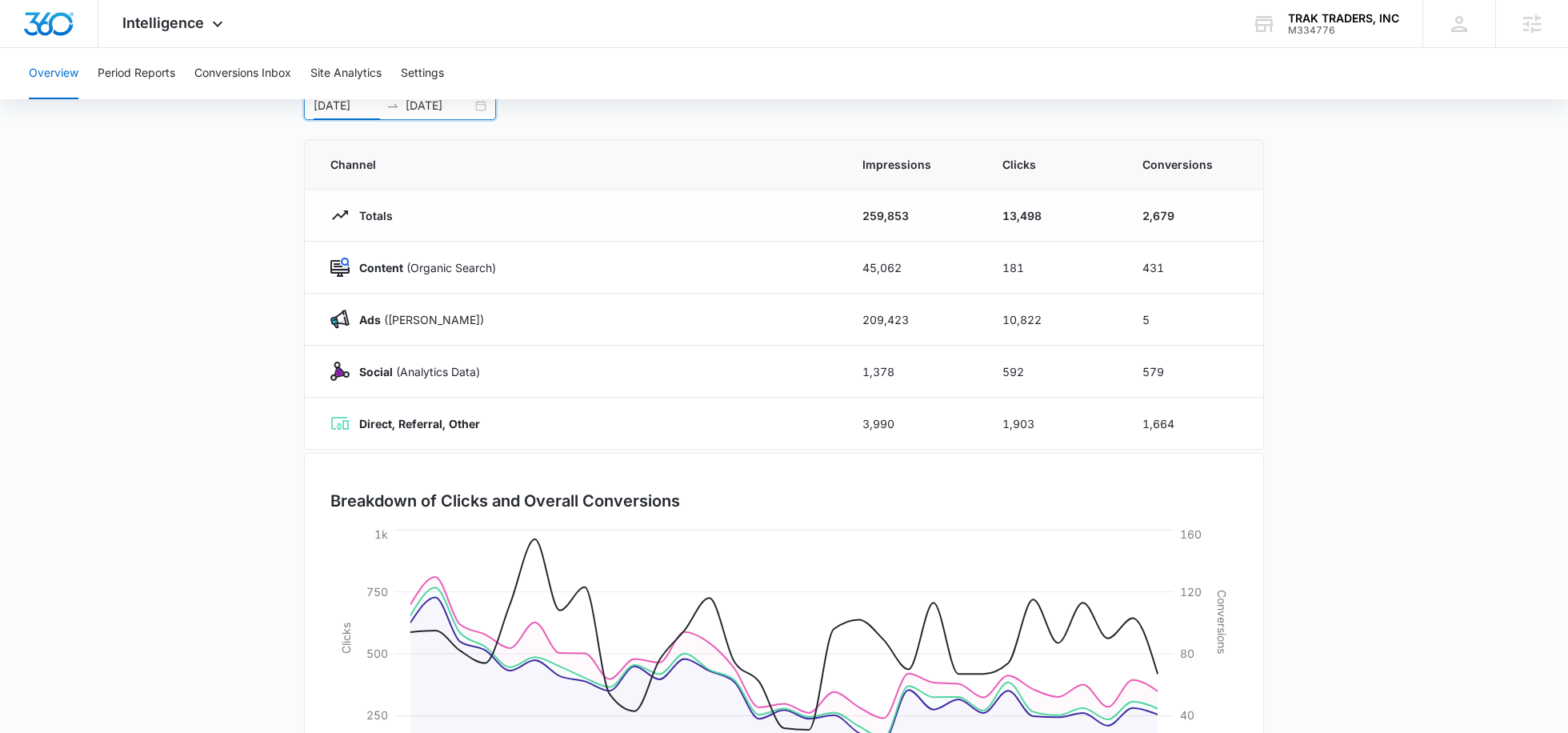
click at [351, 106] on input "08/08/2025" at bounding box center [347, 105] width 66 height 17
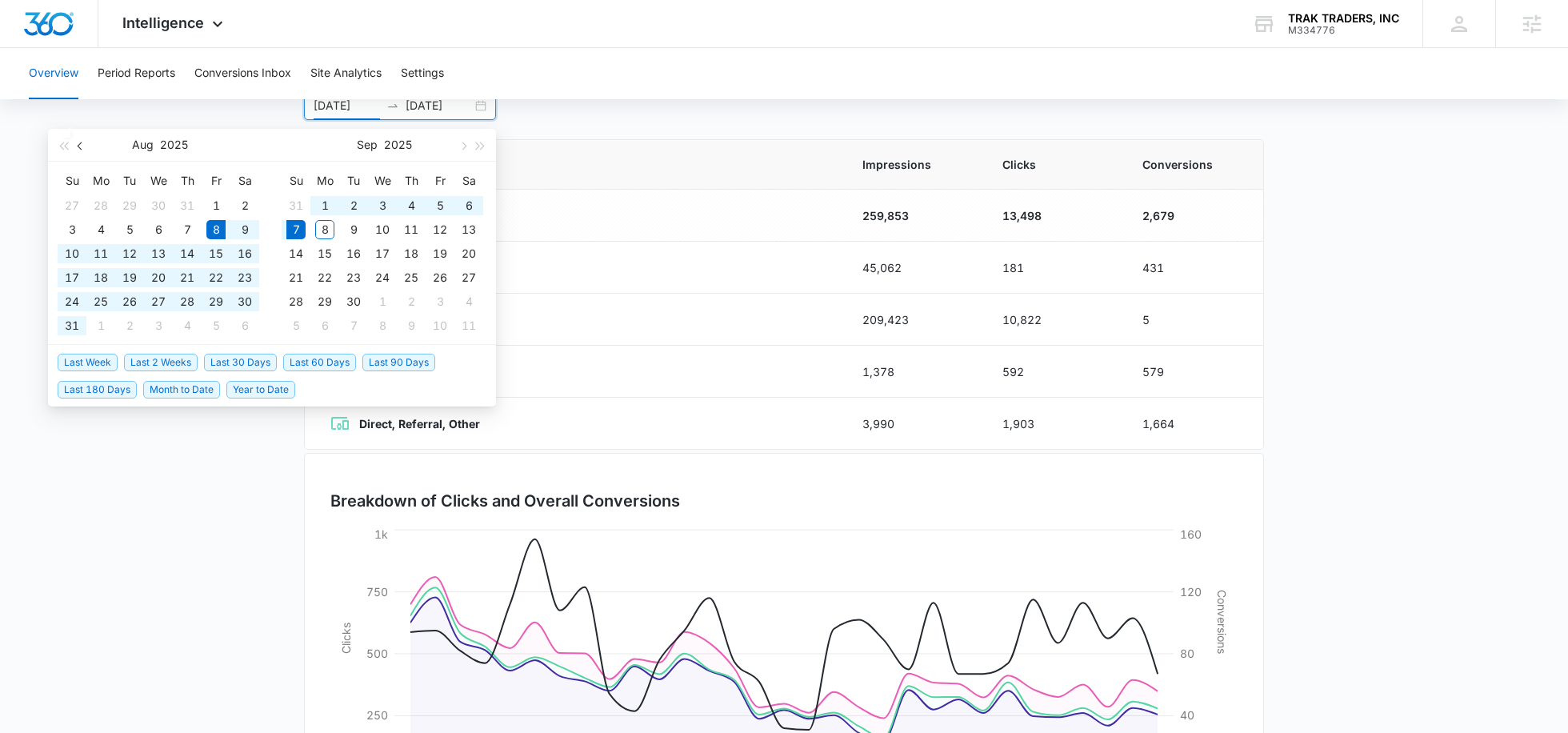
click at [74, 136] on button "button" at bounding box center [80, 144] width 17 height 32
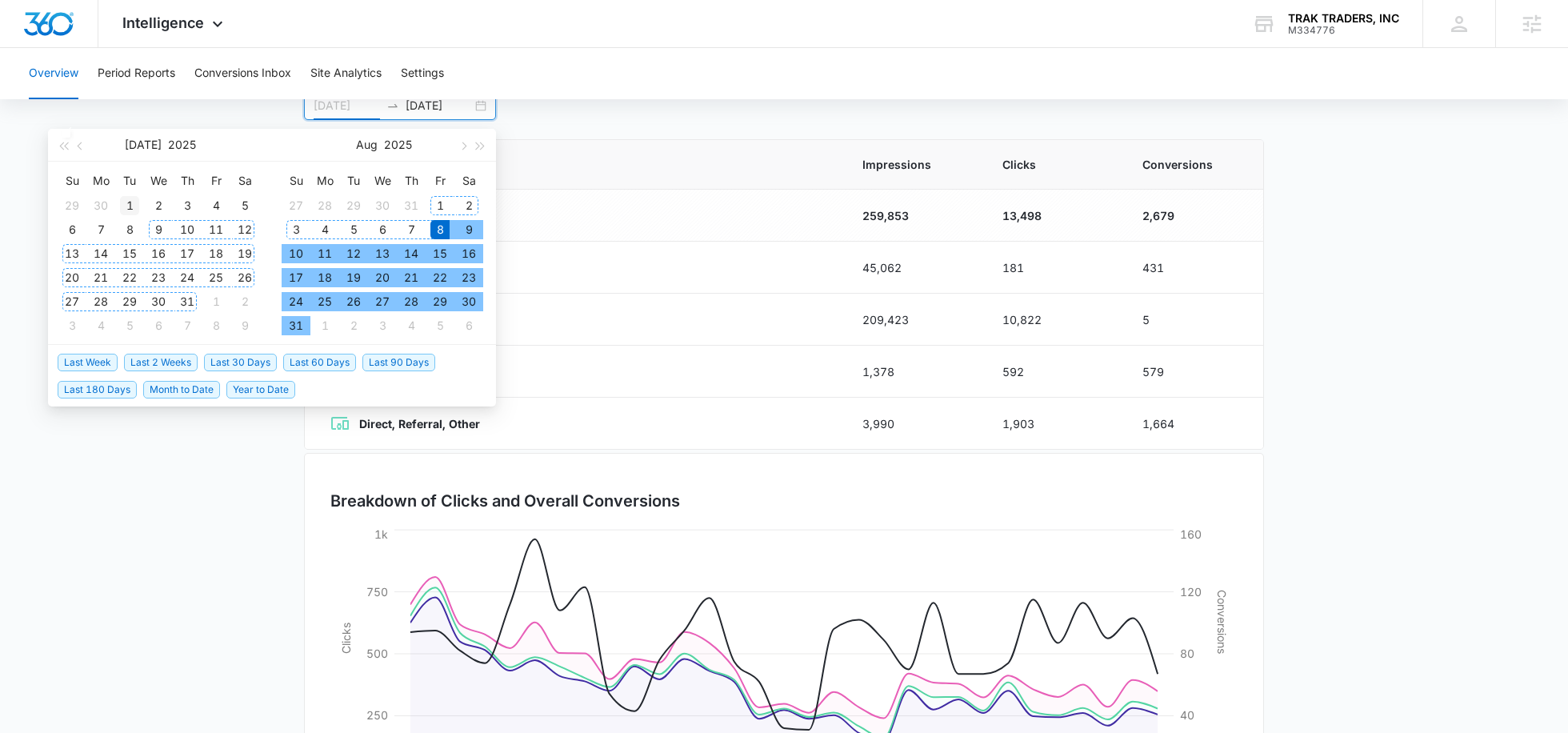
type input "07/01/2025"
click at [131, 205] on div "1" at bounding box center [129, 205] width 19 height 19
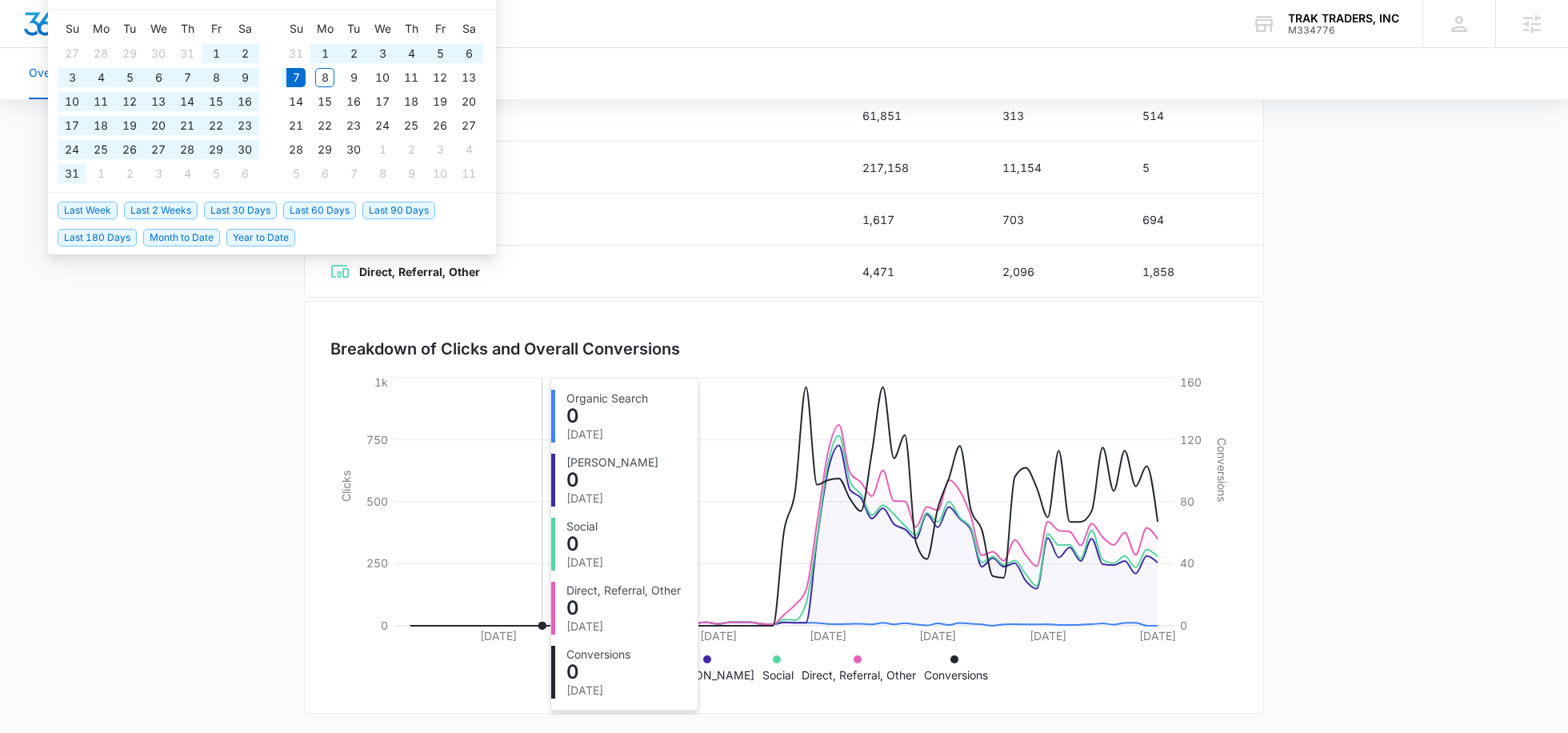
scroll to position [0, 0]
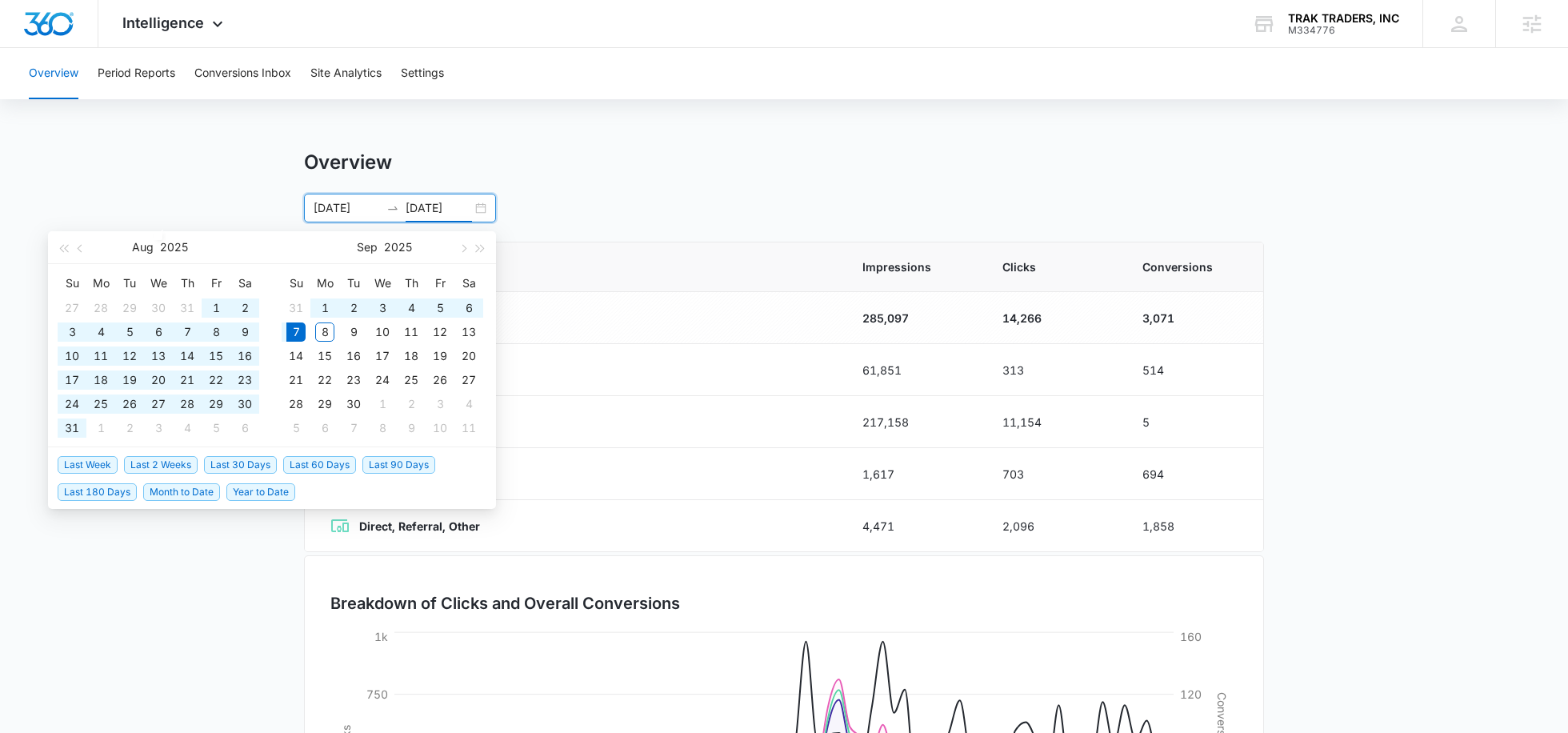
type input "09/07/2025"
click at [159, 71] on button "Period Reports" at bounding box center [136, 73] width 78 height 51
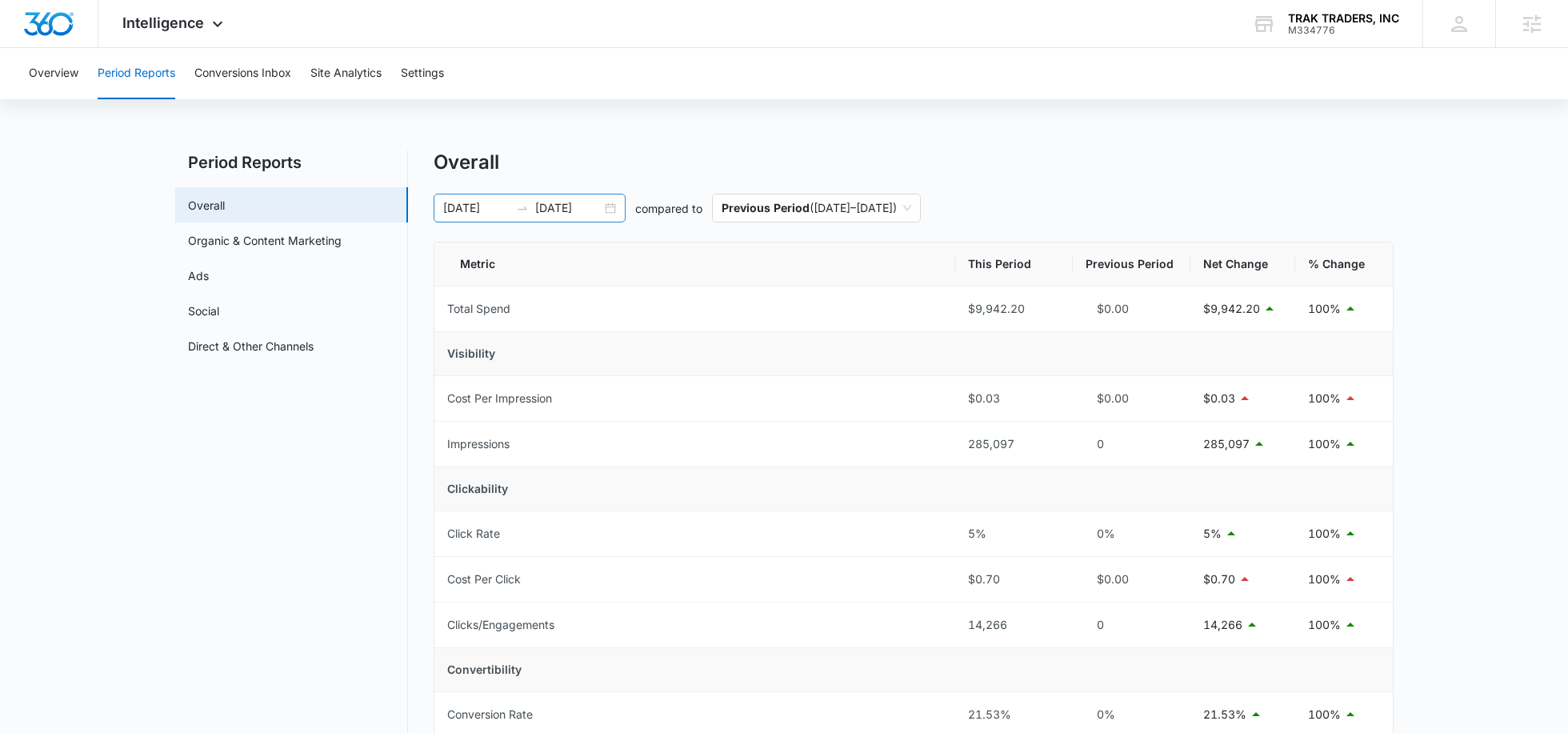
click at [578, 204] on input "09/07/2025" at bounding box center [568, 208] width 66 height 17
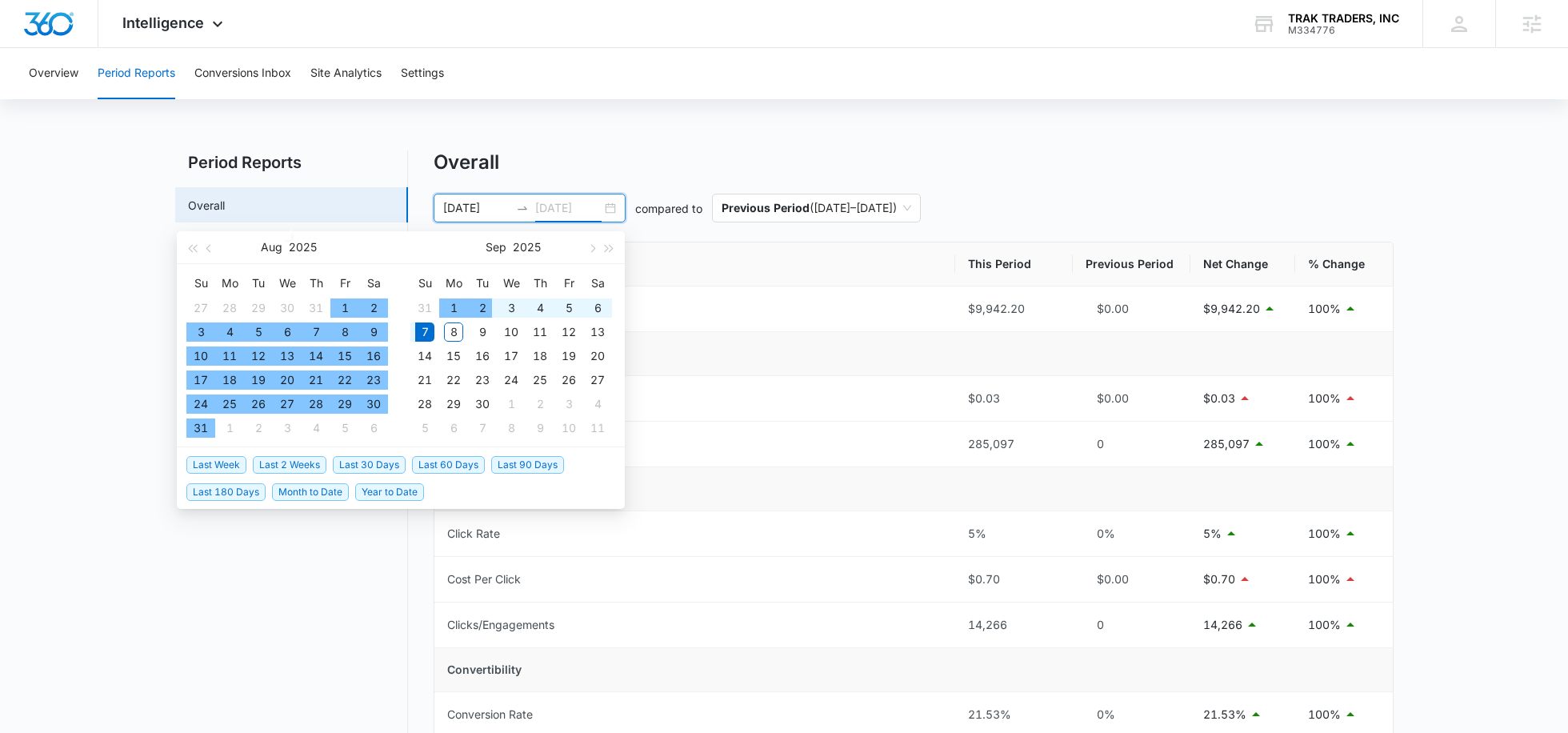
type input "09/07/2025"
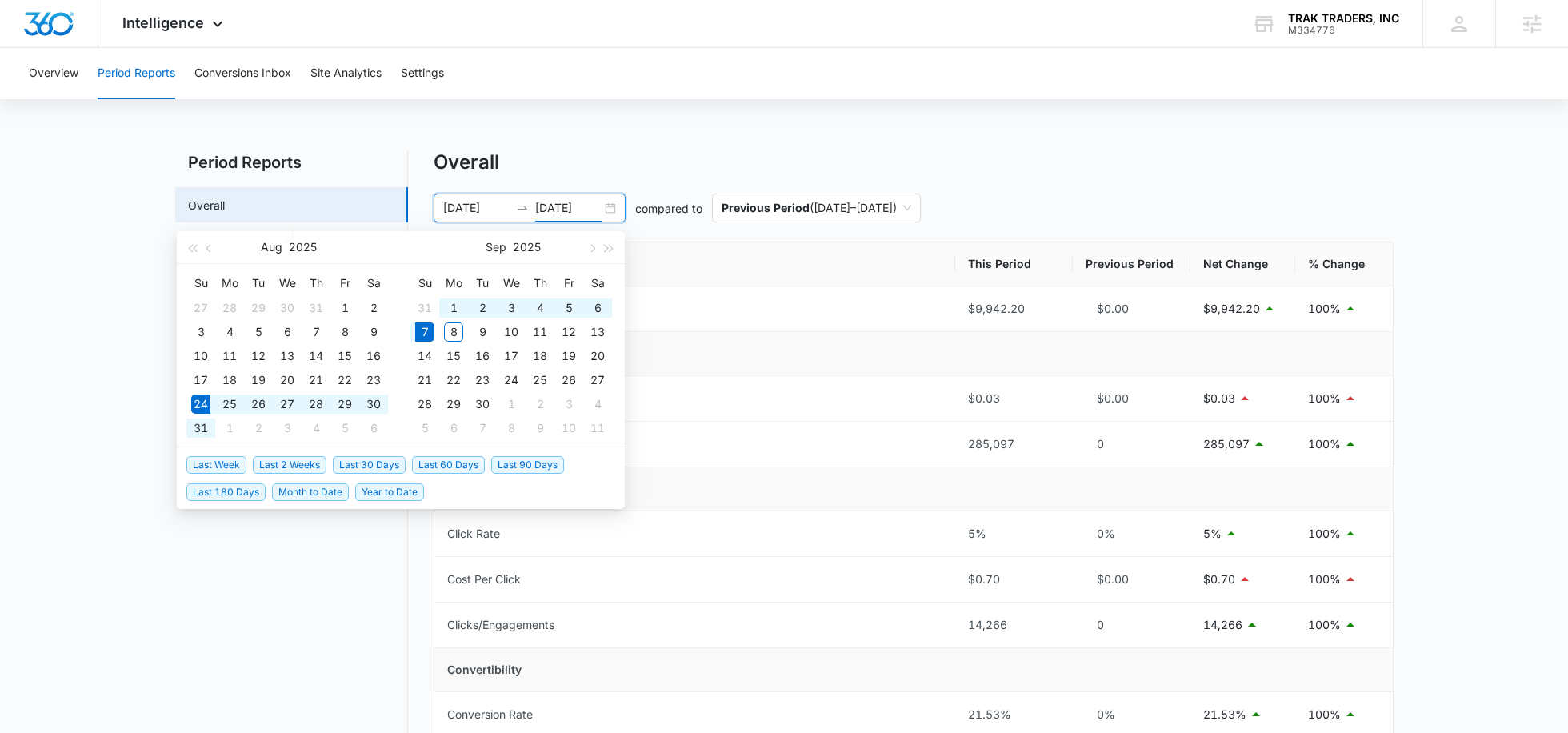
click at [286, 465] on span "Last 2 Weeks" at bounding box center [289, 465] width 73 height 17
type input "08/24/2025"
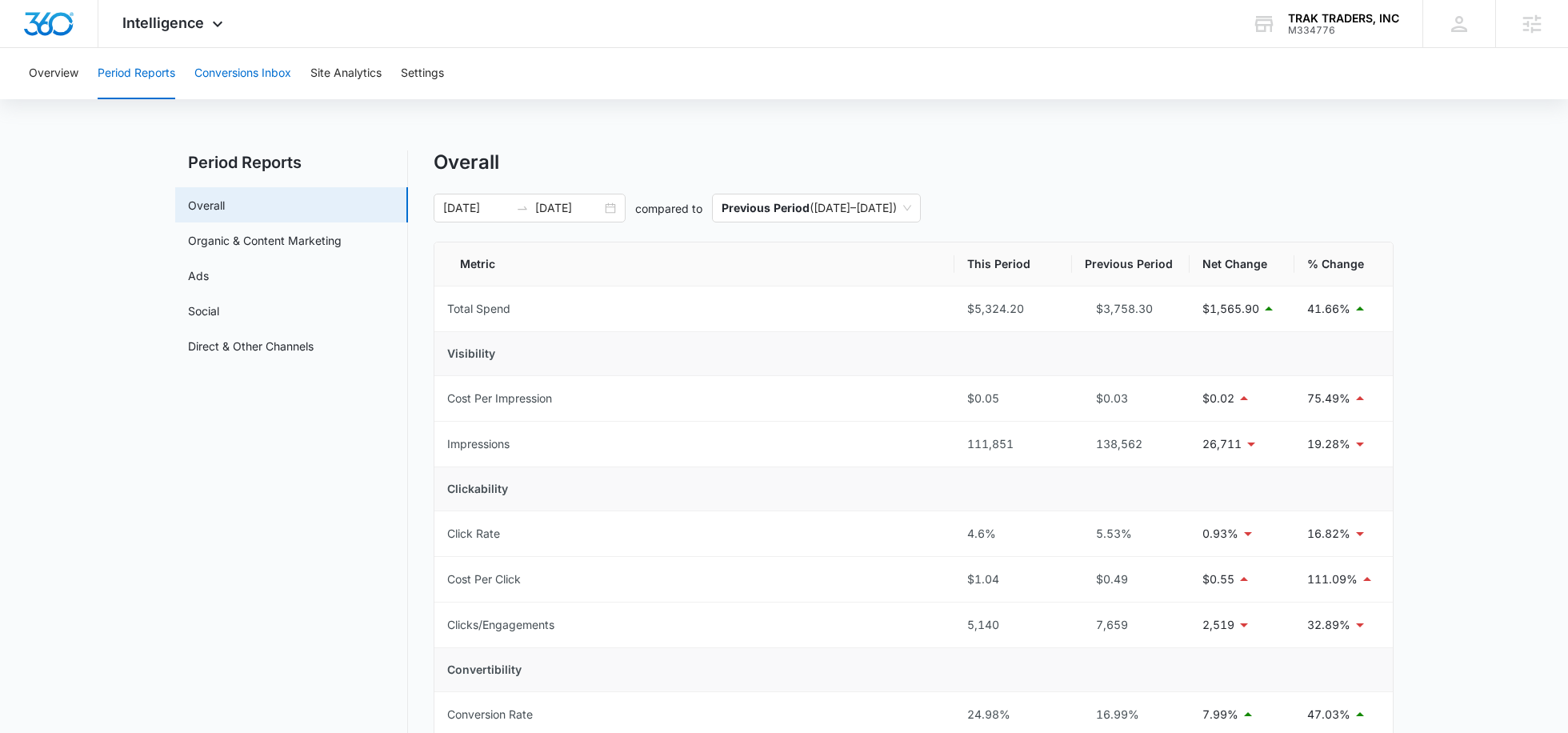
click at [260, 77] on button "Conversions Inbox" at bounding box center [242, 73] width 97 height 51
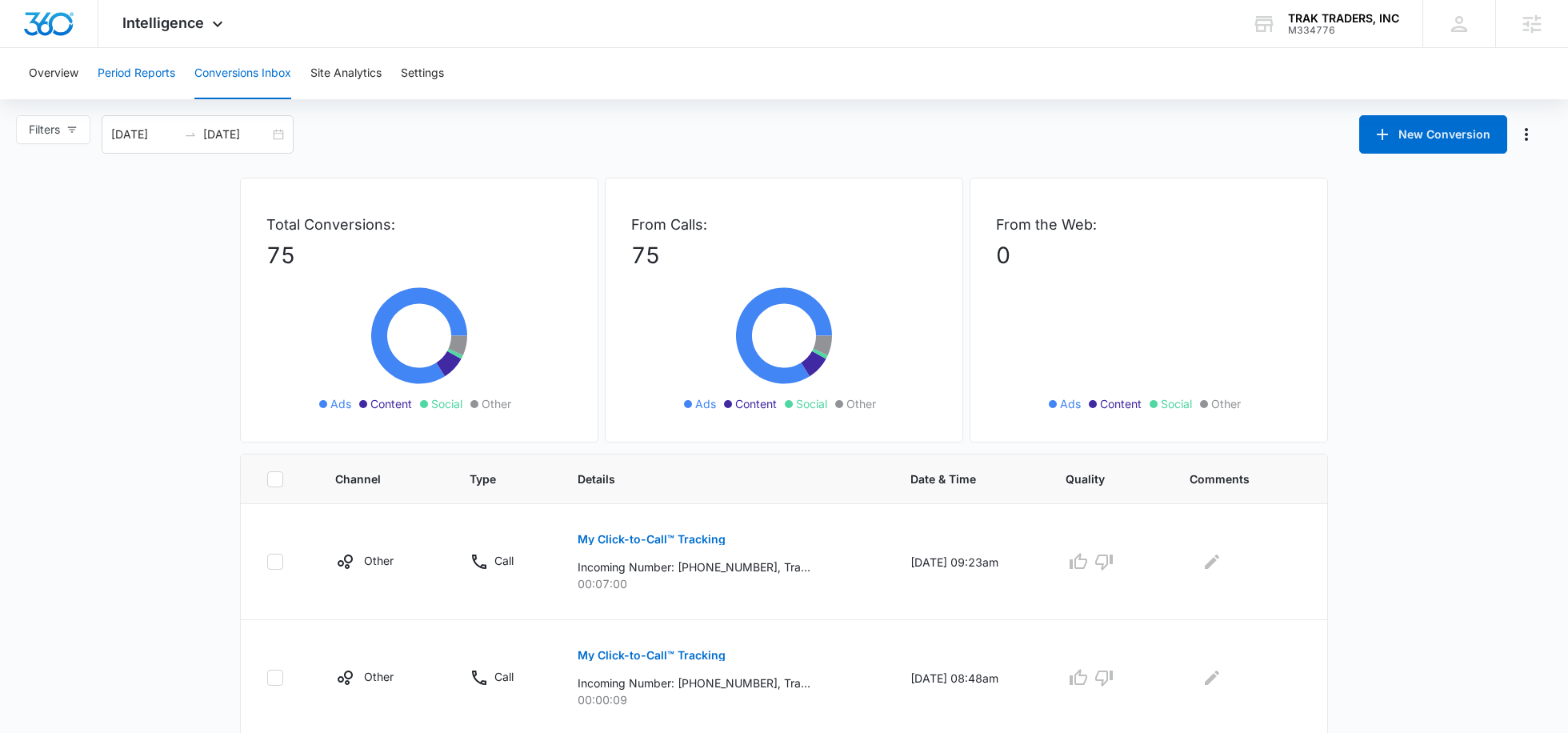
click at [143, 72] on button "Period Reports" at bounding box center [136, 73] width 78 height 51
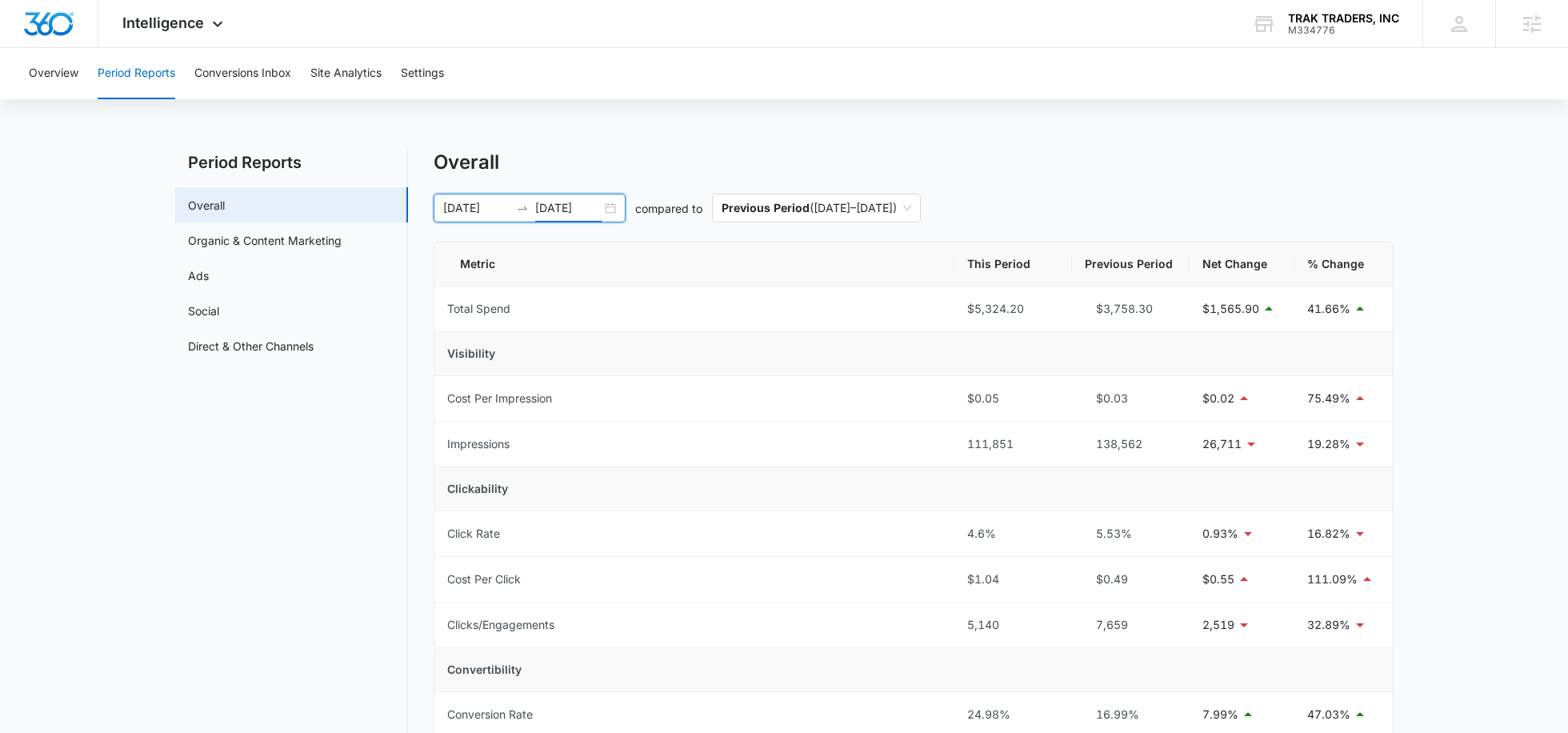
click at [577, 216] on input "09/07/2025" at bounding box center [568, 208] width 66 height 17
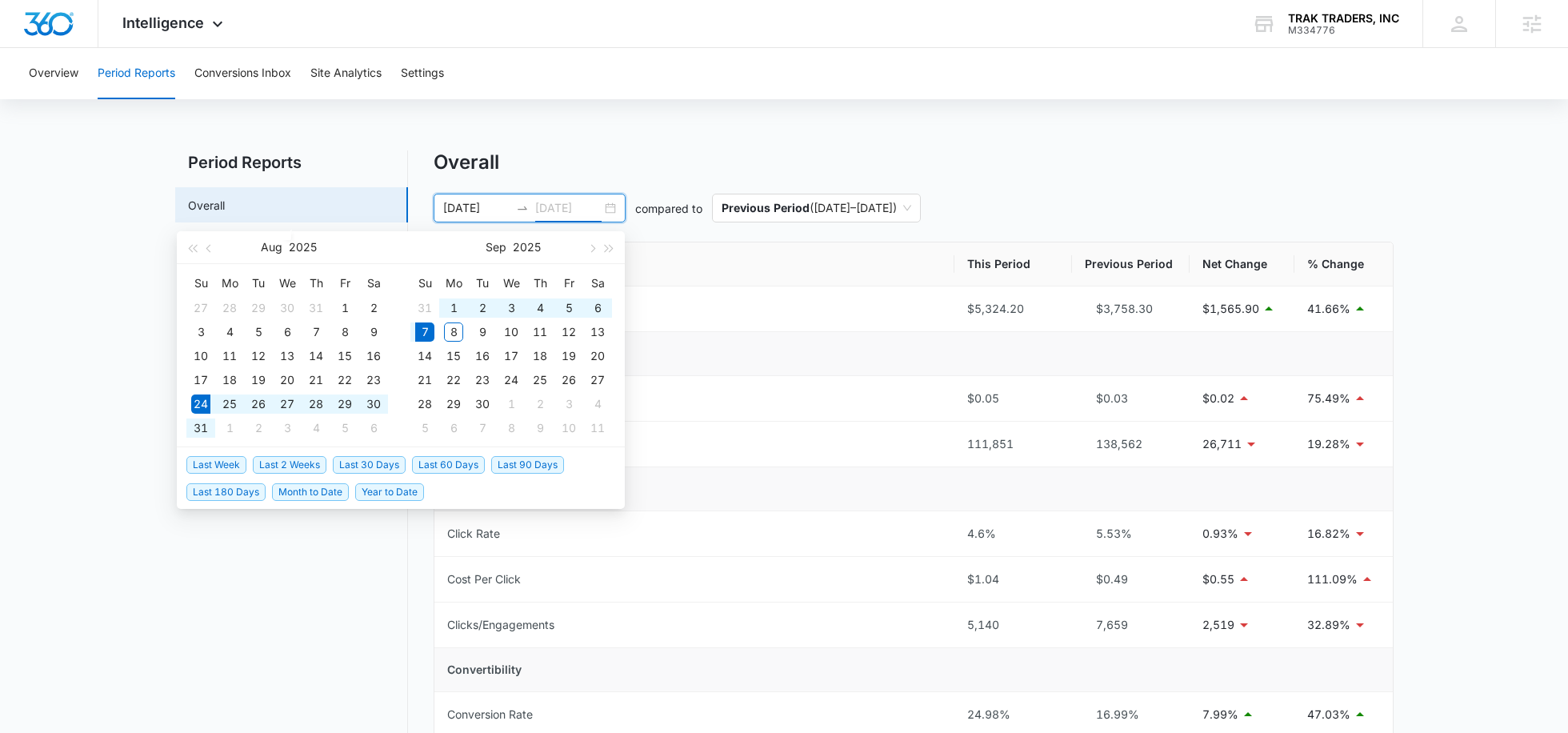
type input "09/07/2025"
click at [234, 457] on span "Last Week" at bounding box center [216, 465] width 60 height 17
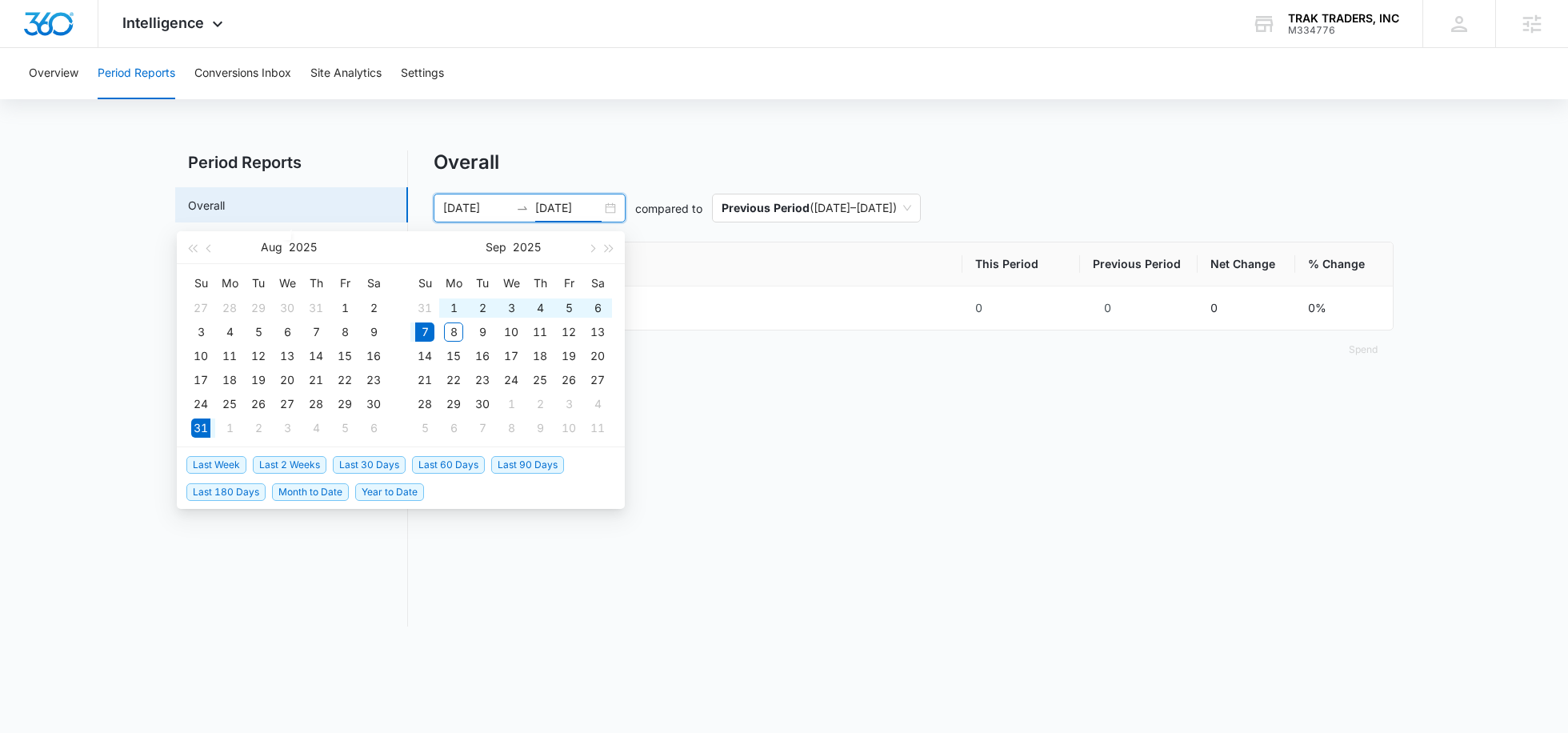
type input "08/31/2025"
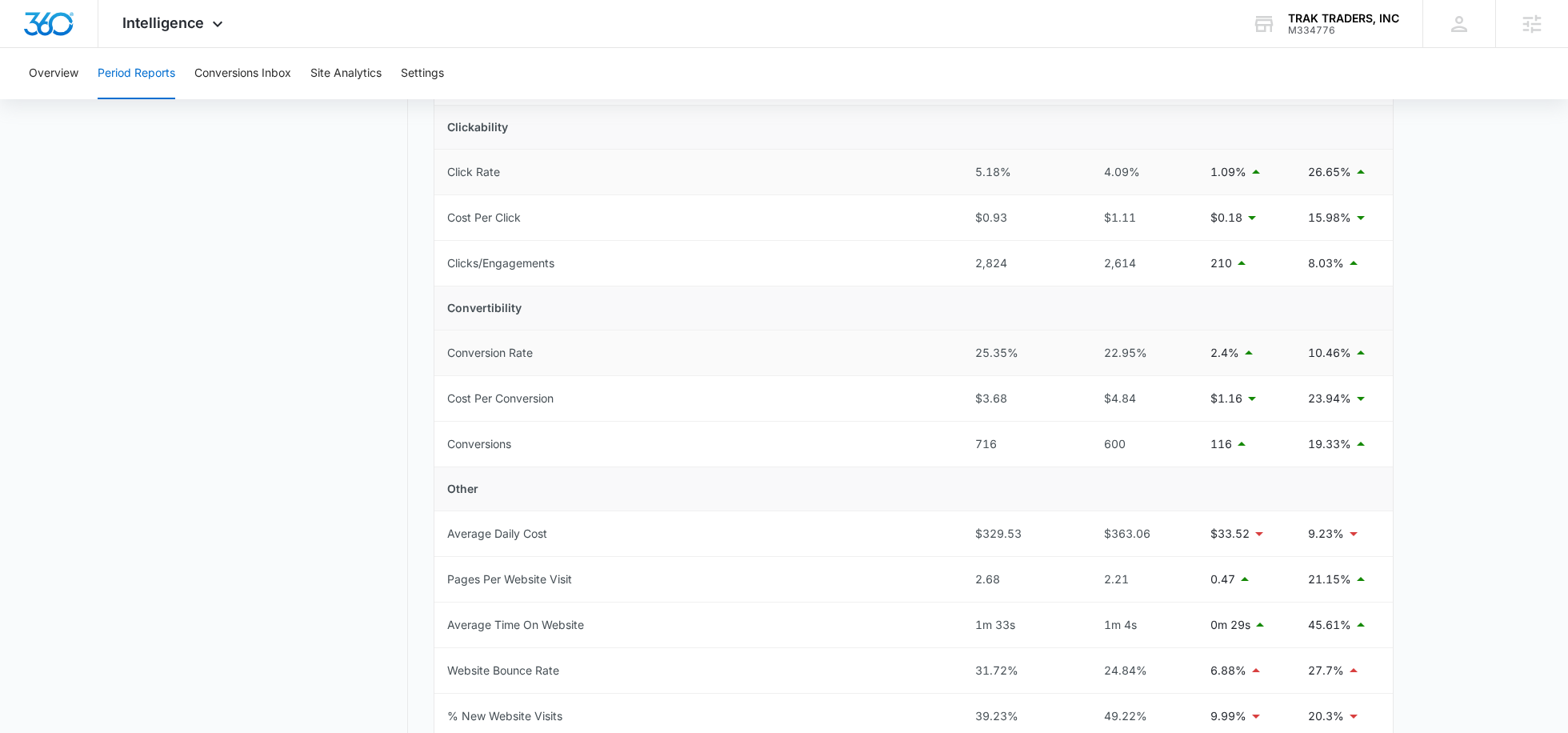
scroll to position [354, 0]
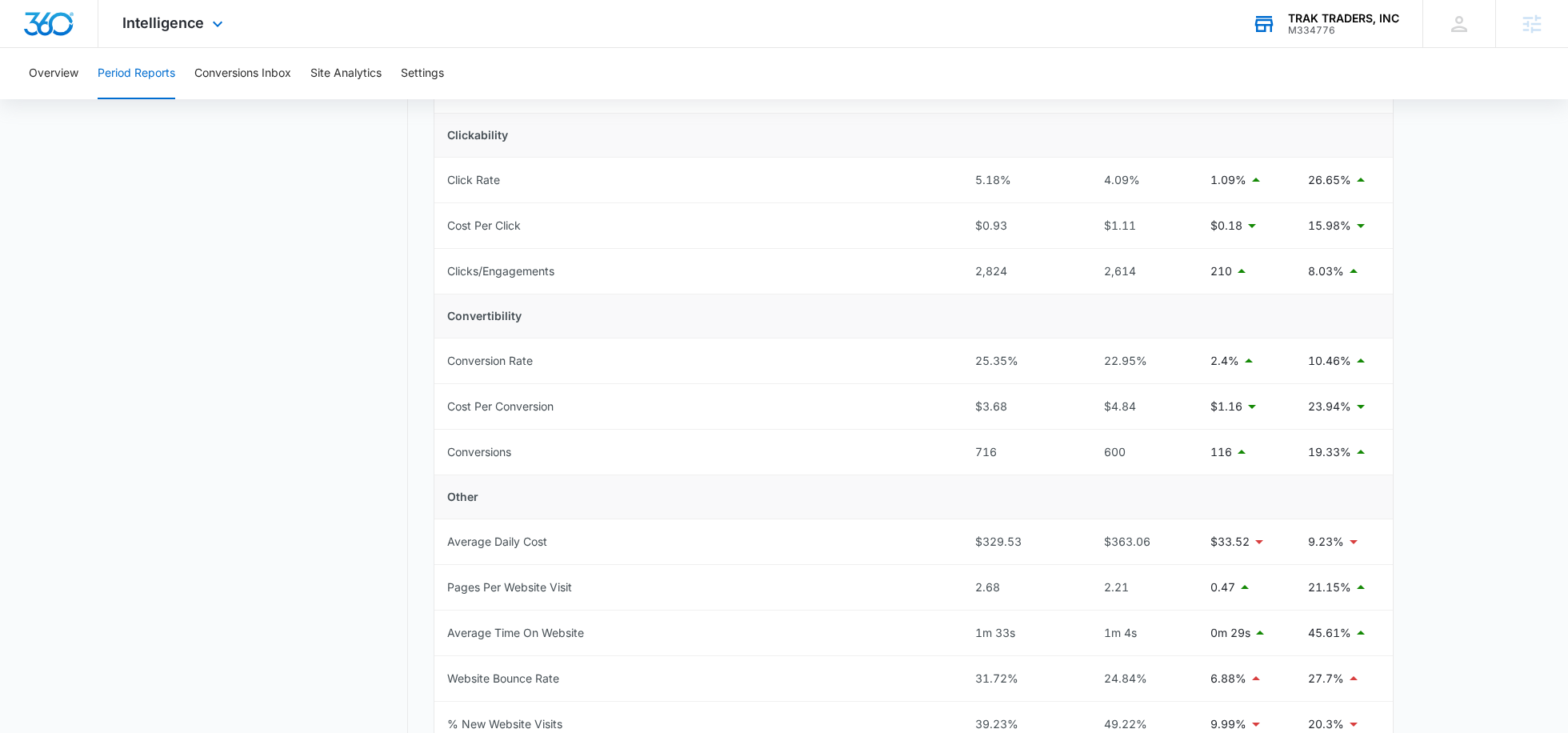
click at [1315, 28] on div "M334776" at bounding box center [1344, 30] width 111 height 11
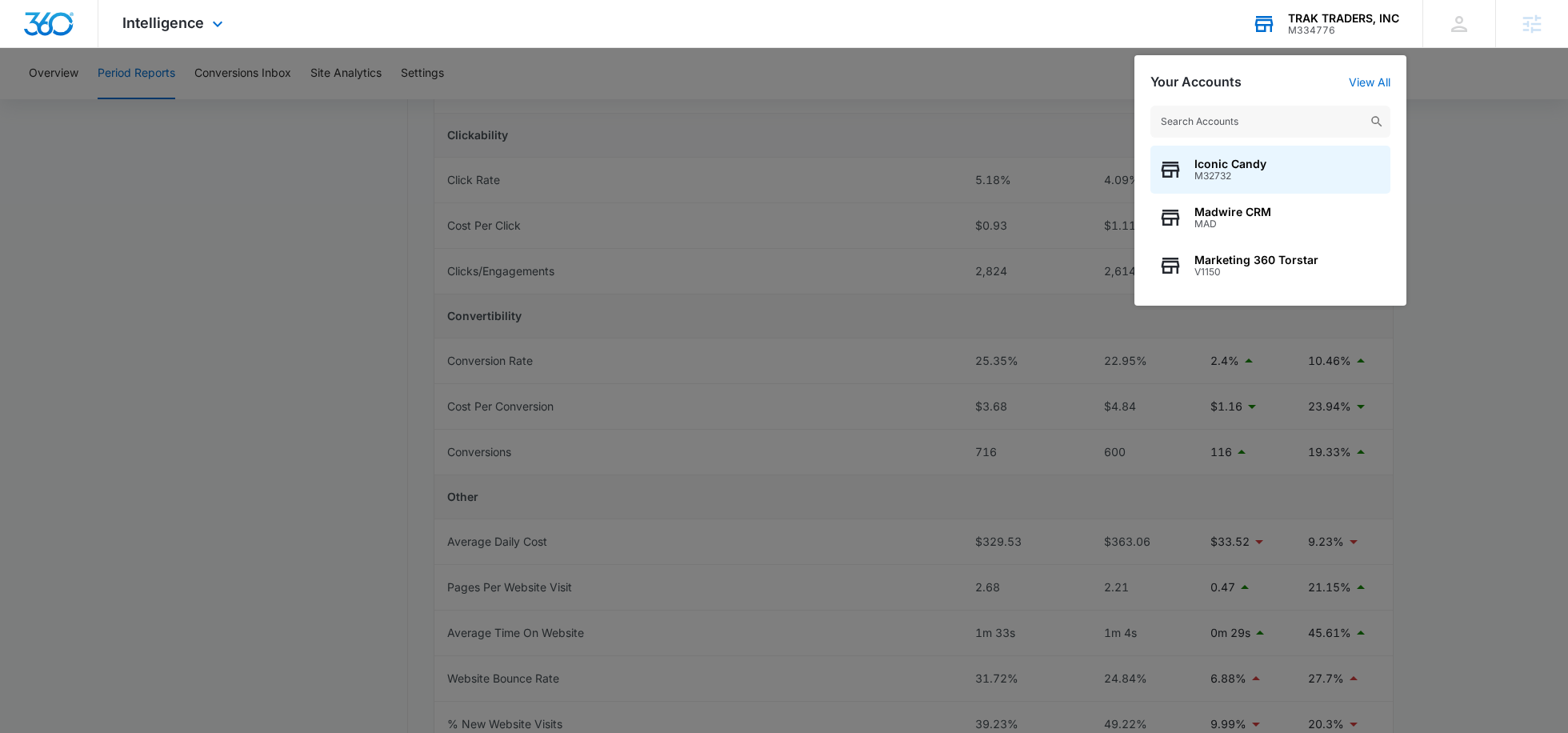
click at [1188, 122] on input "text" at bounding box center [1270, 121] width 240 height 32
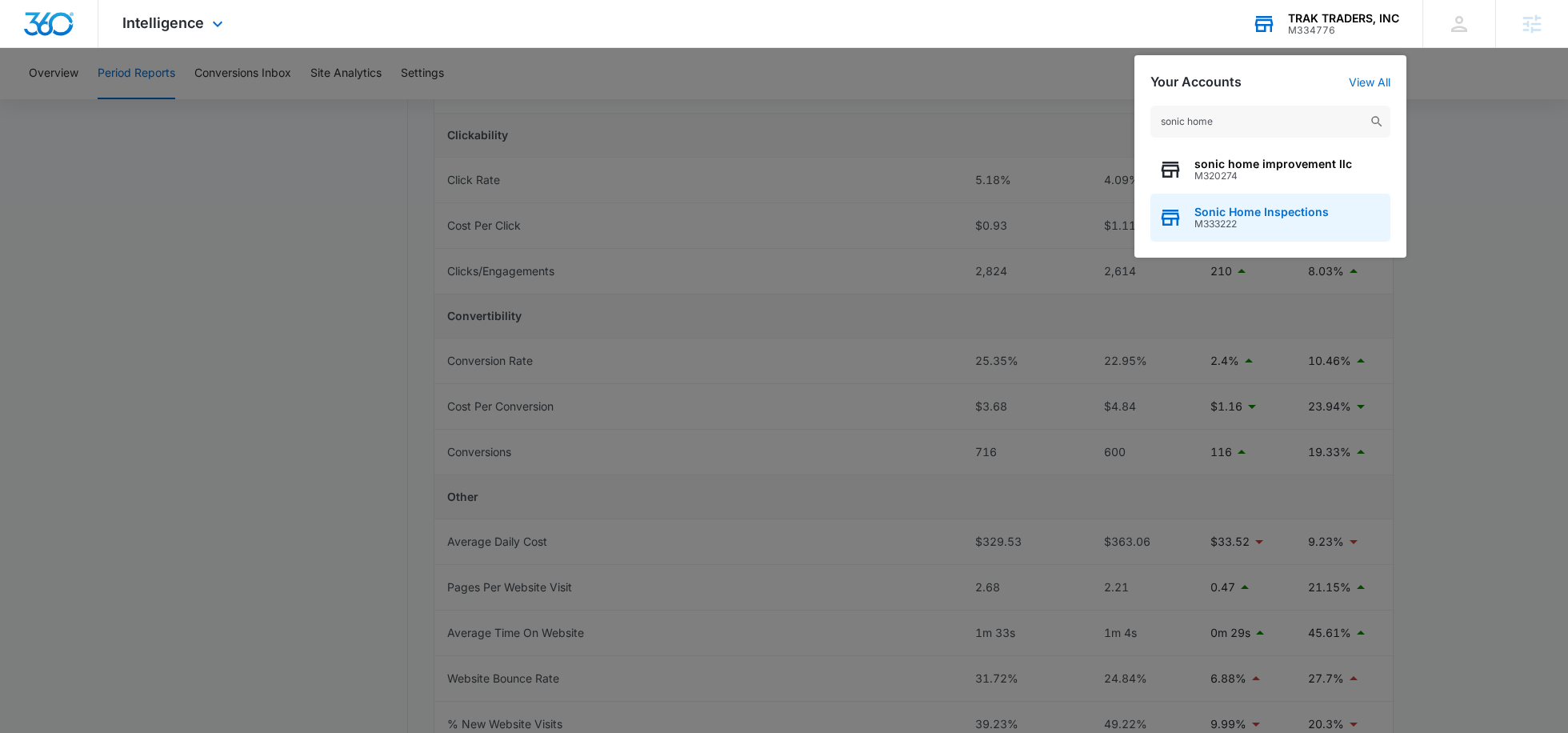
type input "sonic home"
click at [1236, 216] on span "Sonic Home Inspections" at bounding box center [1262, 211] width 135 height 13
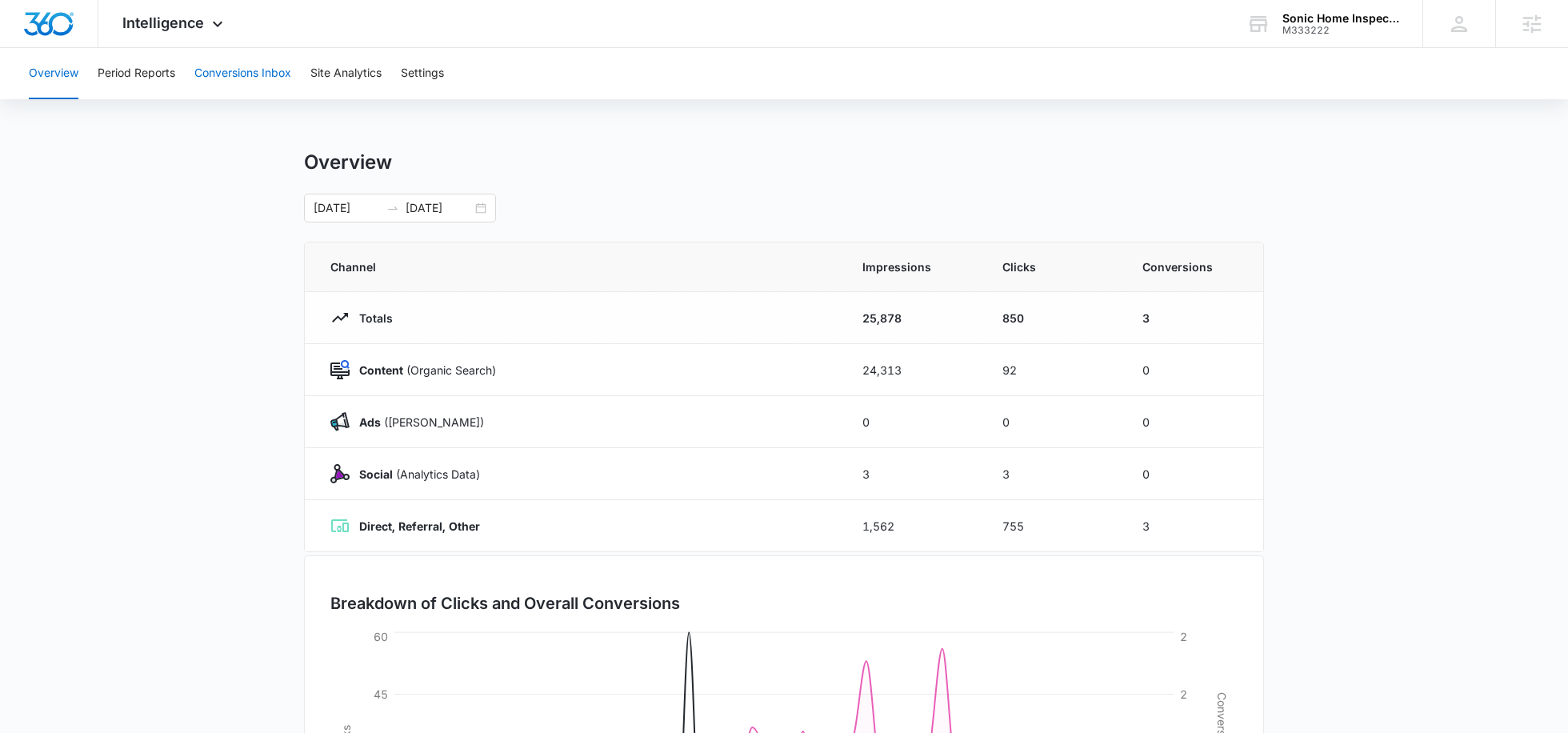
click at [241, 78] on button "Conversions Inbox" at bounding box center [242, 73] width 97 height 51
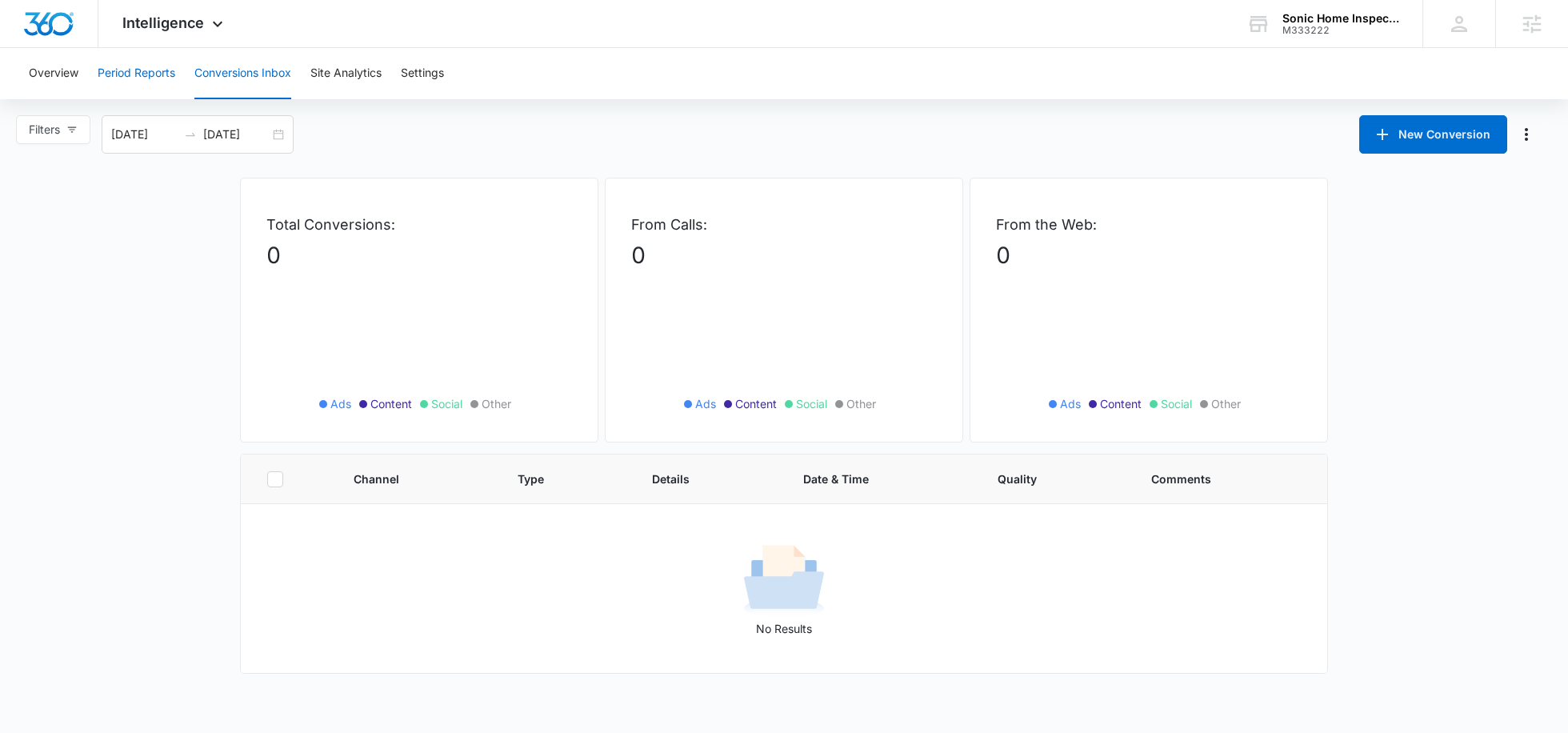
click at [127, 88] on button "Period Reports" at bounding box center [136, 73] width 78 height 51
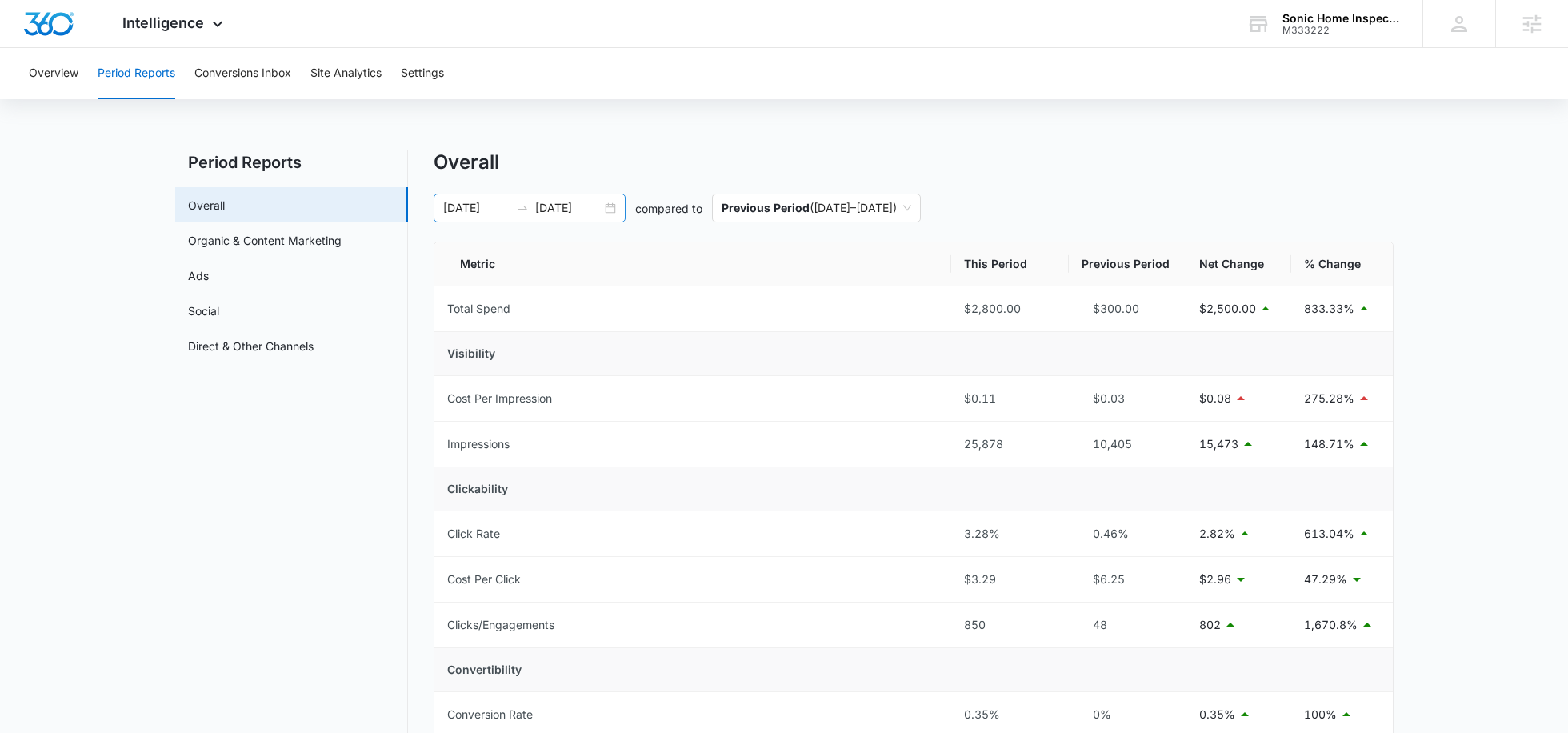
click at [572, 210] on input "09/05/2025" at bounding box center [568, 208] width 66 height 17
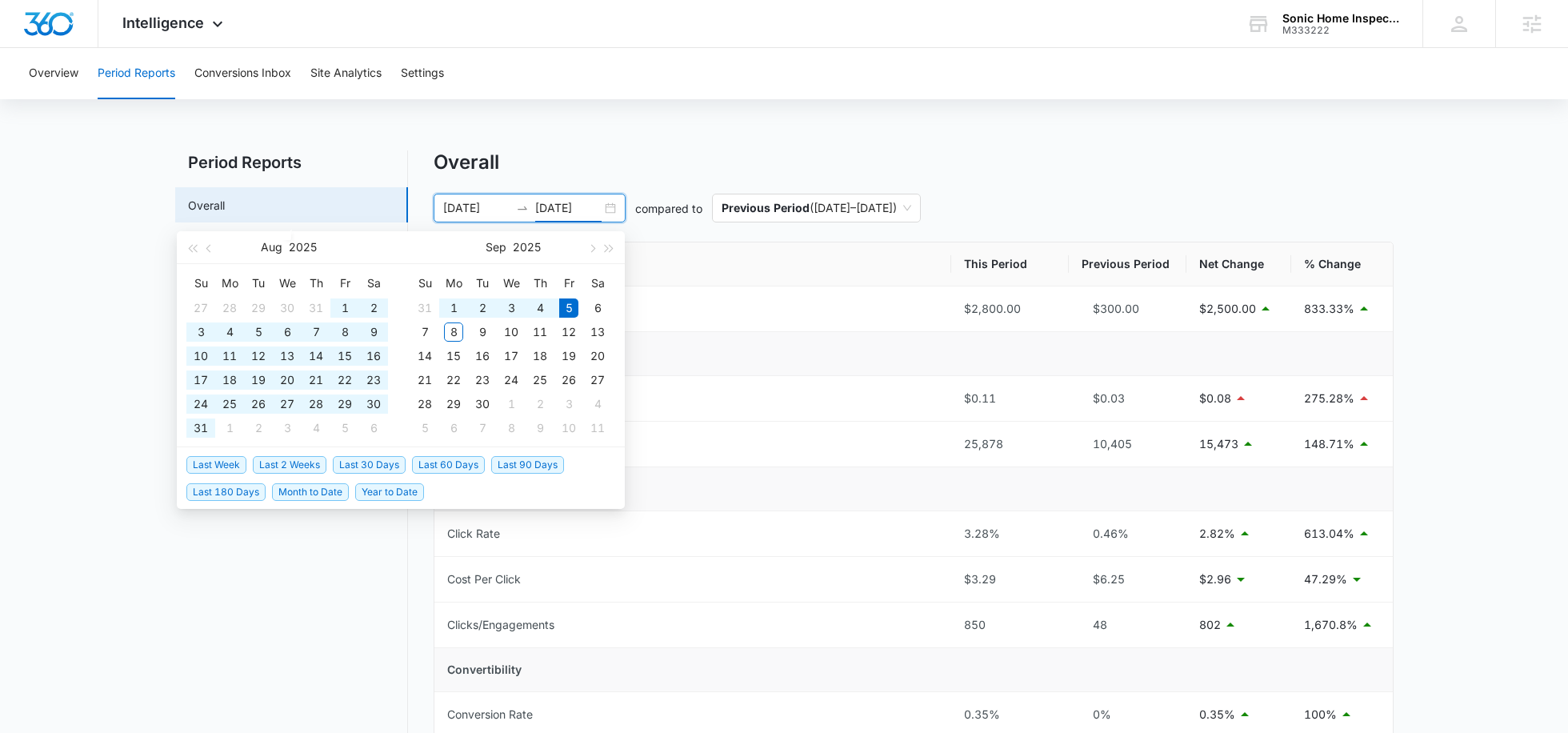
type input "09/05/2025"
click at [378, 463] on span "Last 30 Days" at bounding box center [369, 465] width 72 height 17
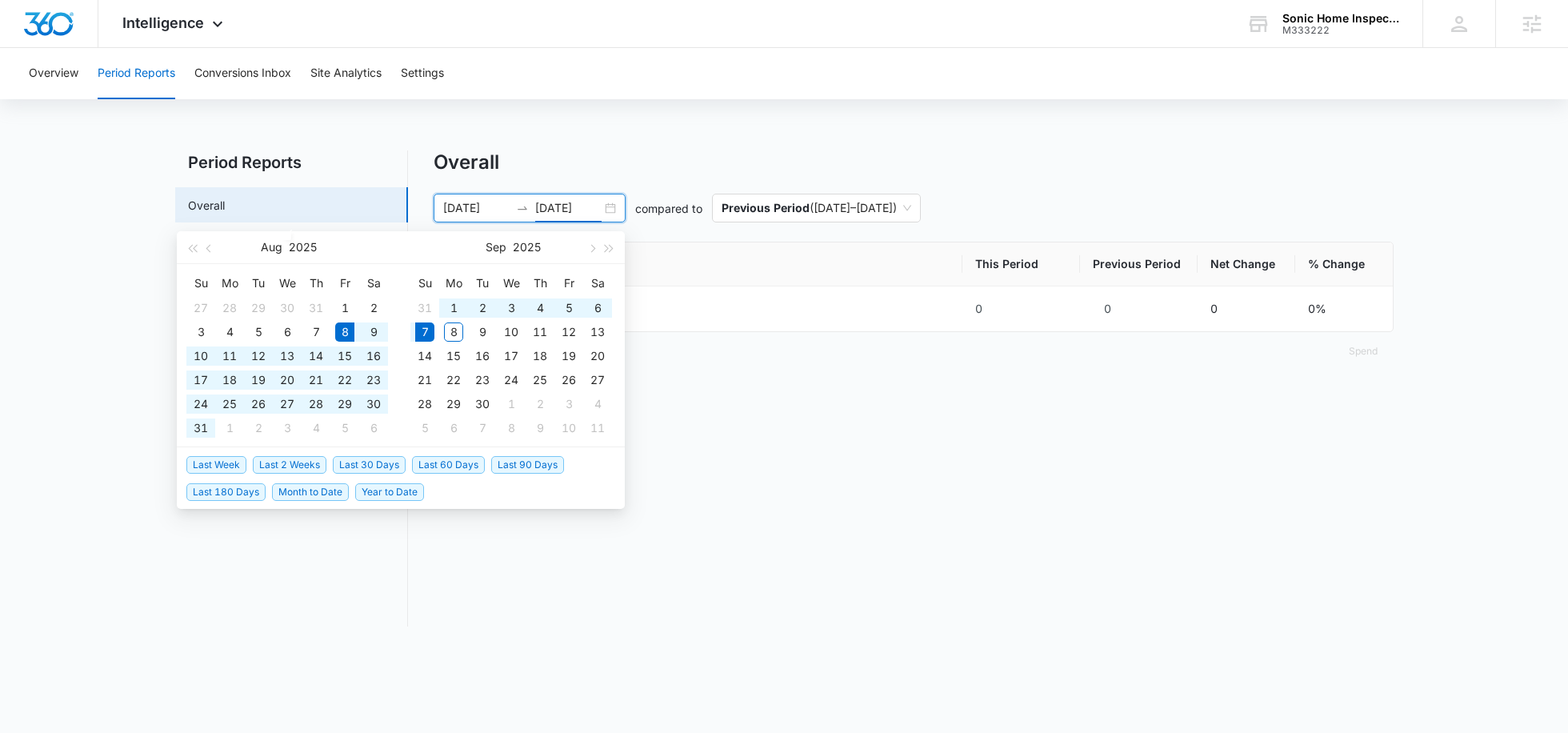
type input "08/08/2025"
type input "09/07/2025"
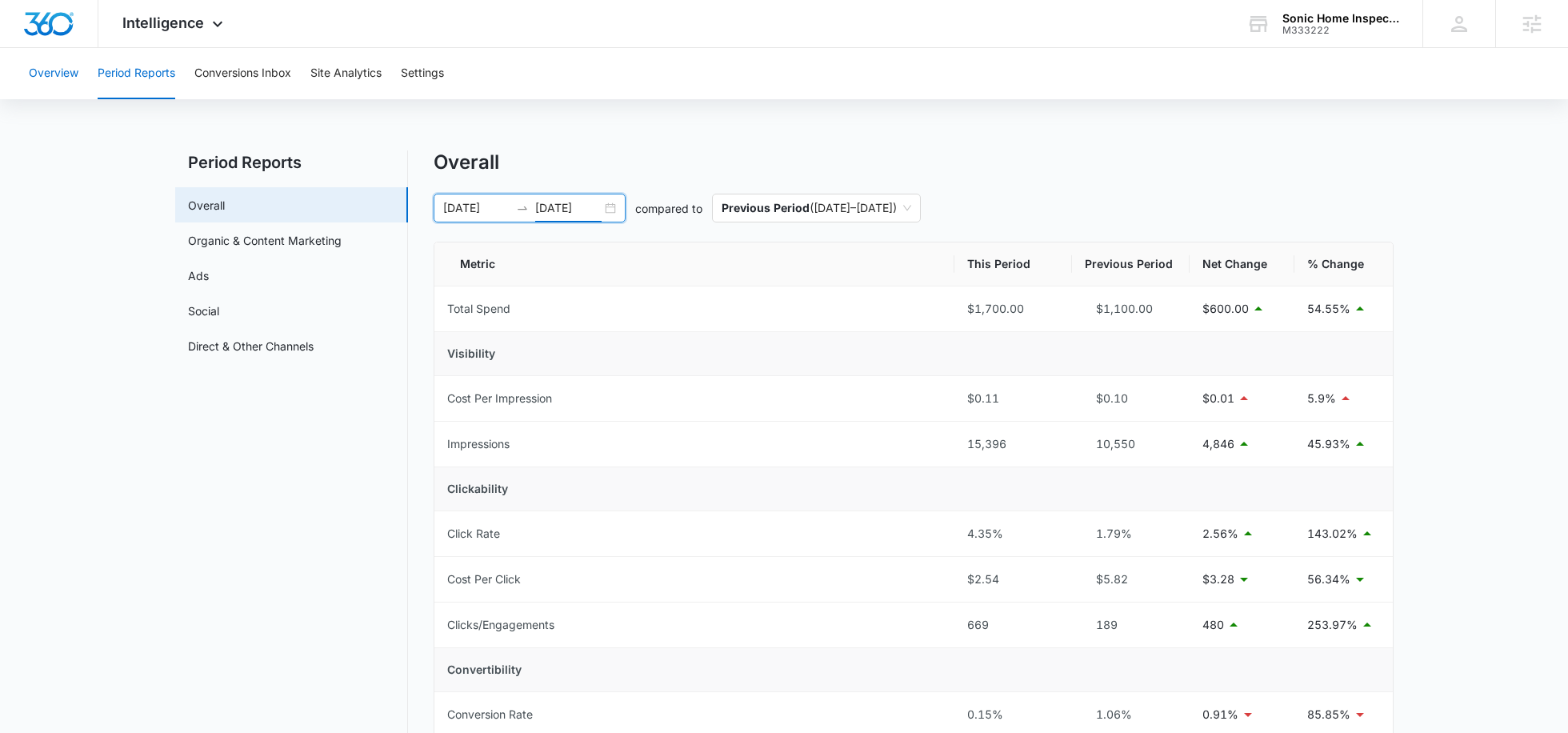
click at [71, 84] on button "Overview" at bounding box center [53, 73] width 50 height 51
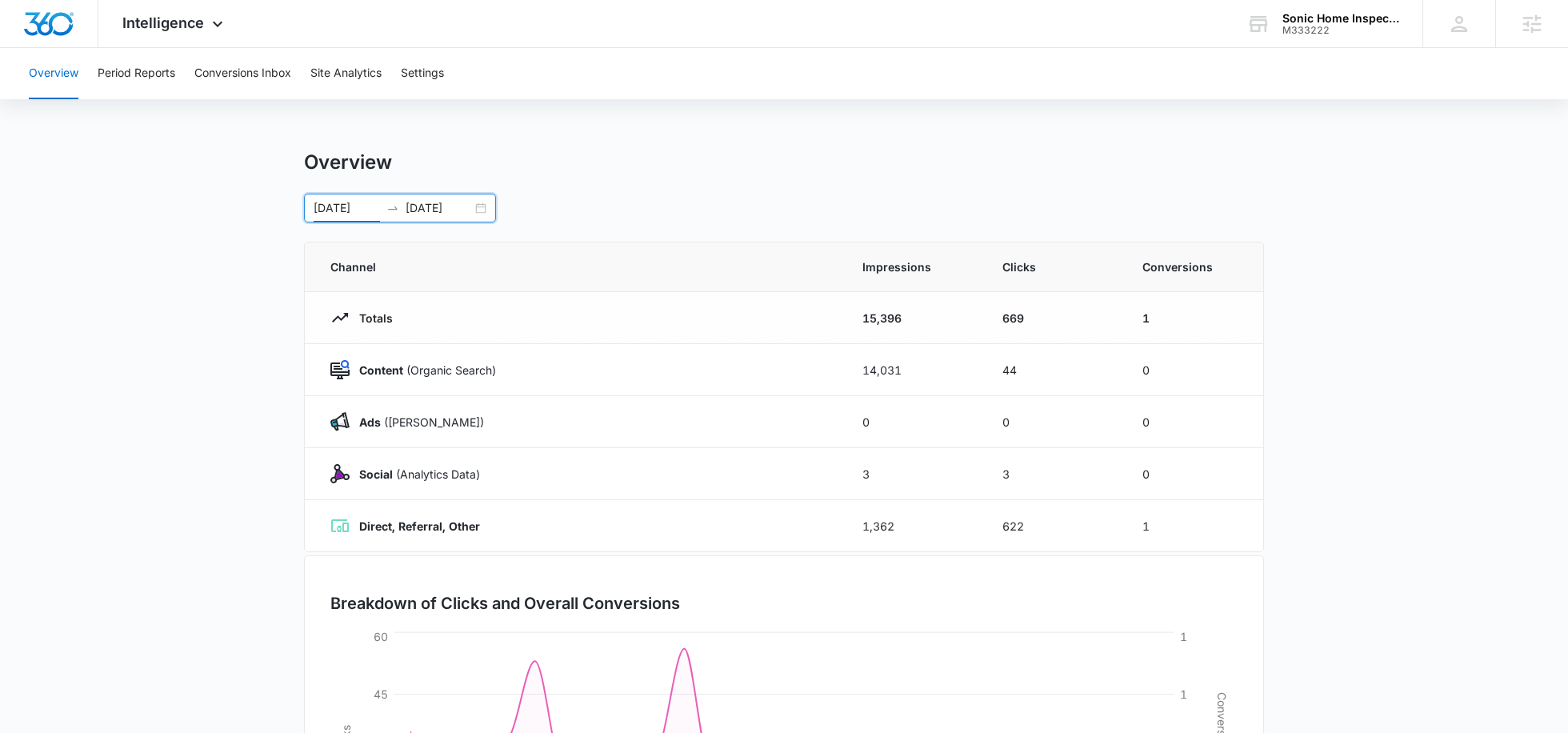
click at [336, 210] on input "08/08/2025" at bounding box center [347, 208] width 66 height 17
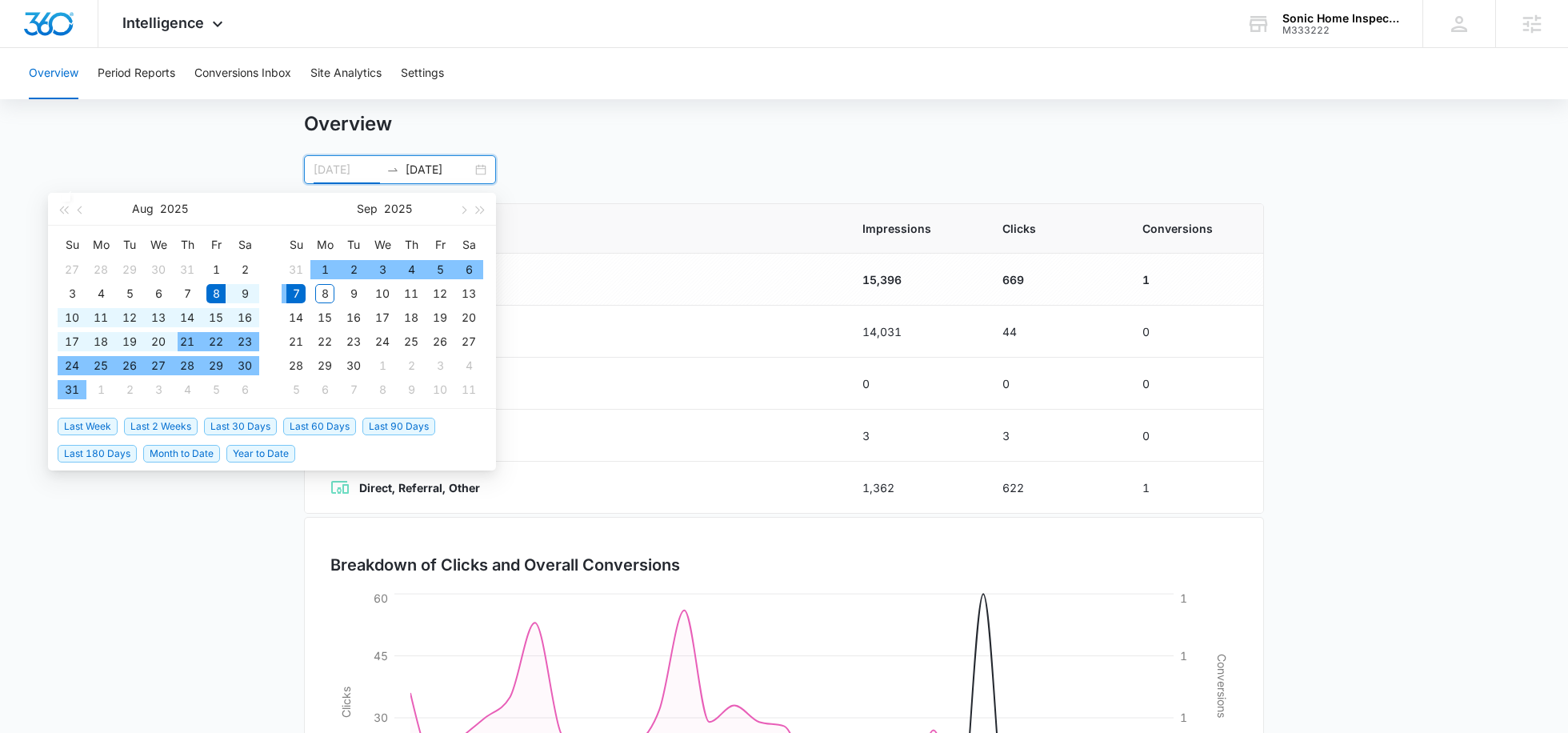
scroll to position [40, 0]
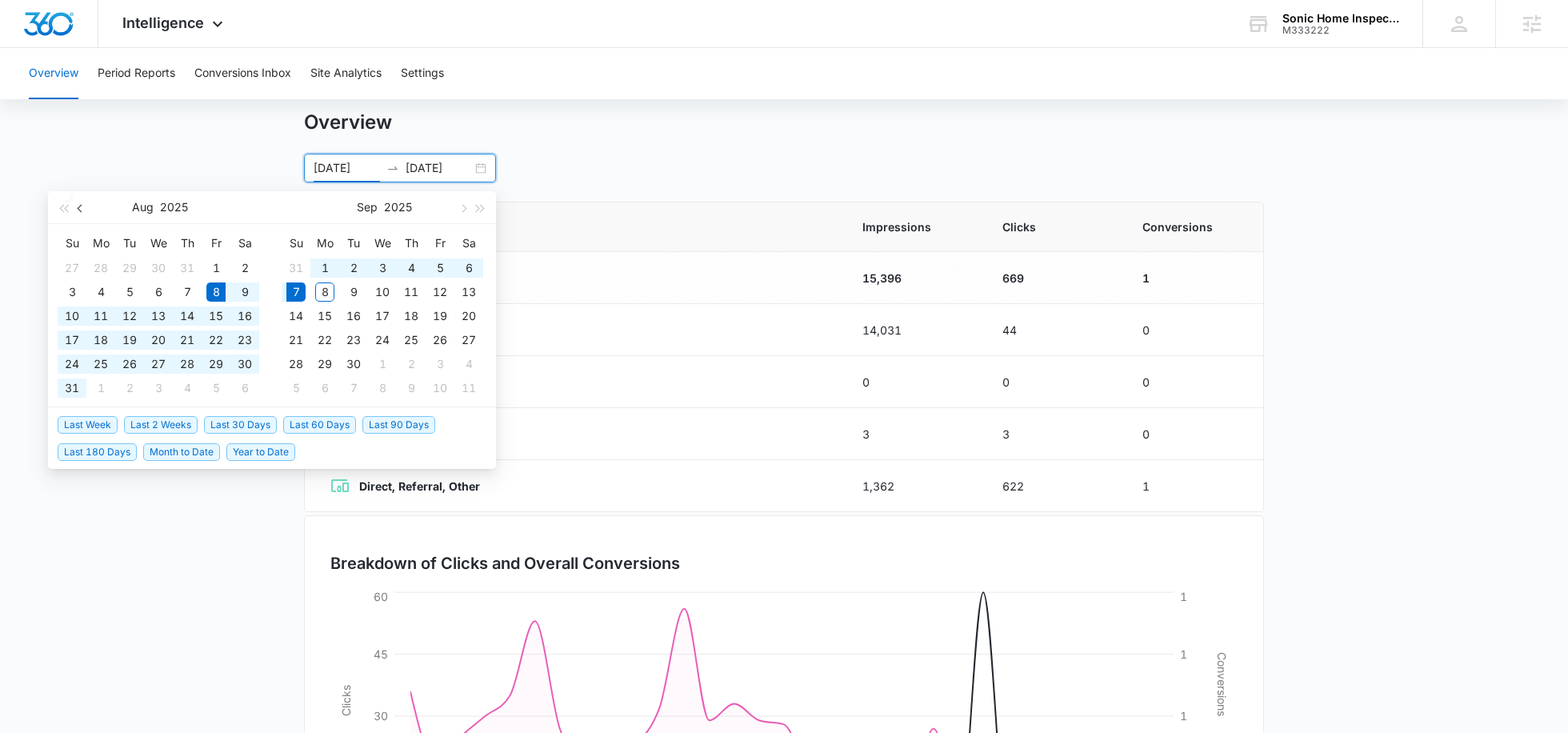
click at [81, 210] on button "button" at bounding box center [80, 207] width 17 height 32
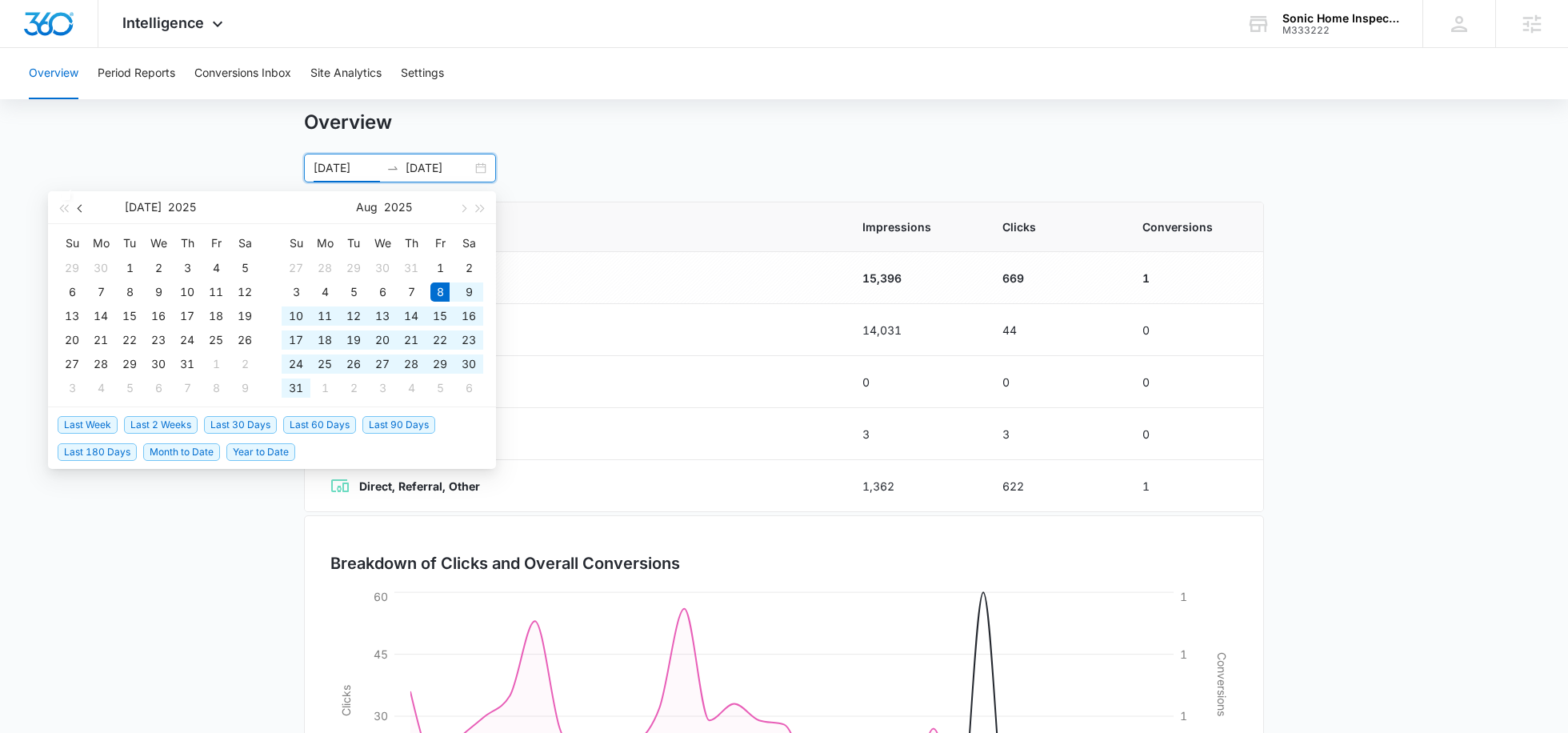
click at [83, 205] on span "button" at bounding box center [81, 208] width 8 height 8
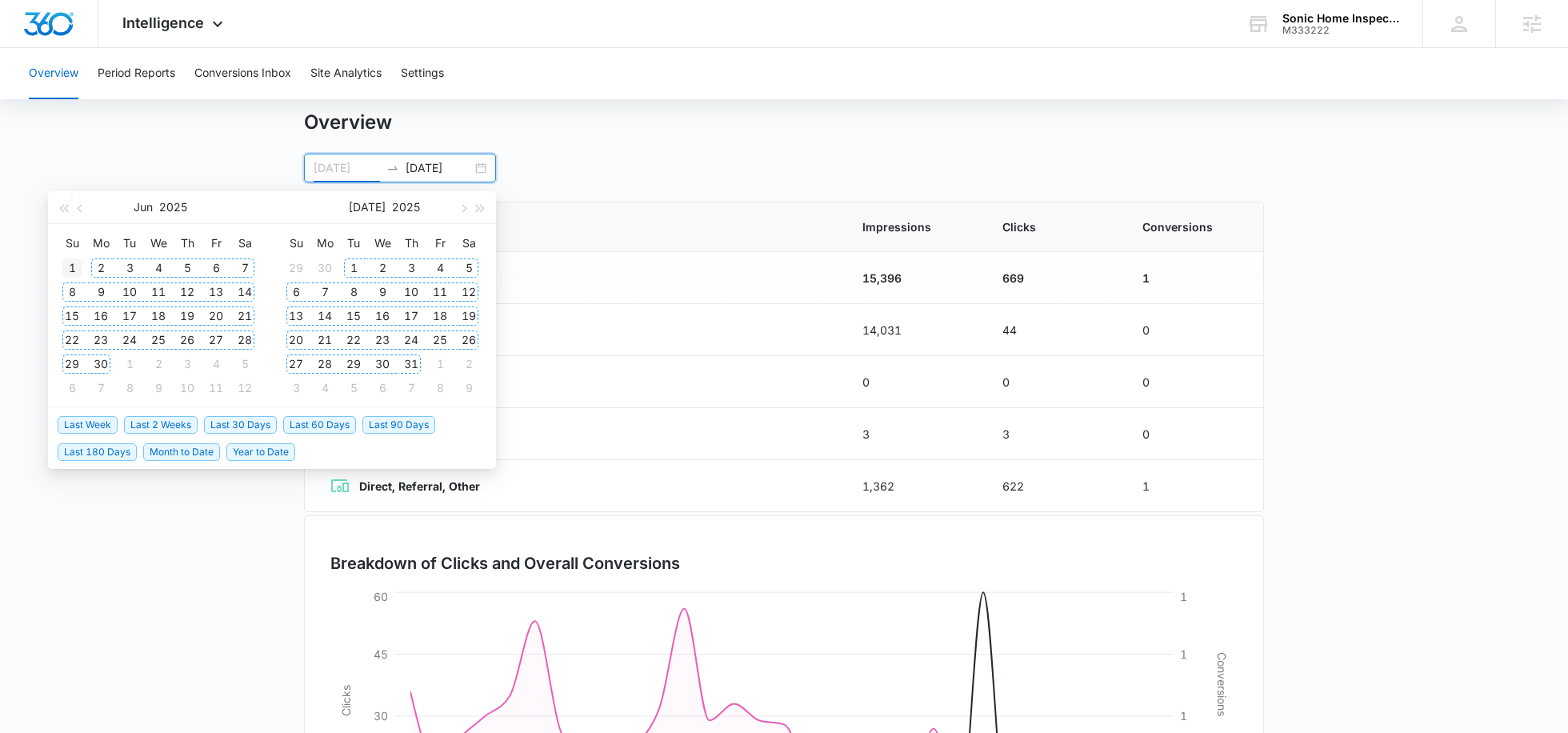
type input "06/01/2025"
click at [75, 270] on div "1" at bounding box center [72, 268] width 19 height 19
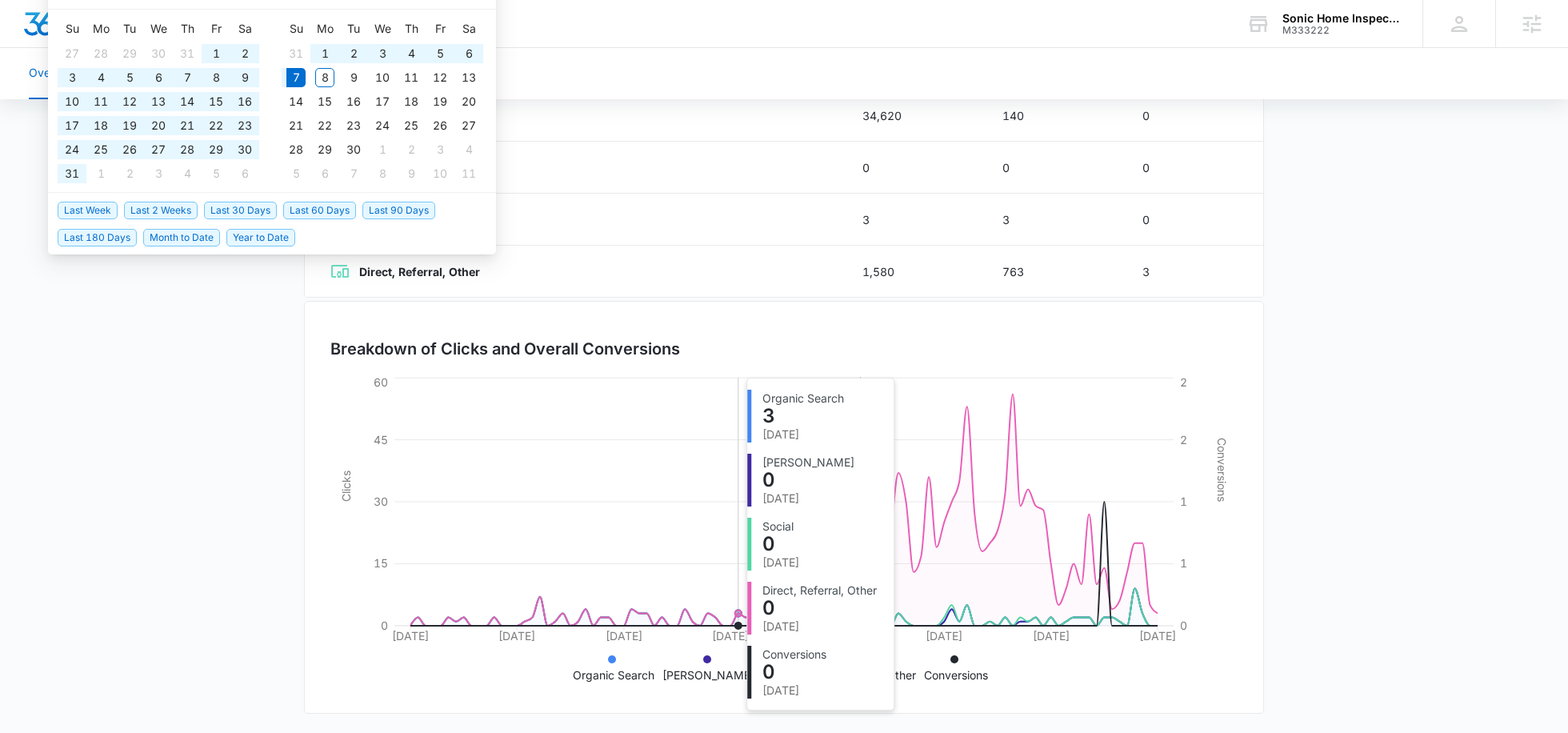
scroll to position [72, 0]
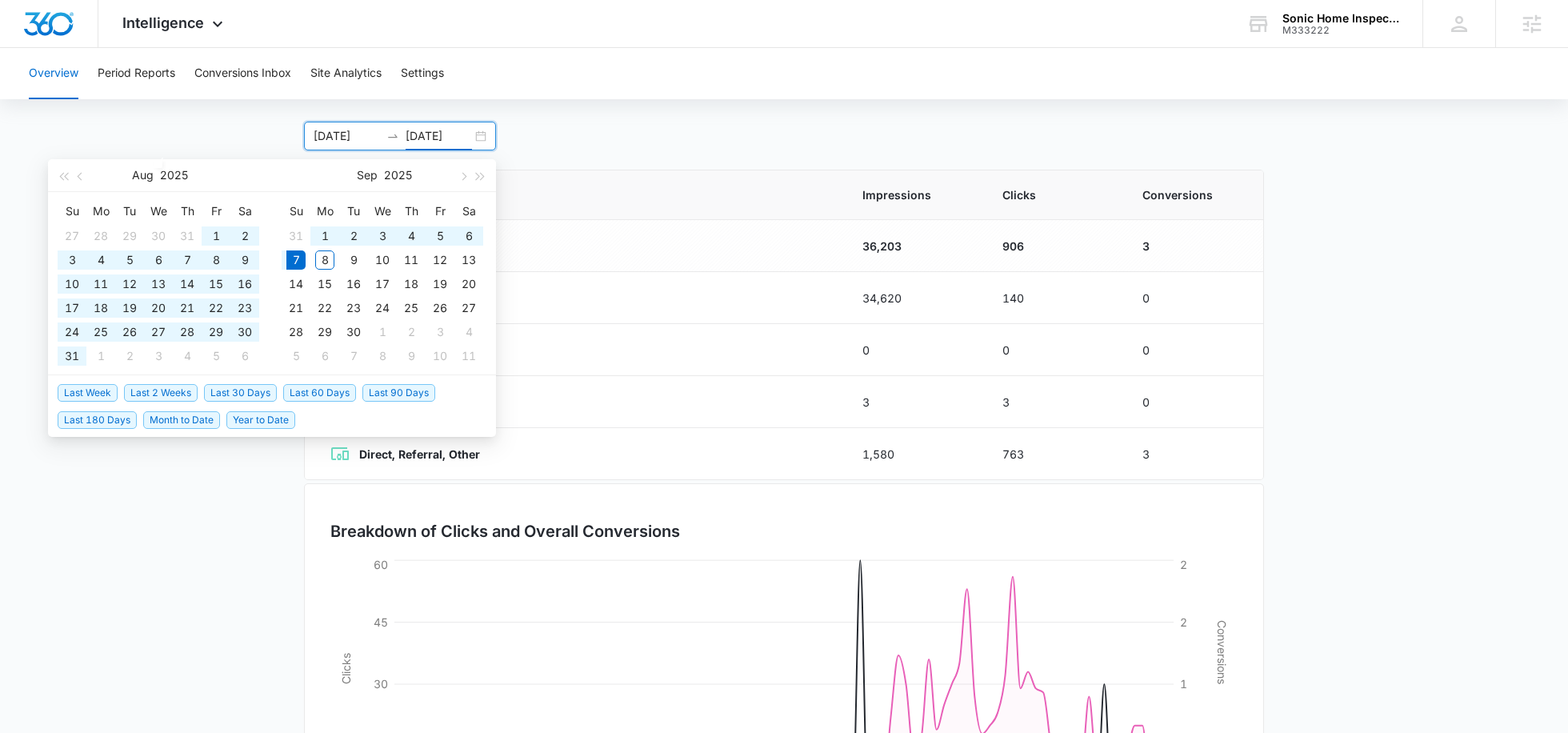
click at [476, 135] on div "06/01/2025 09/07/2025" at bounding box center [400, 135] width 192 height 28
click at [447, 136] on input "09/07/2025" at bounding box center [438, 136] width 66 height 17
type input "09/07/2025"
click at [254, 392] on span "Last 30 Days" at bounding box center [241, 392] width 72 height 17
type input "08/08/2025"
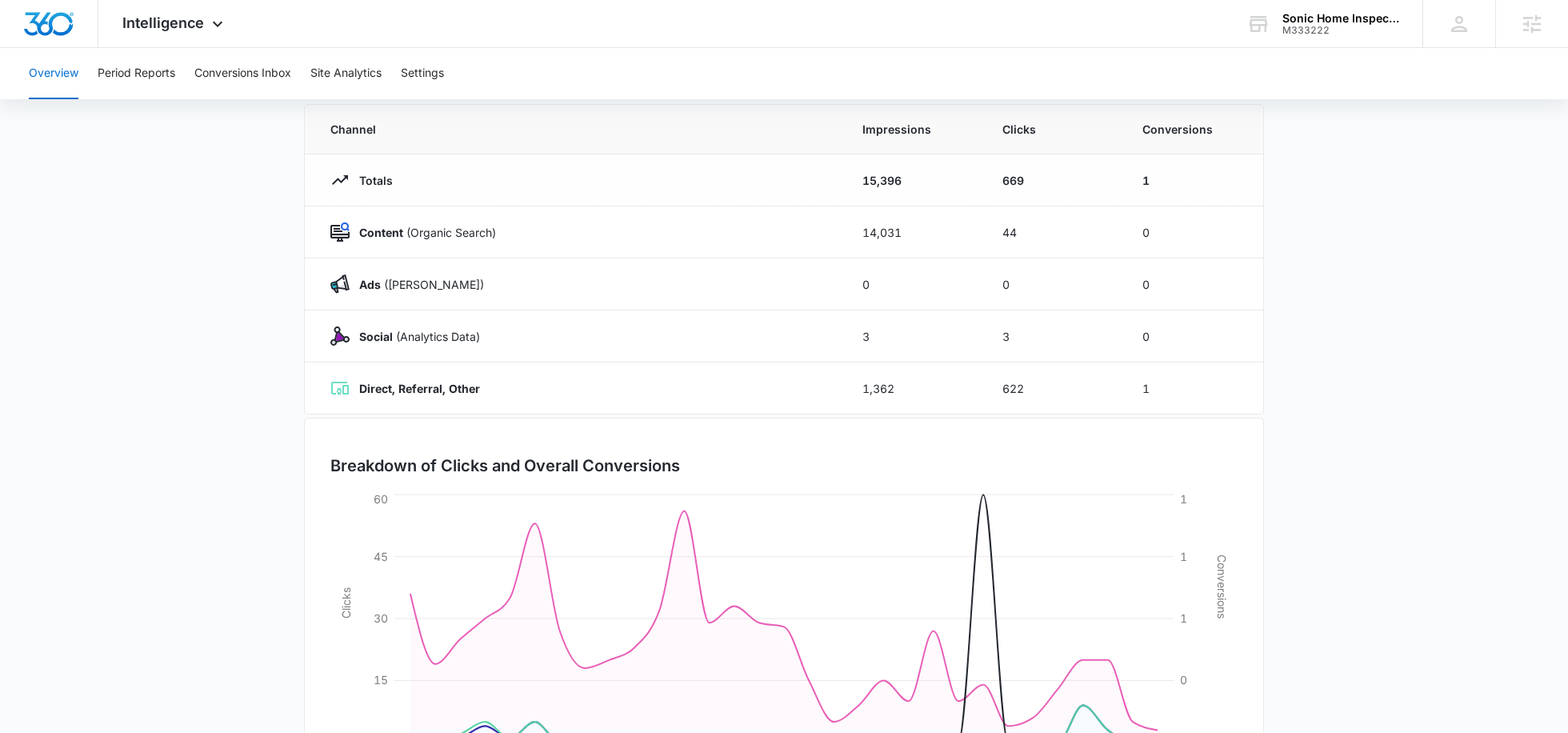
scroll to position [0, 0]
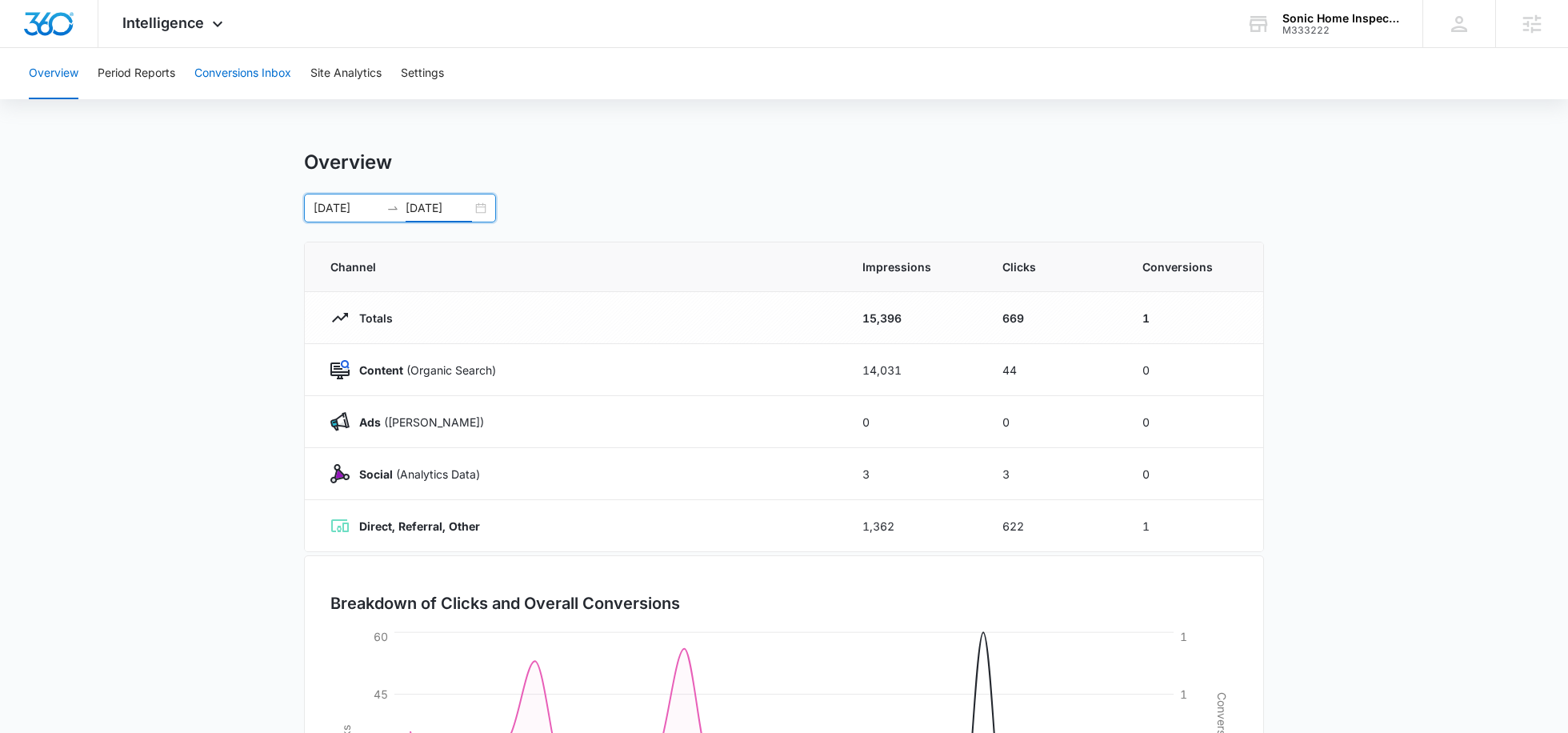
click at [224, 59] on button "Conversions Inbox" at bounding box center [242, 73] width 97 height 51
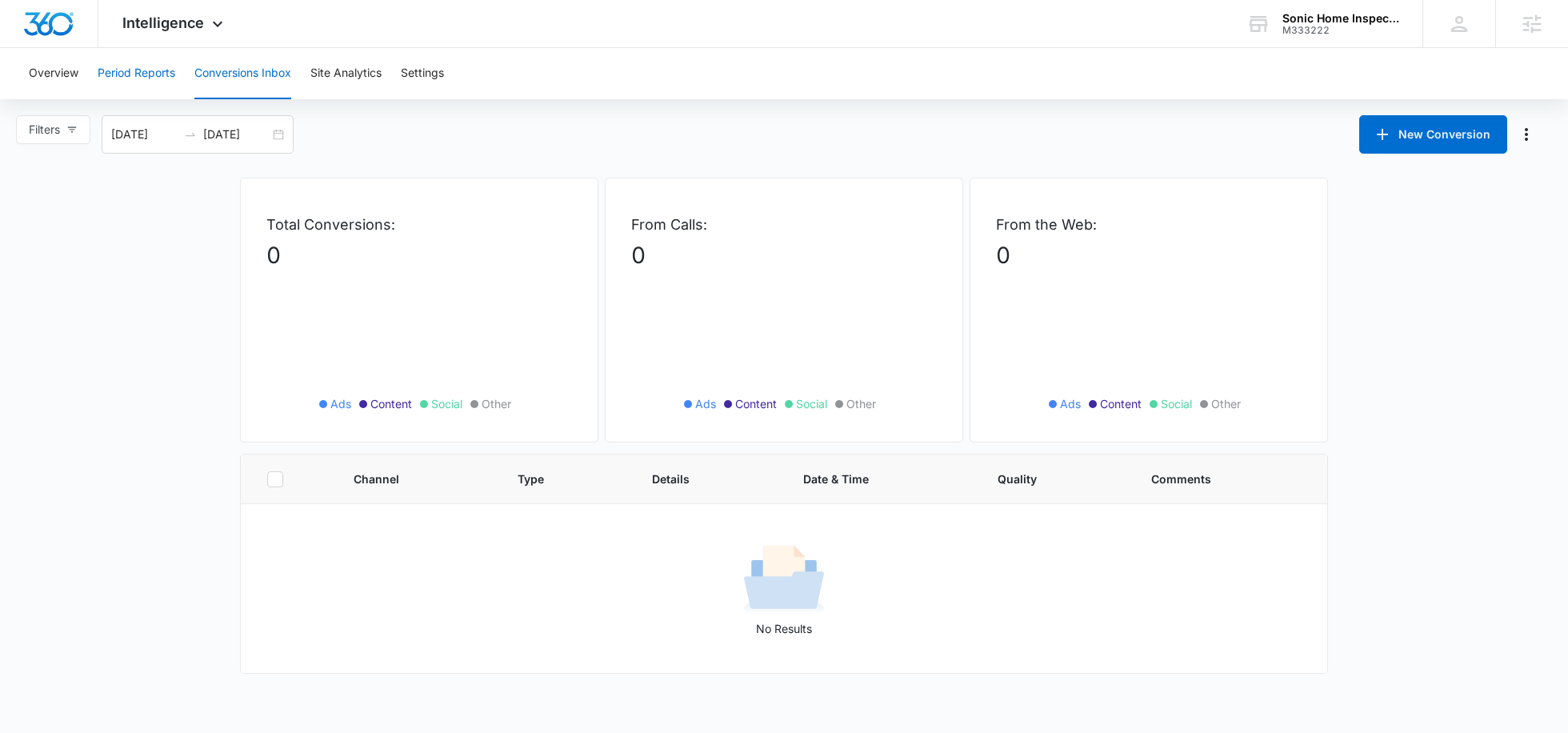
click at [148, 71] on button "Period Reports" at bounding box center [136, 73] width 78 height 51
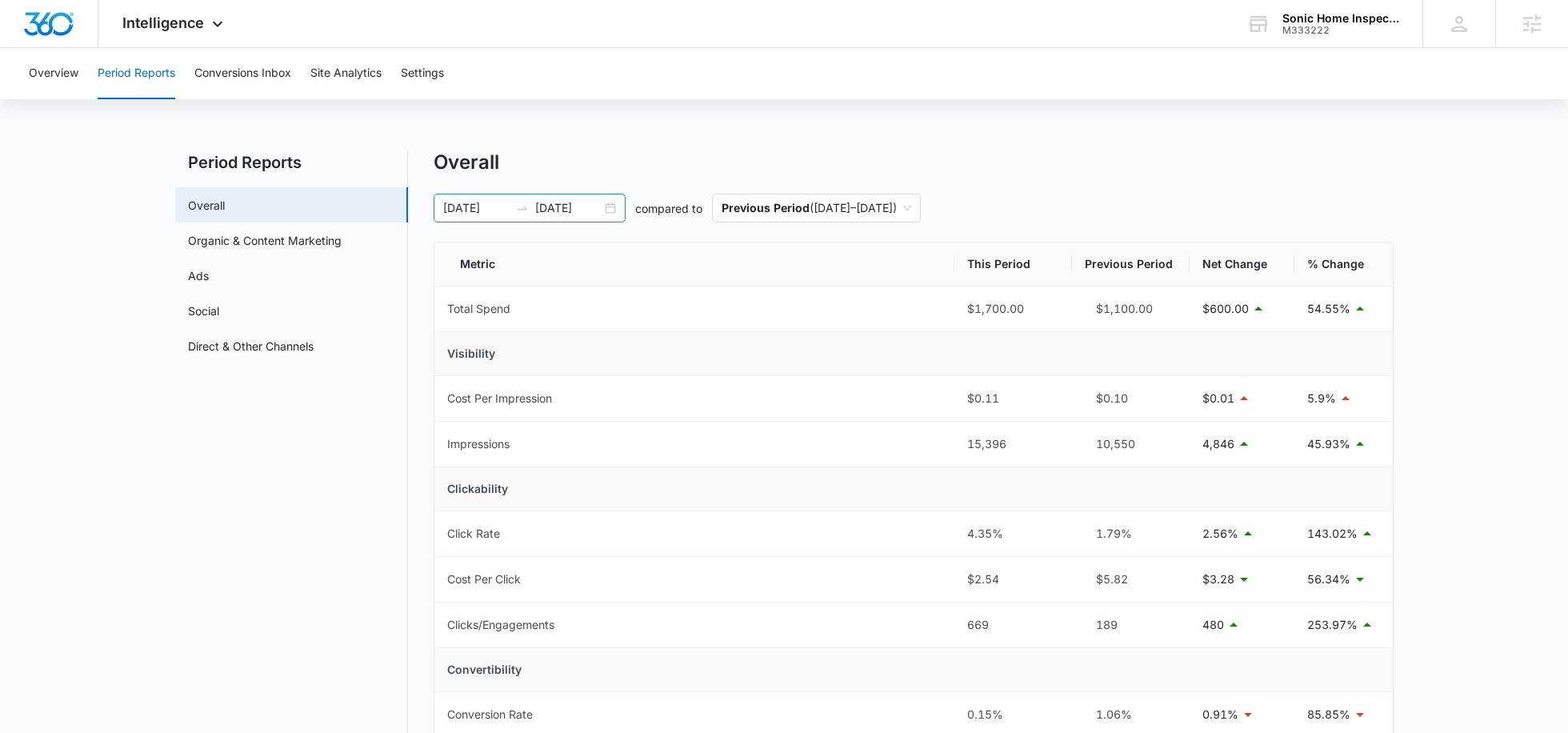
click at [492, 206] on input "08/08/2025" at bounding box center [476, 208] width 66 height 17
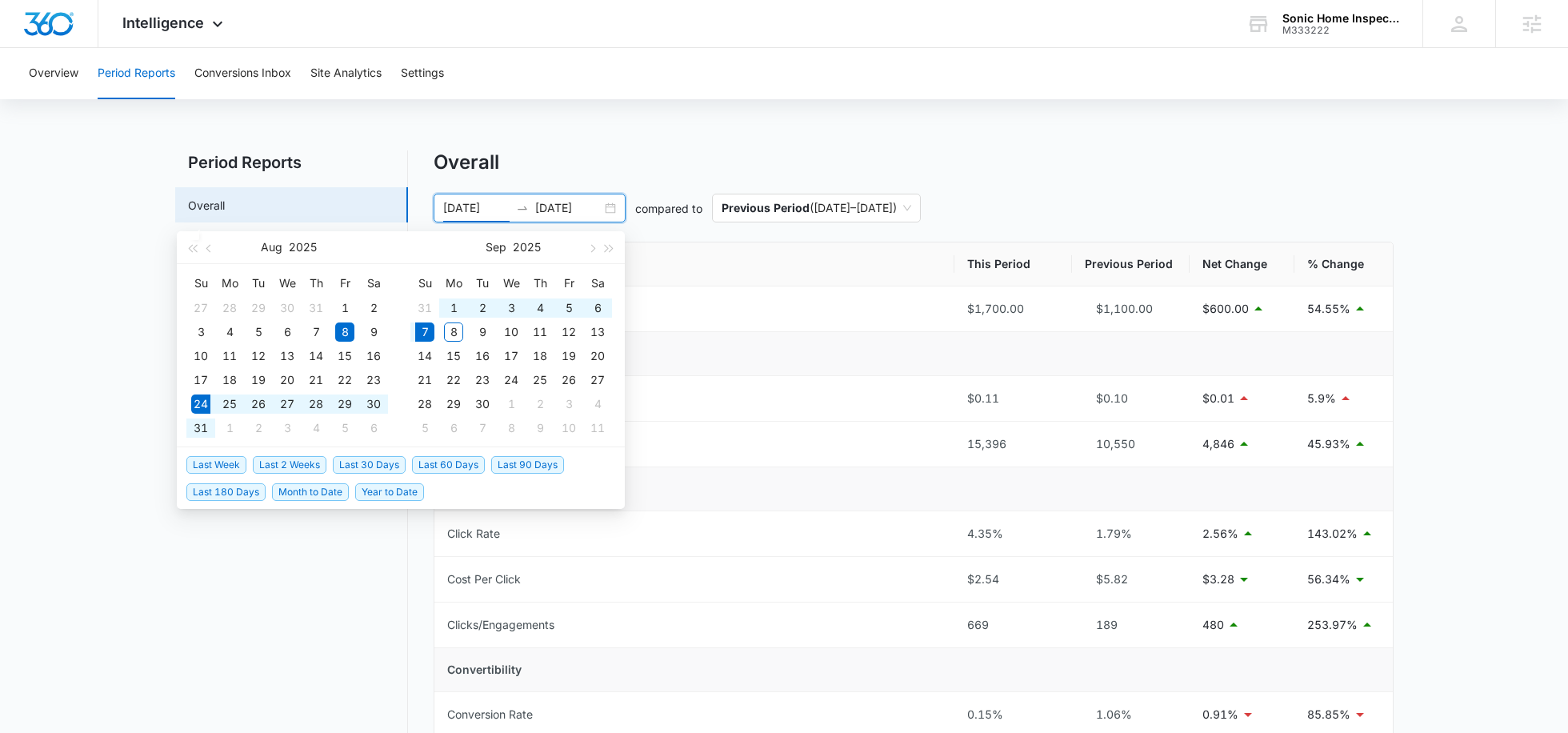
click at [289, 468] on span "Last 2 Weeks" at bounding box center [289, 465] width 73 height 17
type input "08/24/2025"
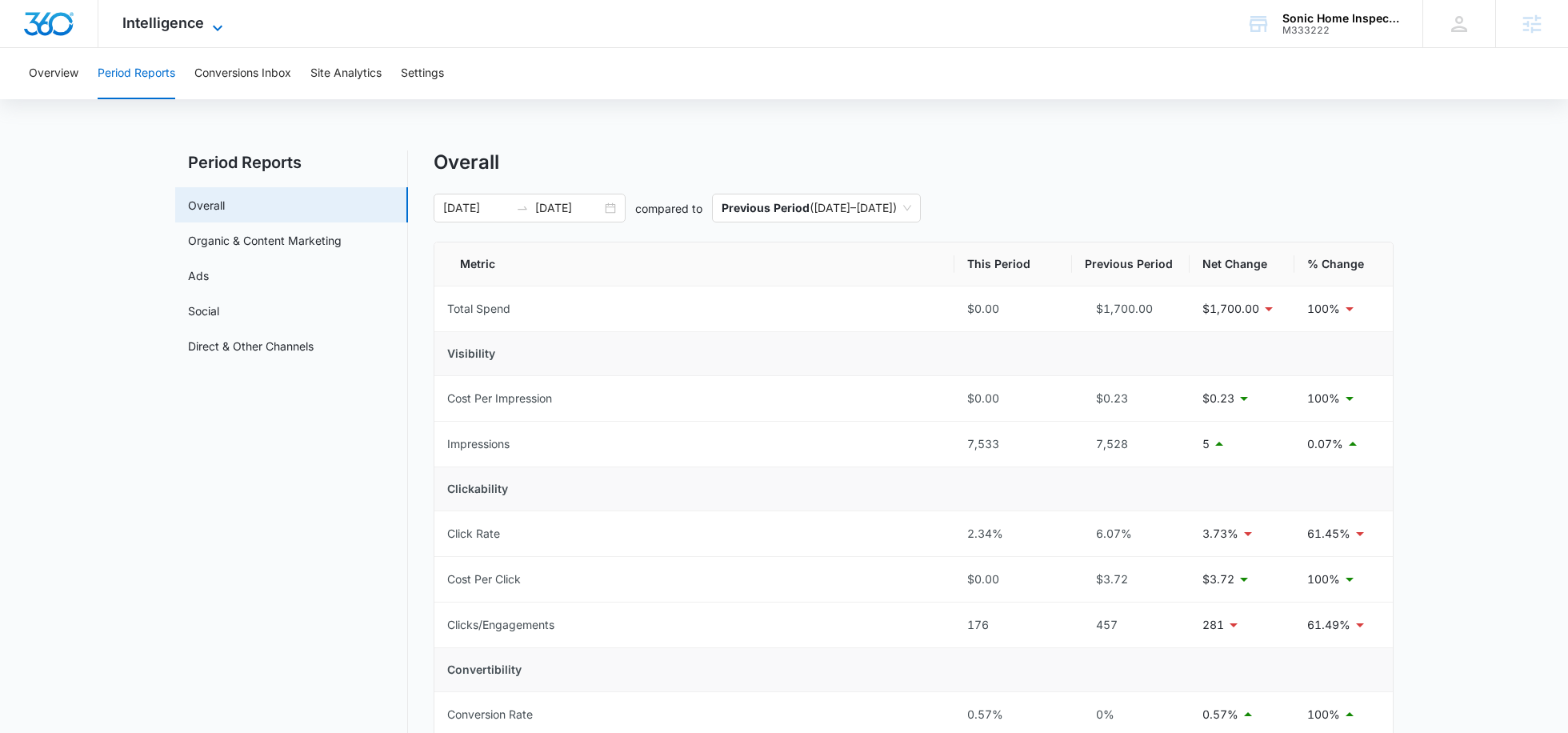
click at [152, 22] on span "Intelligence" at bounding box center [163, 22] width 82 height 16
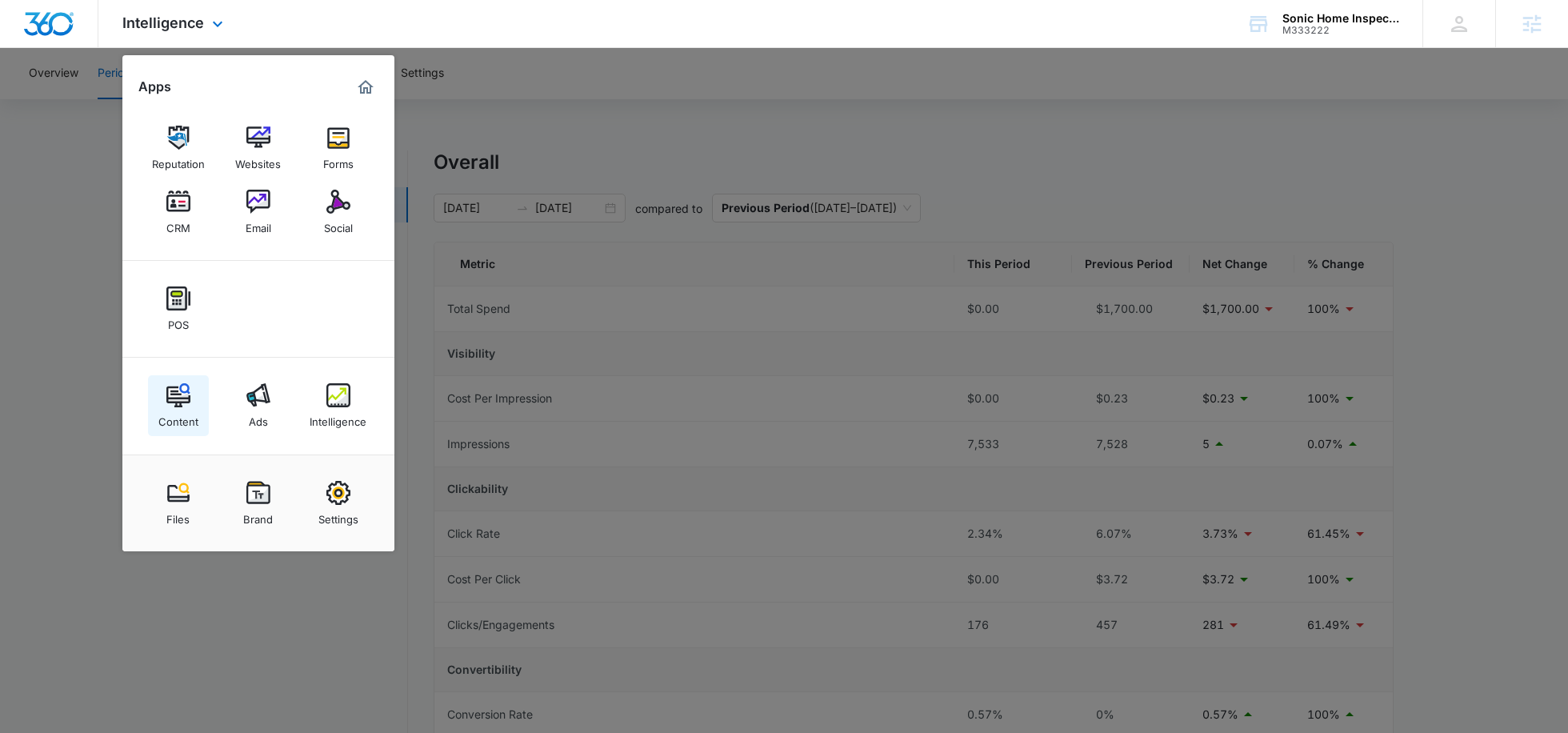
click at [167, 394] on img at bounding box center [179, 395] width 24 height 24
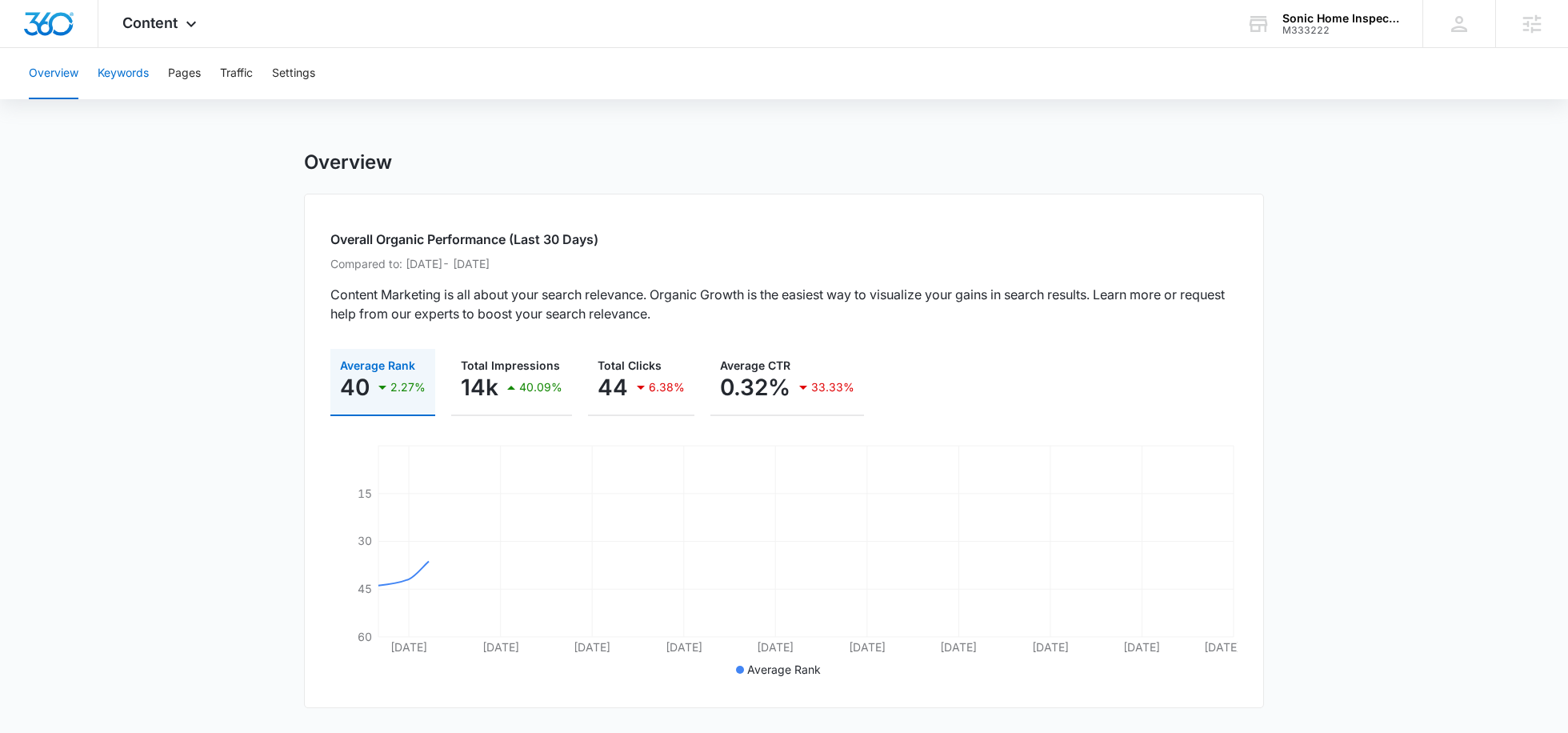
click at [130, 83] on button "Keywords" at bounding box center [122, 73] width 51 height 51
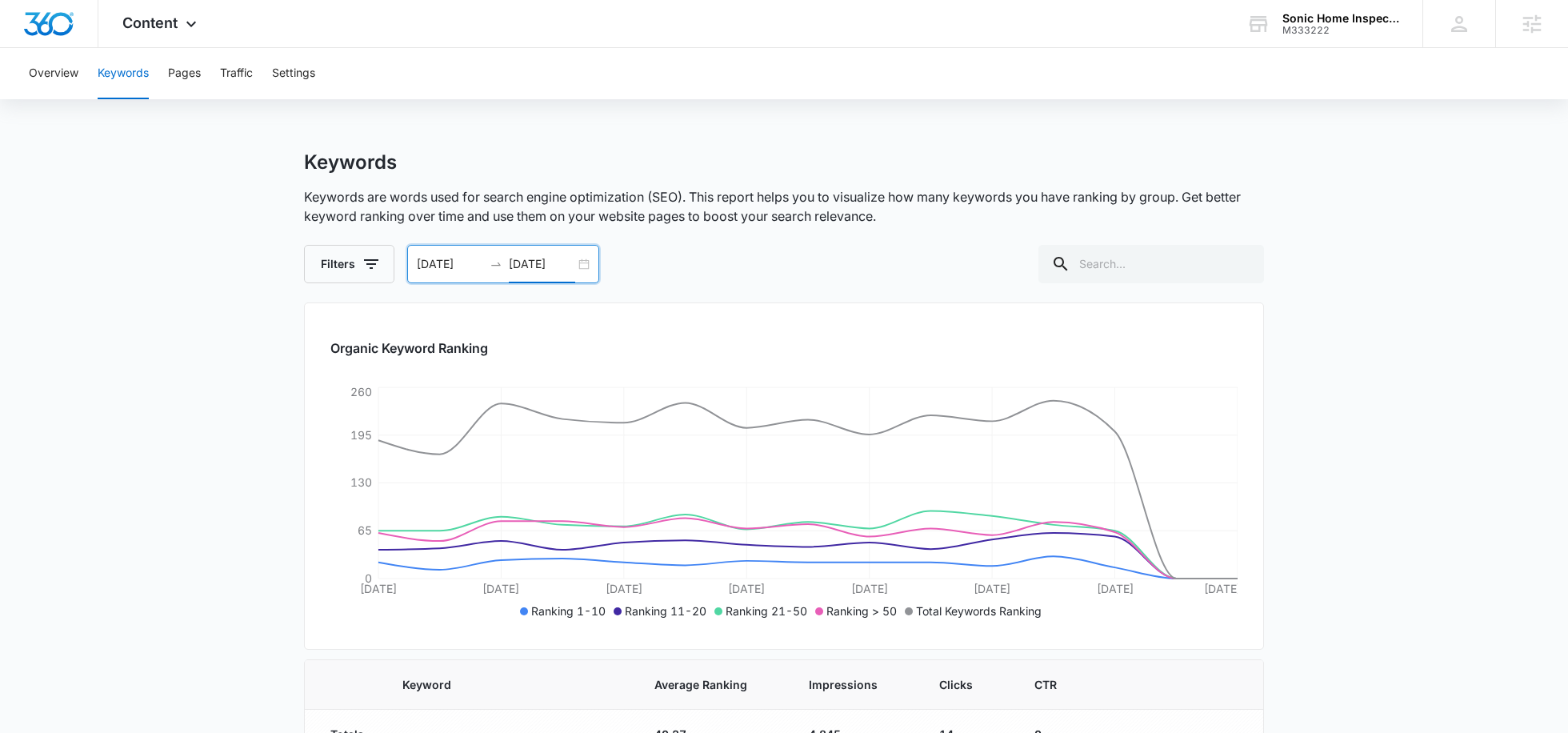
click at [522, 266] on input "09/07/2025" at bounding box center [542, 264] width 66 height 17
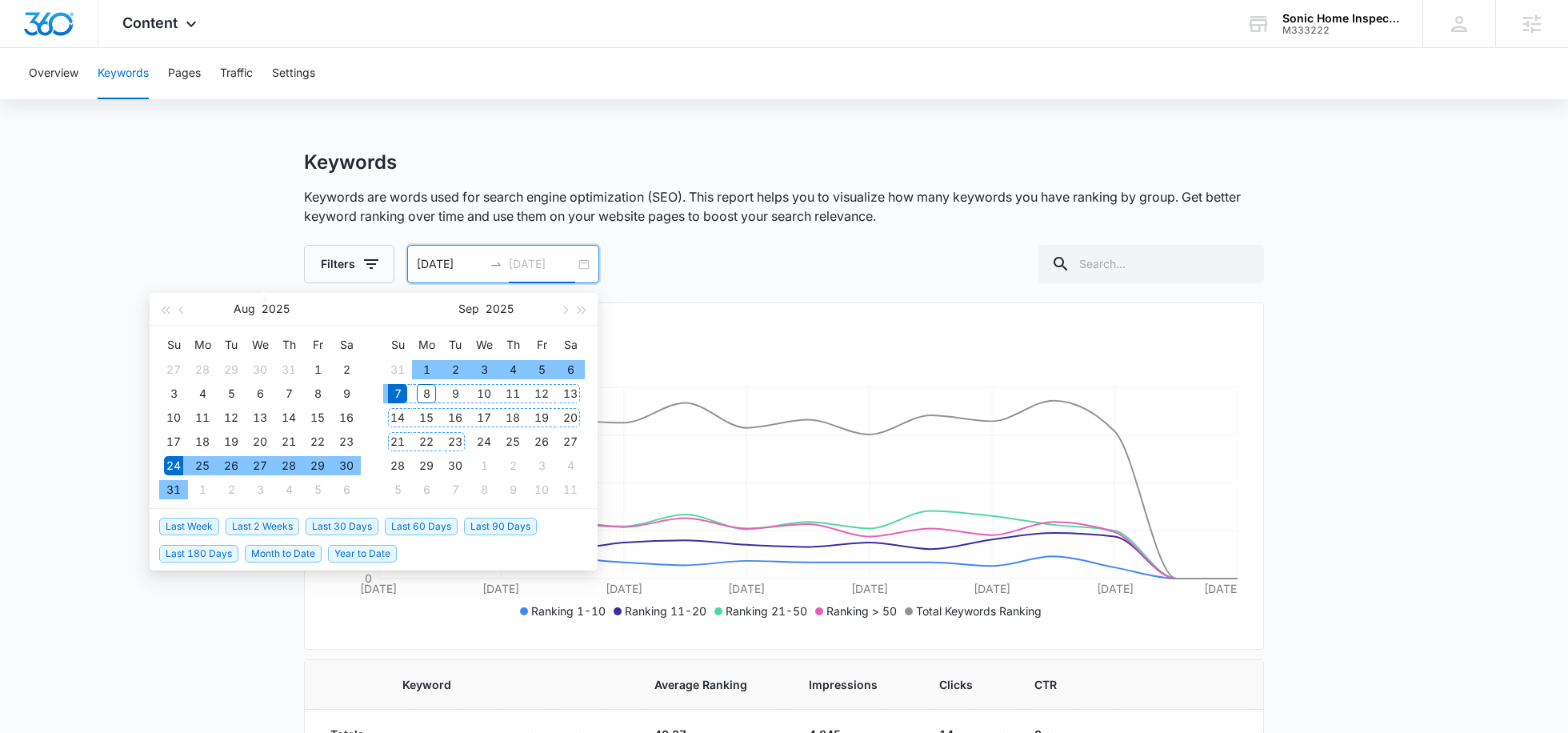
type input "09/07/2025"
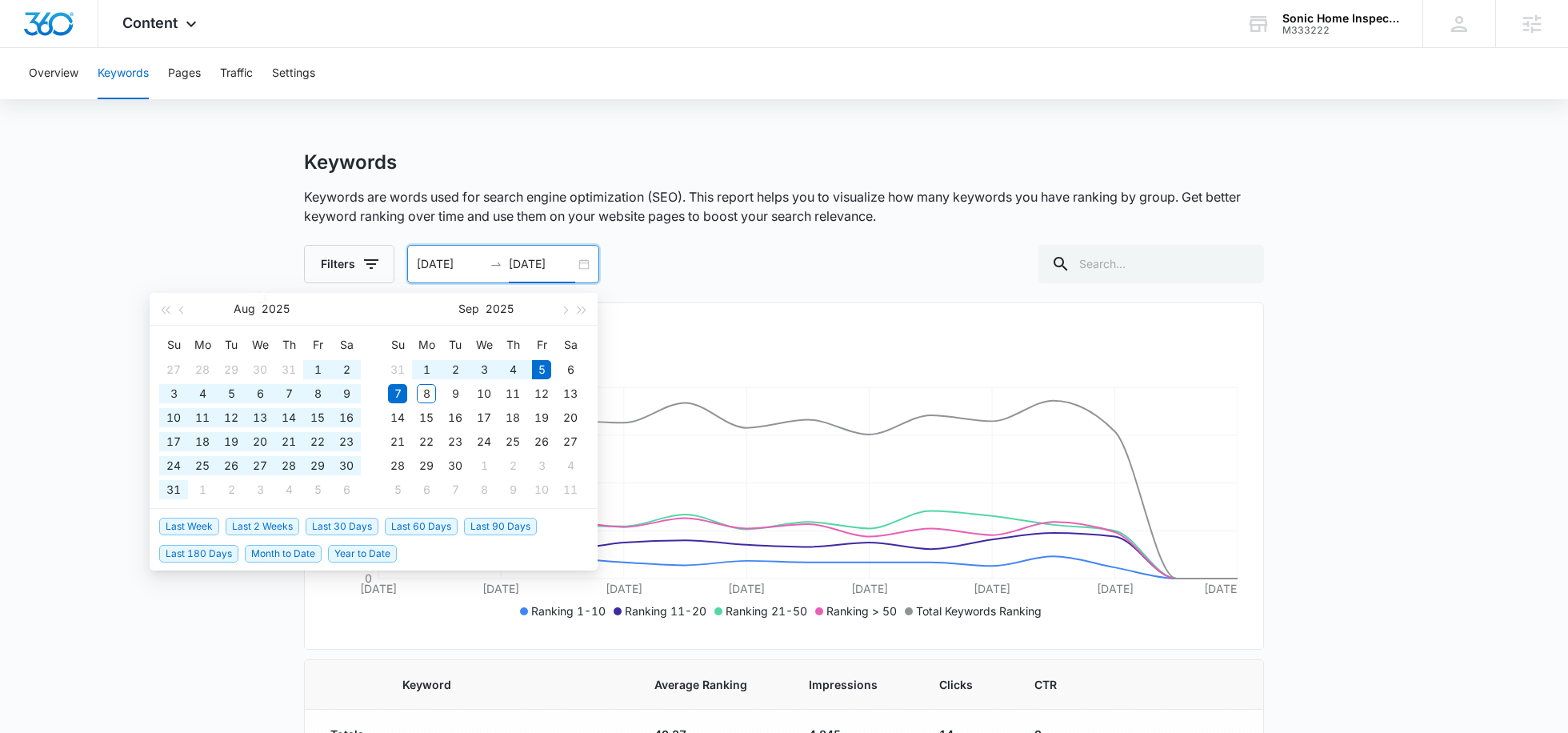
click at [433, 527] on span "Last 60 Days" at bounding box center [421, 526] width 72 height 17
type input "07/07/2025"
type input "09/05/2025"
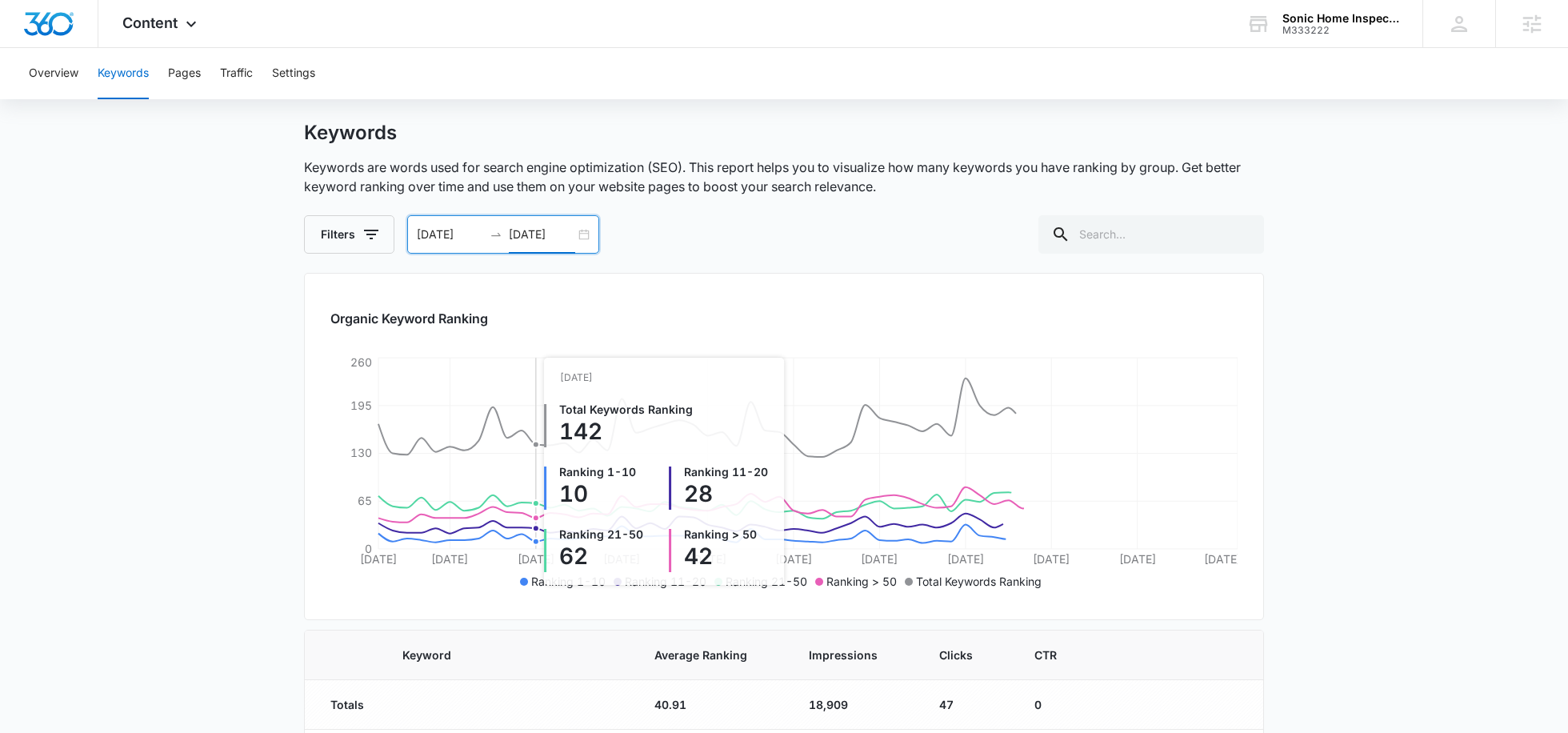
scroll to position [33, 0]
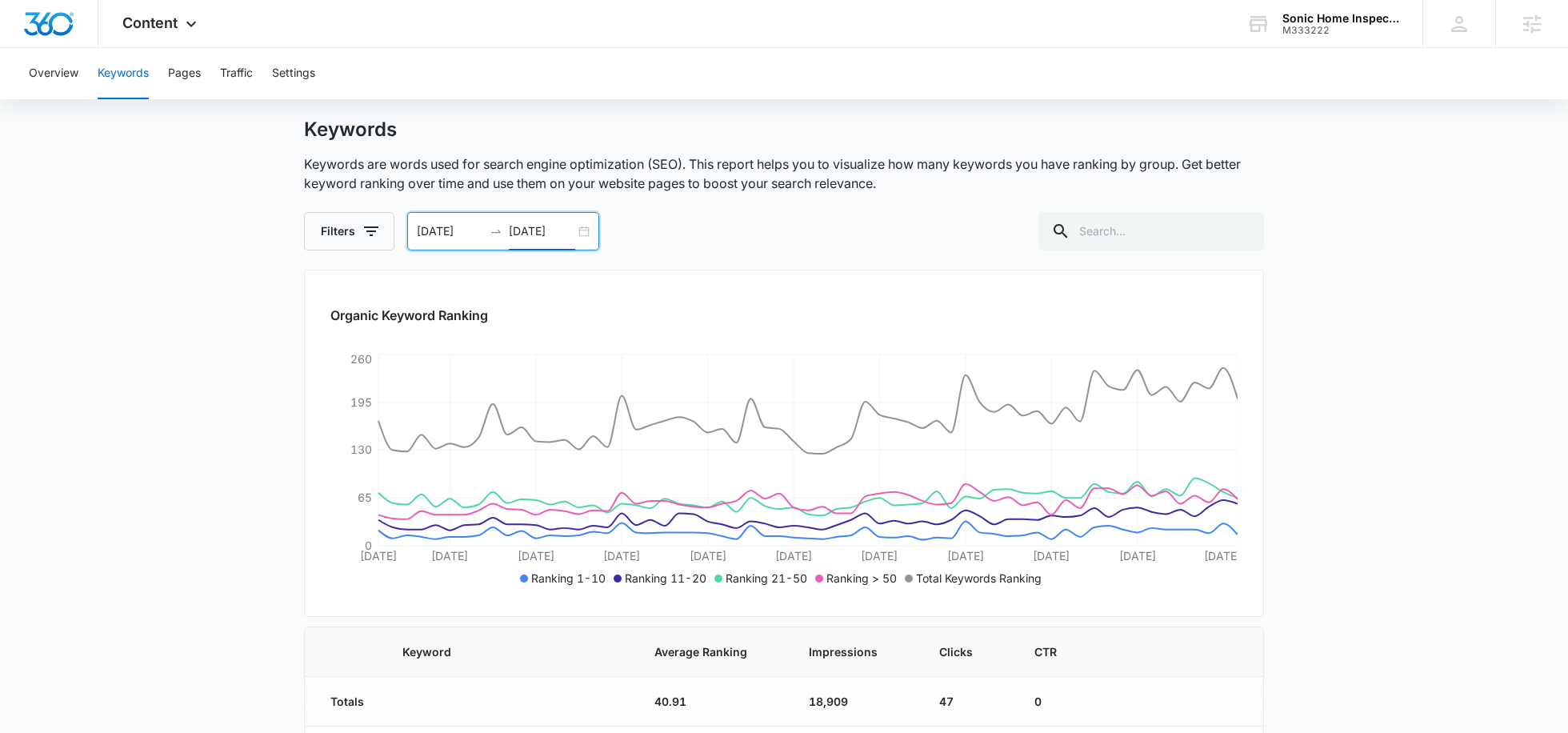
click at [448, 227] on input "07/07/2025" at bounding box center [449, 231] width 66 height 17
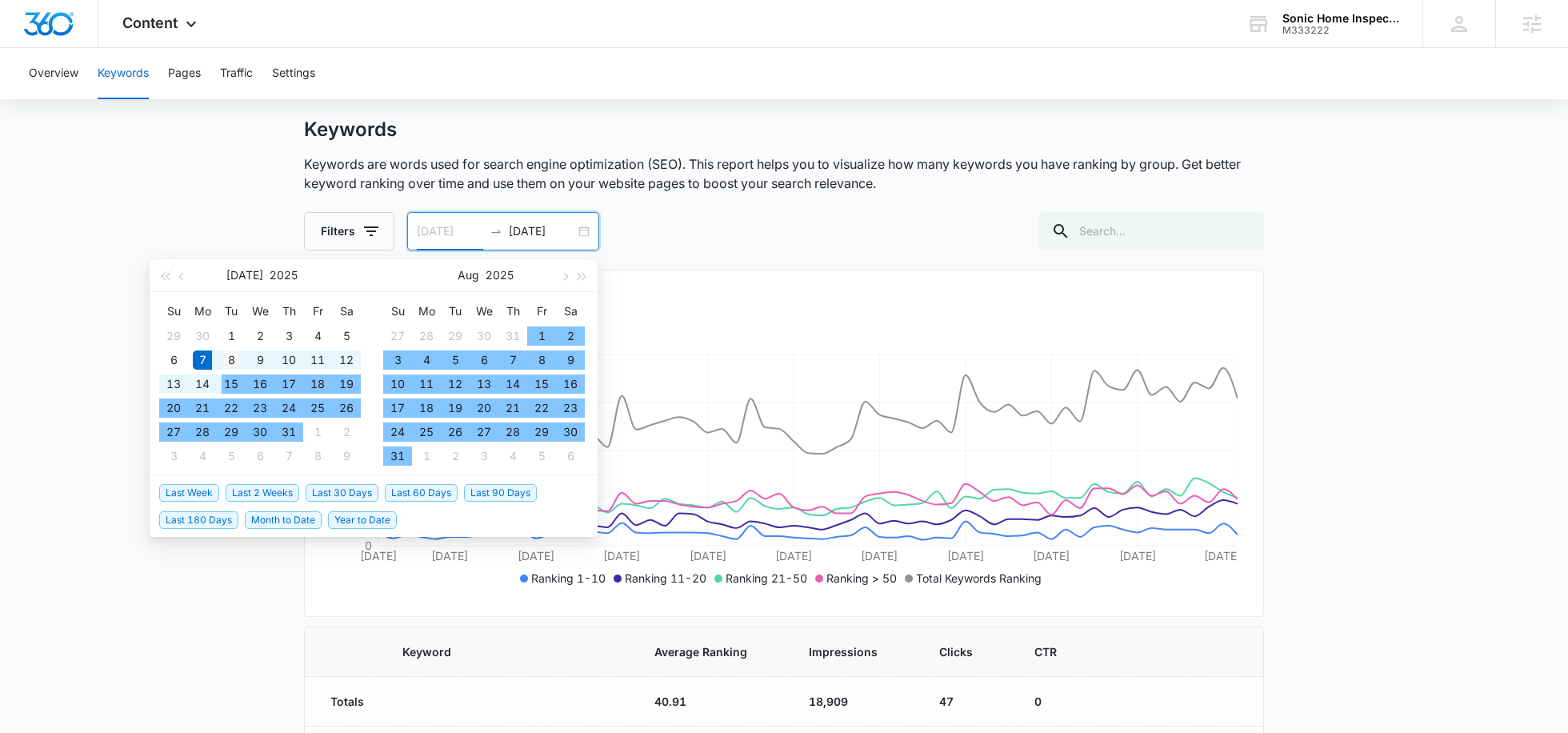
type input "07/08/2025"
click at [230, 359] on div "8" at bounding box center [231, 360] width 19 height 19
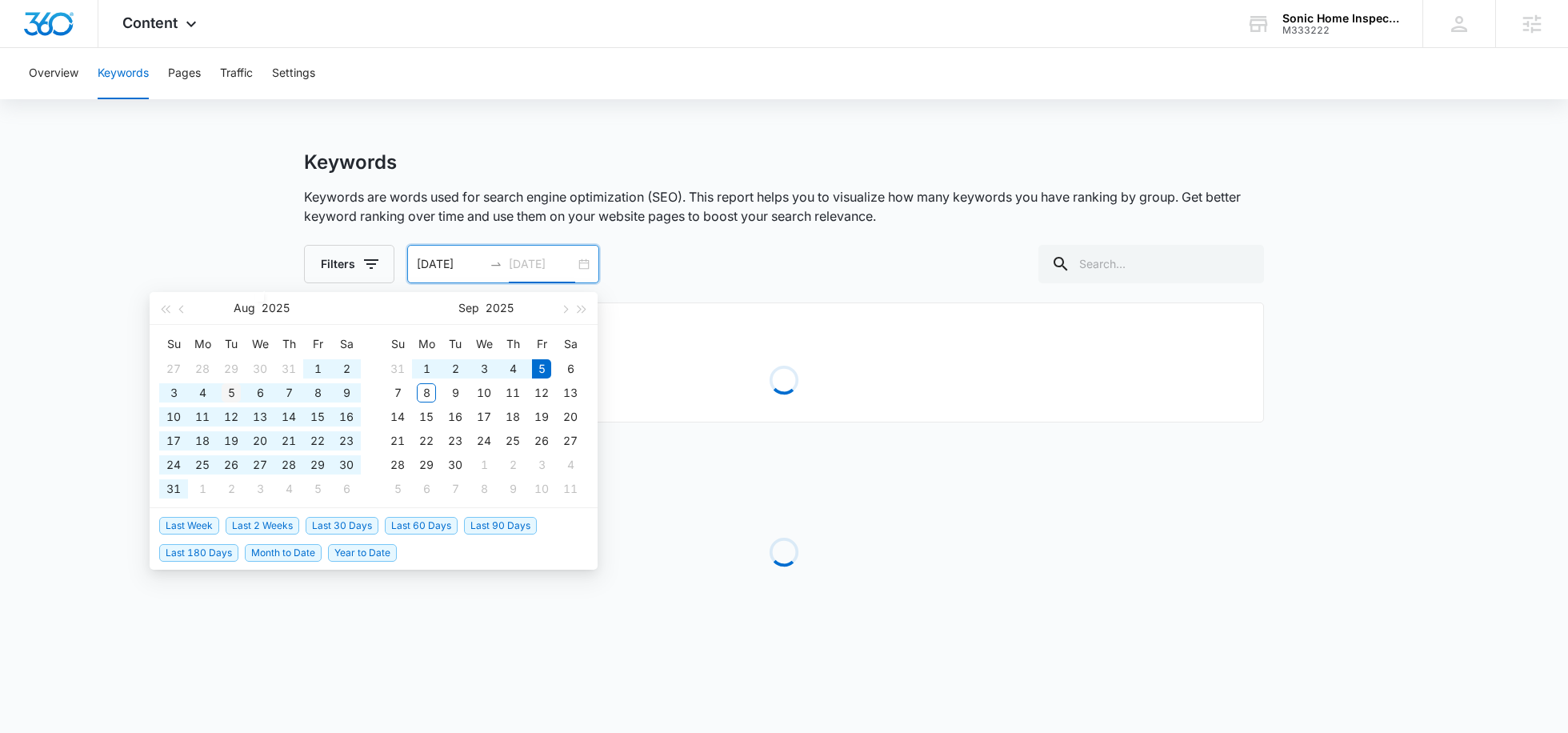
scroll to position [0, 0]
type input "09/05/2025"
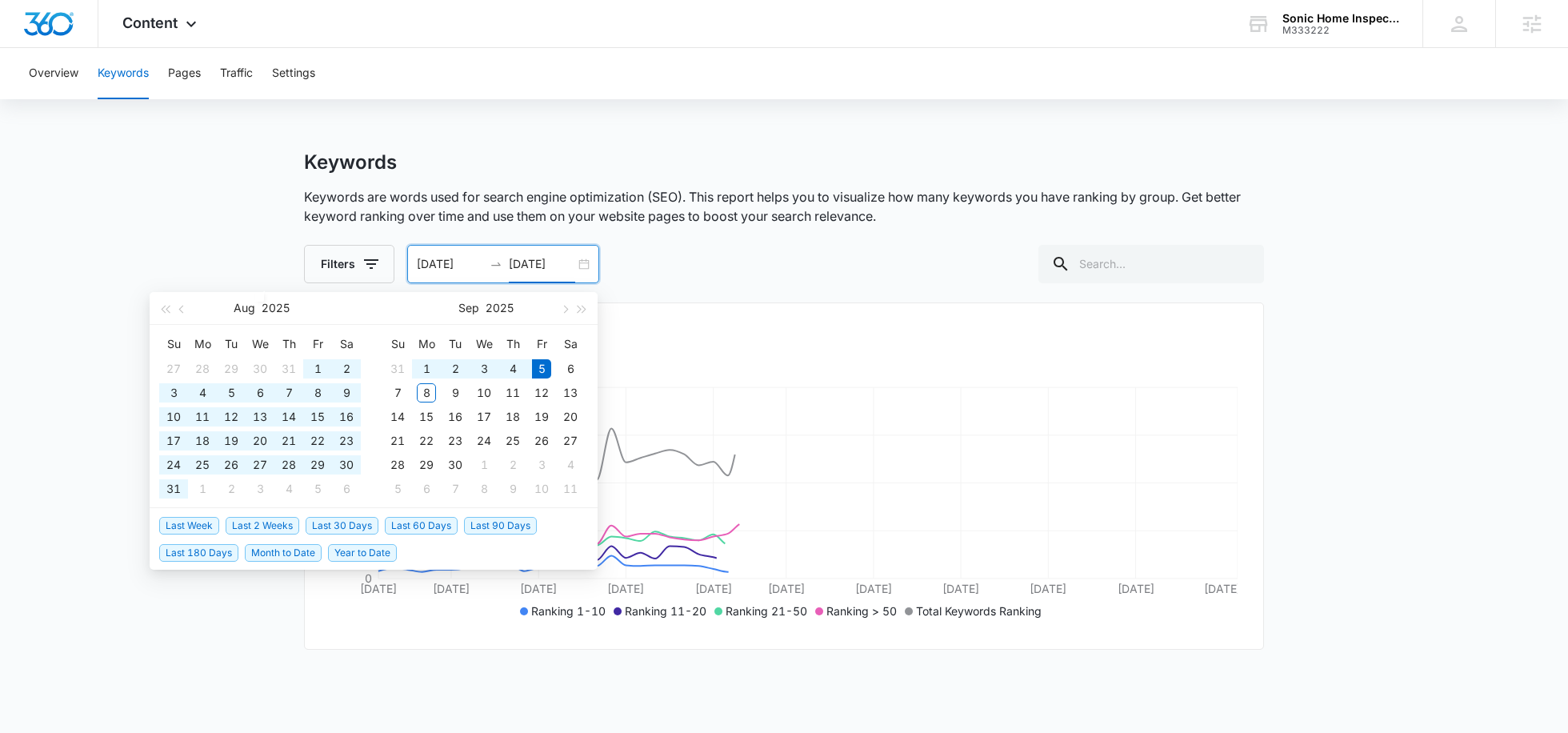
click at [755, 230] on div "Keywords Keywords are words used for search engine optimization (SEO). This rep…" at bounding box center [784, 216] width 960 height 133
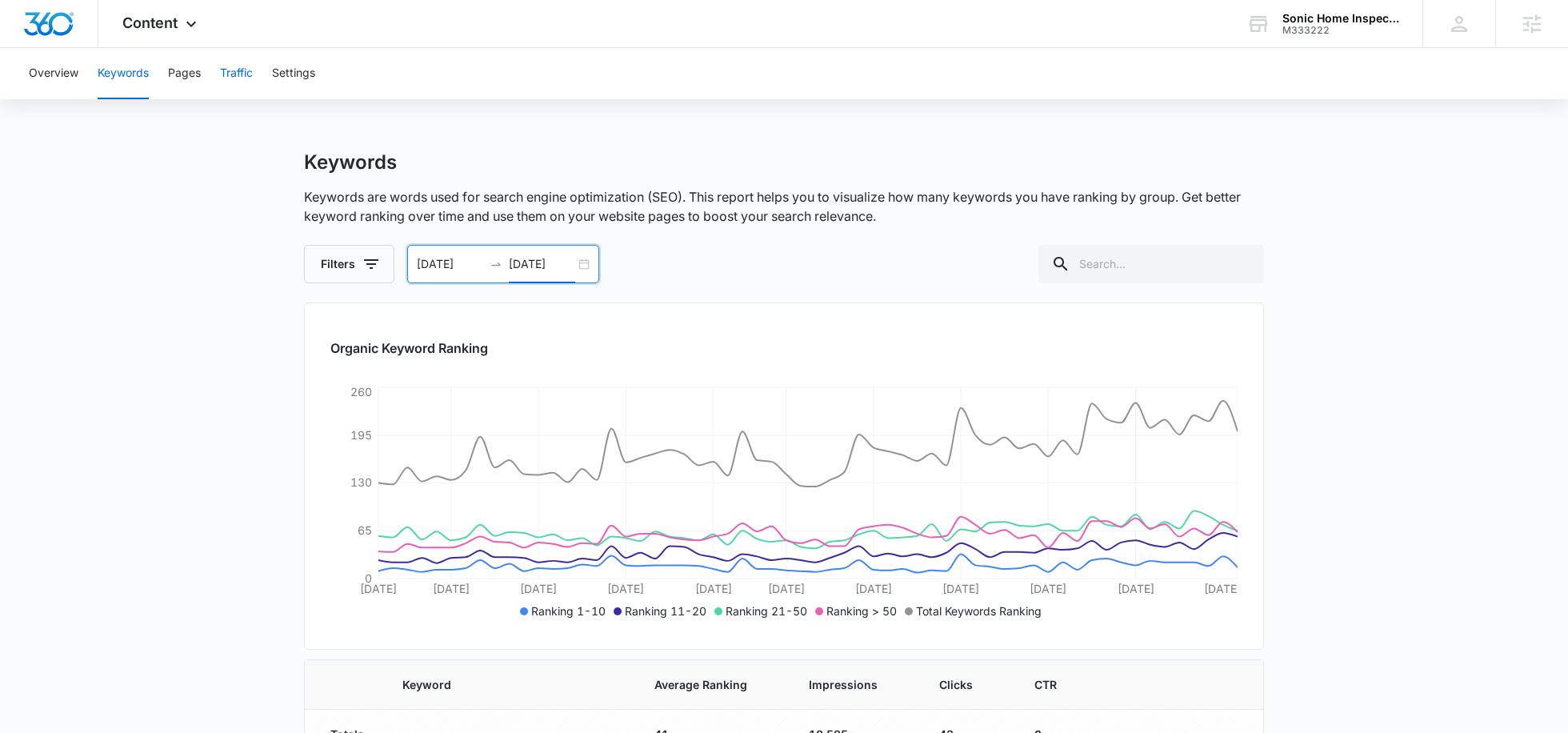
click at [234, 92] on button "Traffic" at bounding box center [236, 73] width 33 height 51
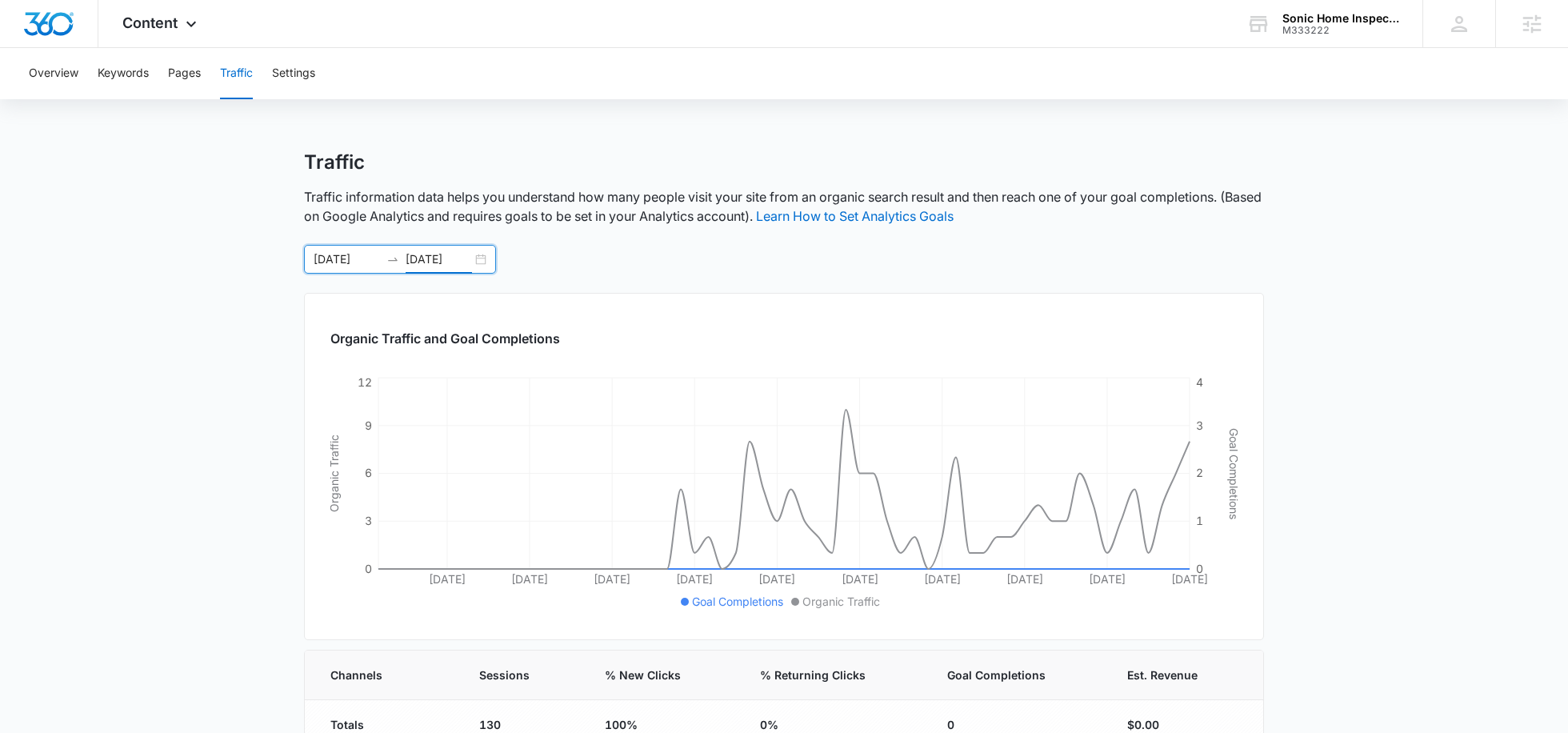
click at [417, 255] on input "09/05/2025" at bounding box center [438, 259] width 66 height 17
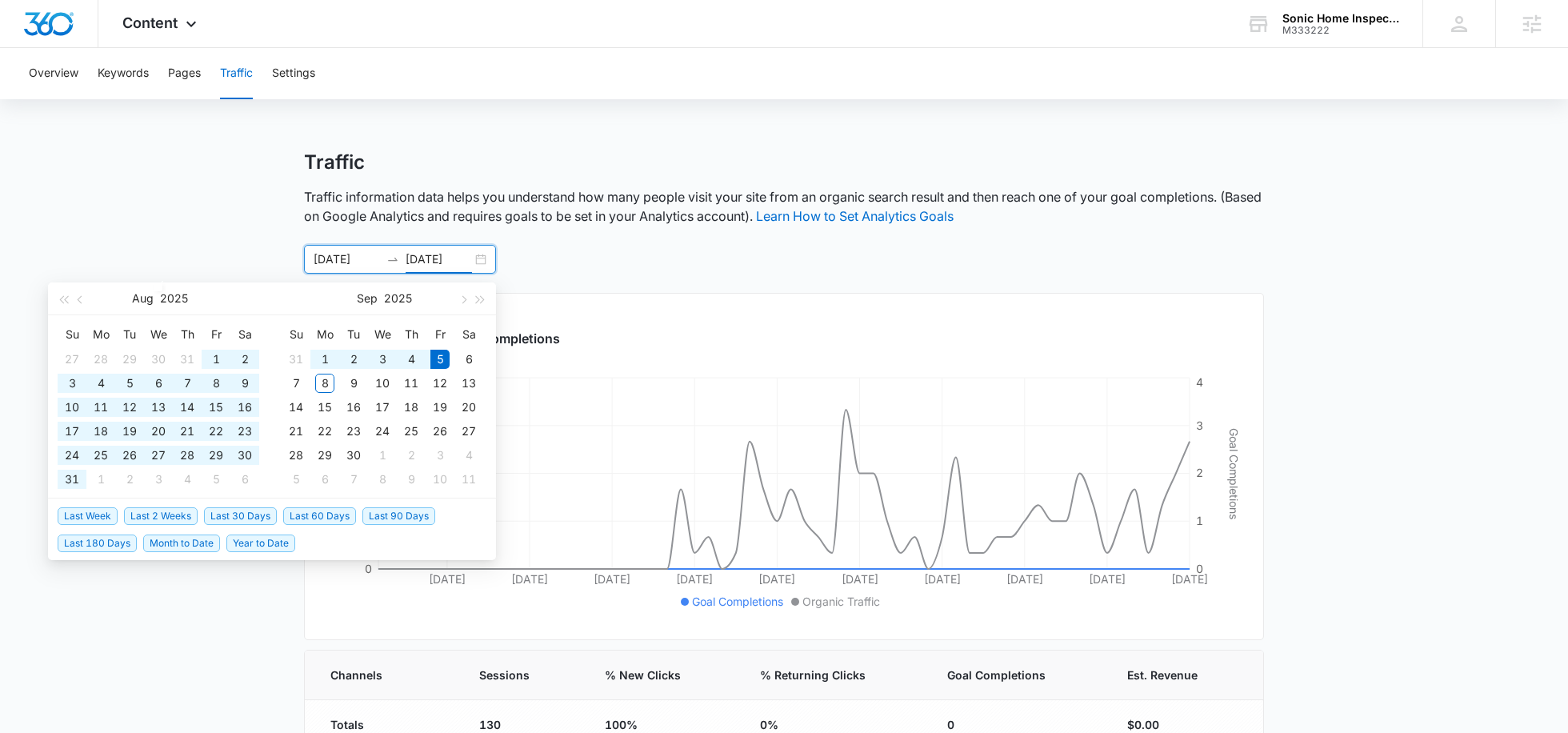
type input "09/05/2025"
click at [213, 510] on span "Last 30 Days" at bounding box center [241, 516] width 72 height 17
type input "08/08/2025"
type input "09/07/2025"
